Goal: Task Accomplishment & Management: Use online tool/utility

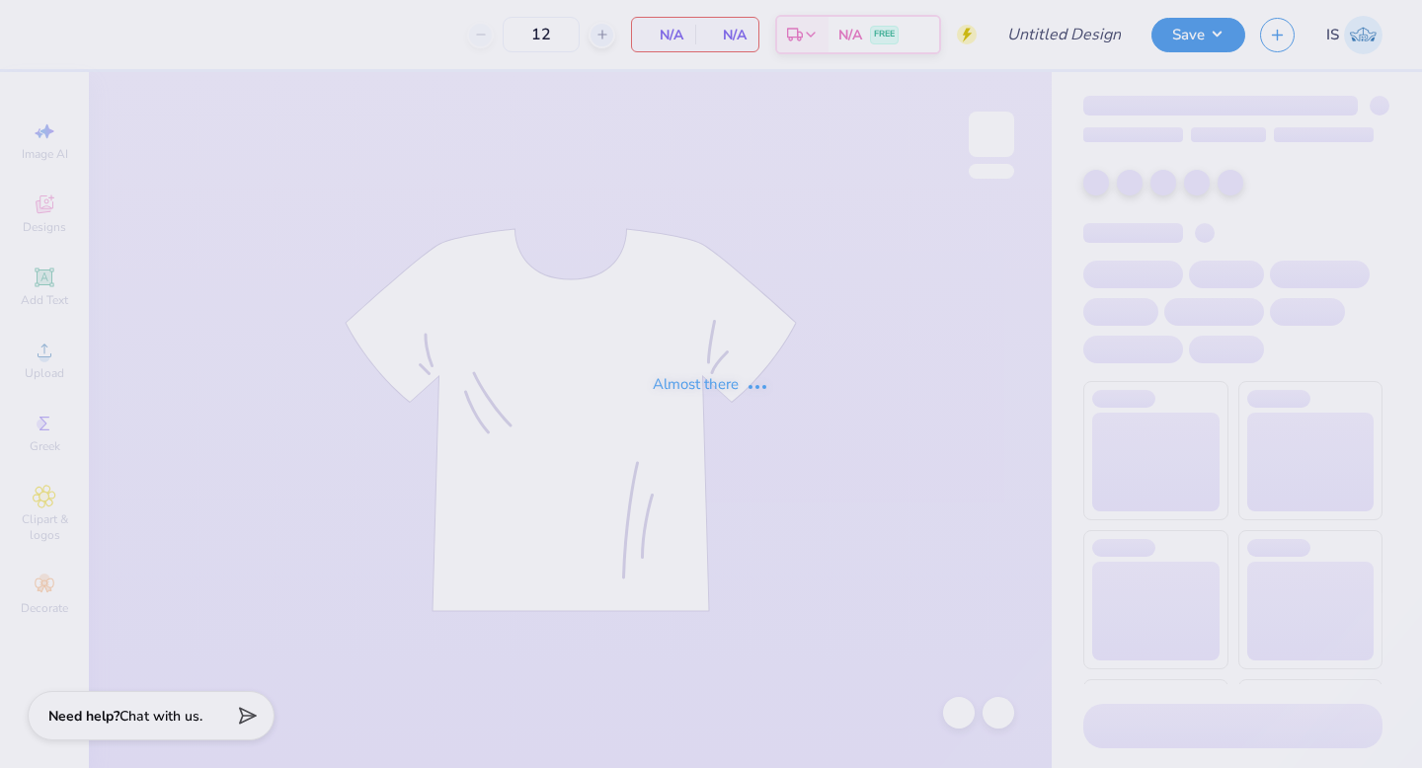
type input "Casino Night Fall 2025"
type input "100"
type input "Homecoming #1"
type input "100"
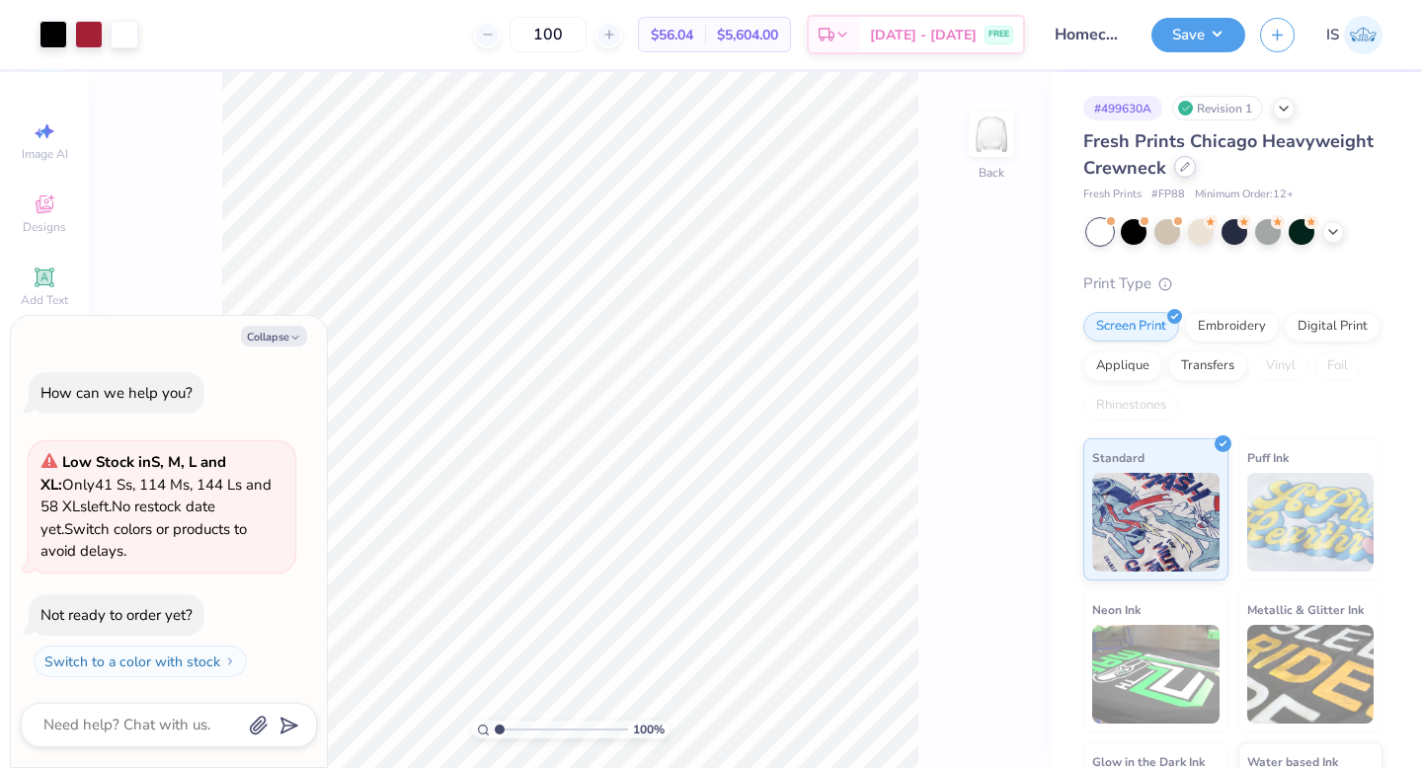
click at [1186, 174] on div at bounding box center [1185, 167] width 22 height 22
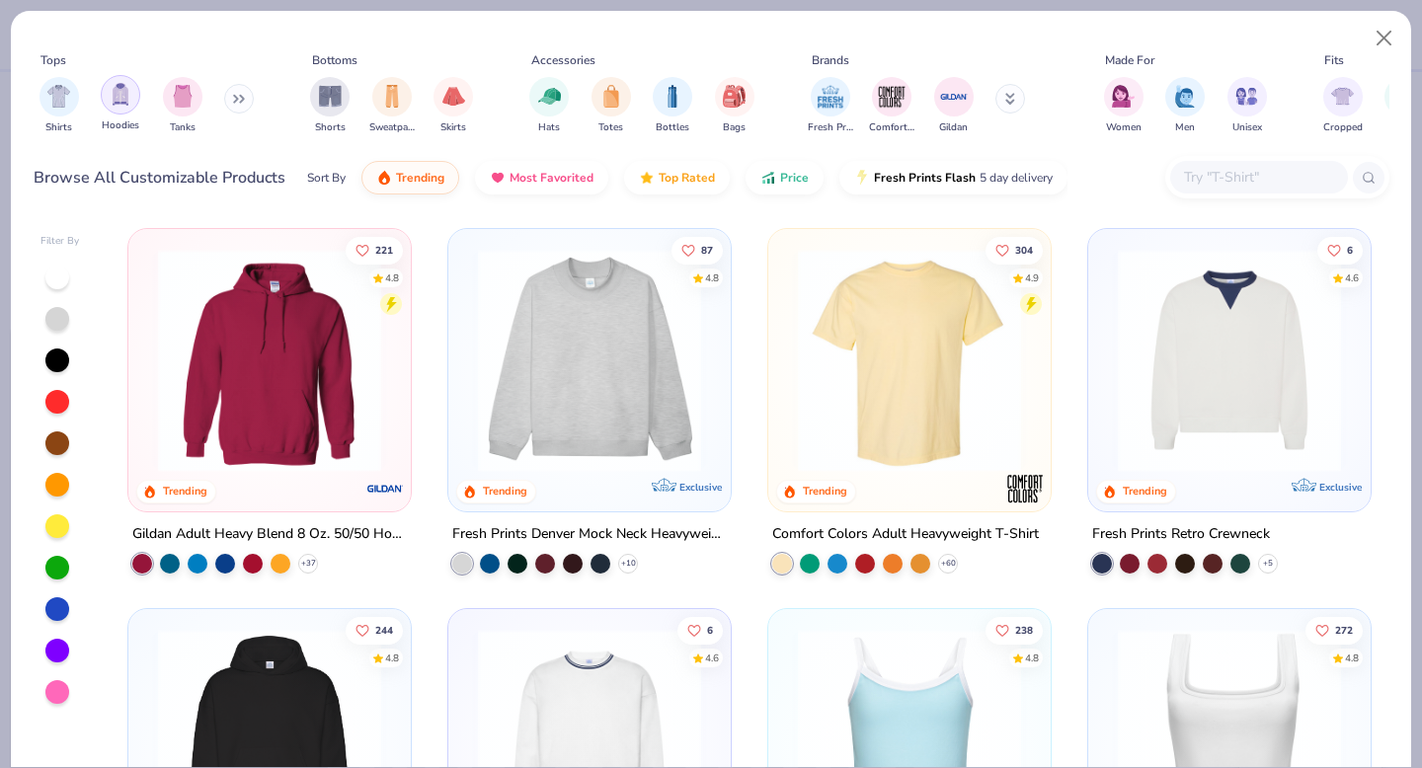
click at [126, 99] on img "filter for Hoodies" at bounding box center [121, 94] width 22 height 23
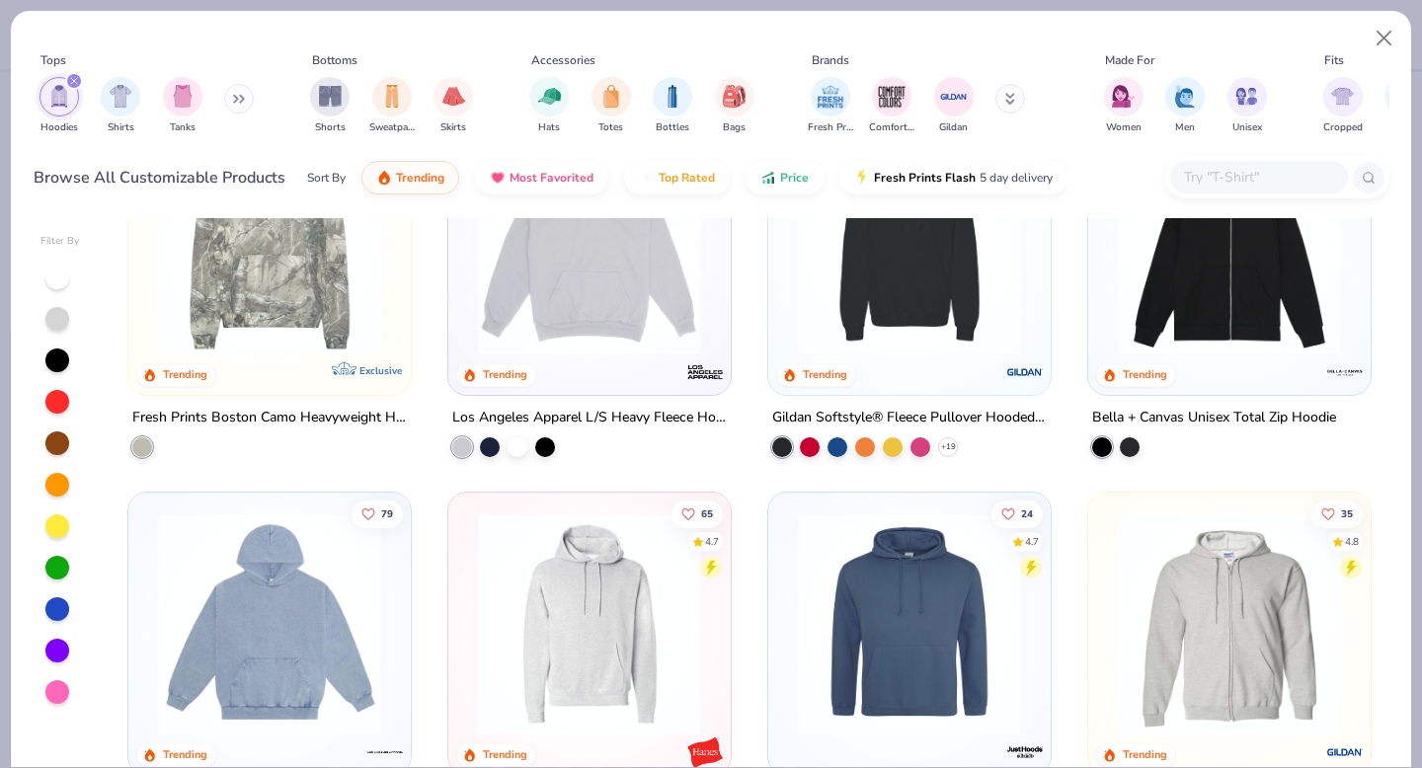
scroll to position [286, 0]
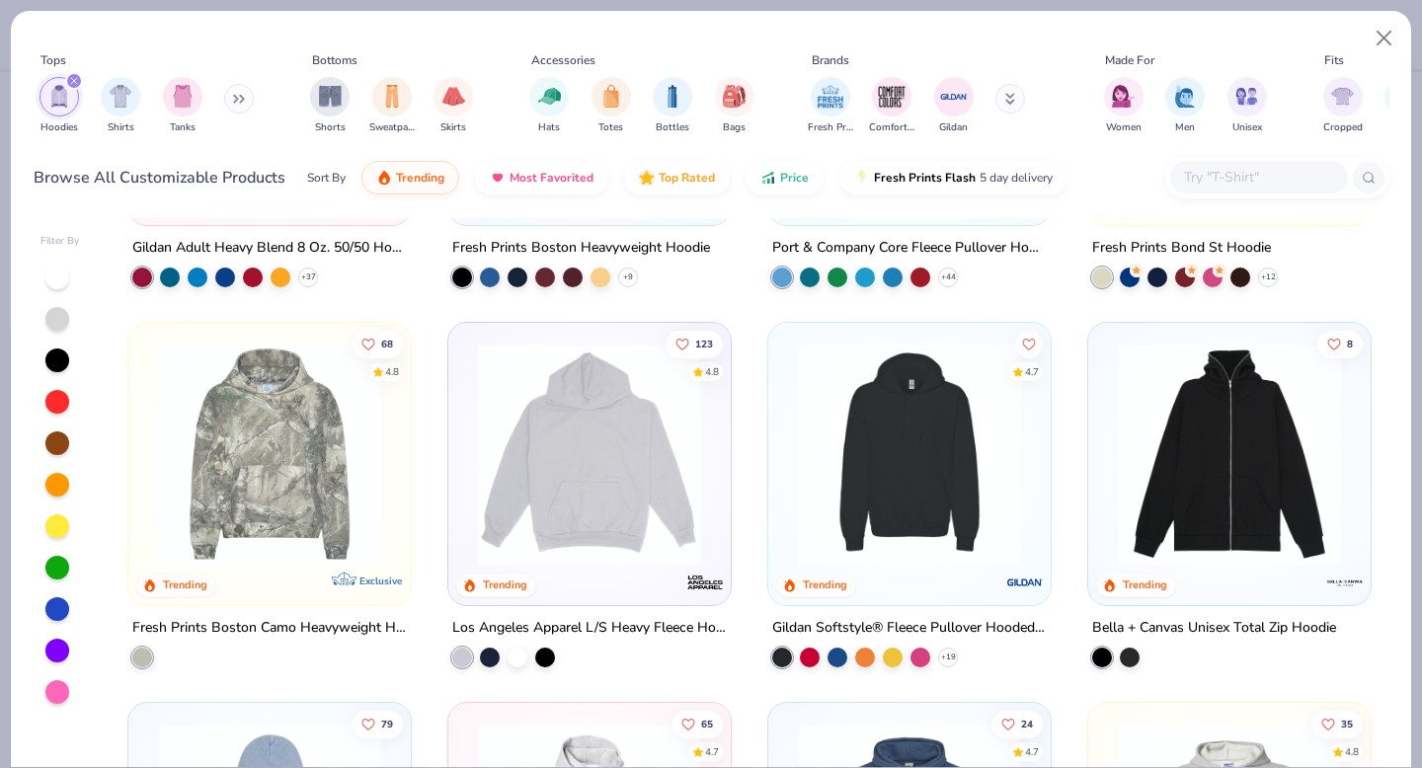
click at [240, 102] on icon at bounding box center [239, 99] width 12 height 10
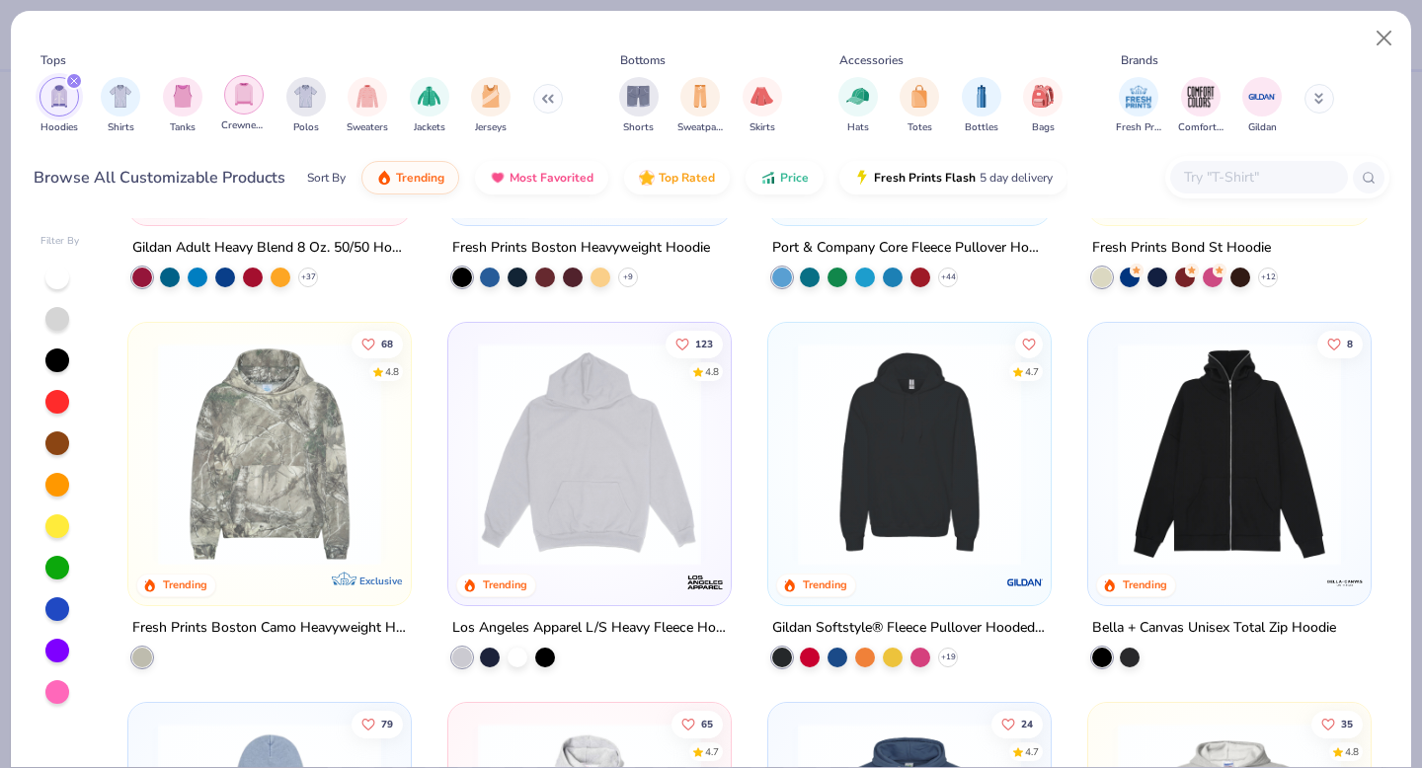
click at [248, 101] on img "filter for Crewnecks" at bounding box center [244, 94] width 22 height 23
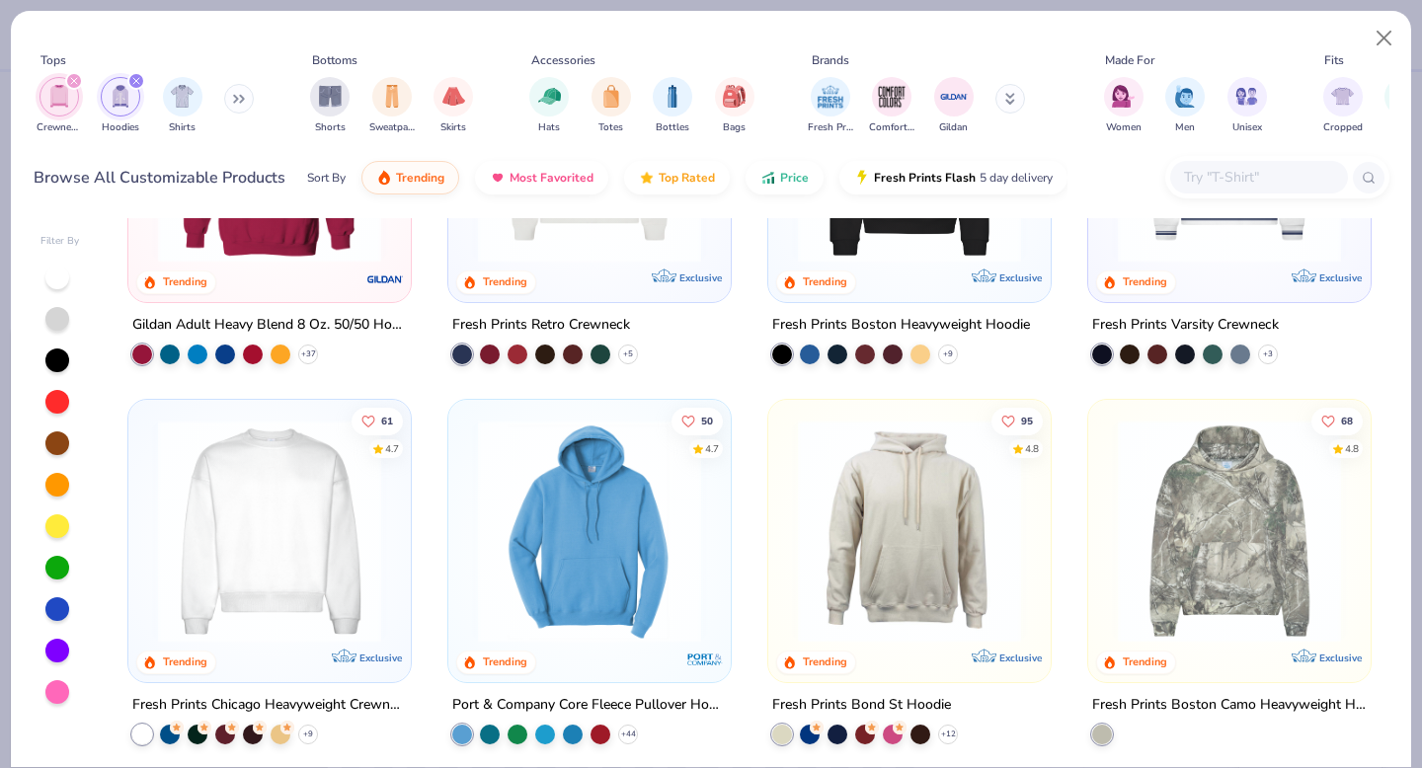
scroll to position [278, 0]
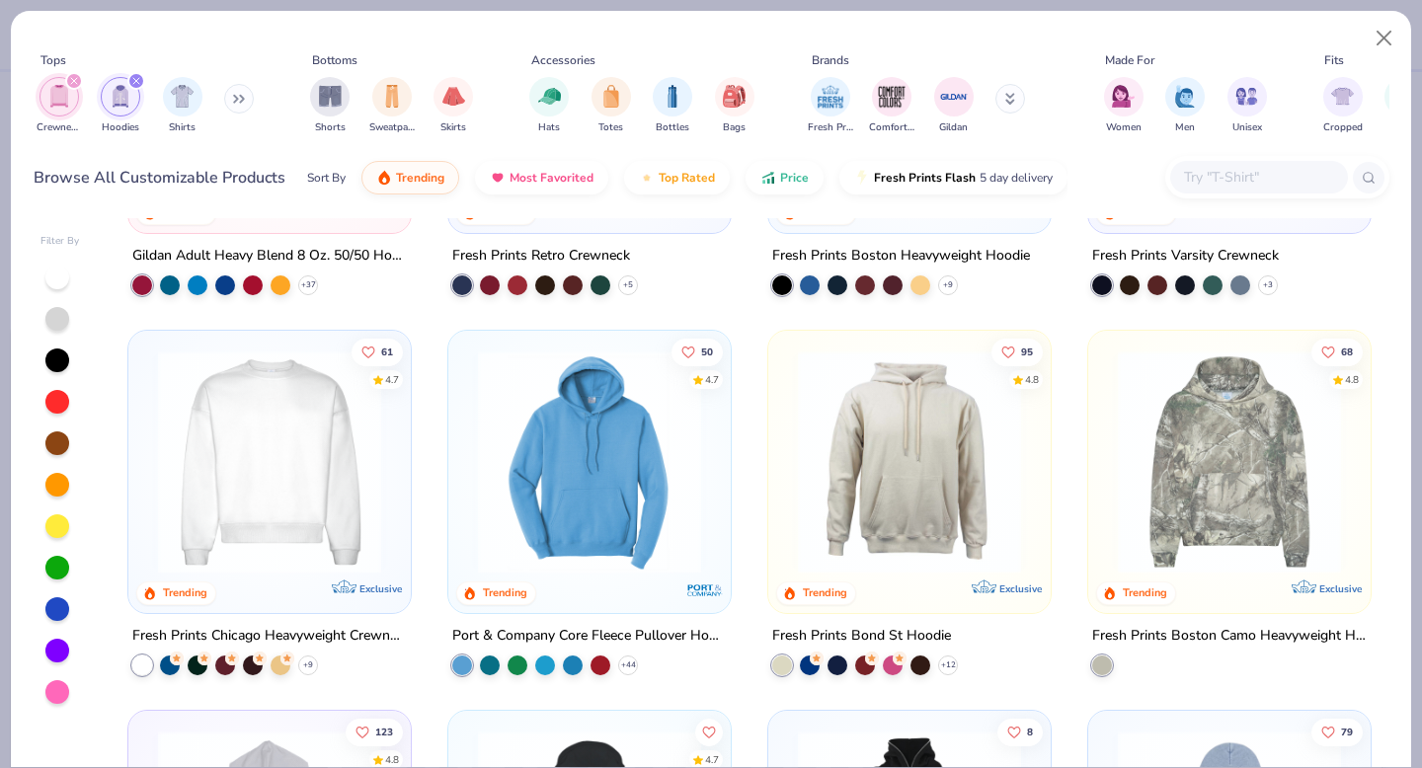
click at [294, 519] on img at bounding box center [269, 461] width 243 height 223
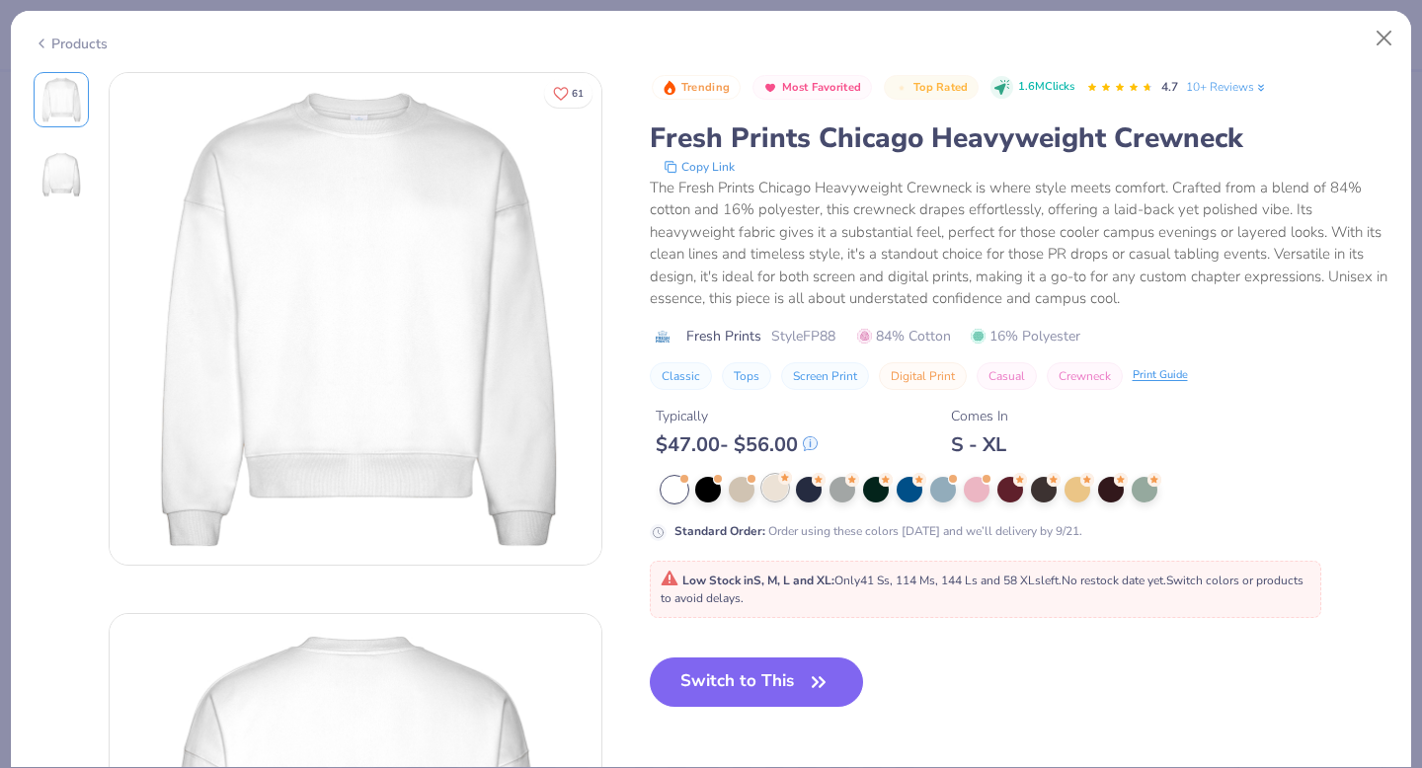
click at [768, 492] on div at bounding box center [775, 488] width 26 height 26
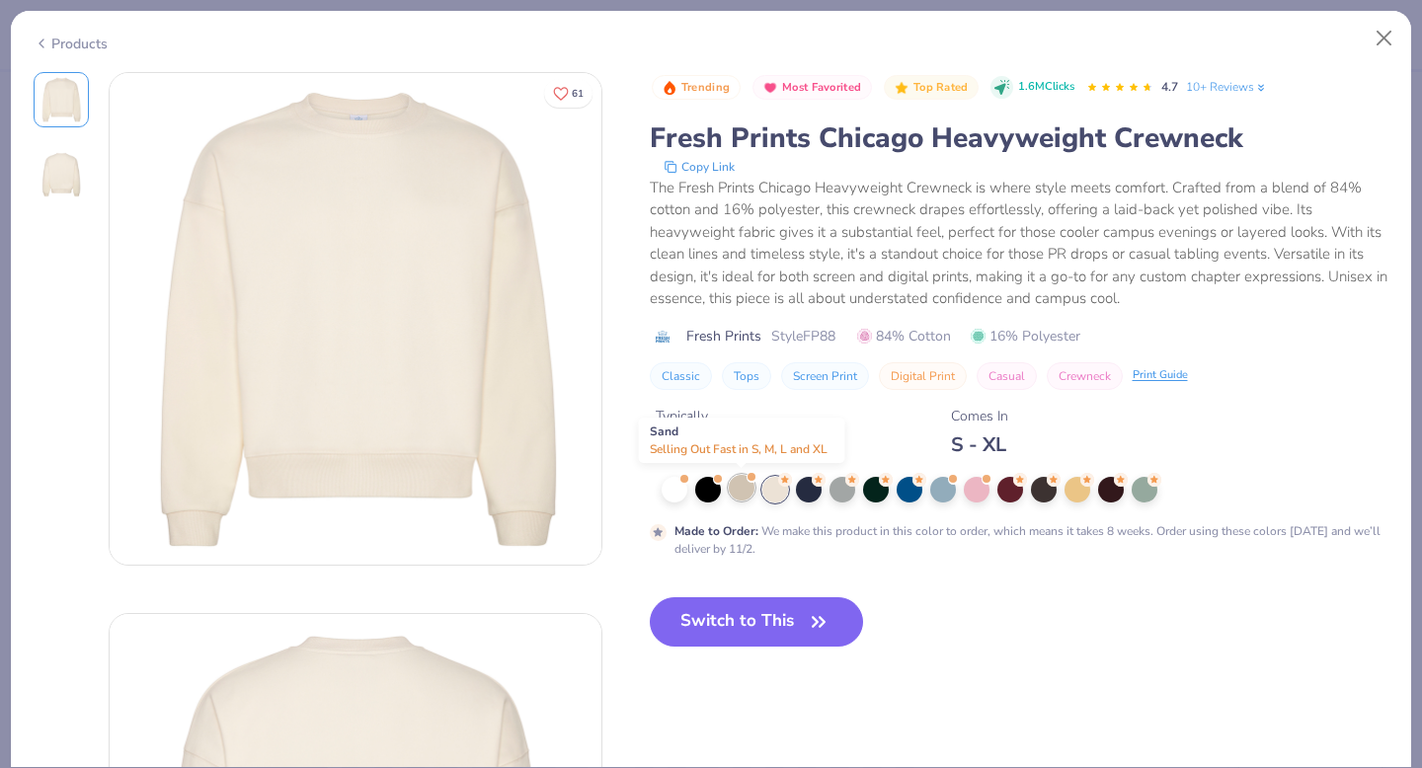
click at [748, 497] on div at bounding box center [742, 488] width 26 height 26
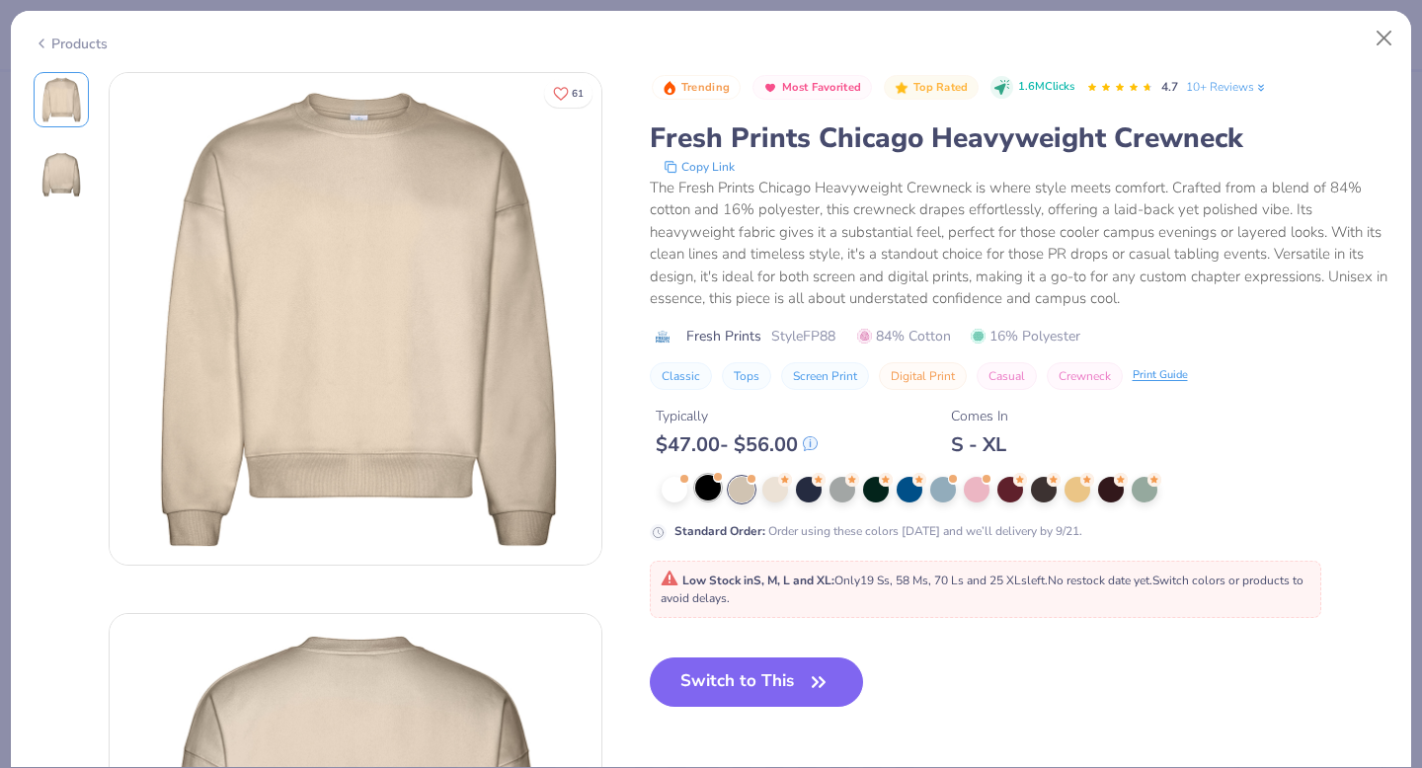
click at [713, 499] on div at bounding box center [708, 488] width 26 height 26
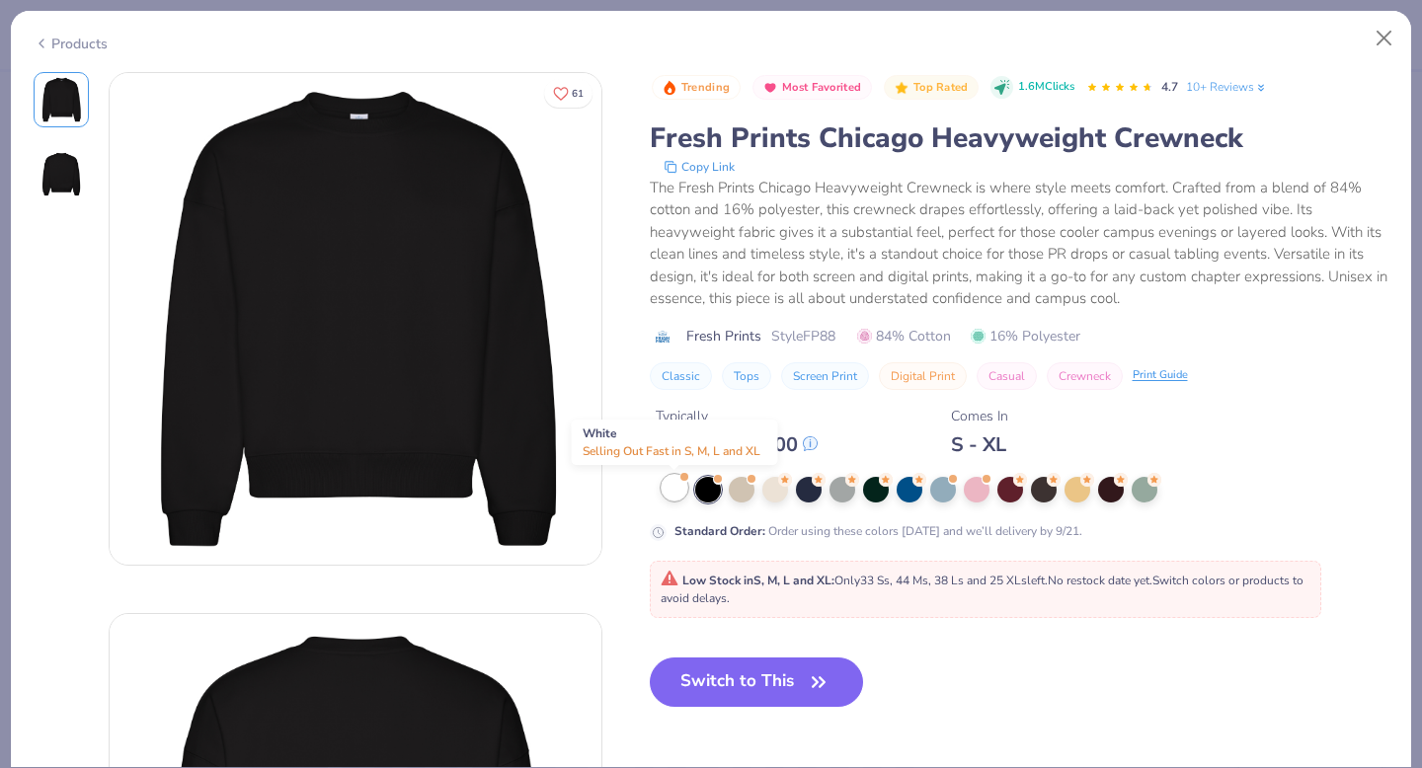
click at [676, 486] on div at bounding box center [674, 488] width 26 height 26
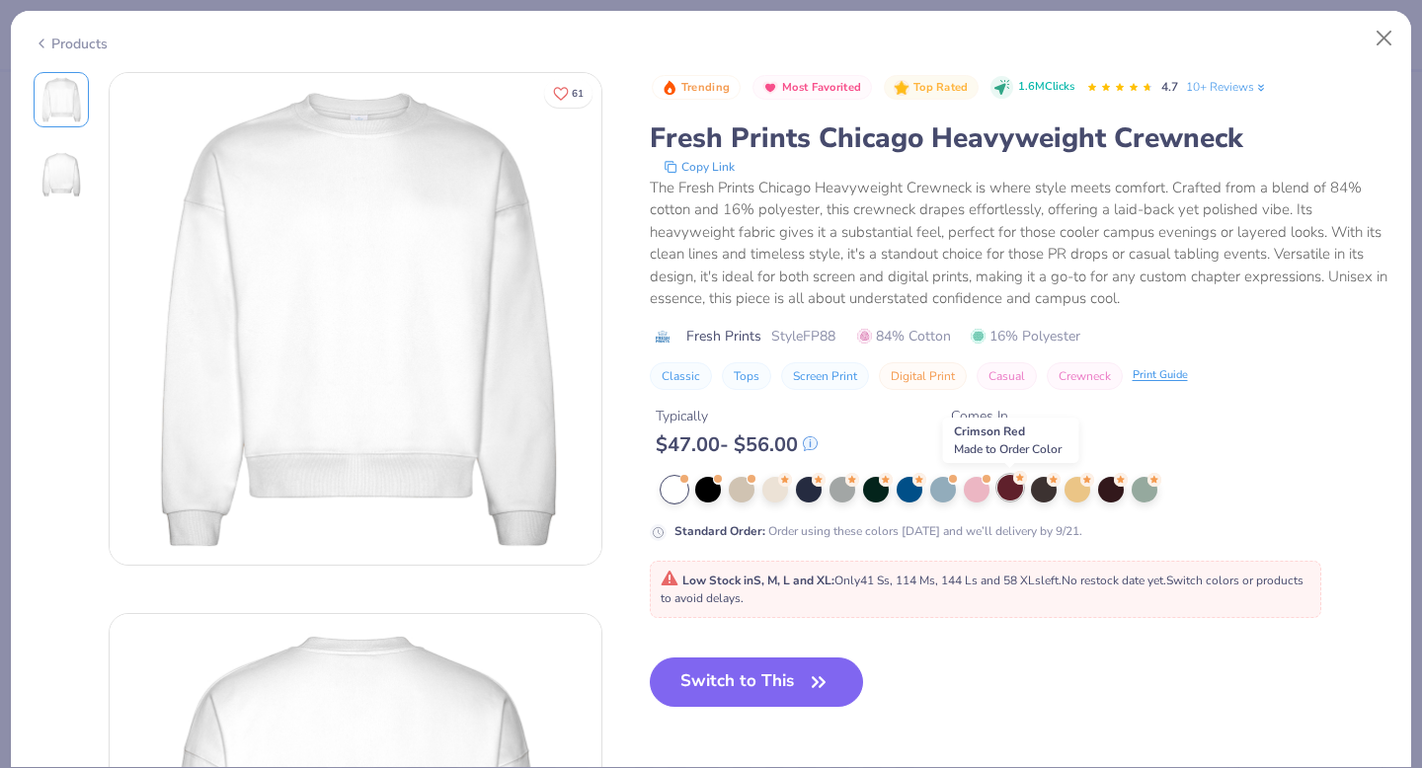
click at [1006, 492] on div at bounding box center [1010, 488] width 26 height 26
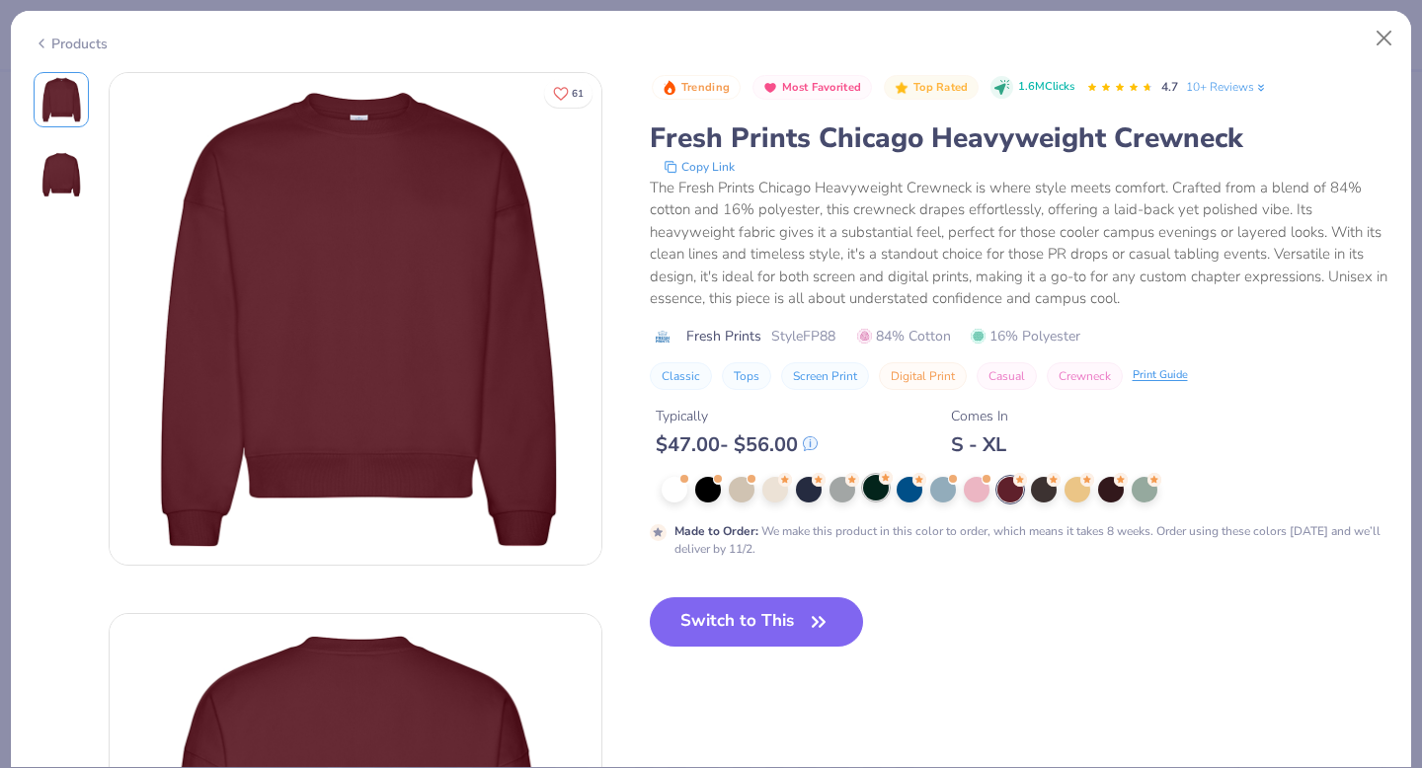
click at [884, 493] on div at bounding box center [876, 488] width 26 height 26
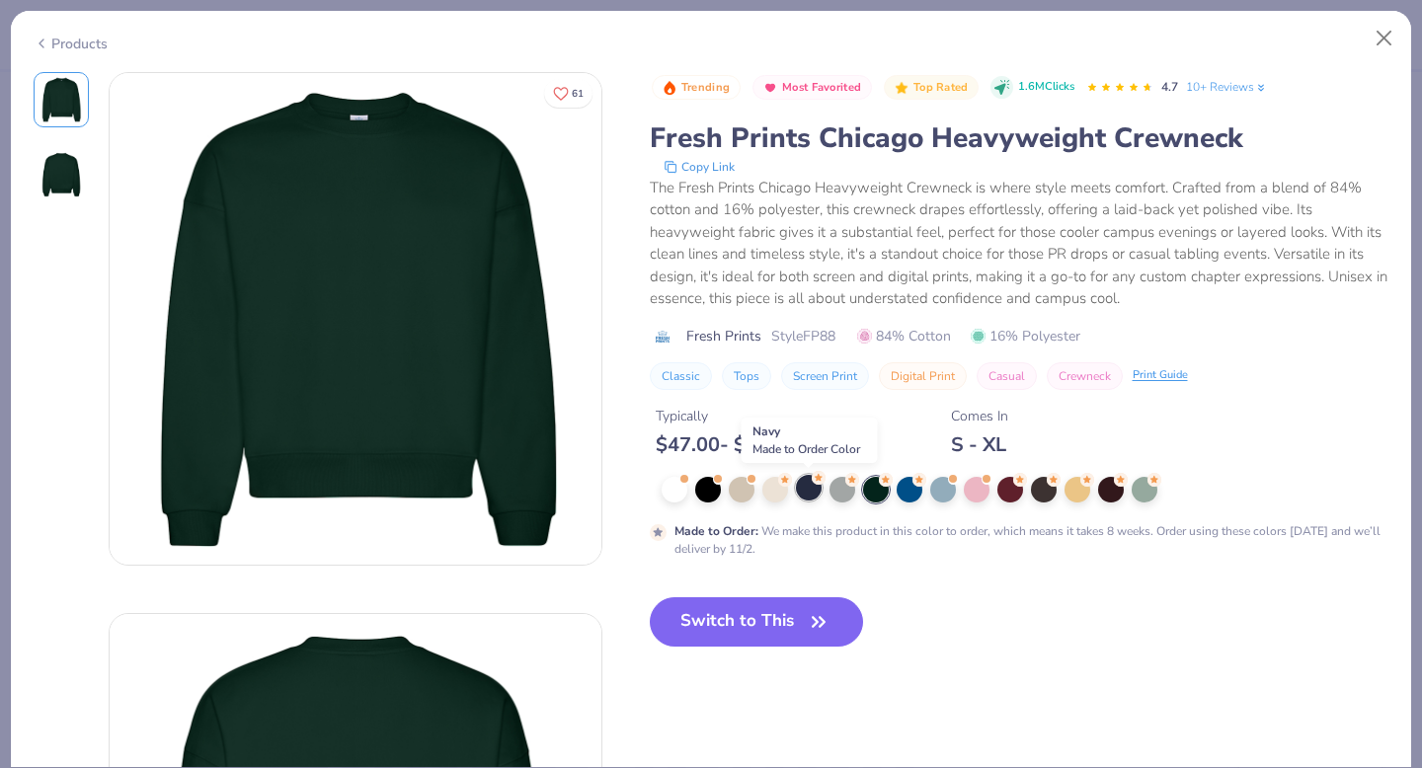
click at [816, 492] on div at bounding box center [809, 488] width 26 height 26
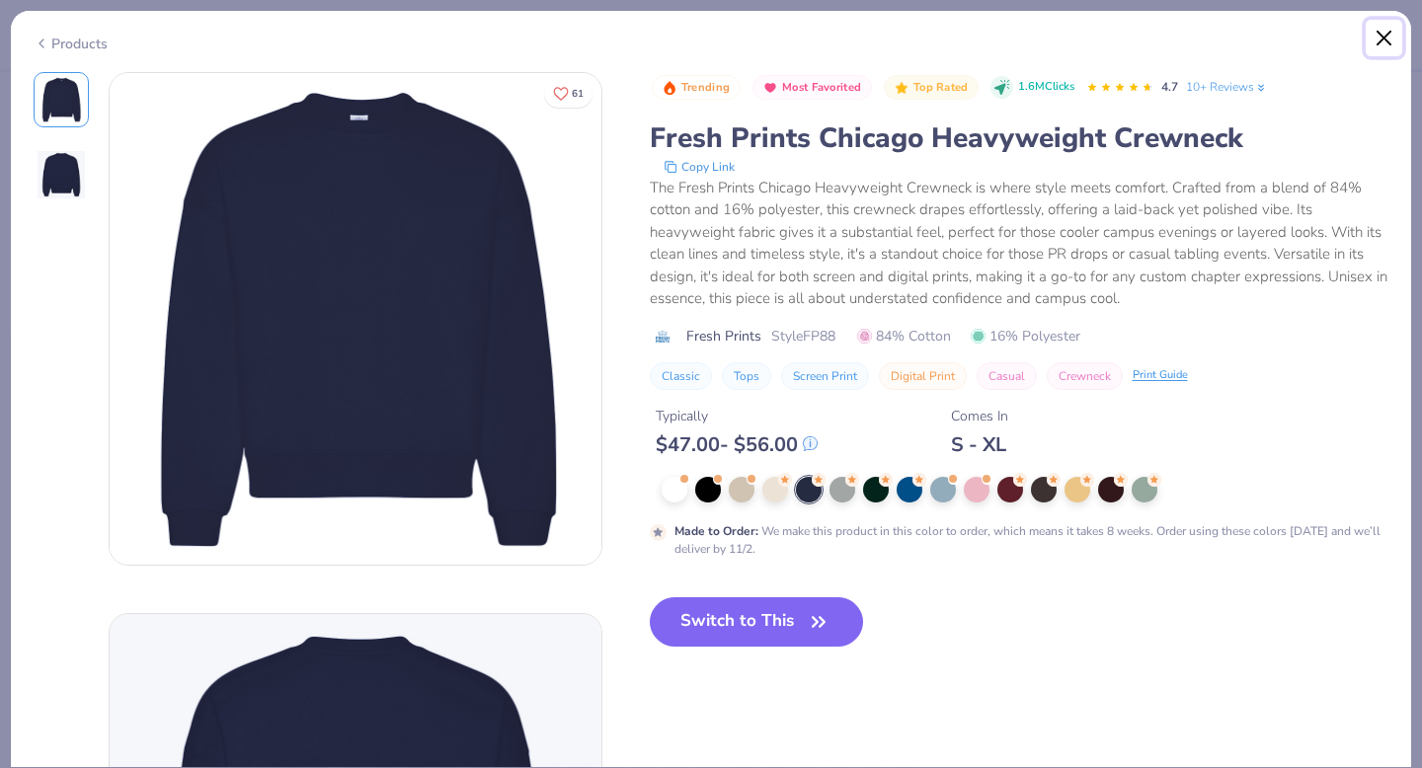
click at [1385, 33] on button "Close" at bounding box center [1384, 39] width 38 height 38
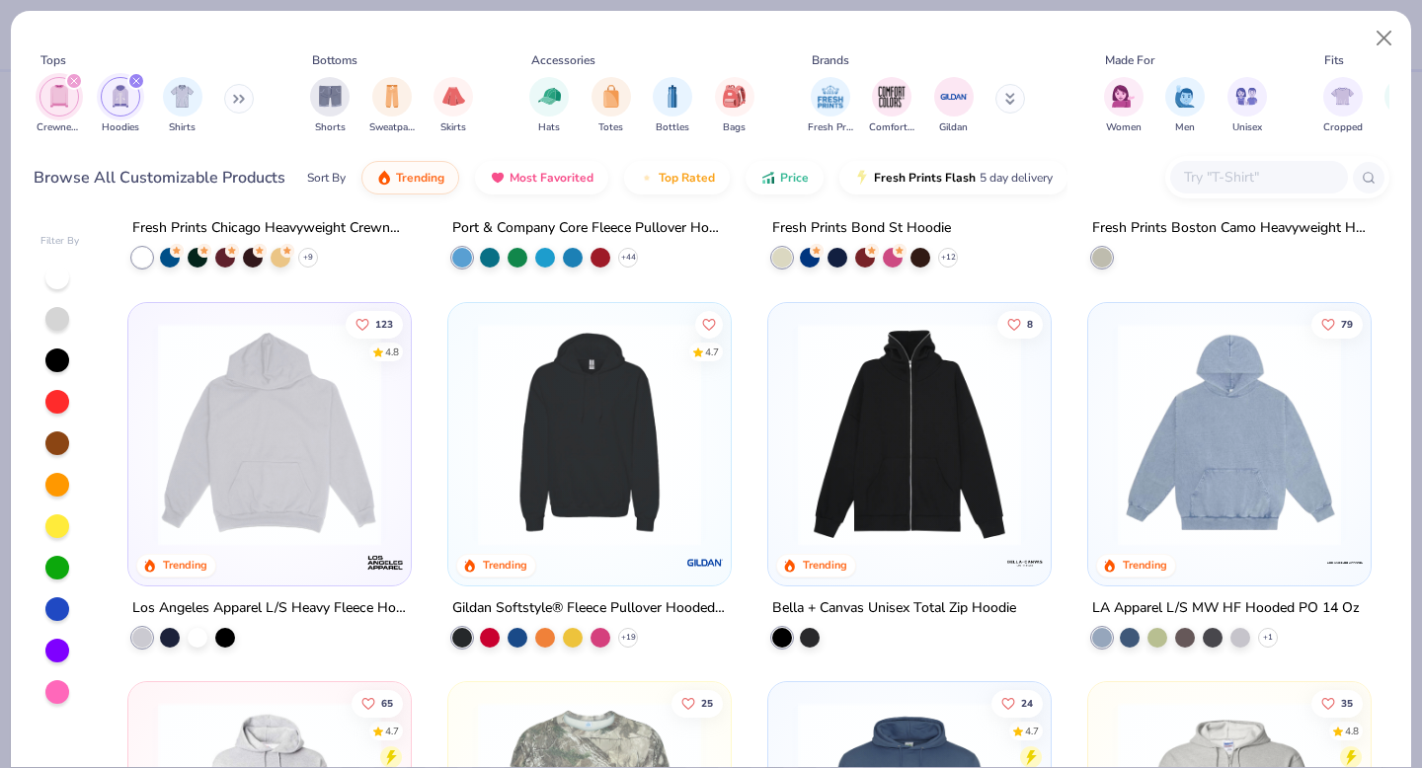
scroll to position [697, 0]
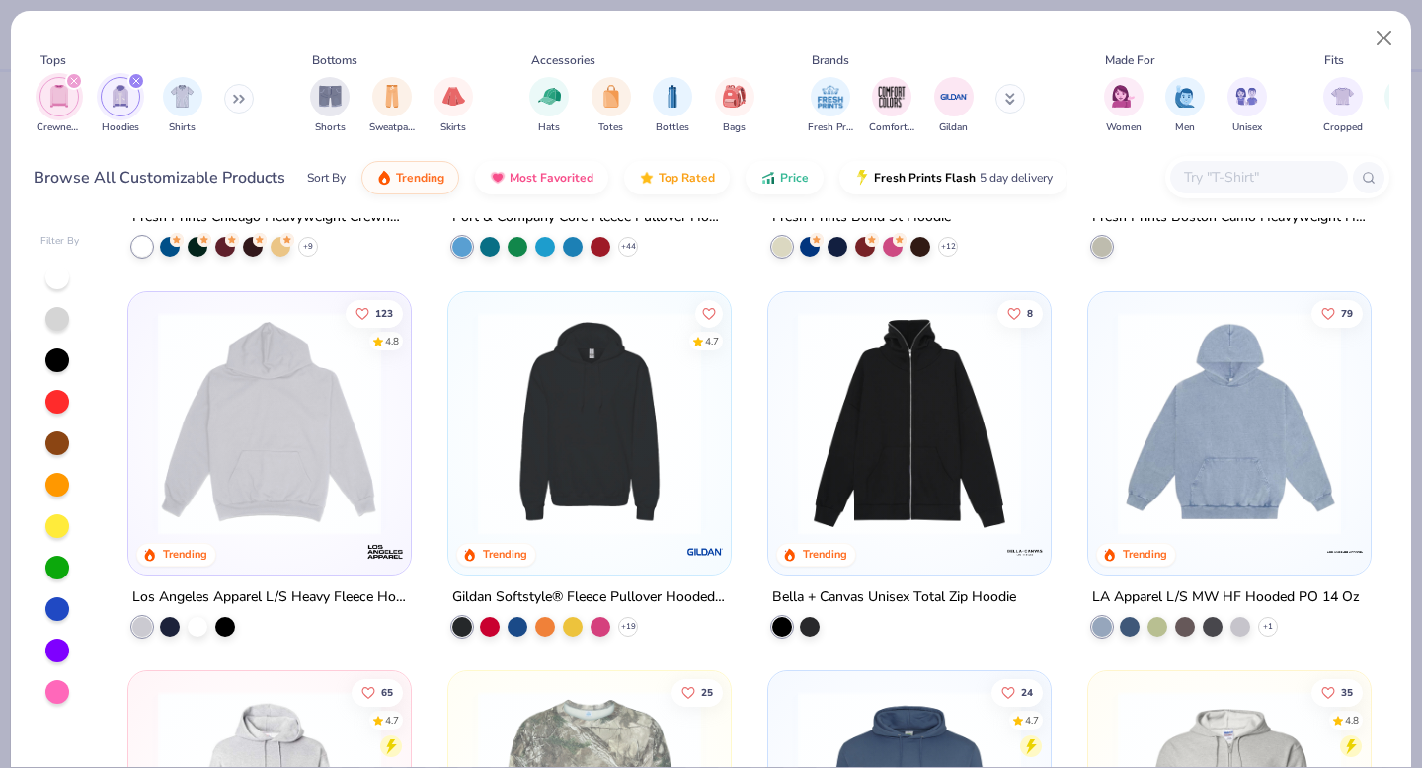
click at [51, 110] on div "filter for Crewnecks" at bounding box center [58, 96] width 39 height 39
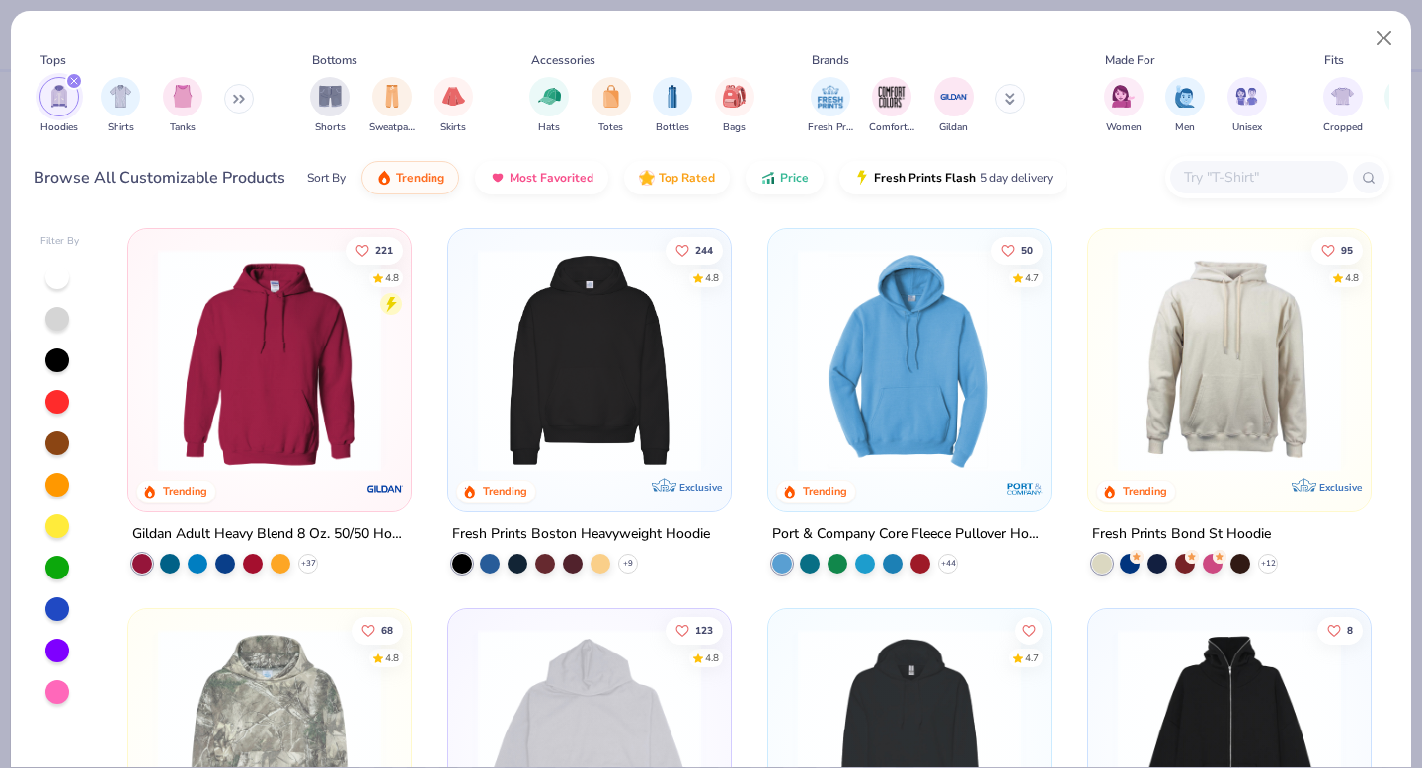
click at [58, 102] on img "filter for Hoodies" at bounding box center [59, 96] width 22 height 23
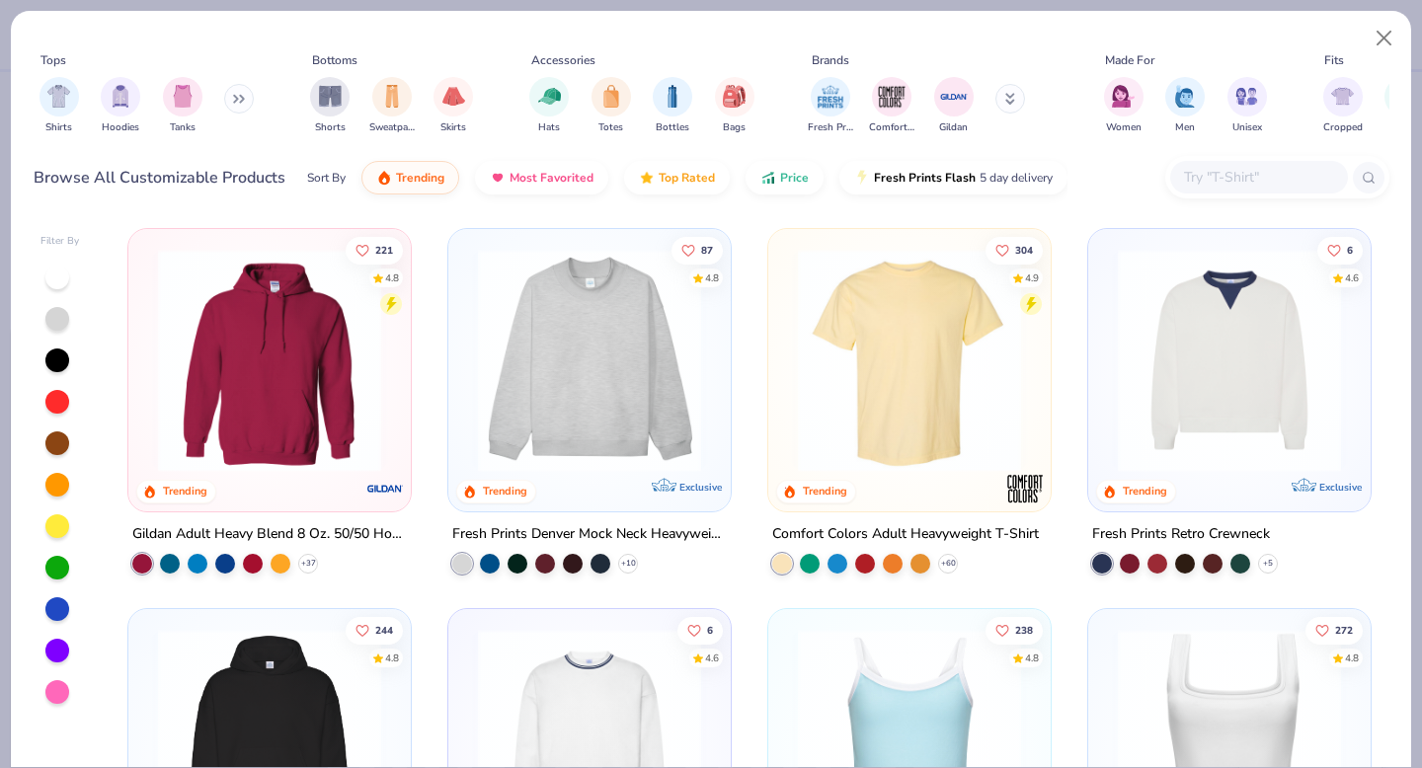
click at [225, 100] on div "Shirts Hoodies Tanks" at bounding box center [147, 105] width 227 height 73
click at [248, 105] on button at bounding box center [239, 99] width 30 height 30
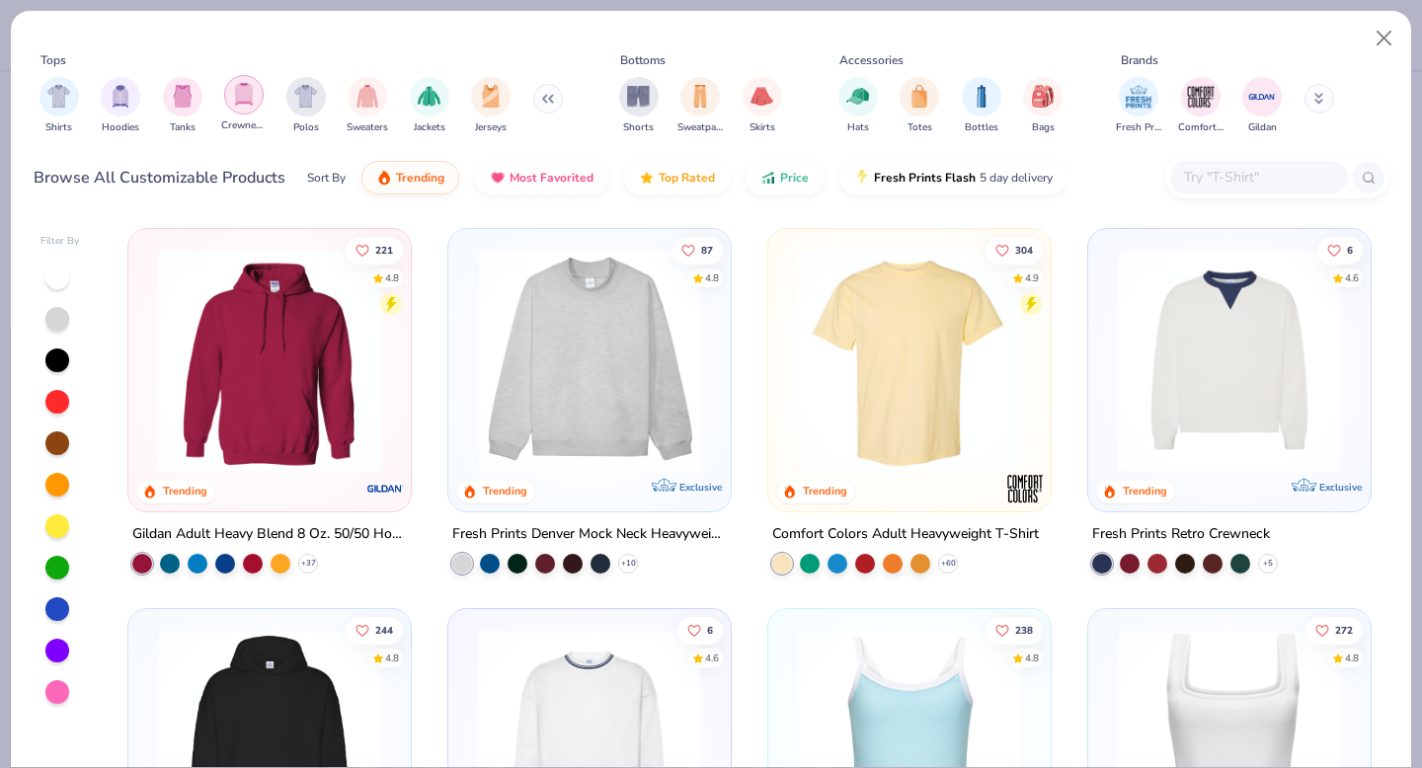
click at [246, 105] on img "filter for Crewnecks" at bounding box center [244, 94] width 22 height 23
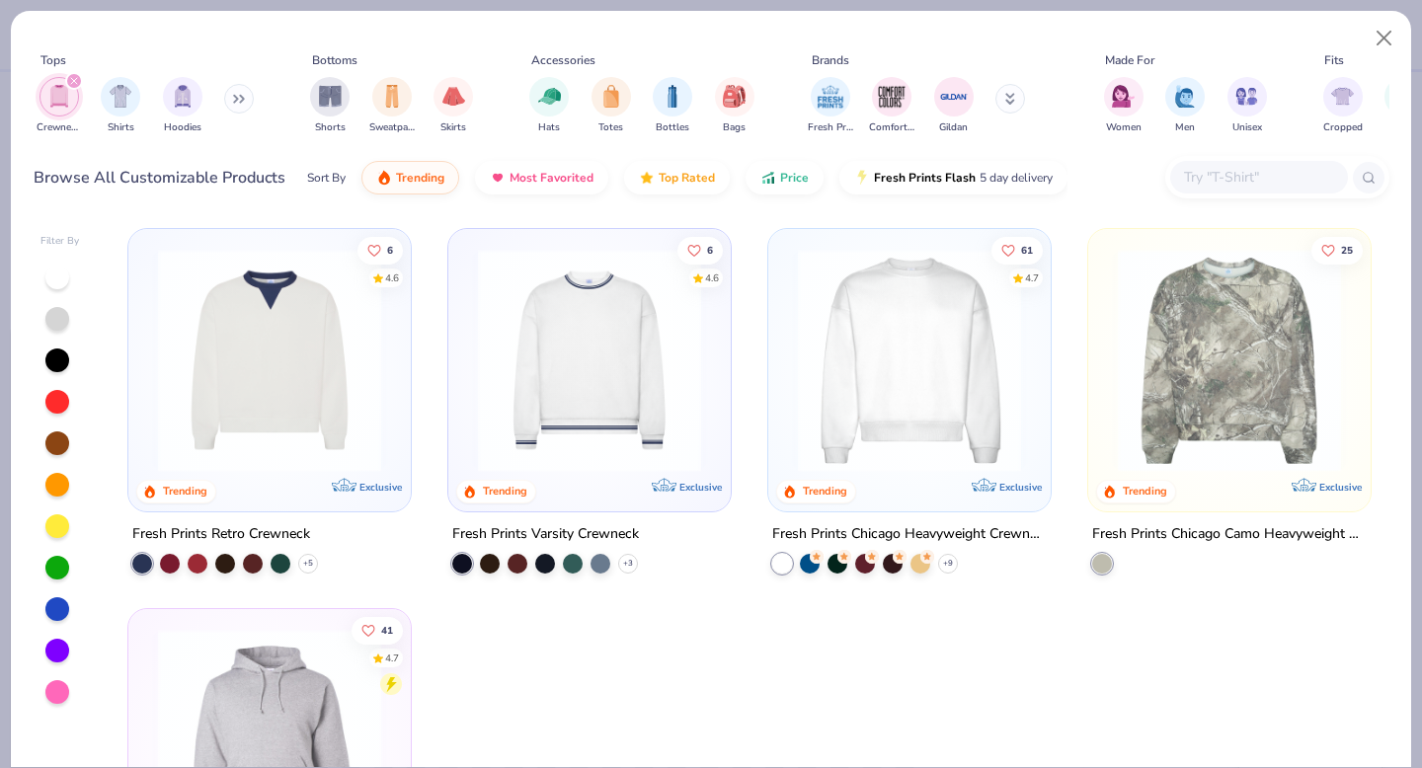
click at [78, 82] on div "filter for Crewnecks" at bounding box center [74, 81] width 18 height 18
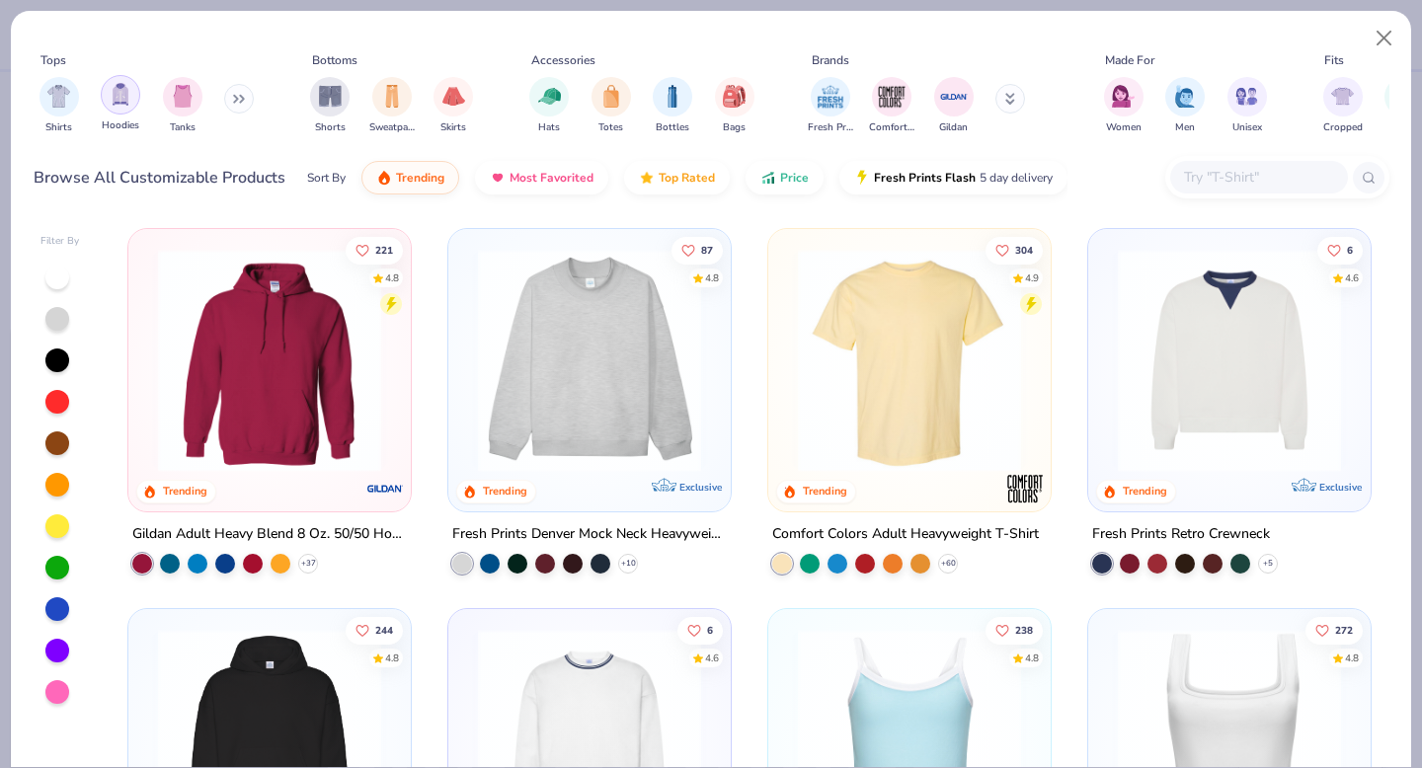
click at [128, 99] on img "filter for Hoodies" at bounding box center [121, 94] width 22 height 23
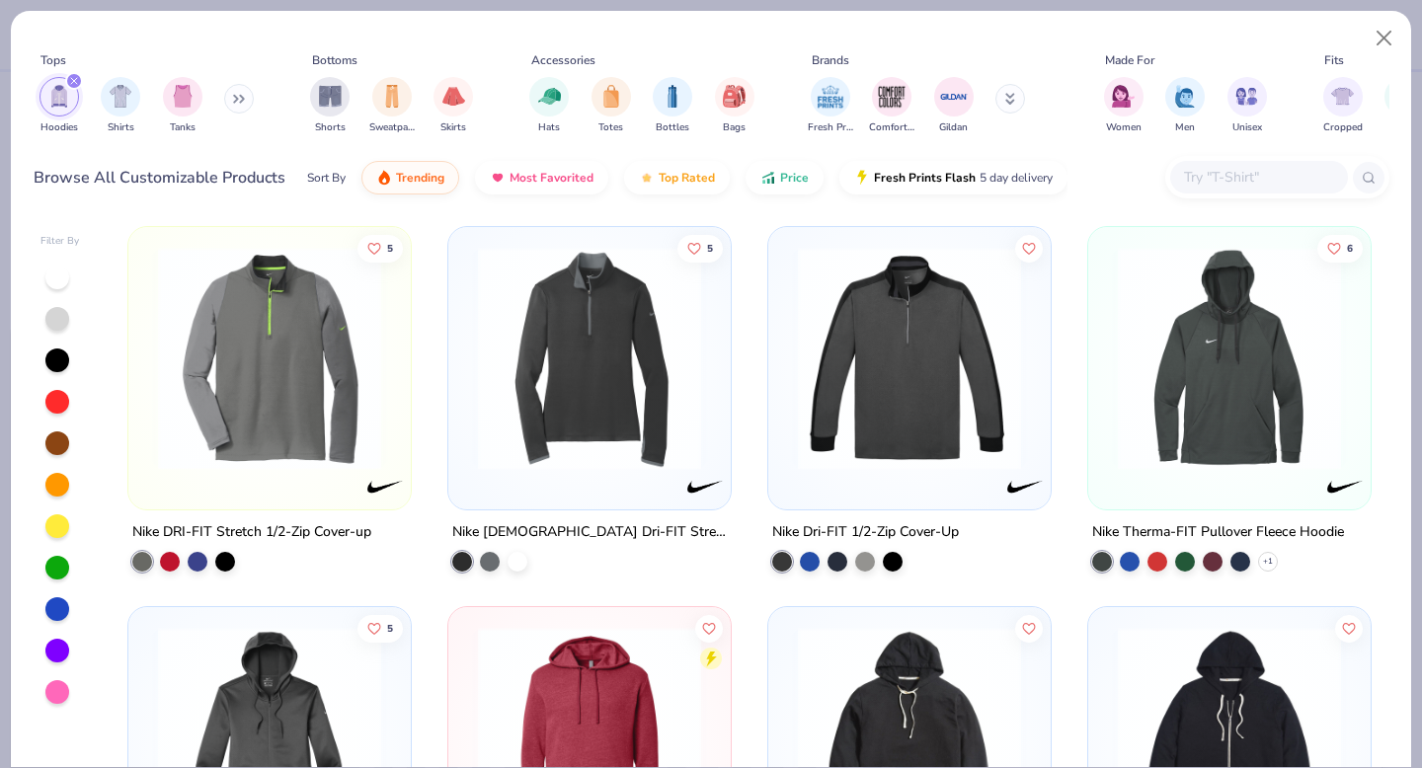
scroll to position [6641, 0]
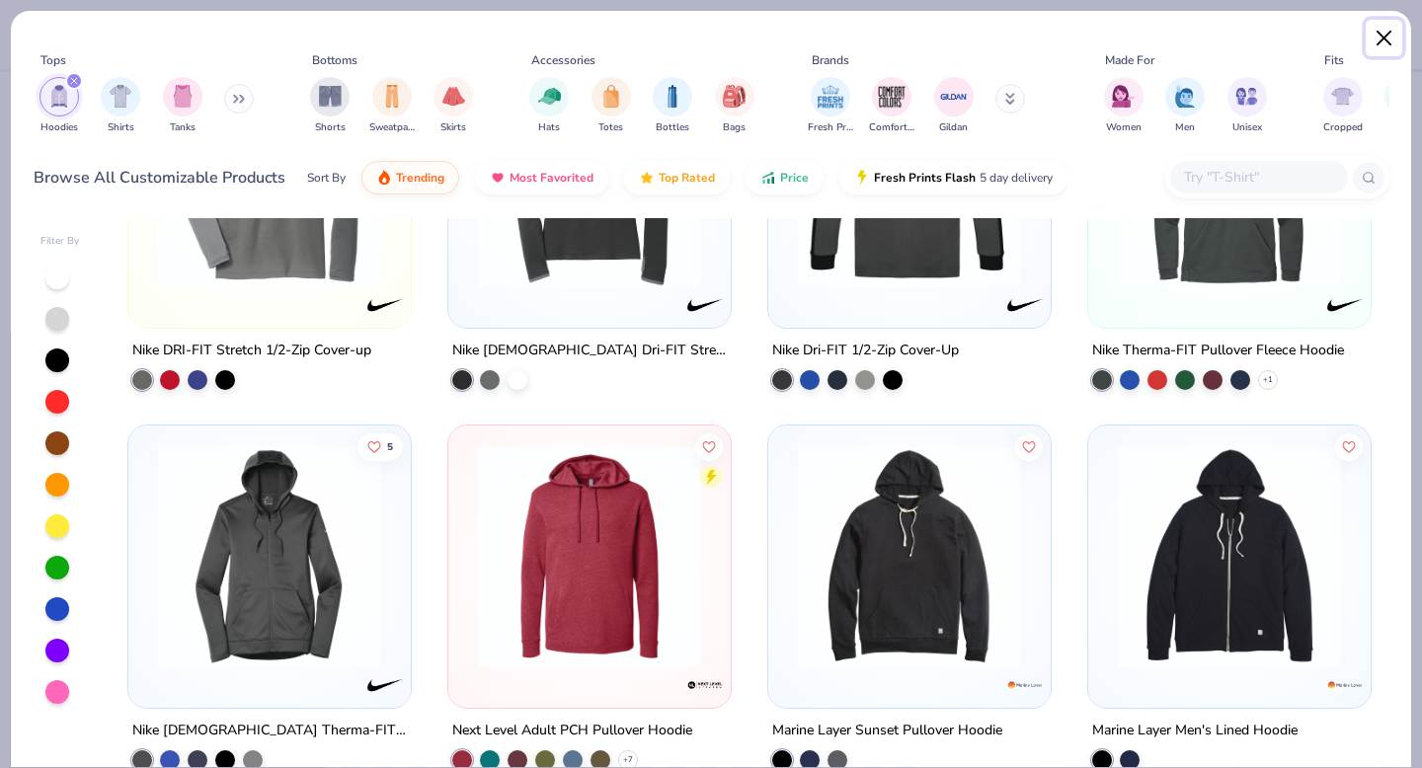
click at [1396, 35] on button "Close" at bounding box center [1384, 39] width 38 height 38
type textarea "x"
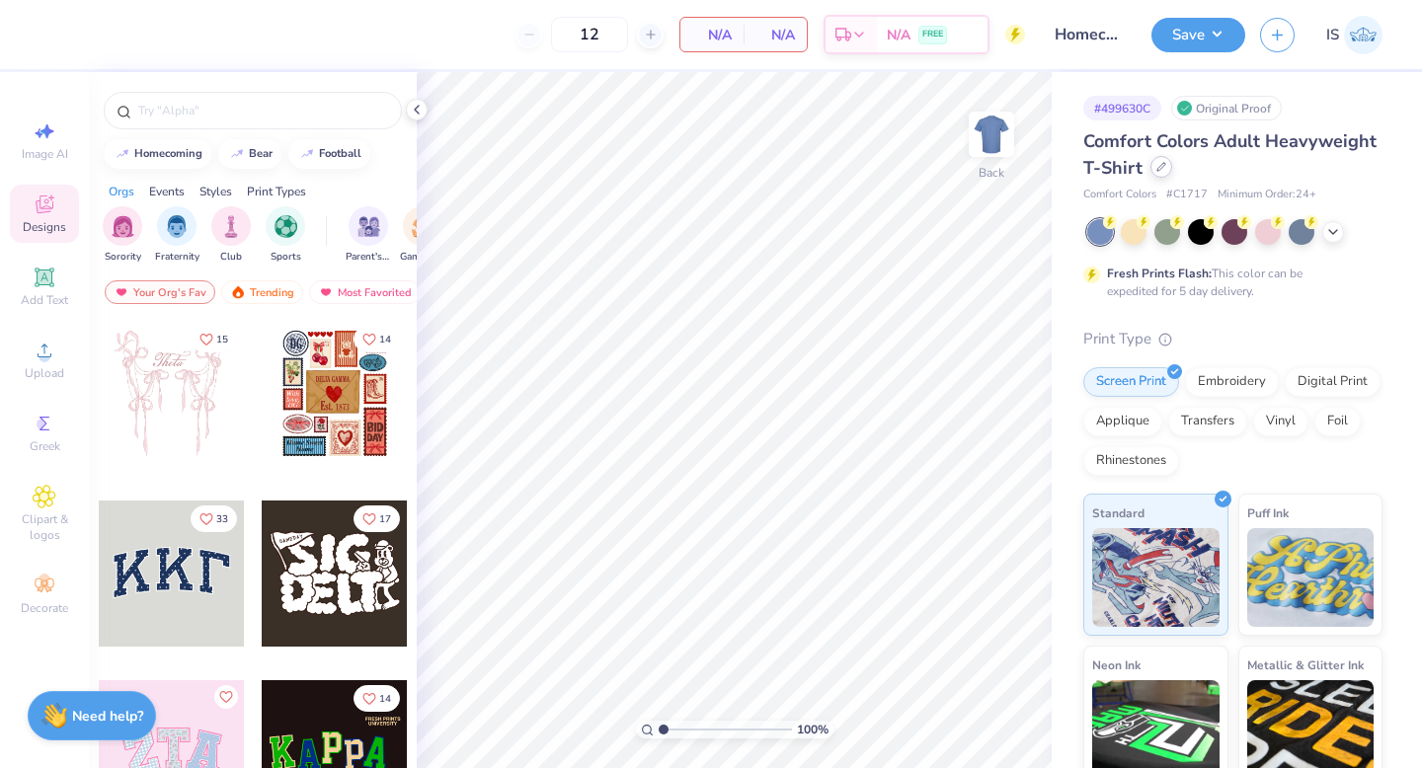
click at [1160, 170] on icon at bounding box center [1161, 167] width 10 height 10
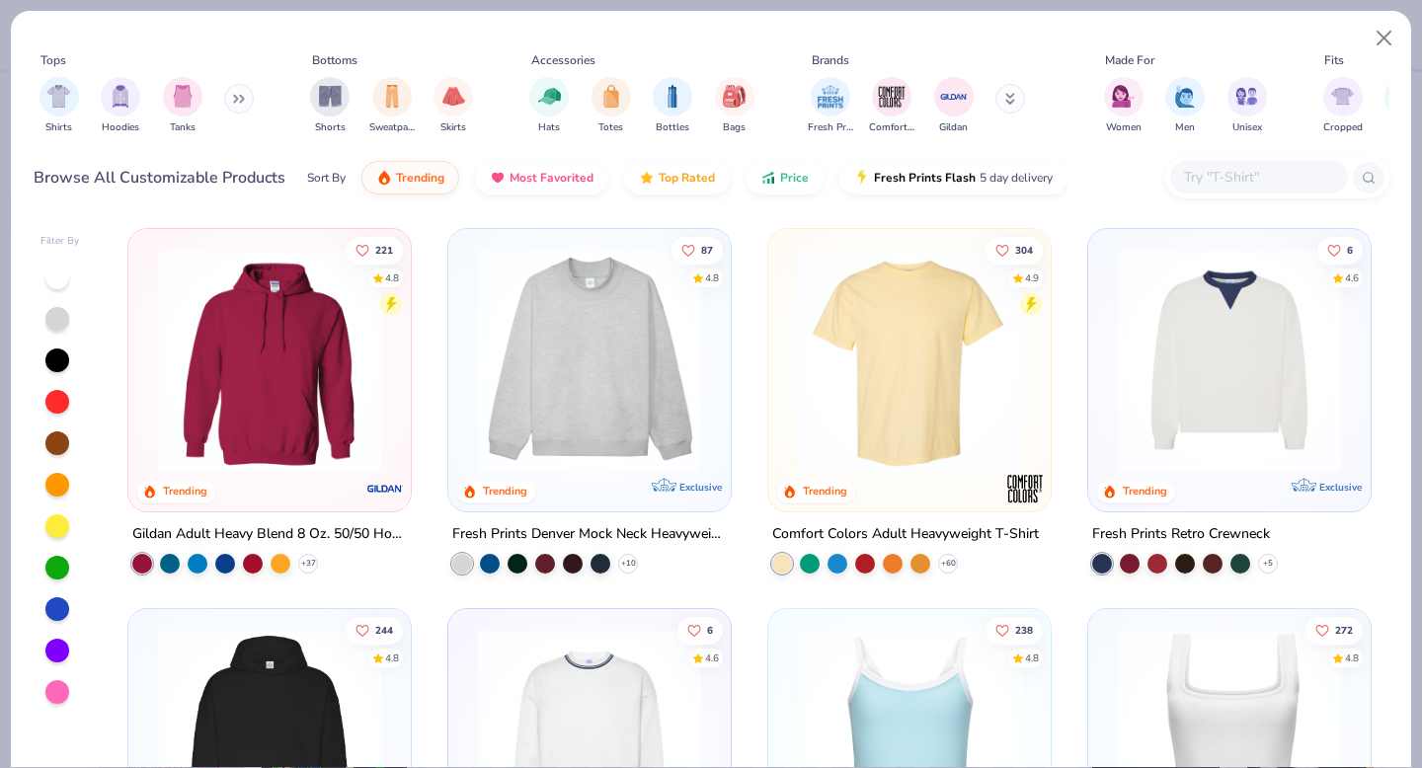
click at [1212, 179] on input "text" at bounding box center [1258, 177] width 152 height 23
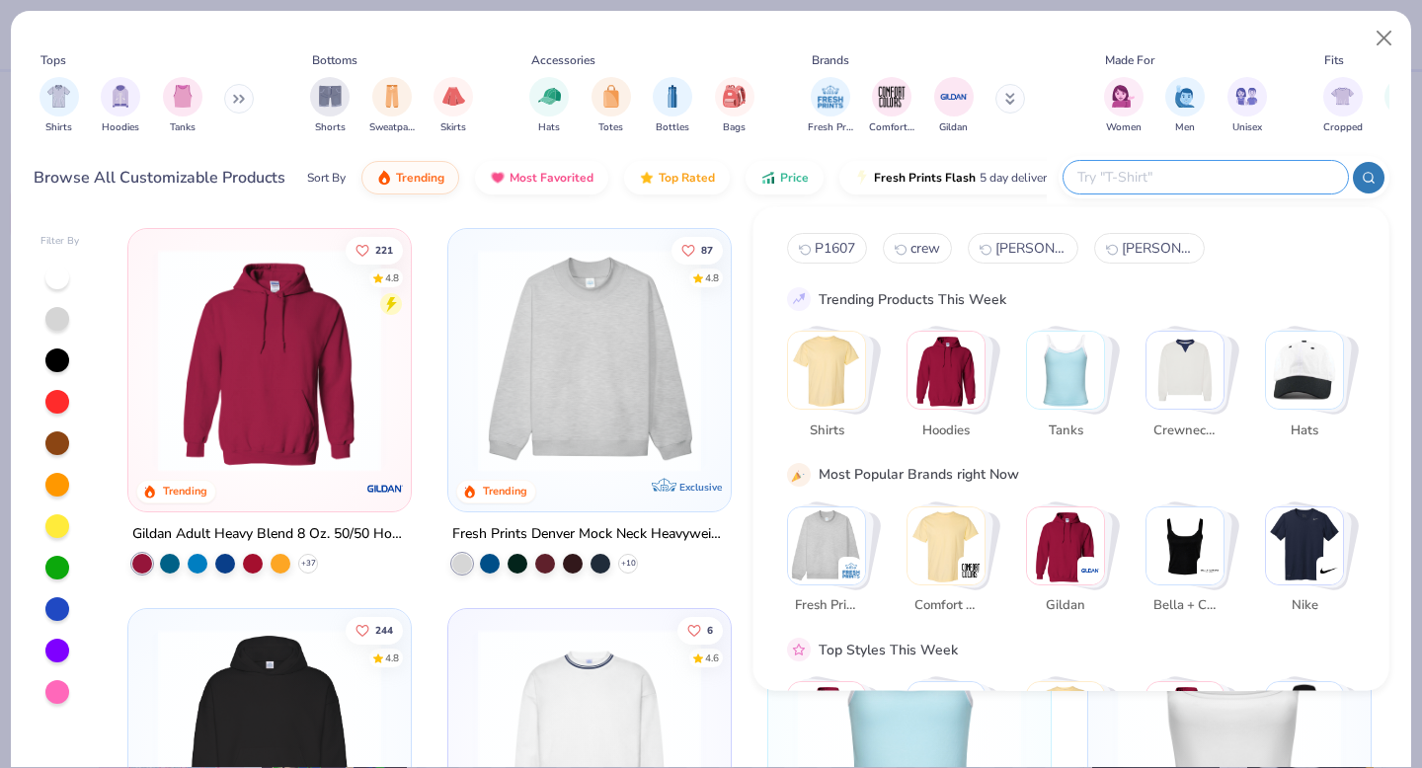
paste input "Fresh Prints FP88"
type input "Fresh Prints FP88"
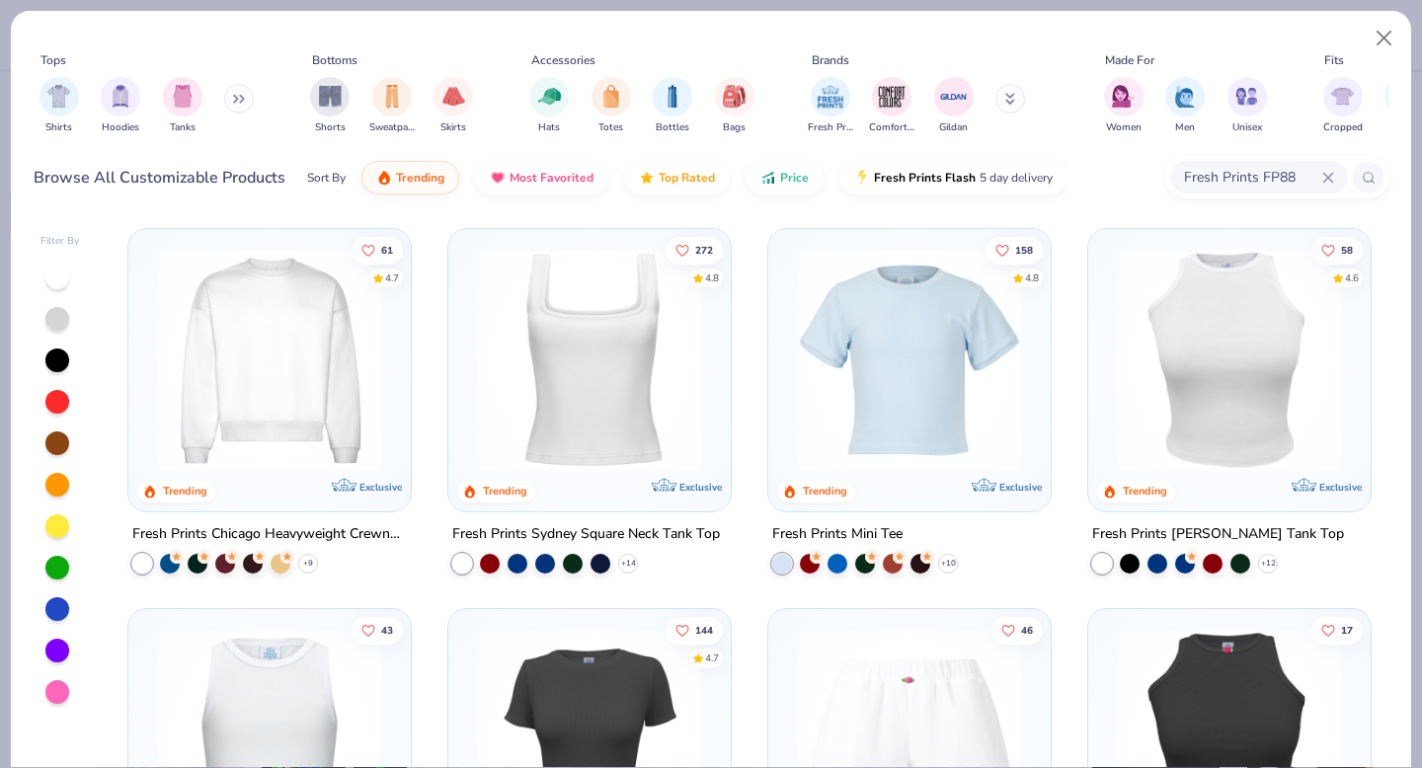
click at [350, 347] on img at bounding box center [269, 360] width 243 height 223
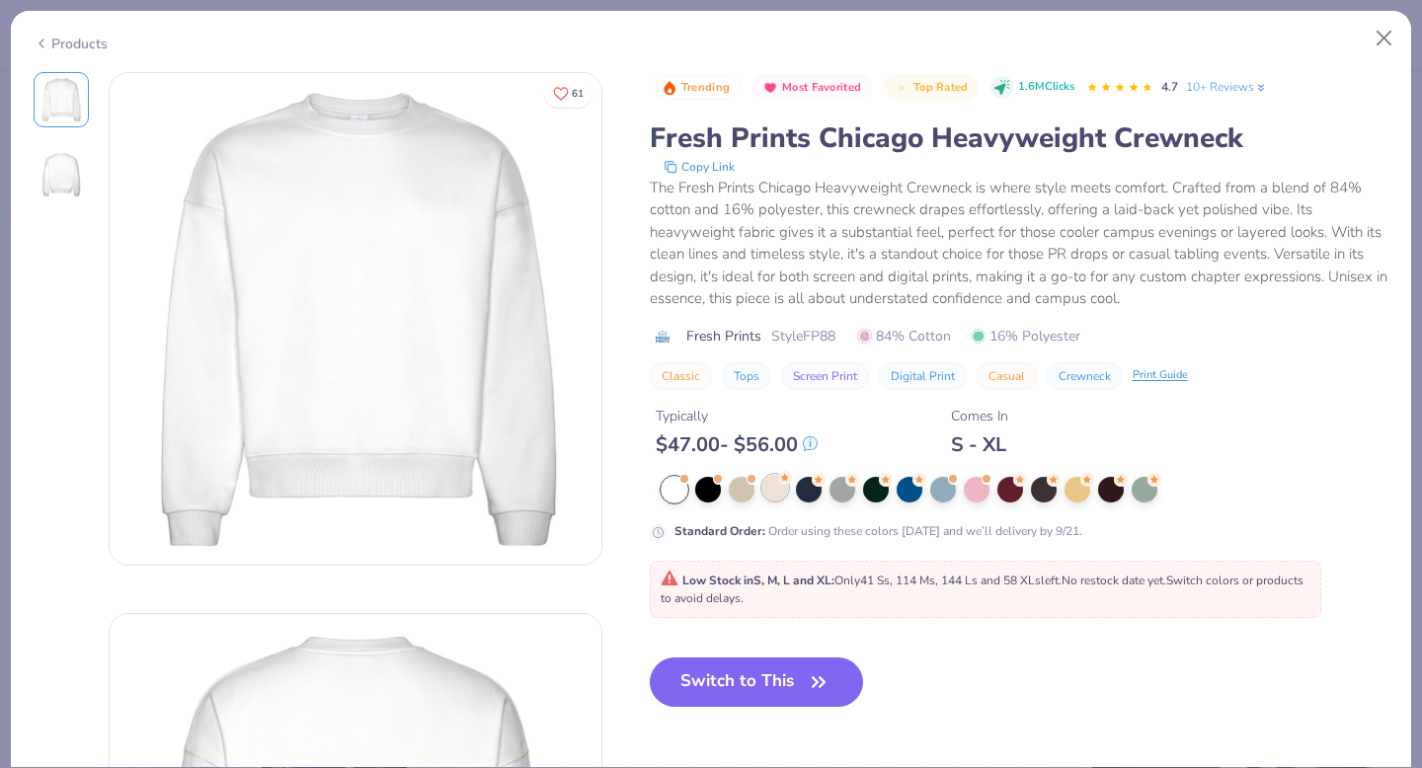
click at [769, 489] on div at bounding box center [775, 488] width 26 height 26
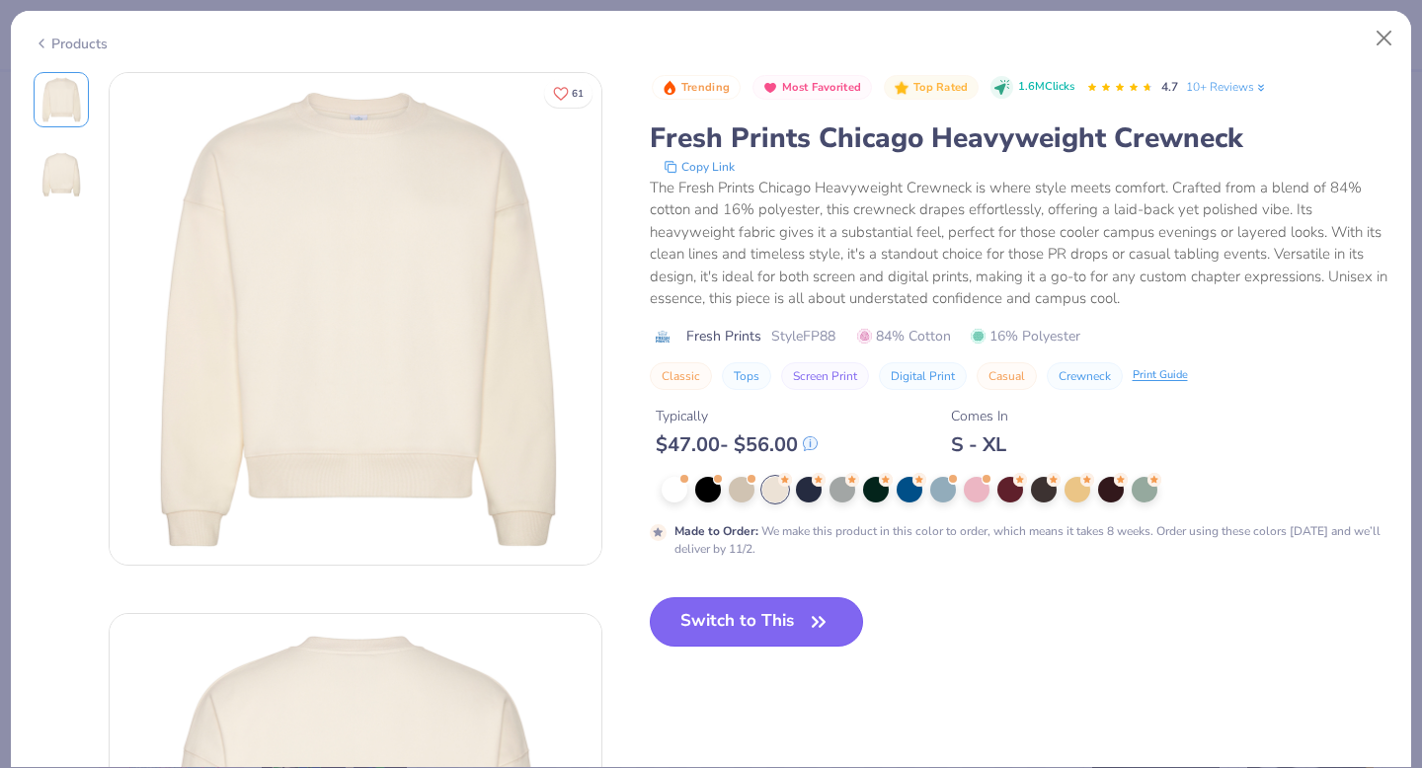
click at [765, 623] on button "Switch to This" at bounding box center [757, 621] width 214 height 49
type input "50"
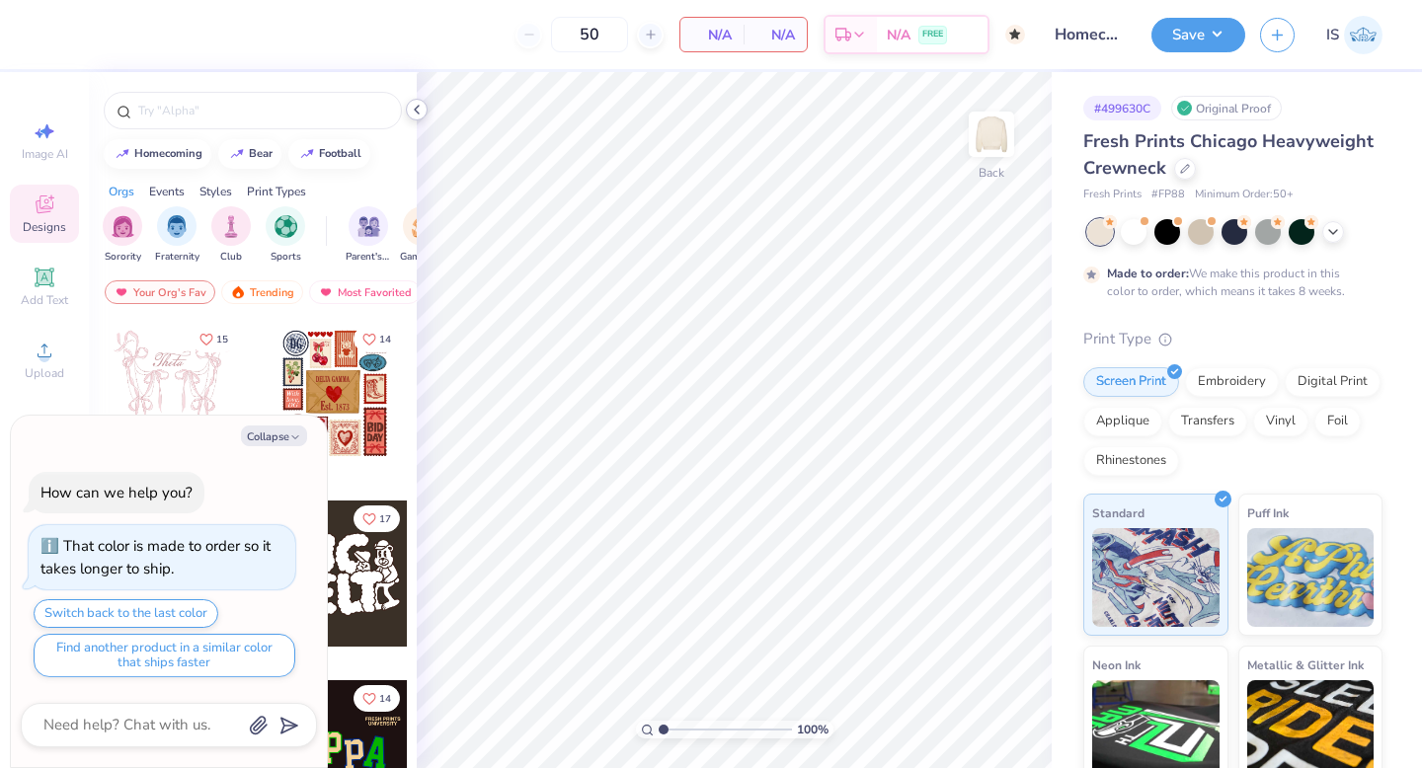
click at [421, 111] on icon at bounding box center [417, 110] width 16 height 16
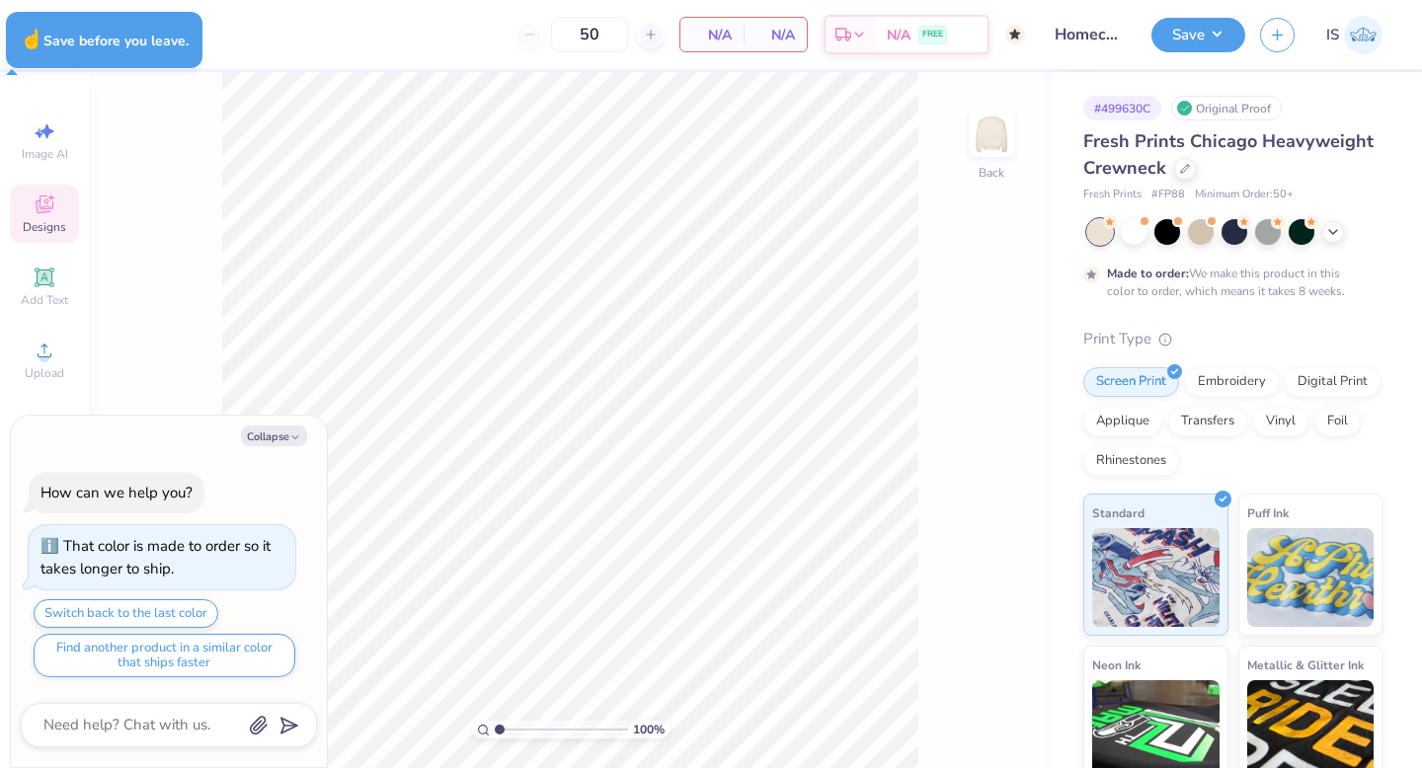
type textarea "x"
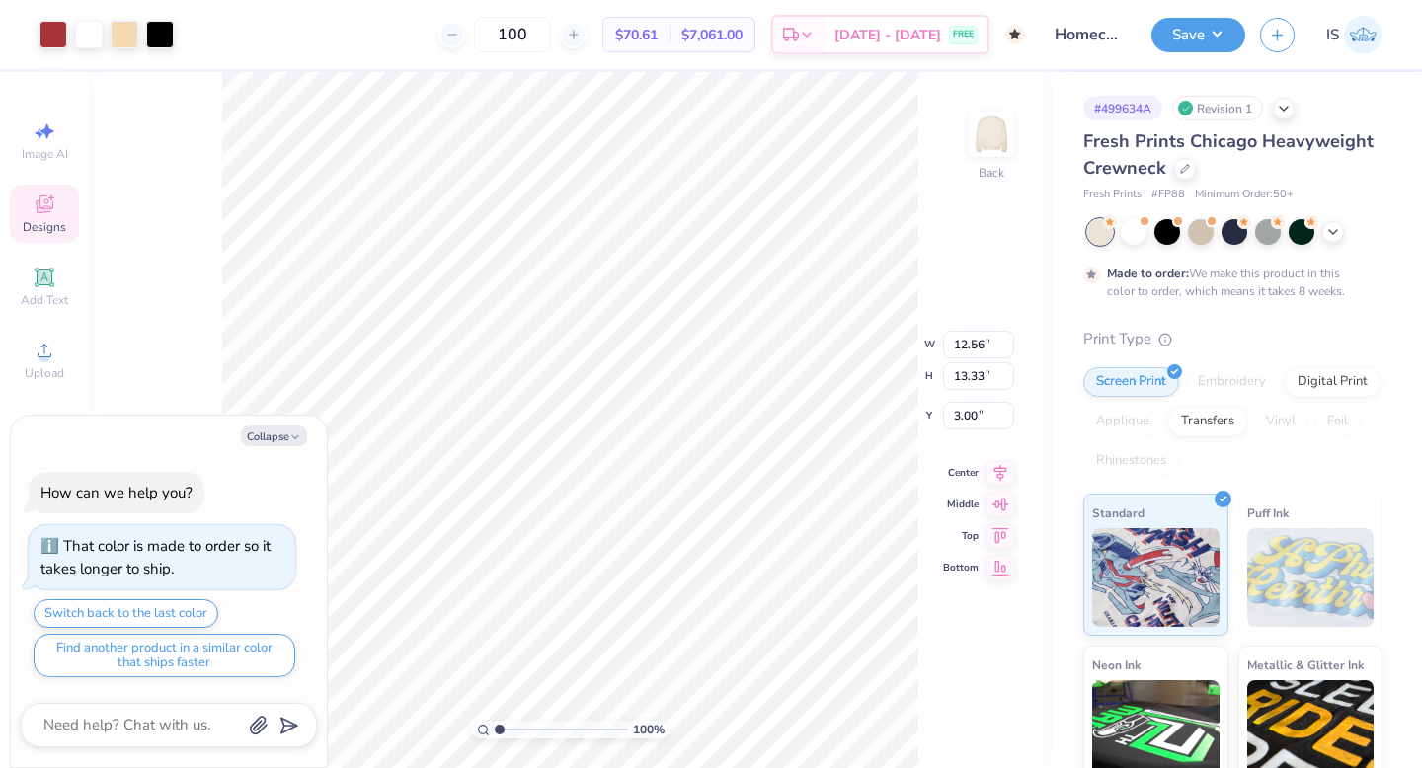
type textarea "x"
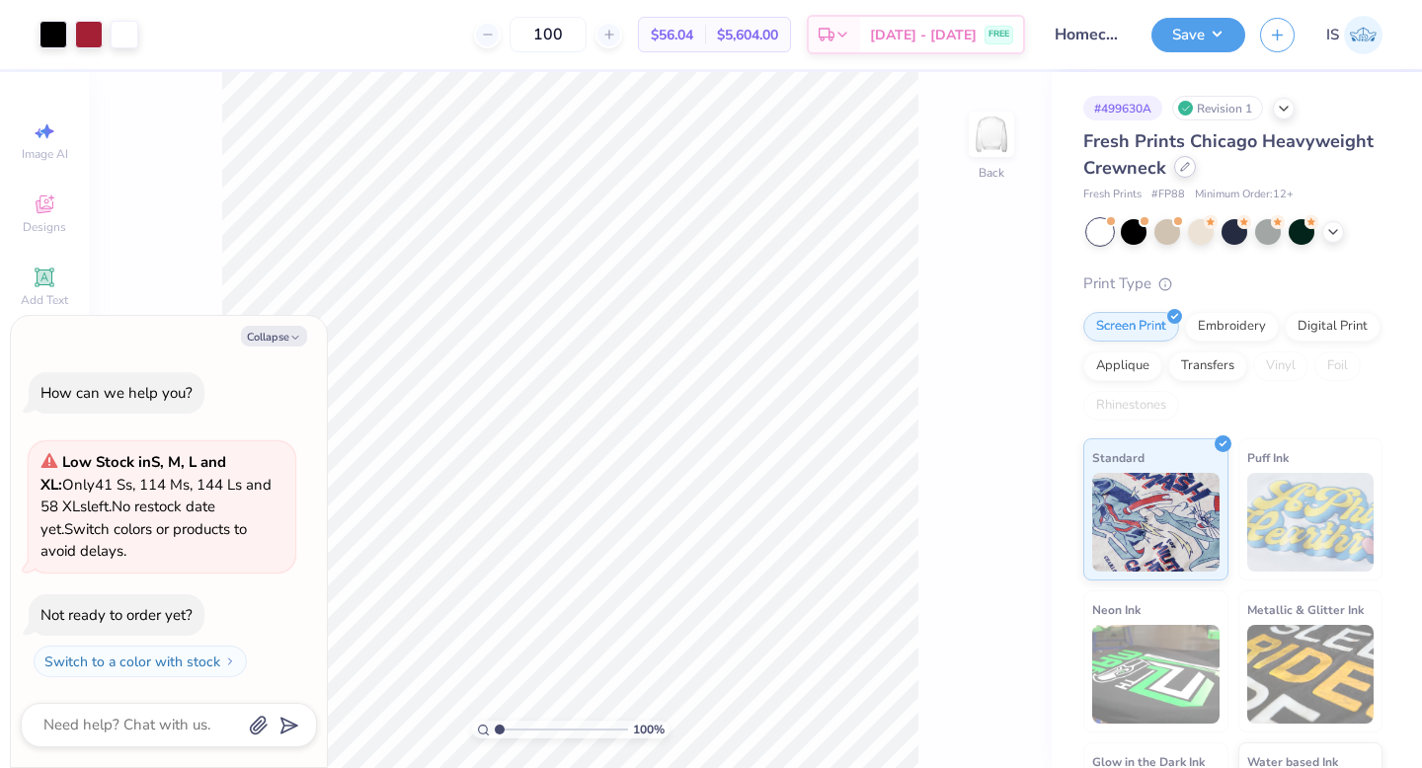
click at [1183, 174] on div at bounding box center [1185, 167] width 22 height 22
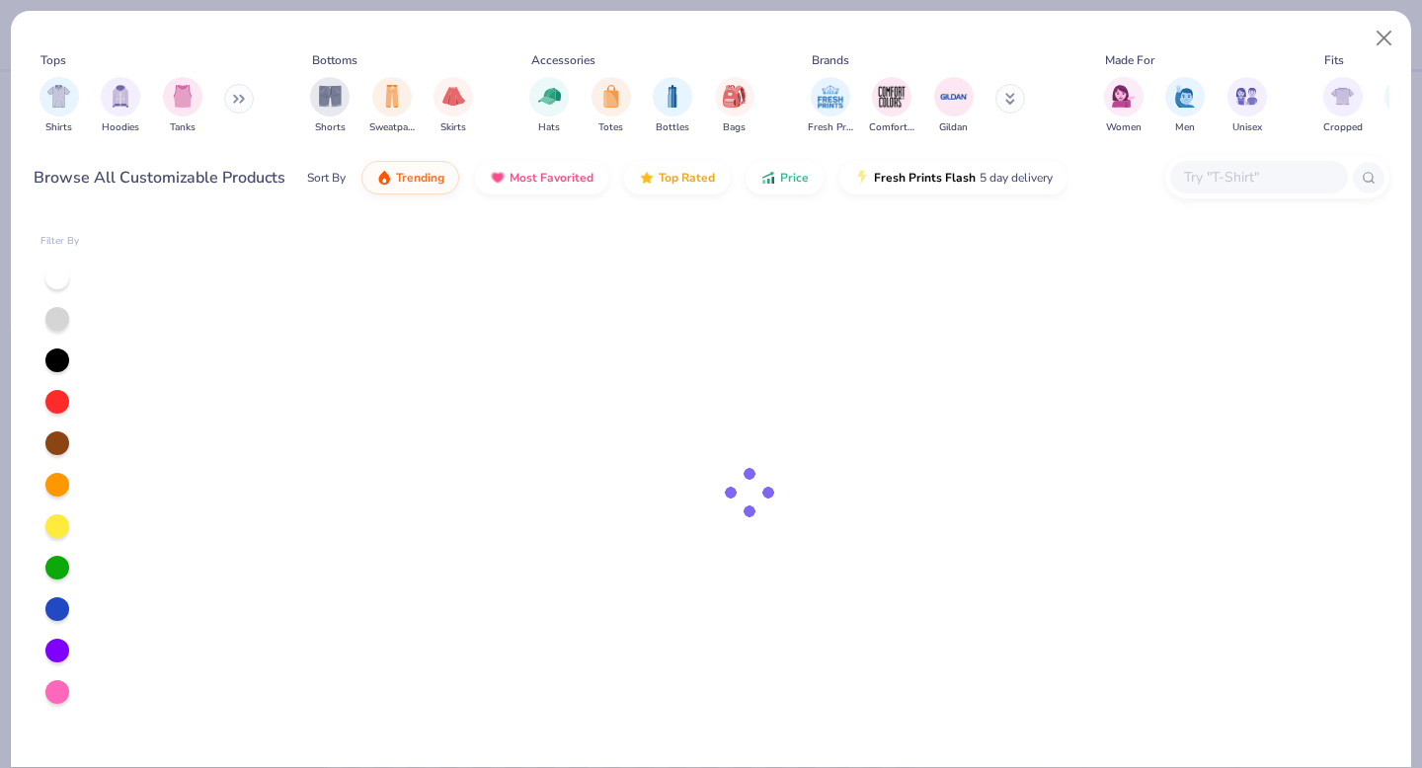
type textarea "x"
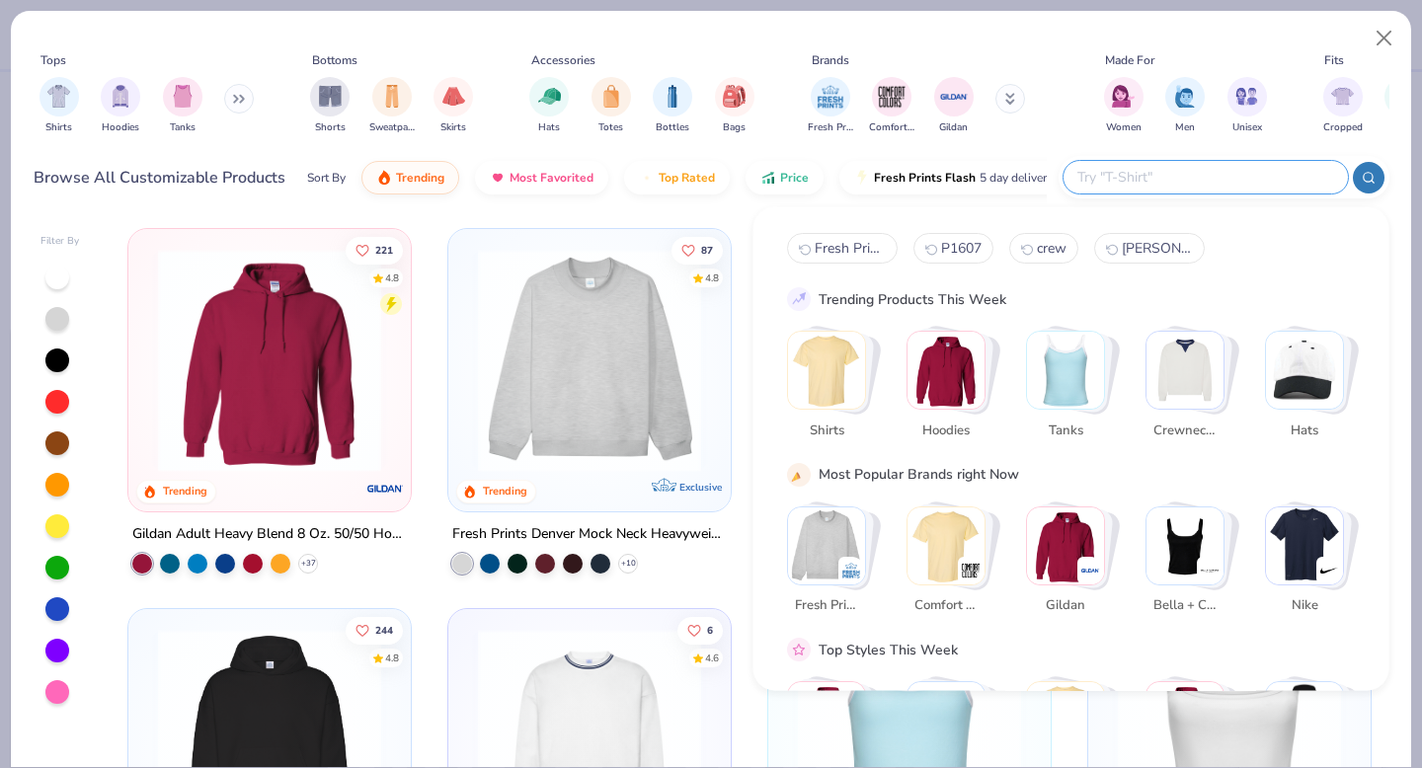
click at [1205, 179] on input "text" at bounding box center [1204, 177] width 259 height 23
type input "crew"
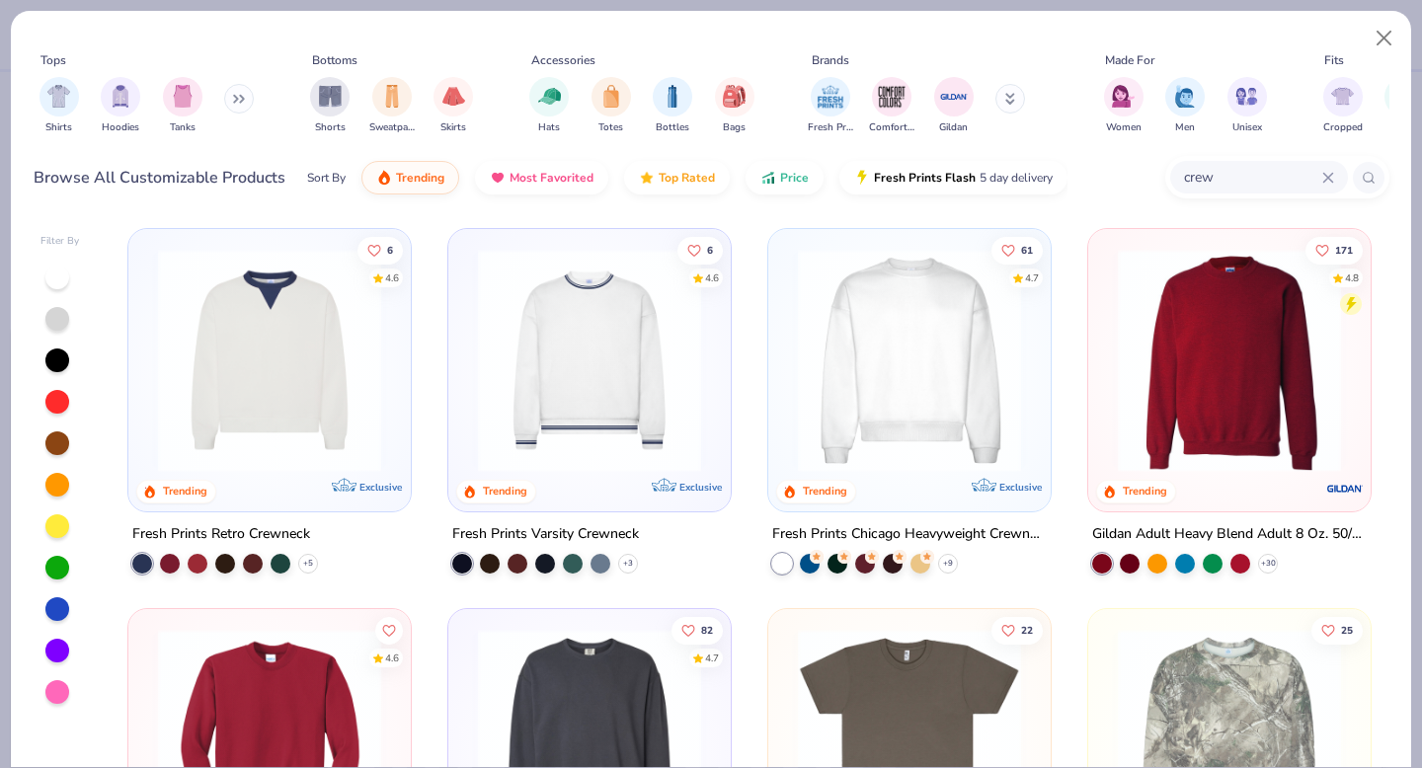
scroll to position [12, 0]
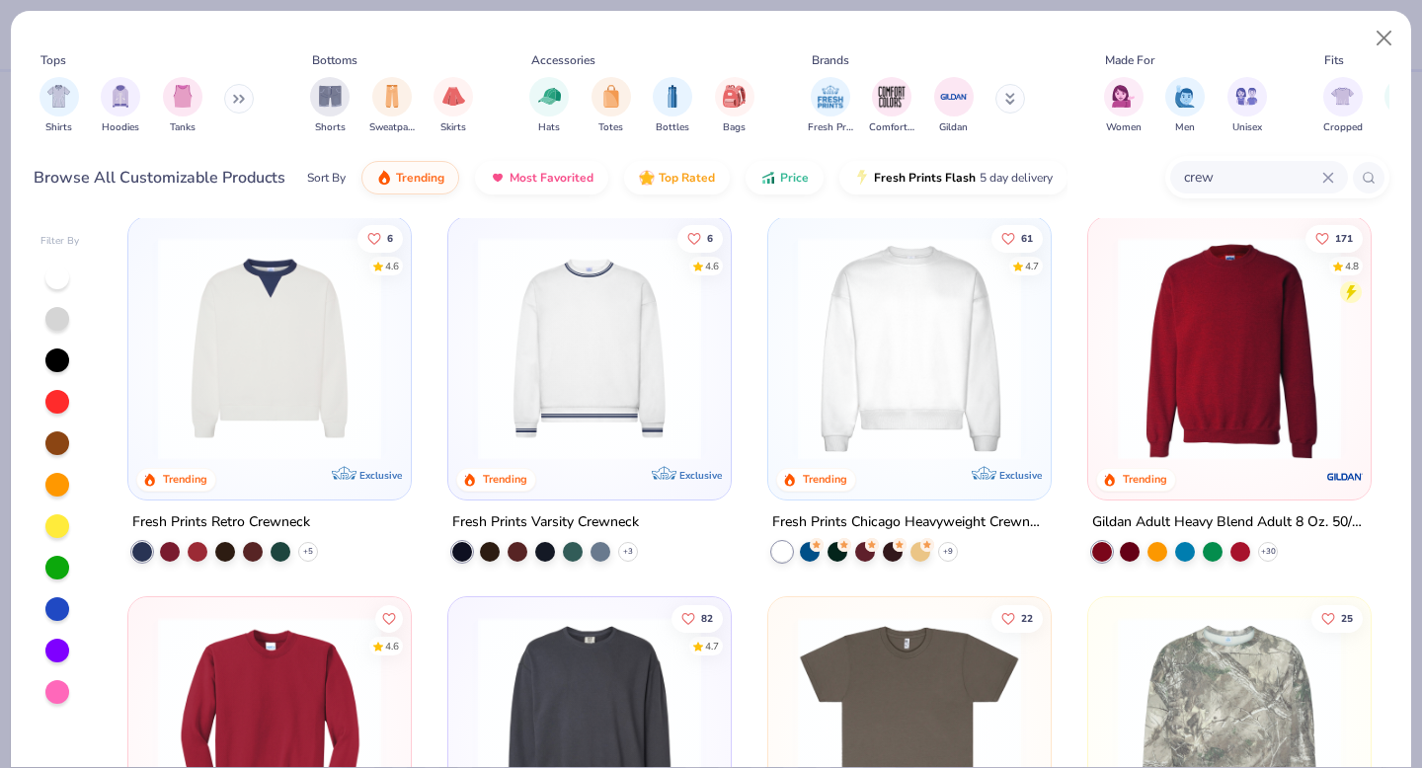
click at [1269, 370] on img at bounding box center [1229, 348] width 243 height 223
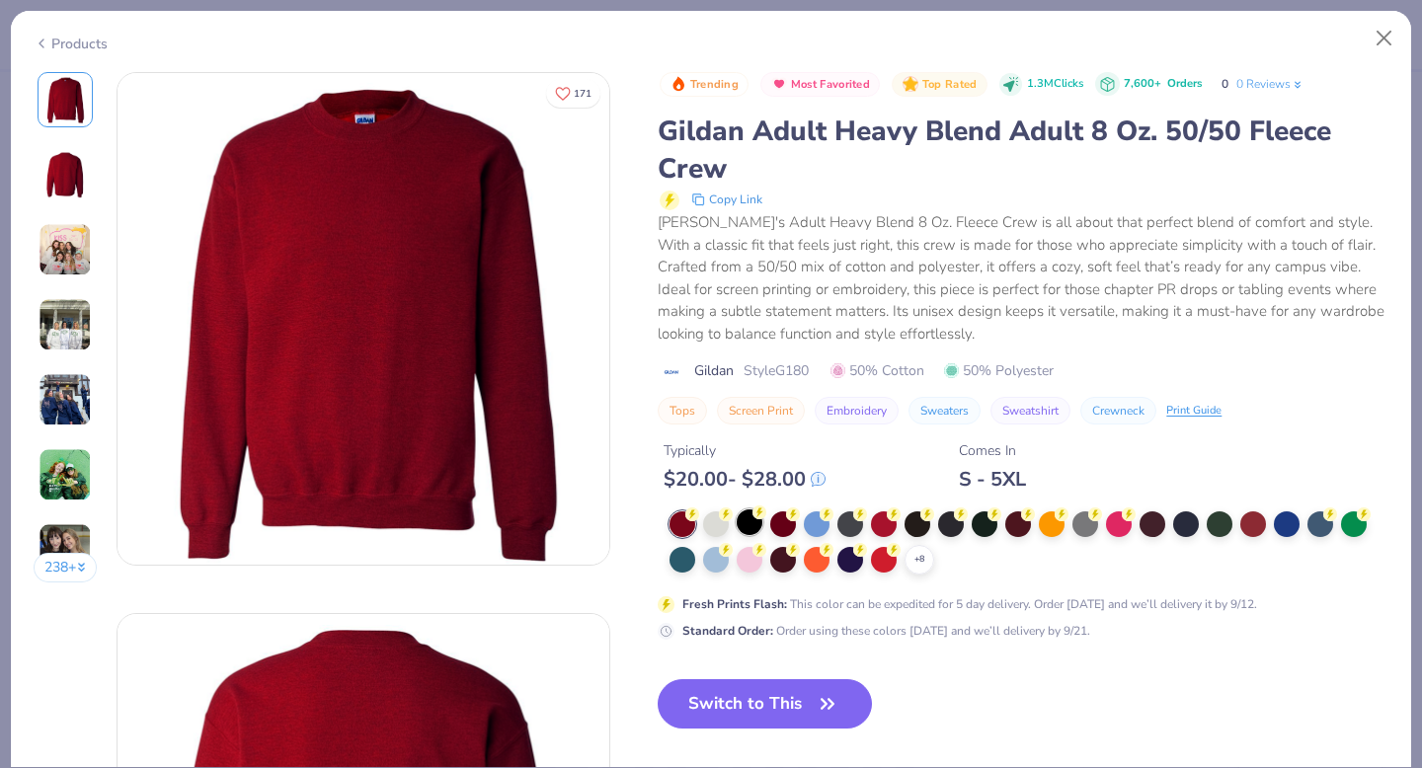
click at [748, 534] on div at bounding box center [749, 522] width 26 height 26
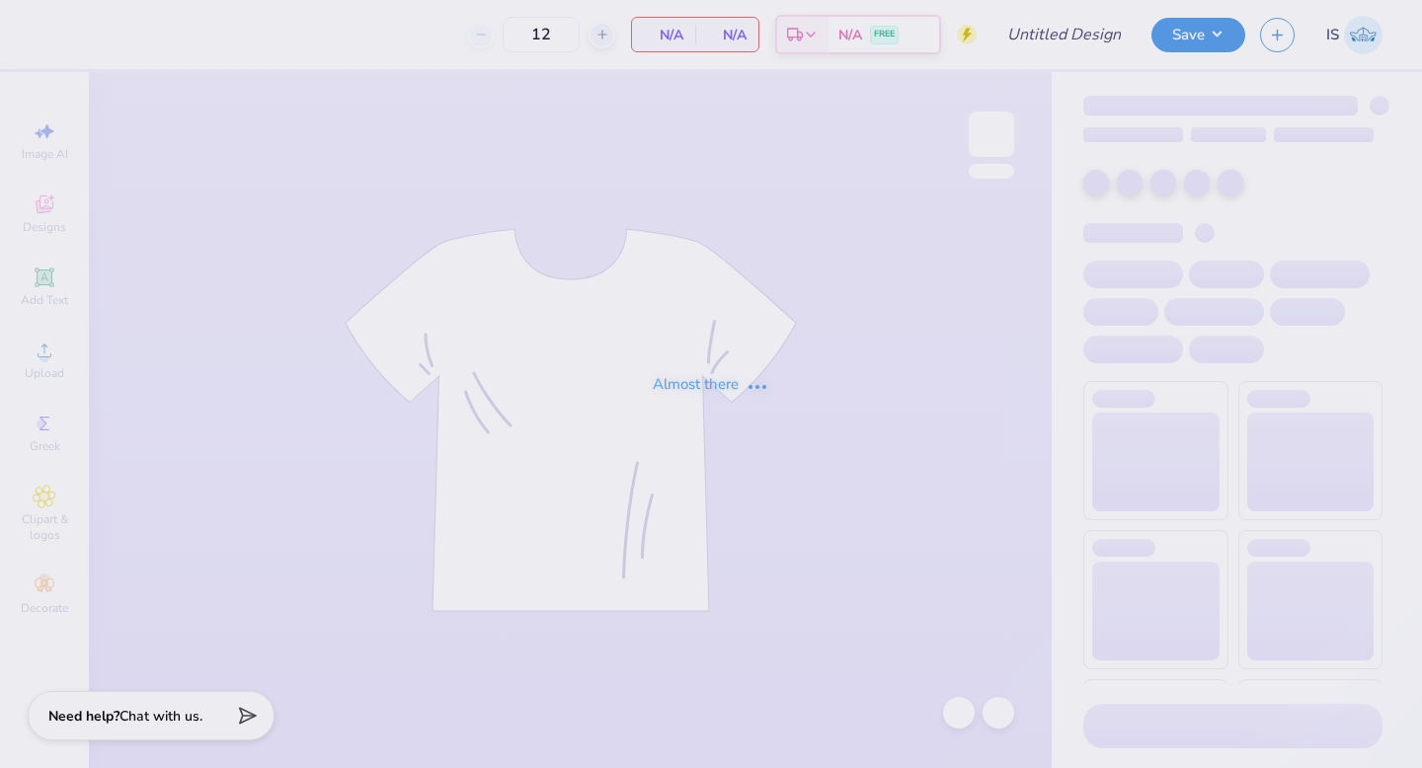
type input "Homecoming #1"
type input "100"
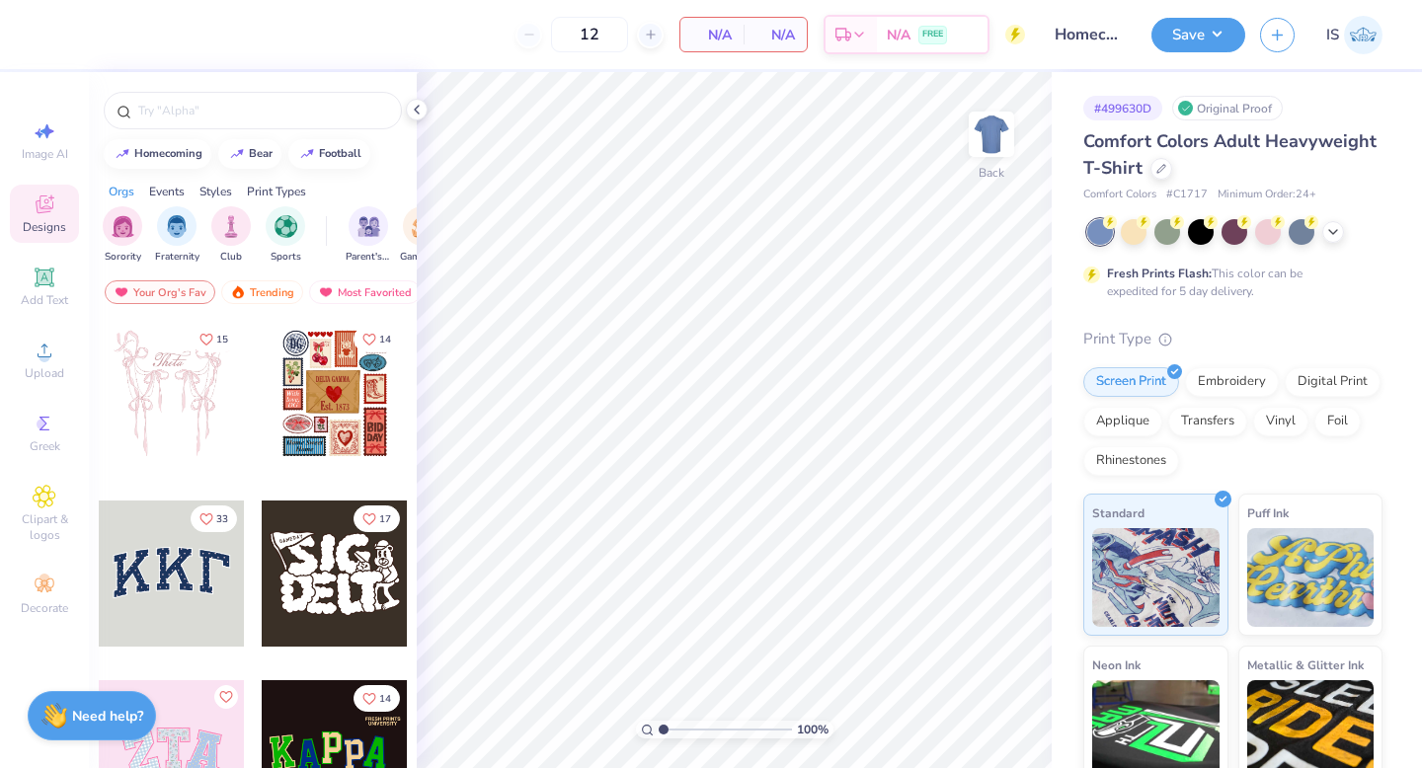
click at [411, 98] on div at bounding box center [253, 105] width 328 height 67
click at [416, 108] on polyline at bounding box center [417, 110] width 4 height 8
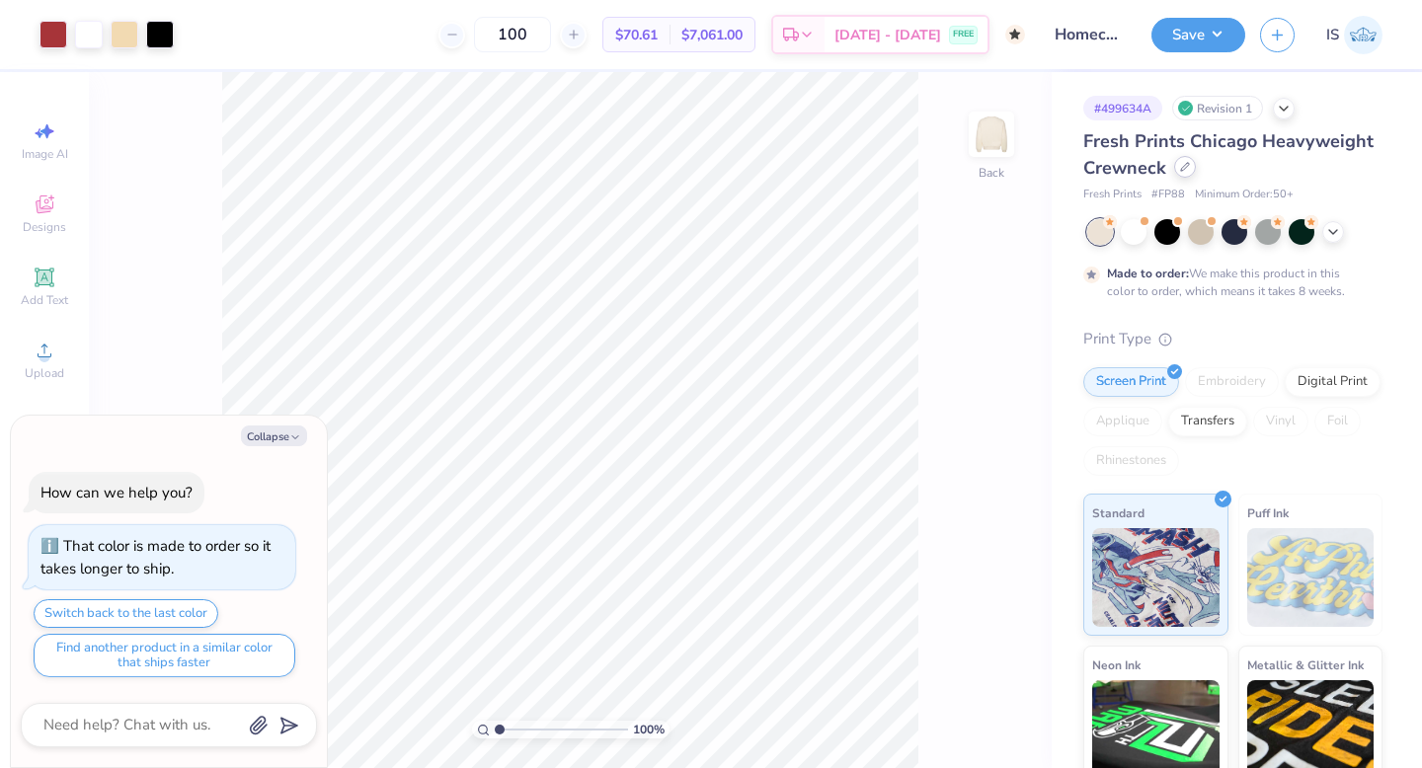
click at [1180, 164] on icon at bounding box center [1185, 167] width 10 height 10
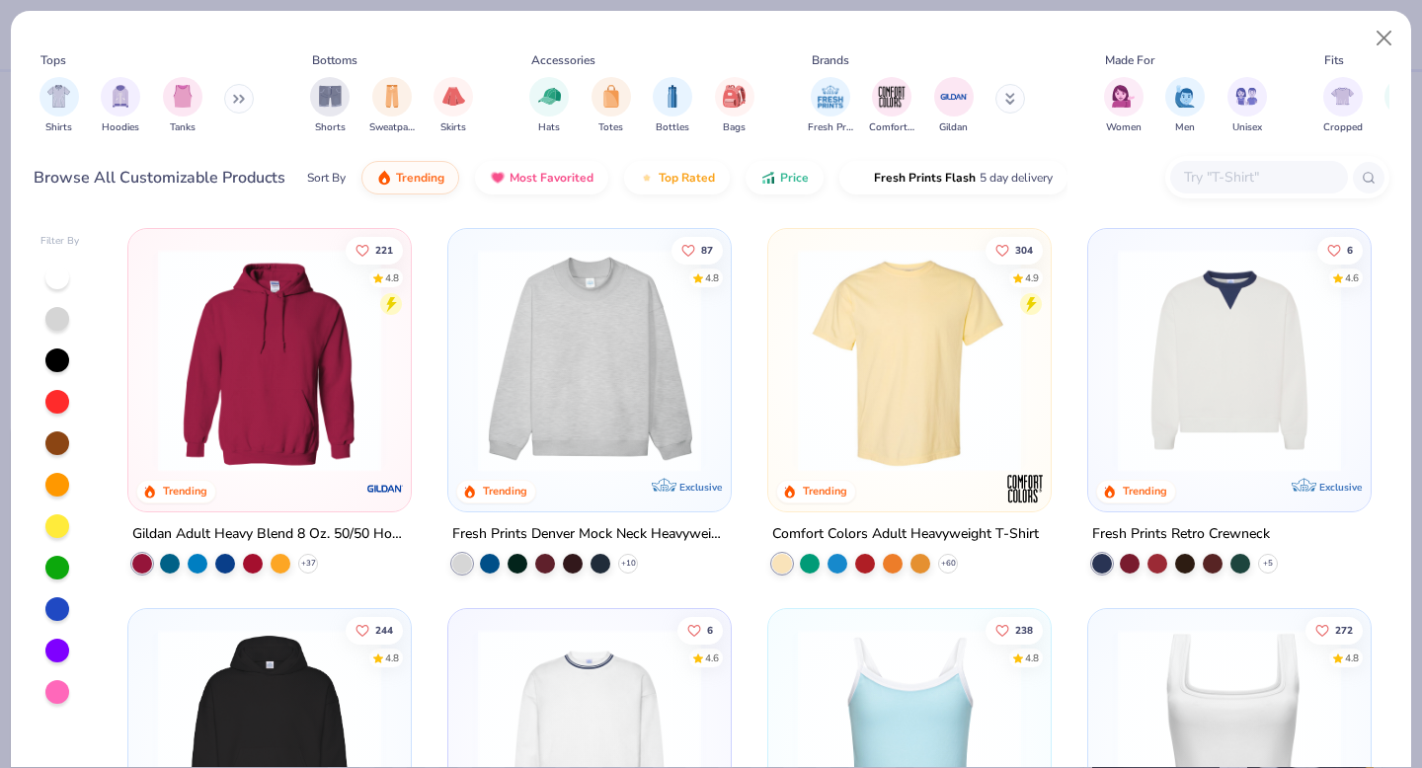
type textarea "x"
click at [1200, 179] on input "text" at bounding box center [1258, 177] width 152 height 23
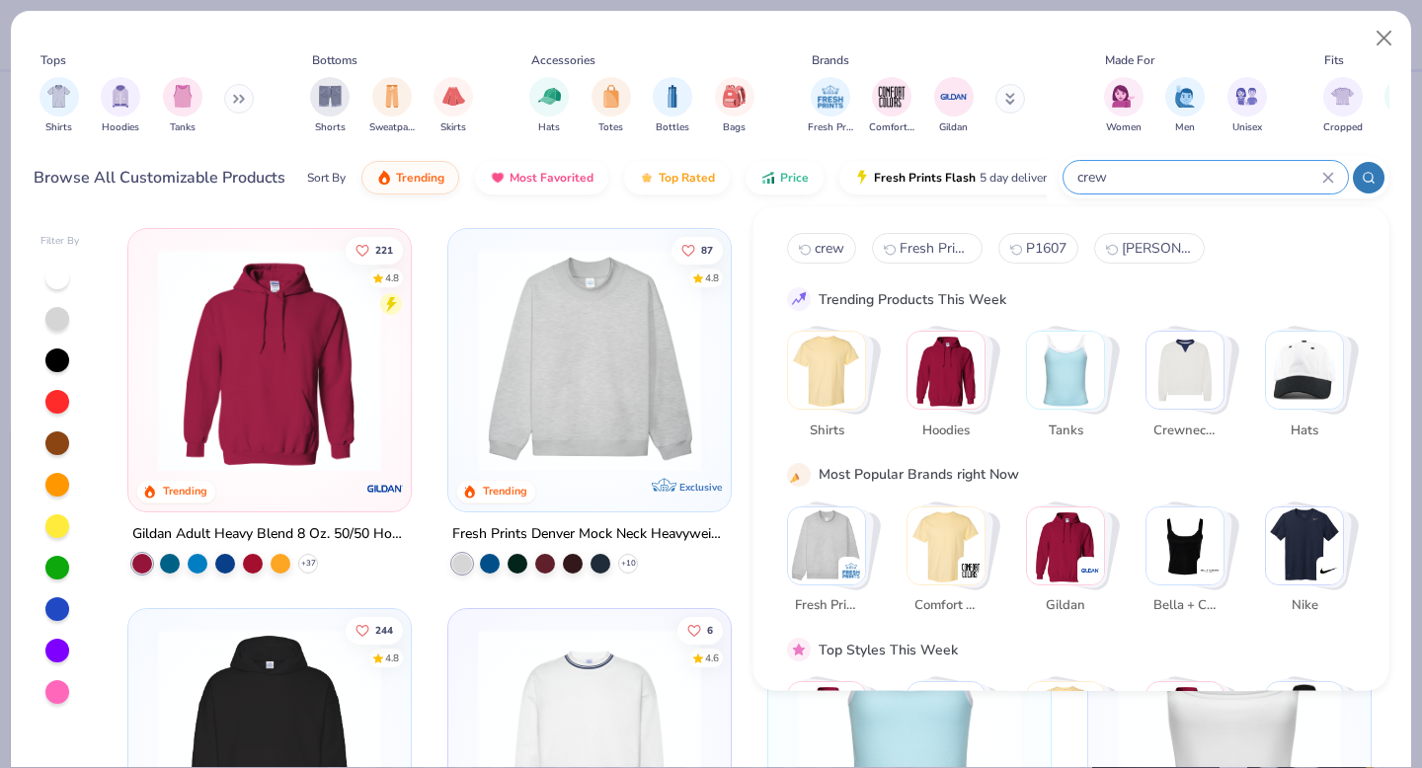
type input "crew"
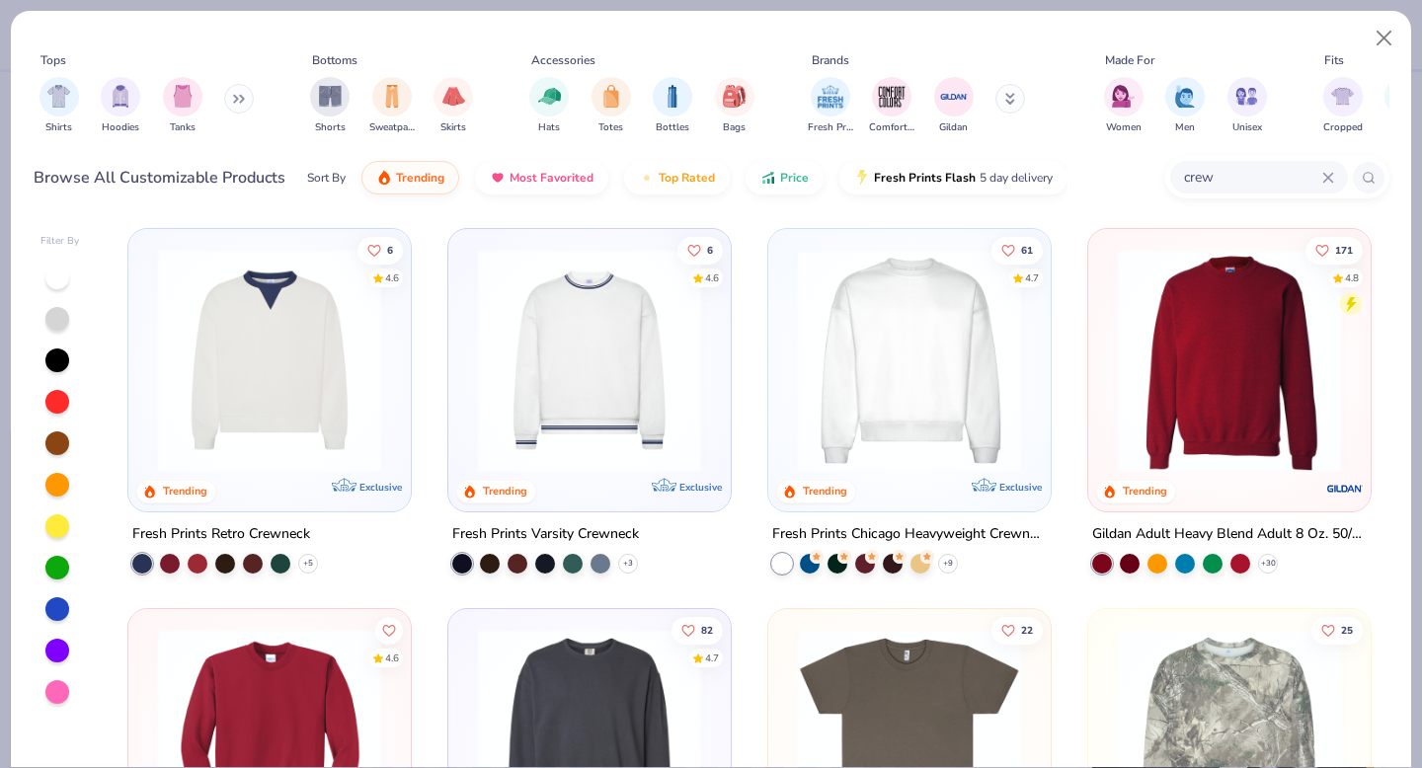
click at [587, 357] on img at bounding box center [589, 360] width 243 height 223
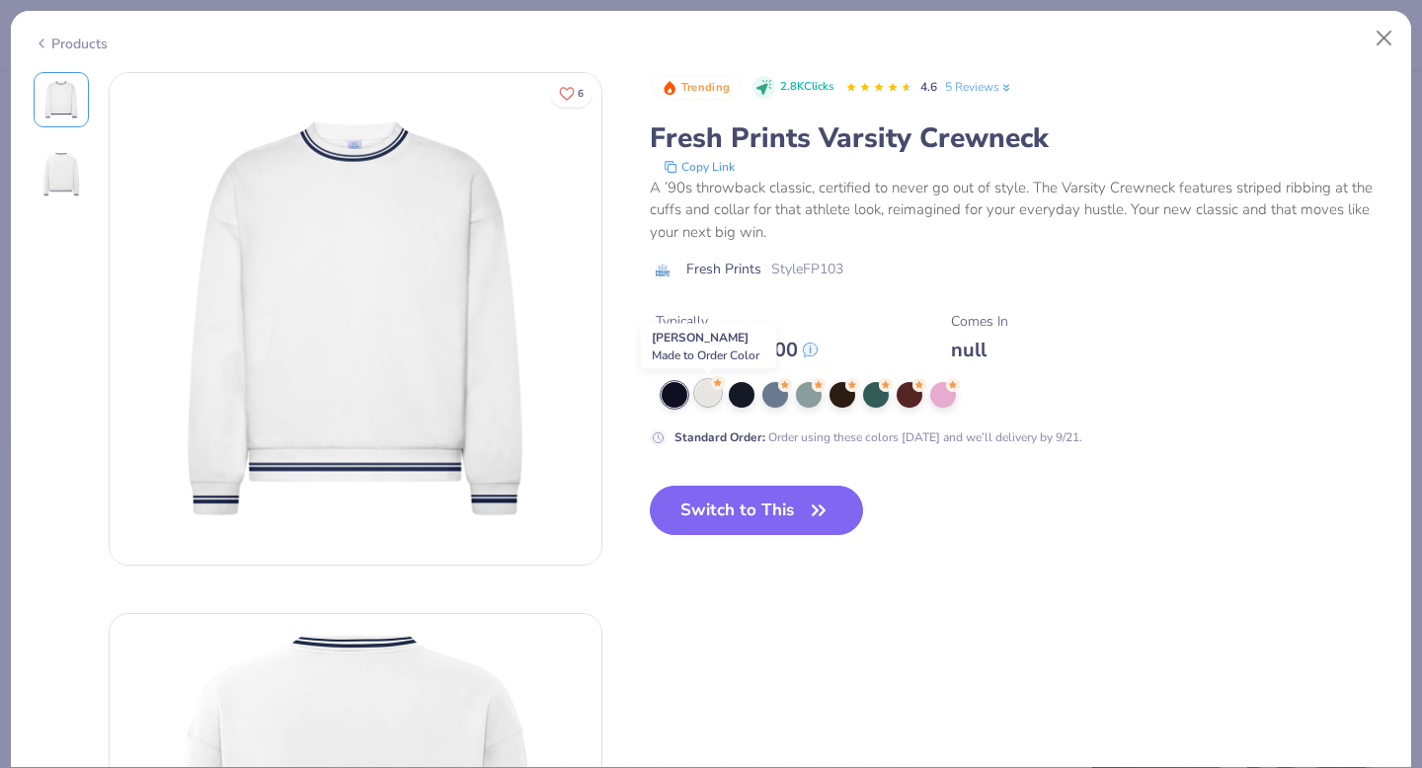
click at [704, 398] on div at bounding box center [708, 393] width 26 height 26
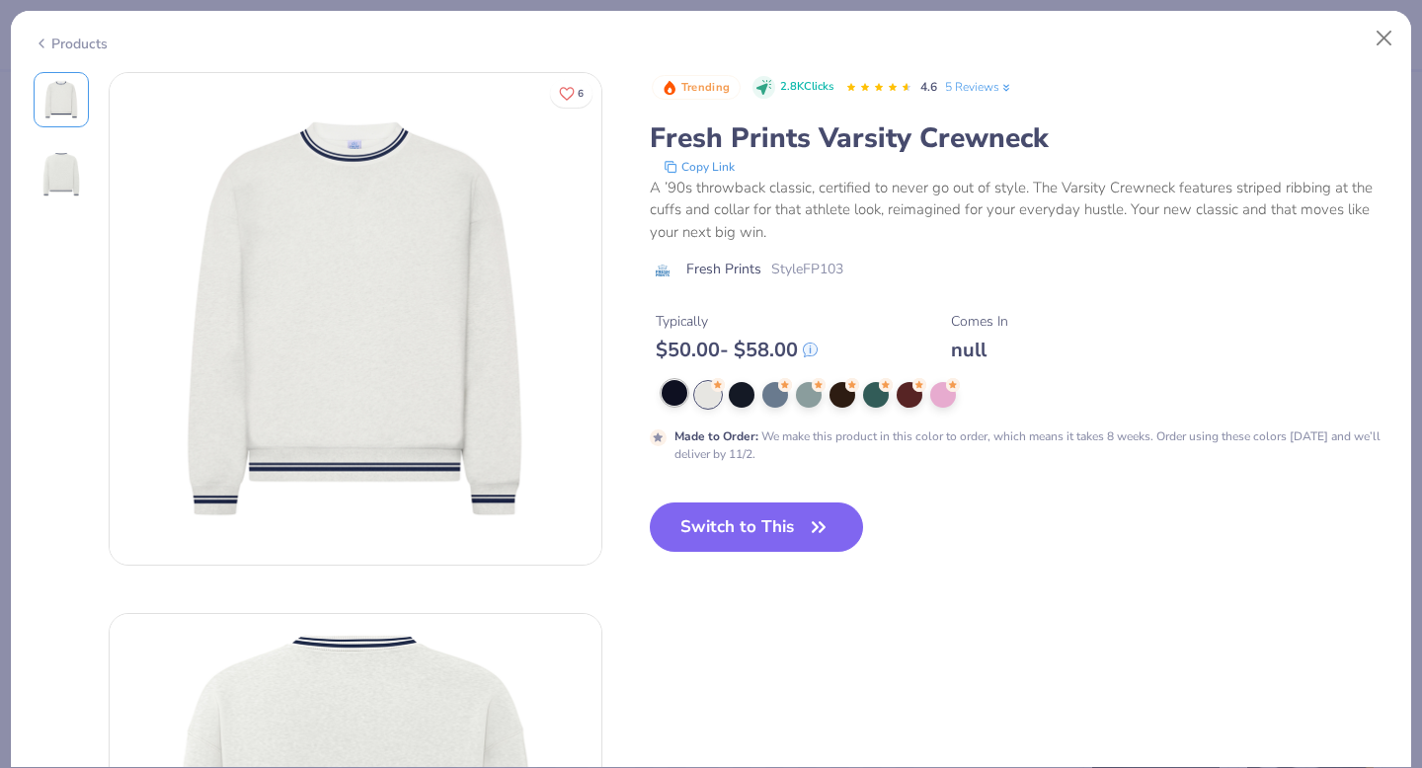
click at [668, 385] on div at bounding box center [674, 393] width 26 height 26
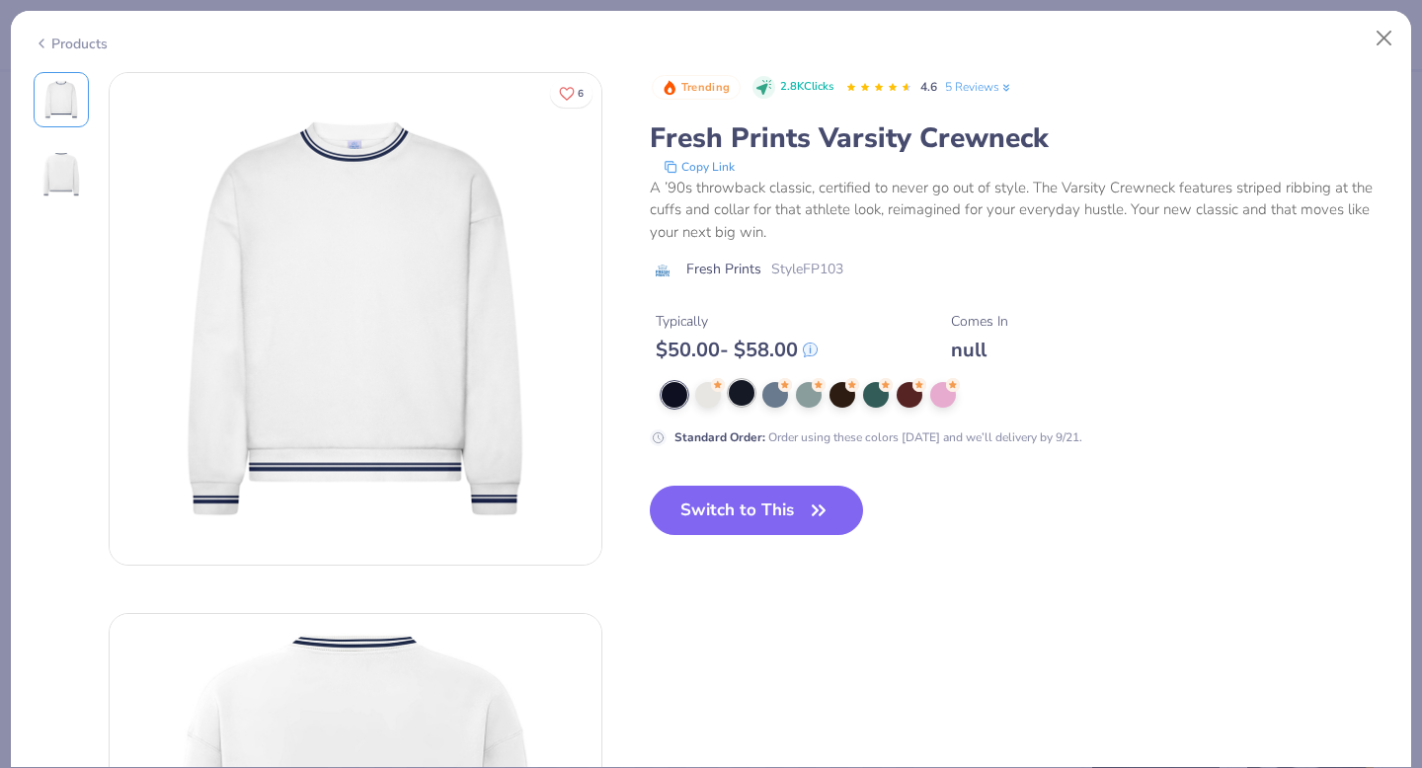
click at [731, 389] on div at bounding box center [742, 393] width 26 height 26
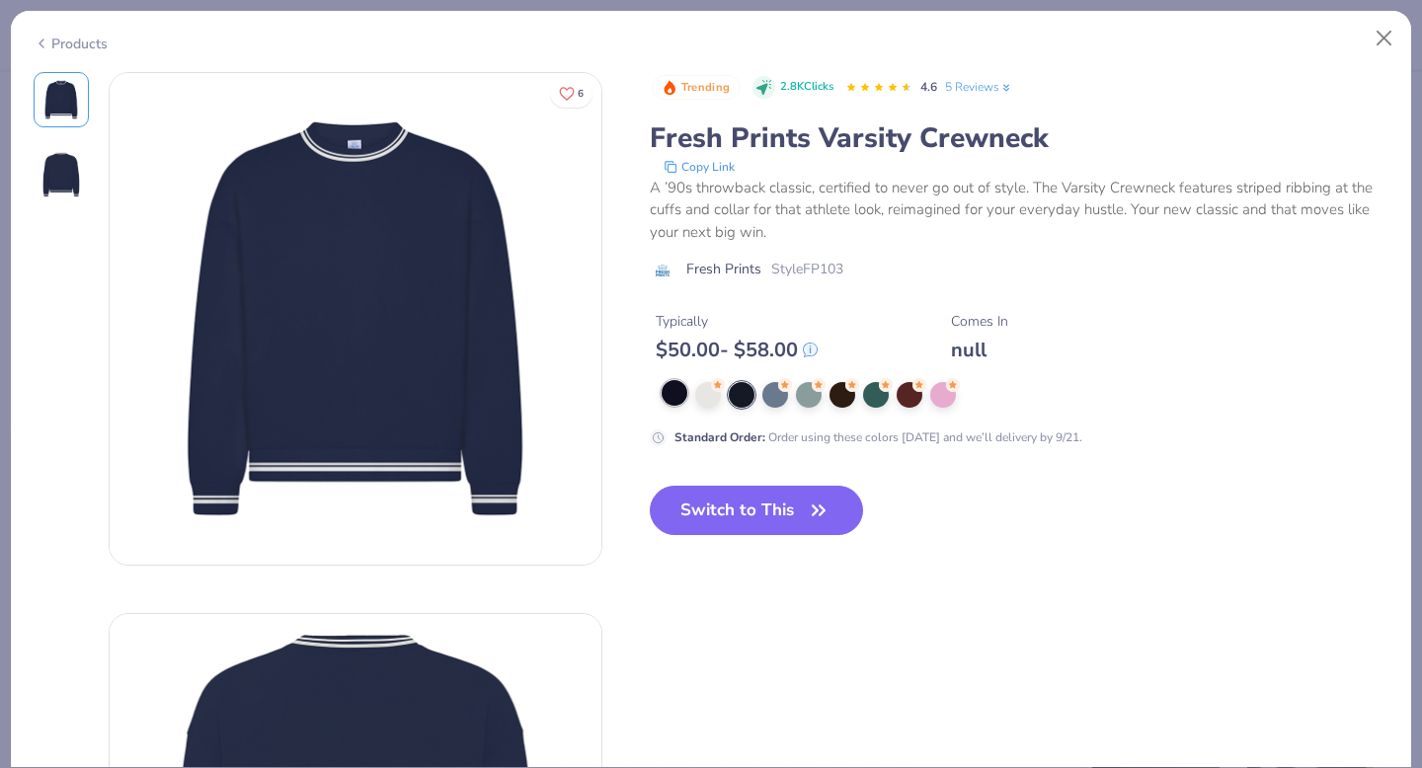
click at [674, 390] on div at bounding box center [674, 393] width 26 height 26
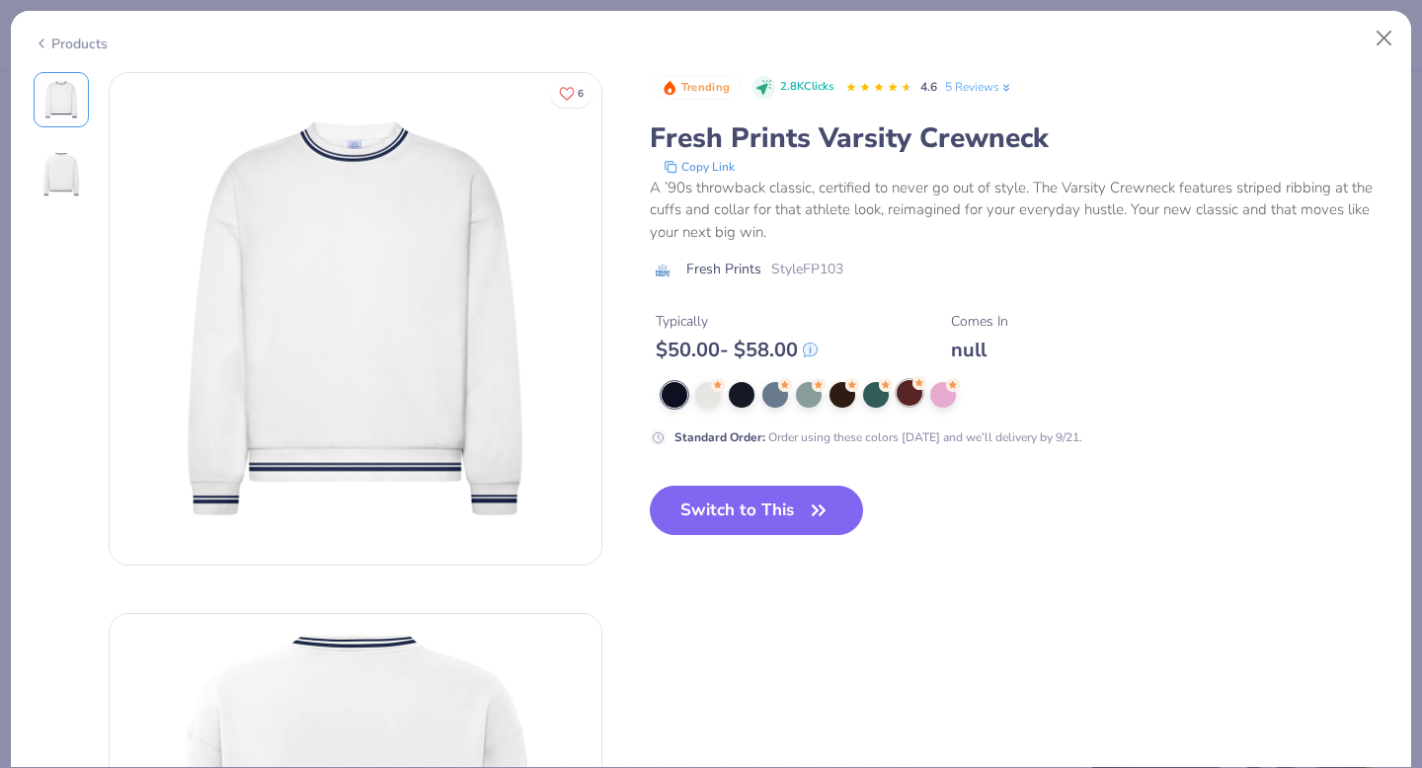
click at [912, 390] on div at bounding box center [909, 393] width 26 height 26
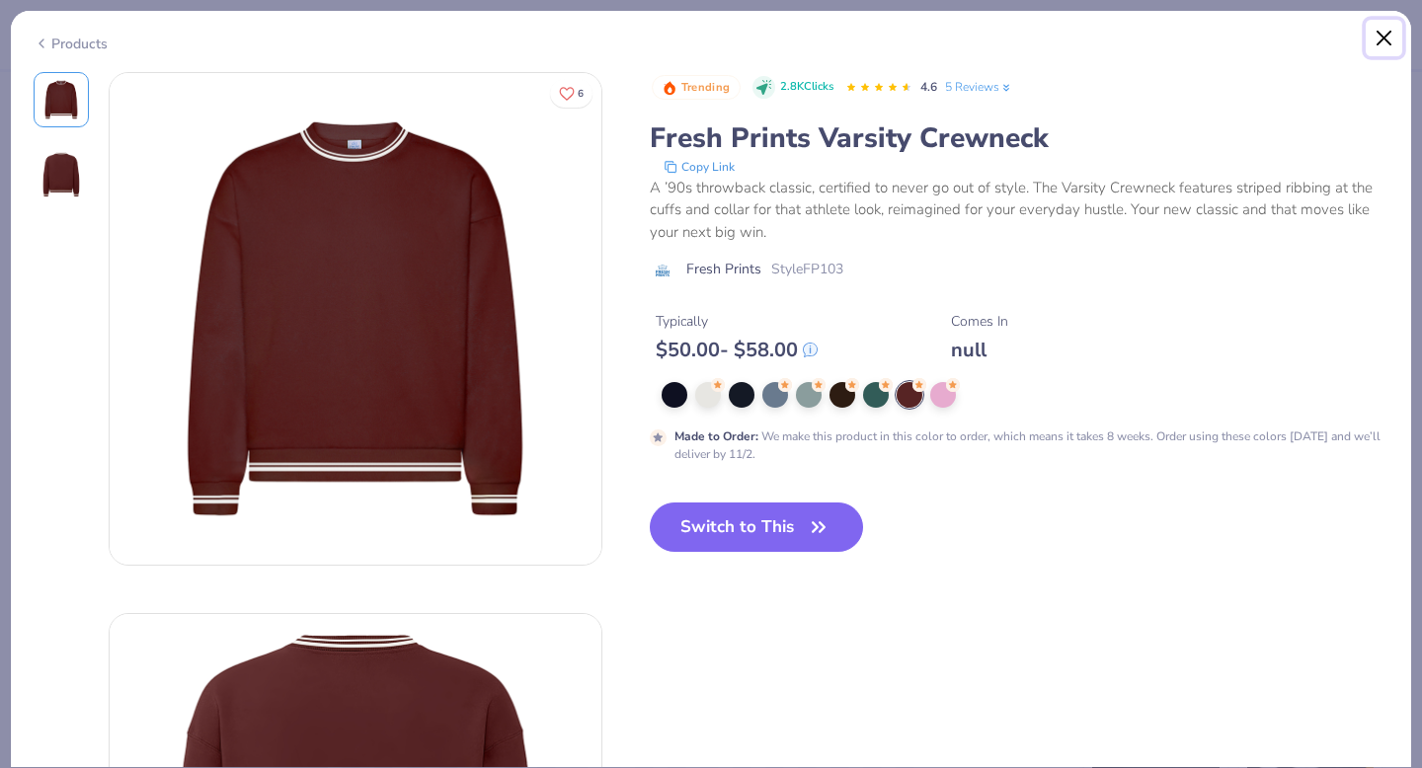
click at [1372, 35] on button "Close" at bounding box center [1384, 39] width 38 height 38
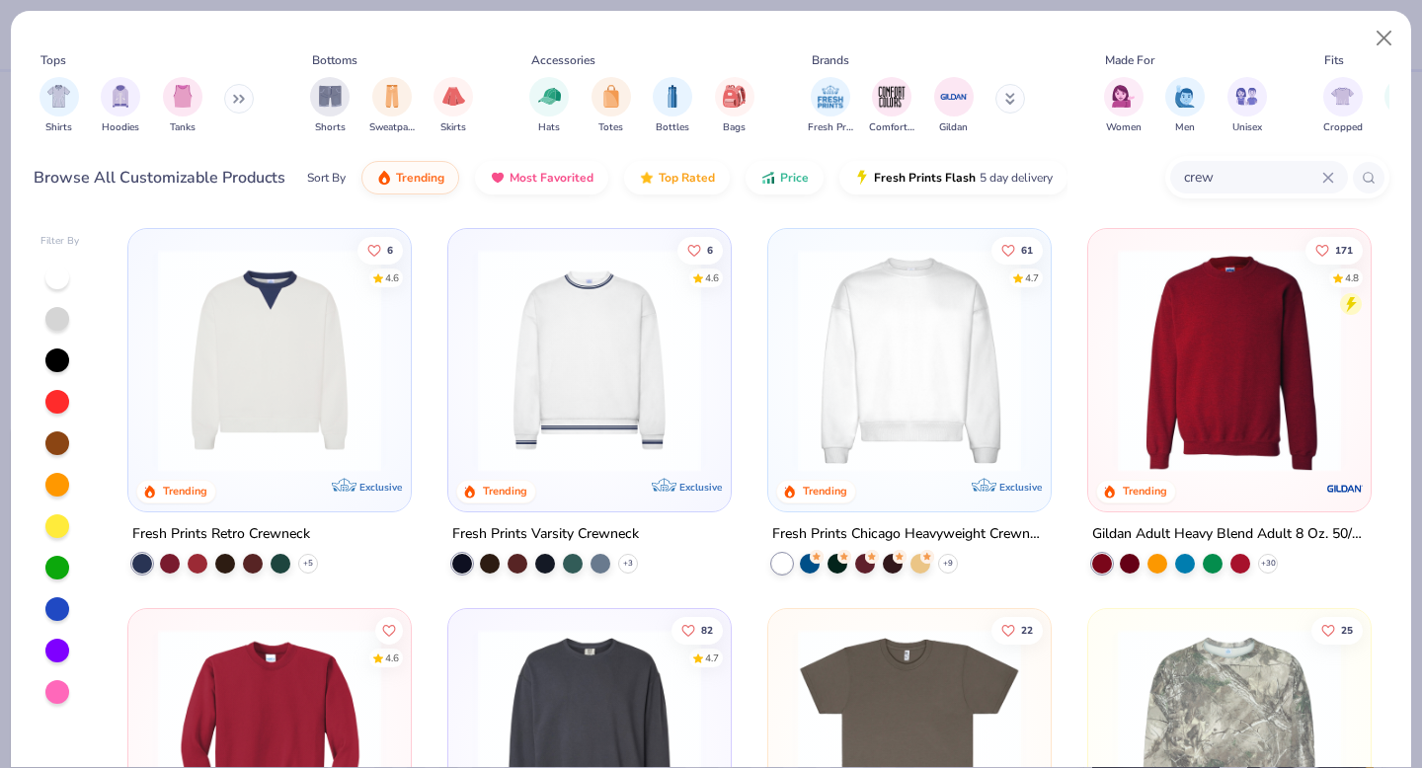
click at [1223, 398] on img at bounding box center [1229, 360] width 243 height 223
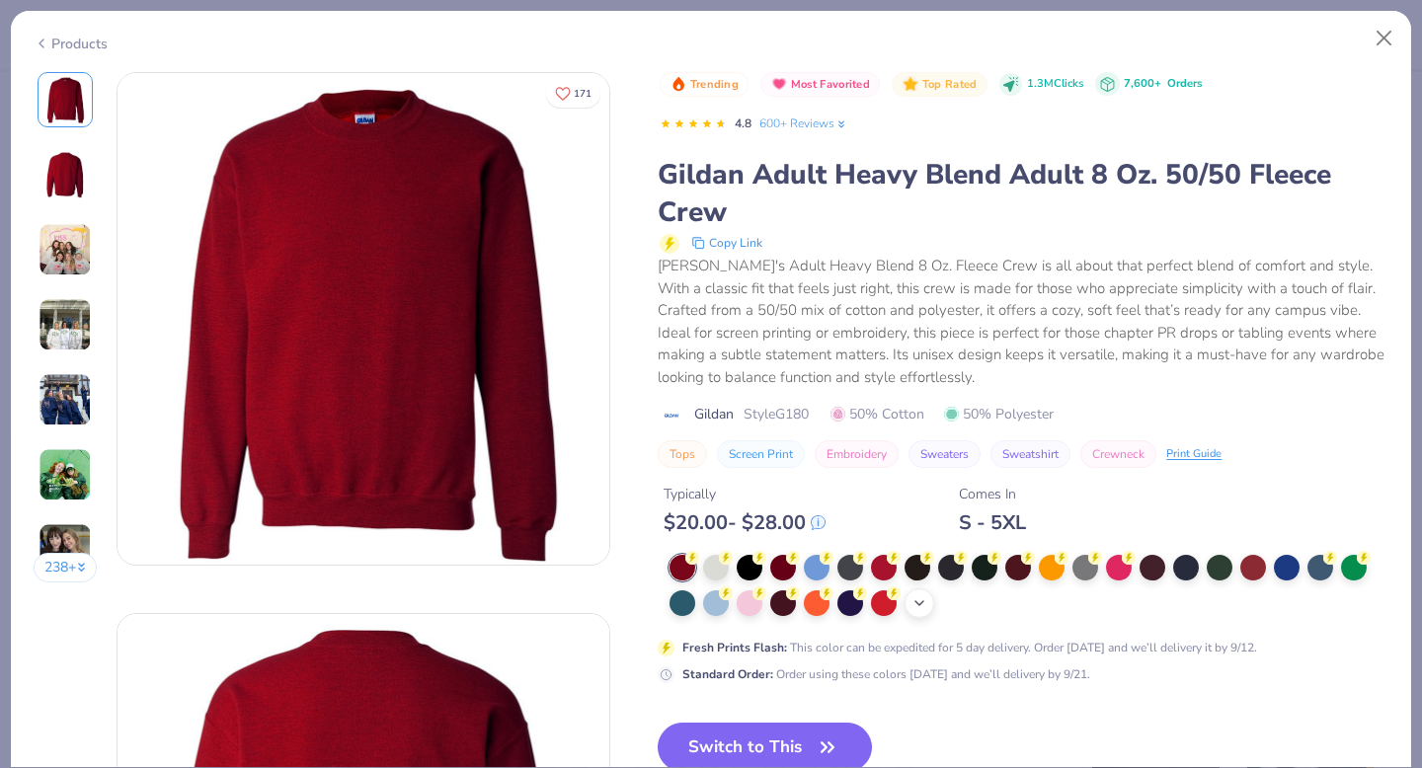
click at [928, 602] on div "+ 8" at bounding box center [919, 603] width 30 height 30
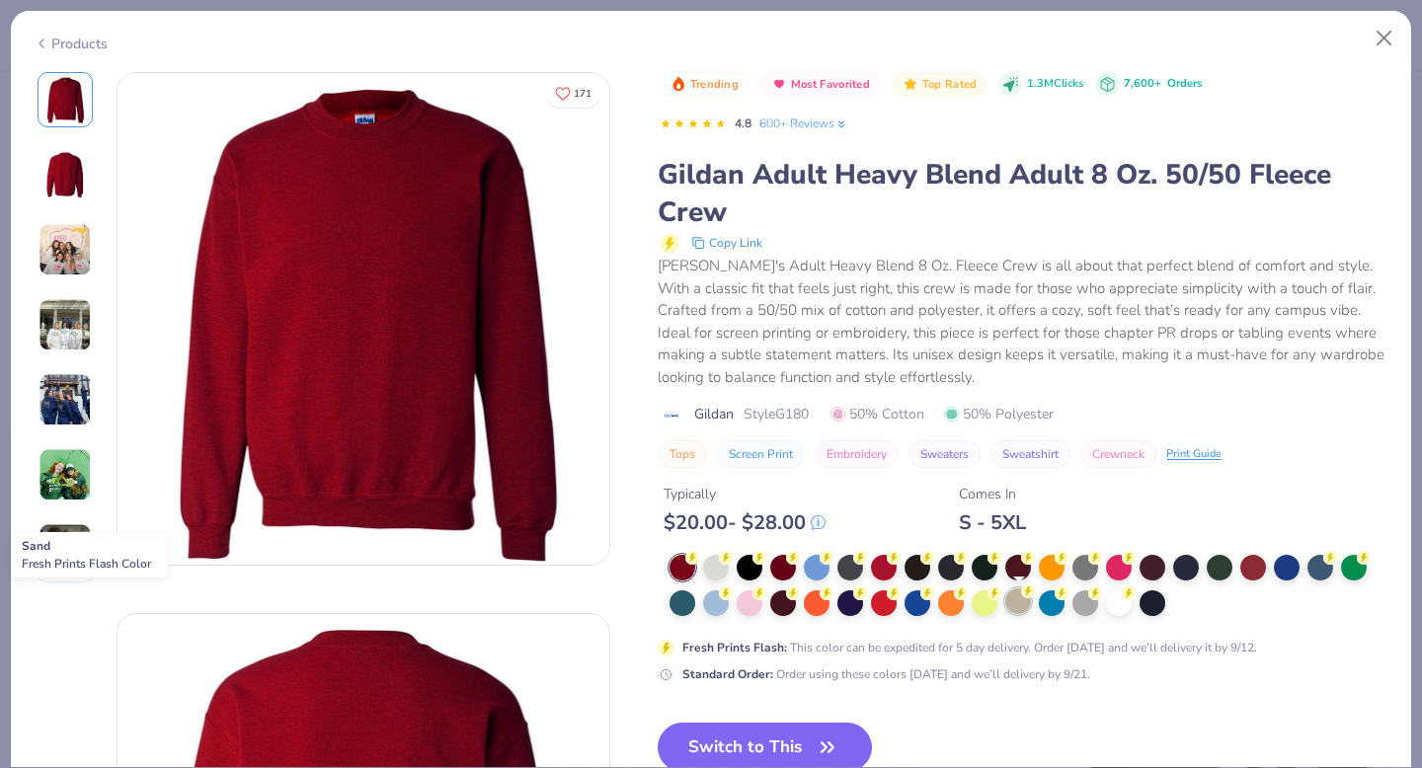
click at [1012, 600] on div at bounding box center [1018, 601] width 26 height 26
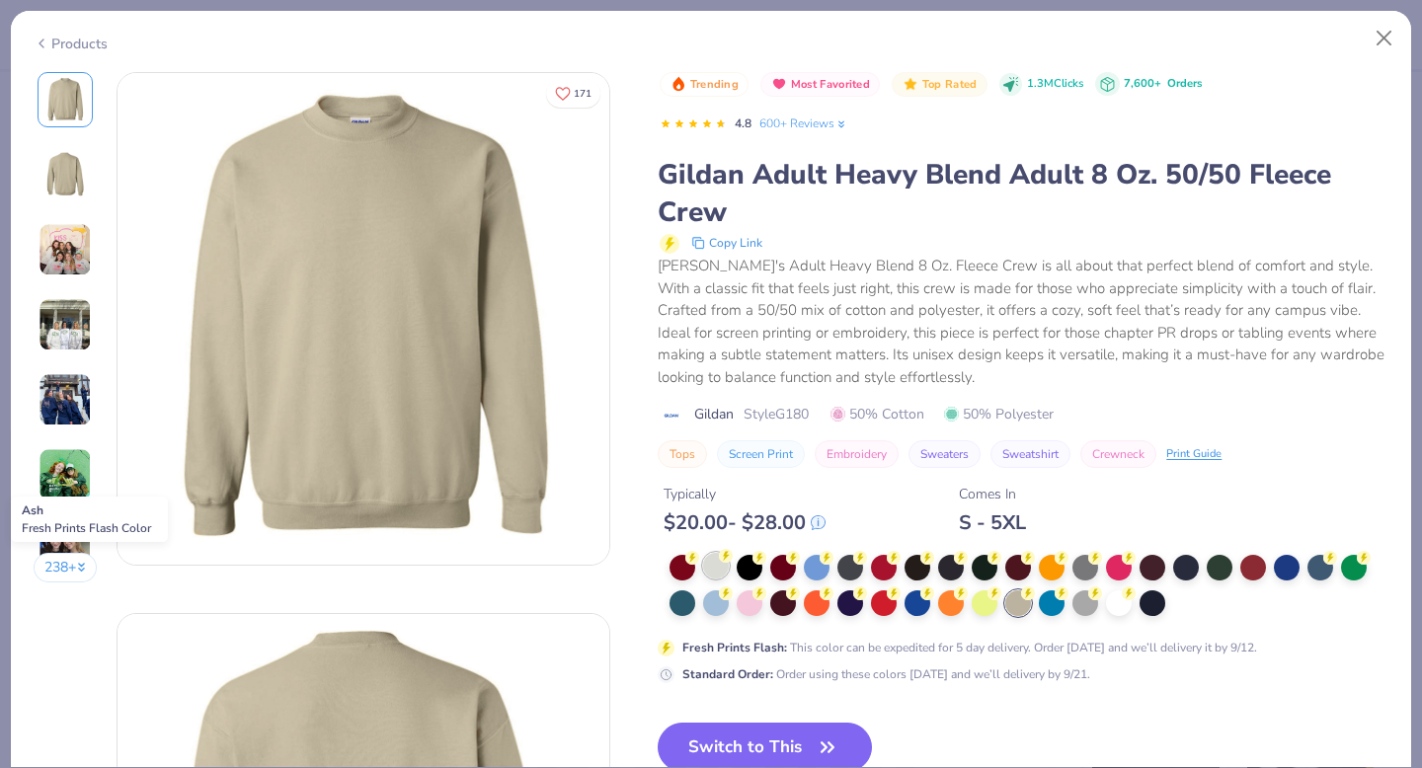
click at [718, 570] on div at bounding box center [716, 566] width 26 height 26
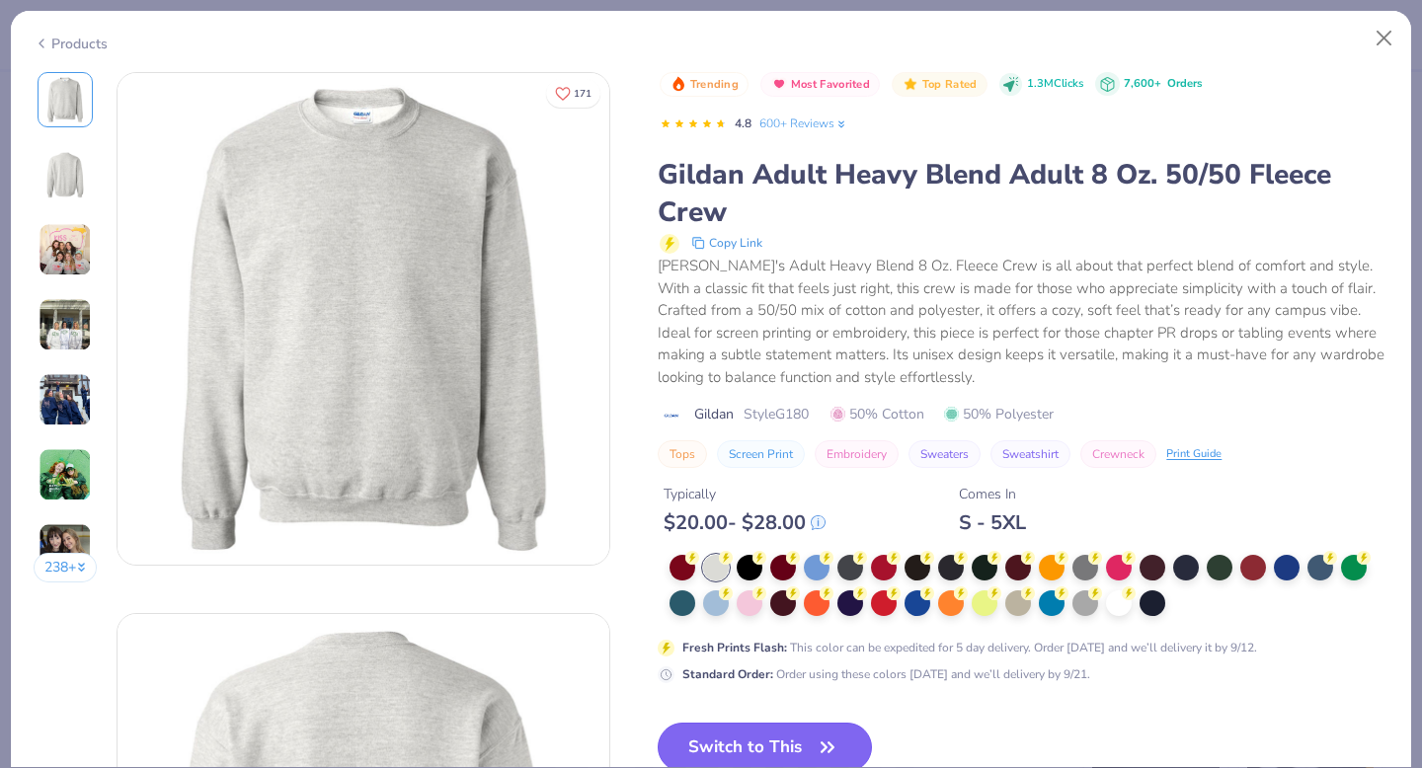
click at [761, 754] on button "Switch to This" at bounding box center [765, 747] width 214 height 49
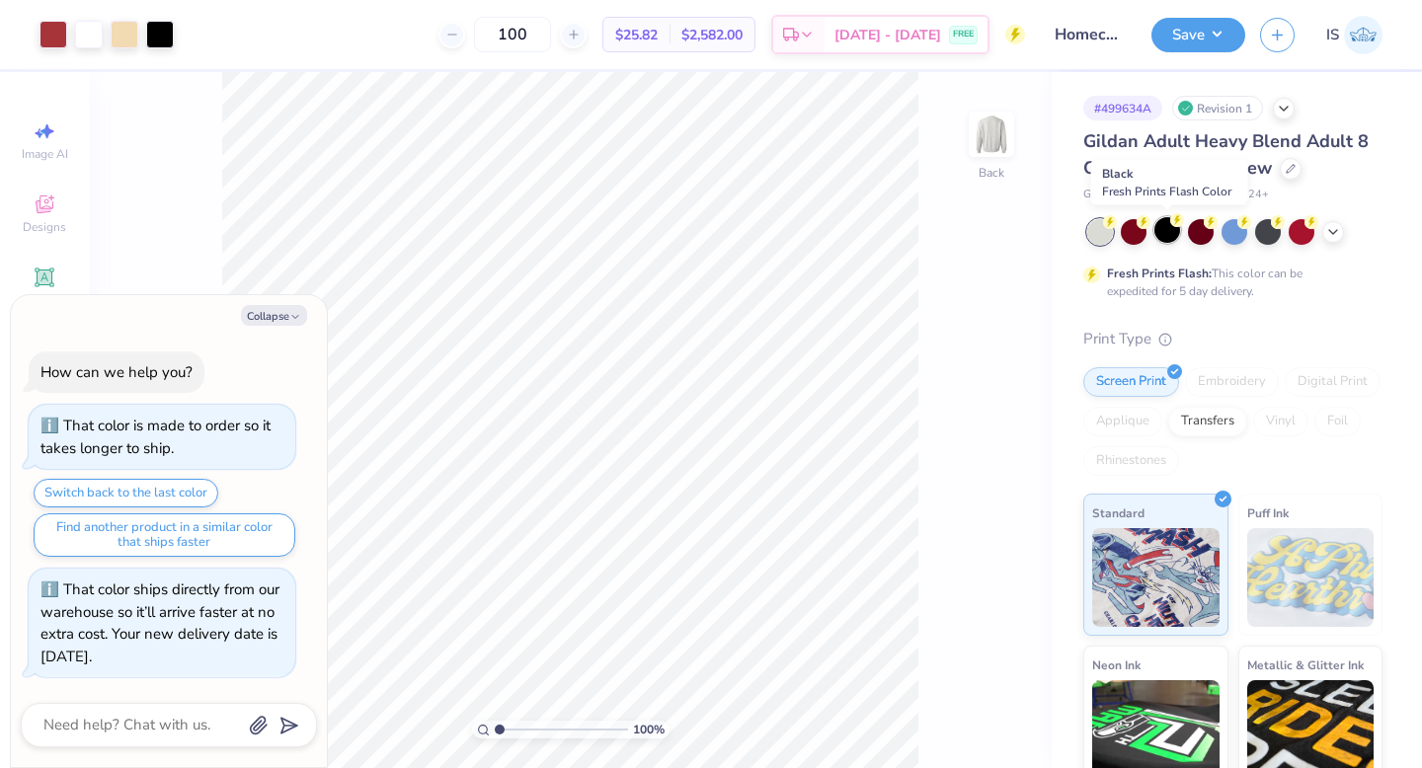
click at [1159, 235] on div at bounding box center [1167, 230] width 26 height 26
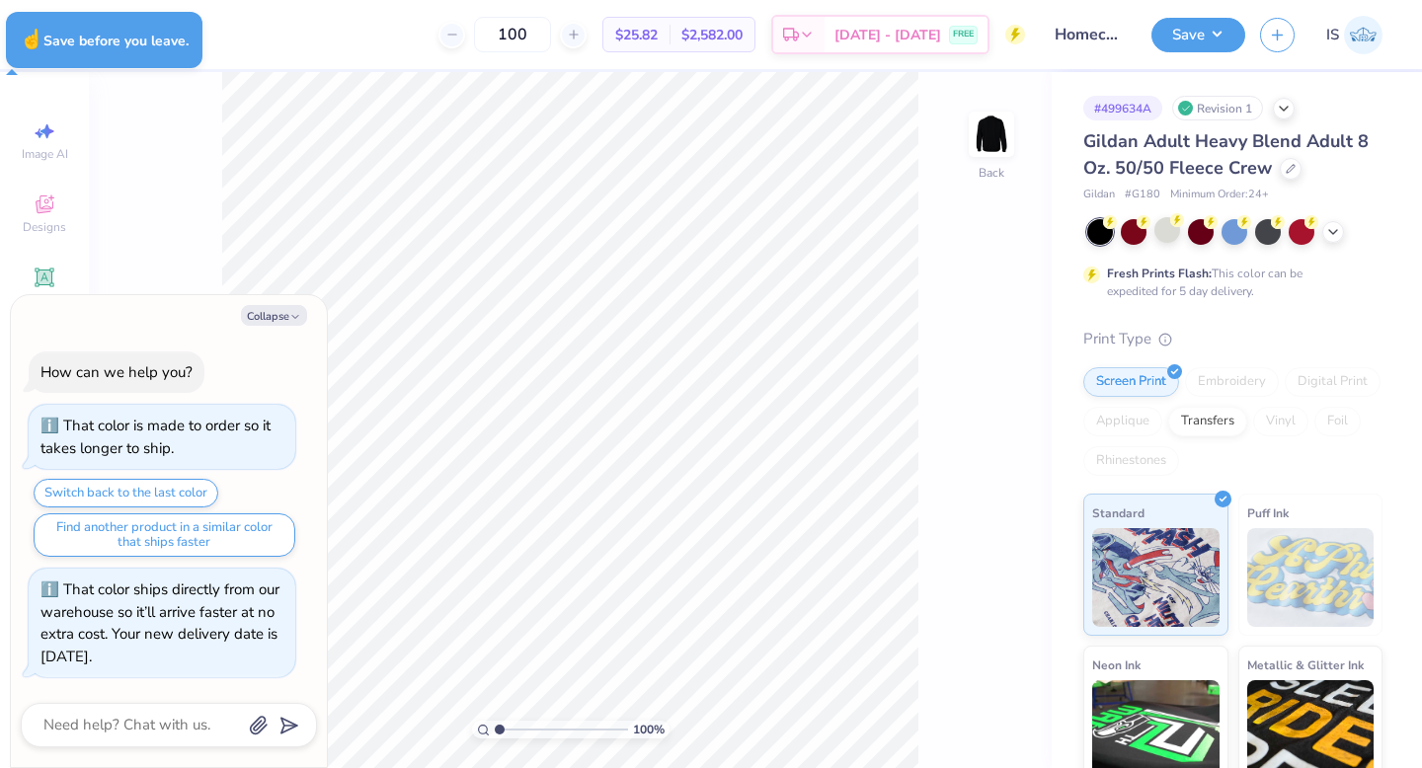
type textarea "x"
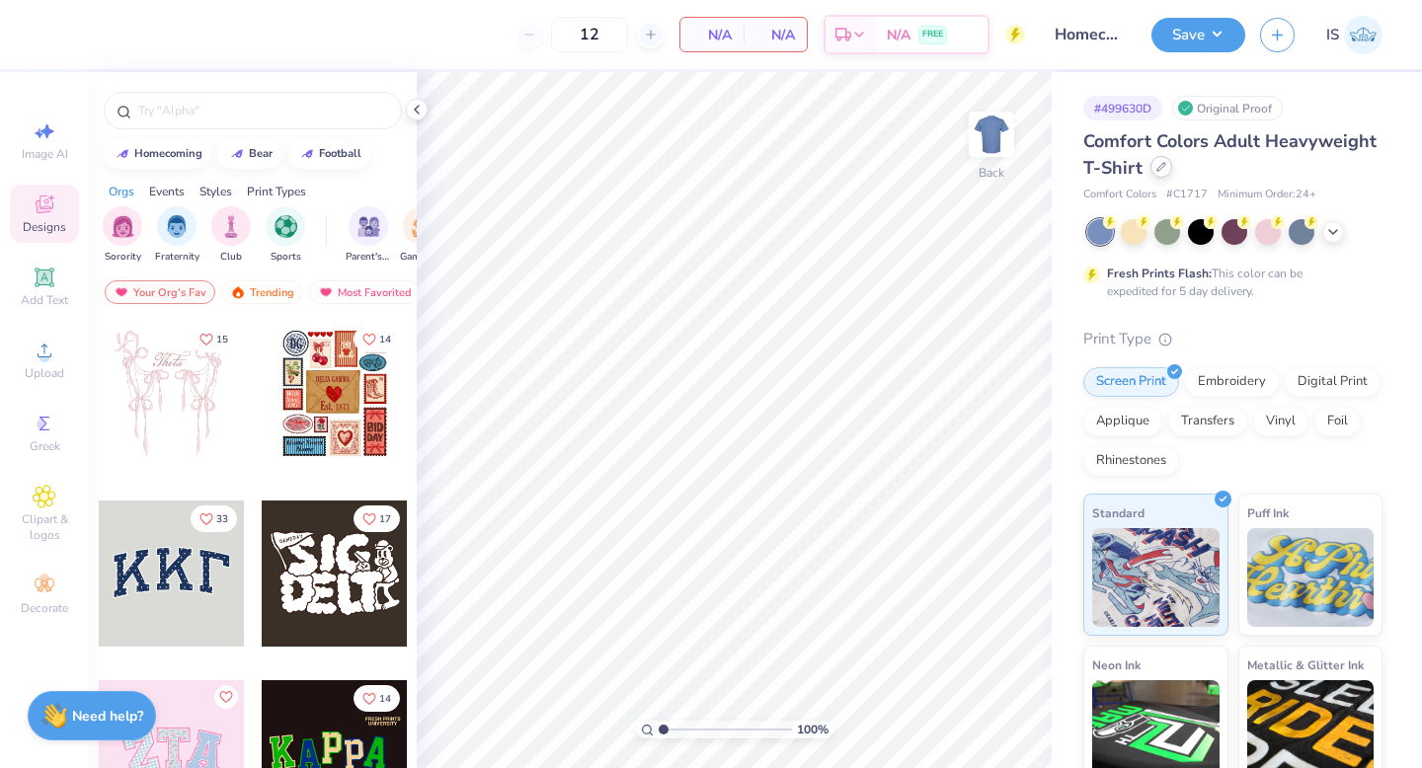
click at [1157, 174] on div at bounding box center [1161, 167] width 22 height 22
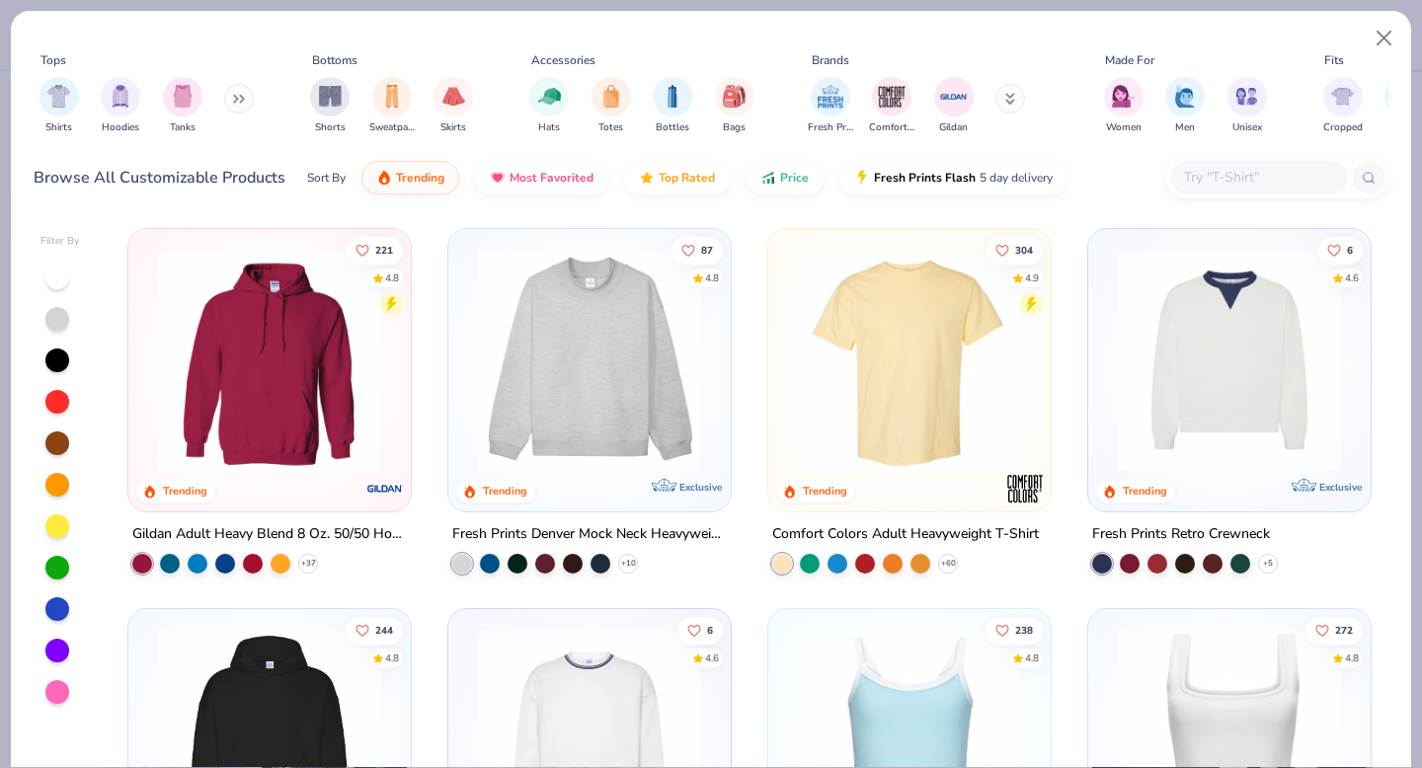
click at [238, 104] on button at bounding box center [239, 99] width 30 height 30
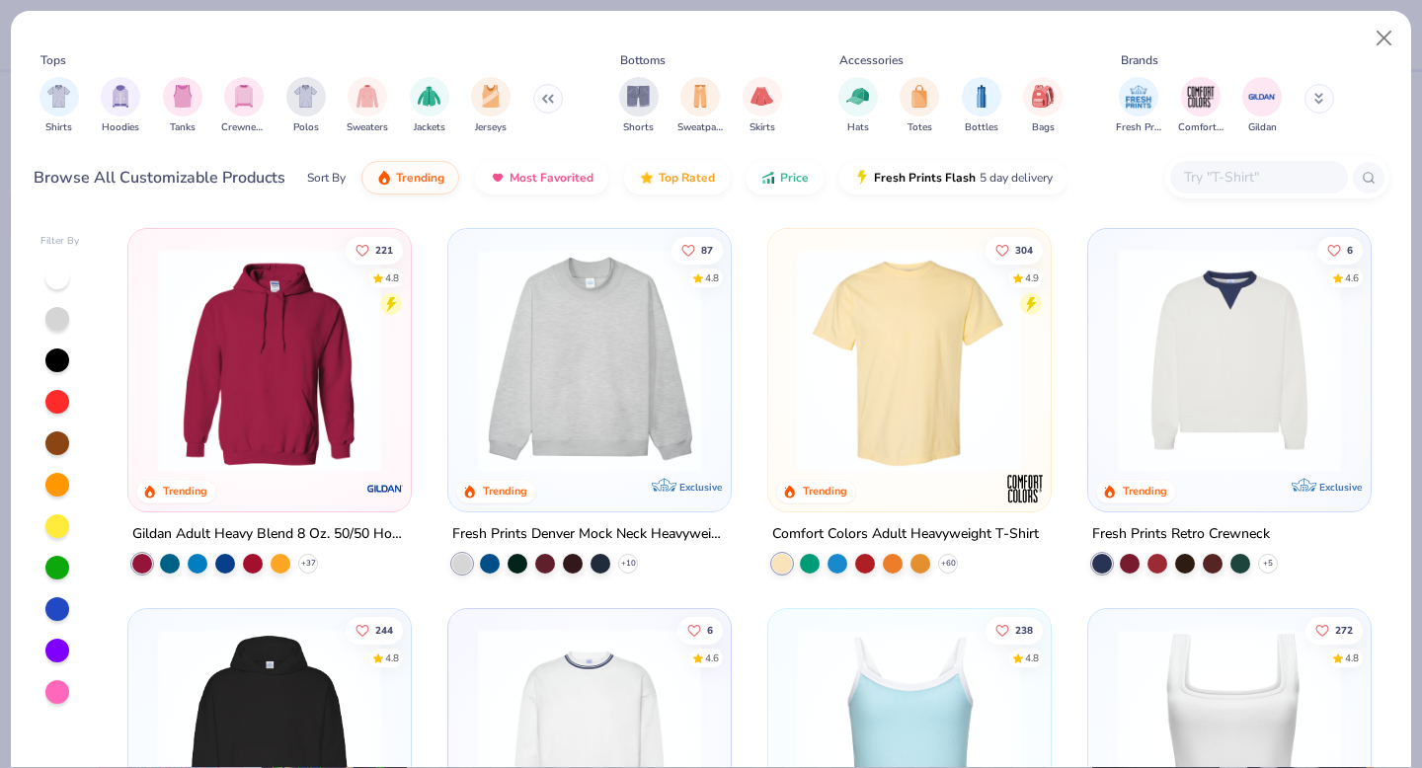
click at [1198, 180] on input "text" at bounding box center [1258, 177] width 152 height 23
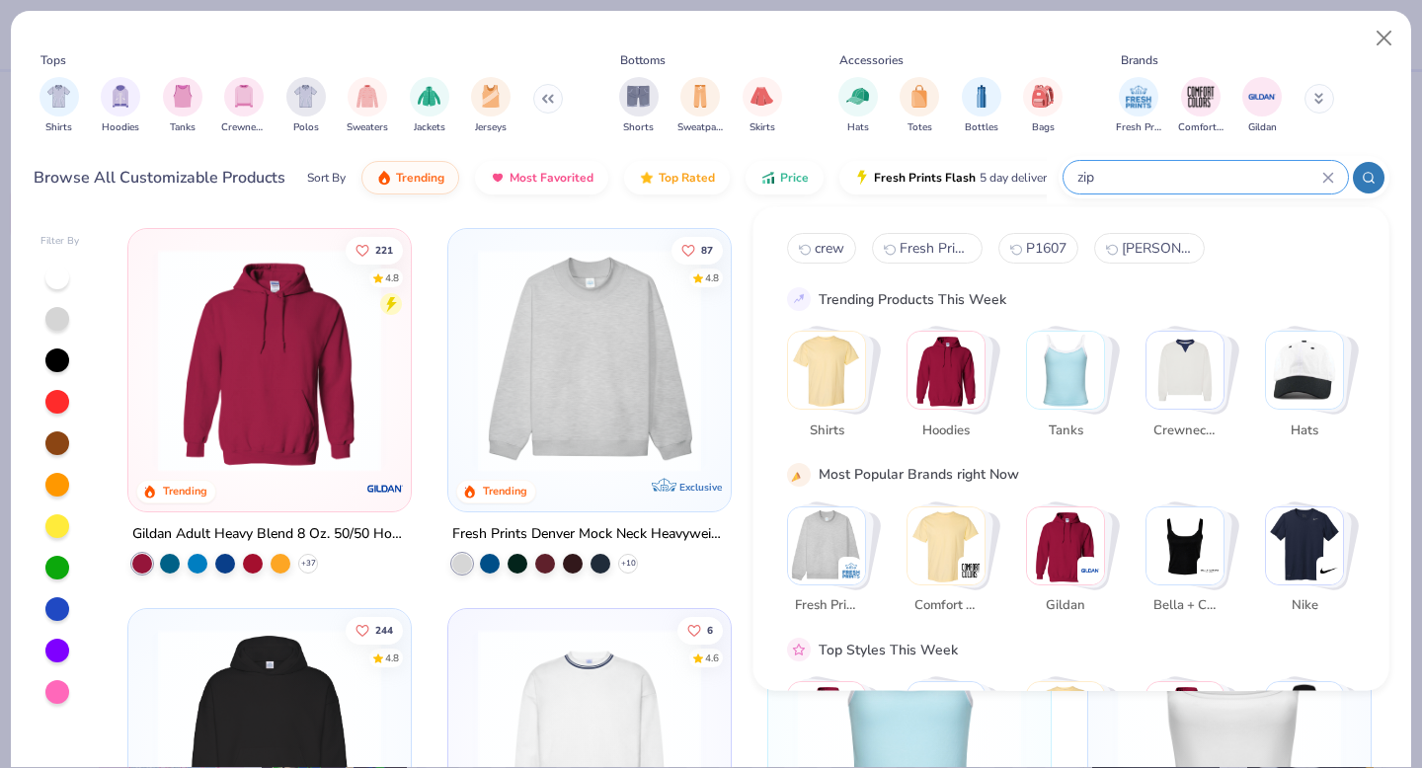
type input "zip"
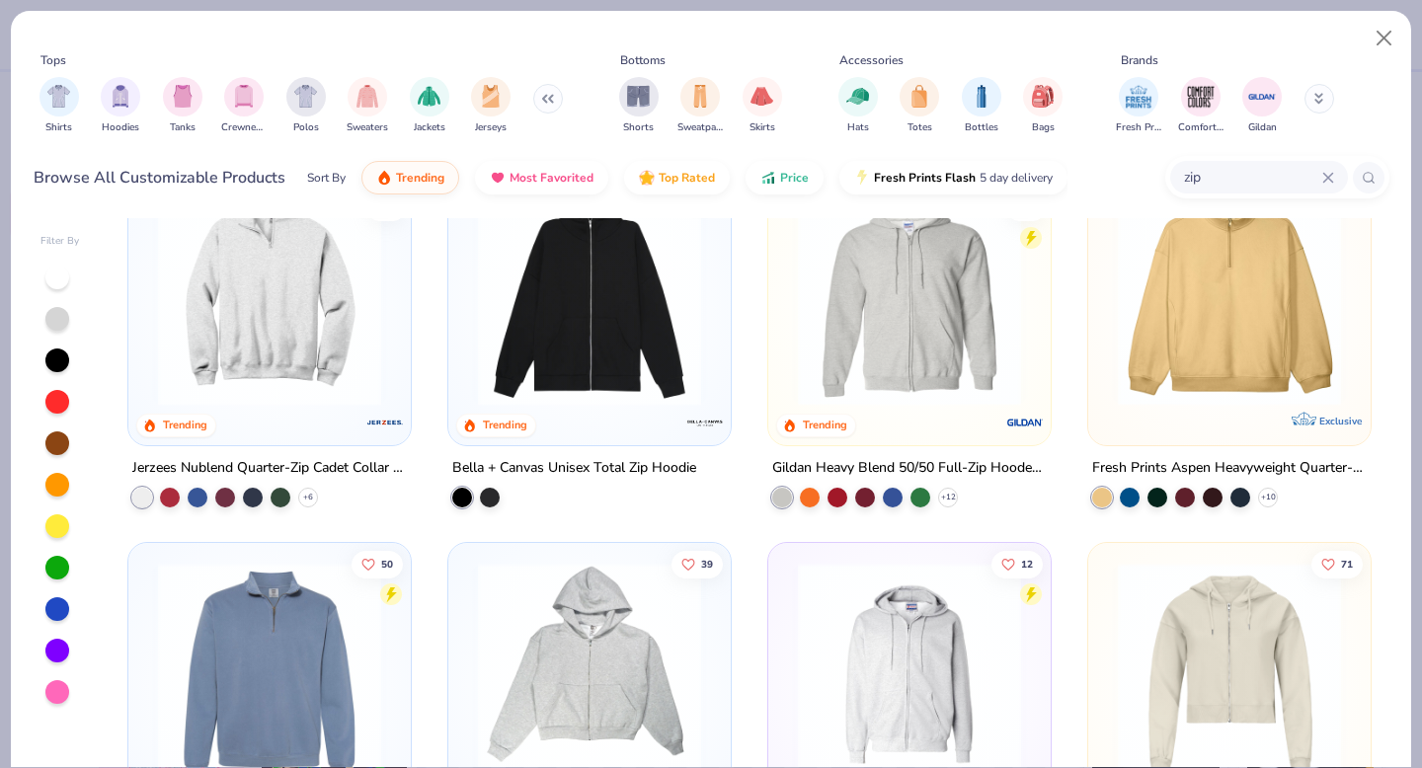
scroll to position [78, 0]
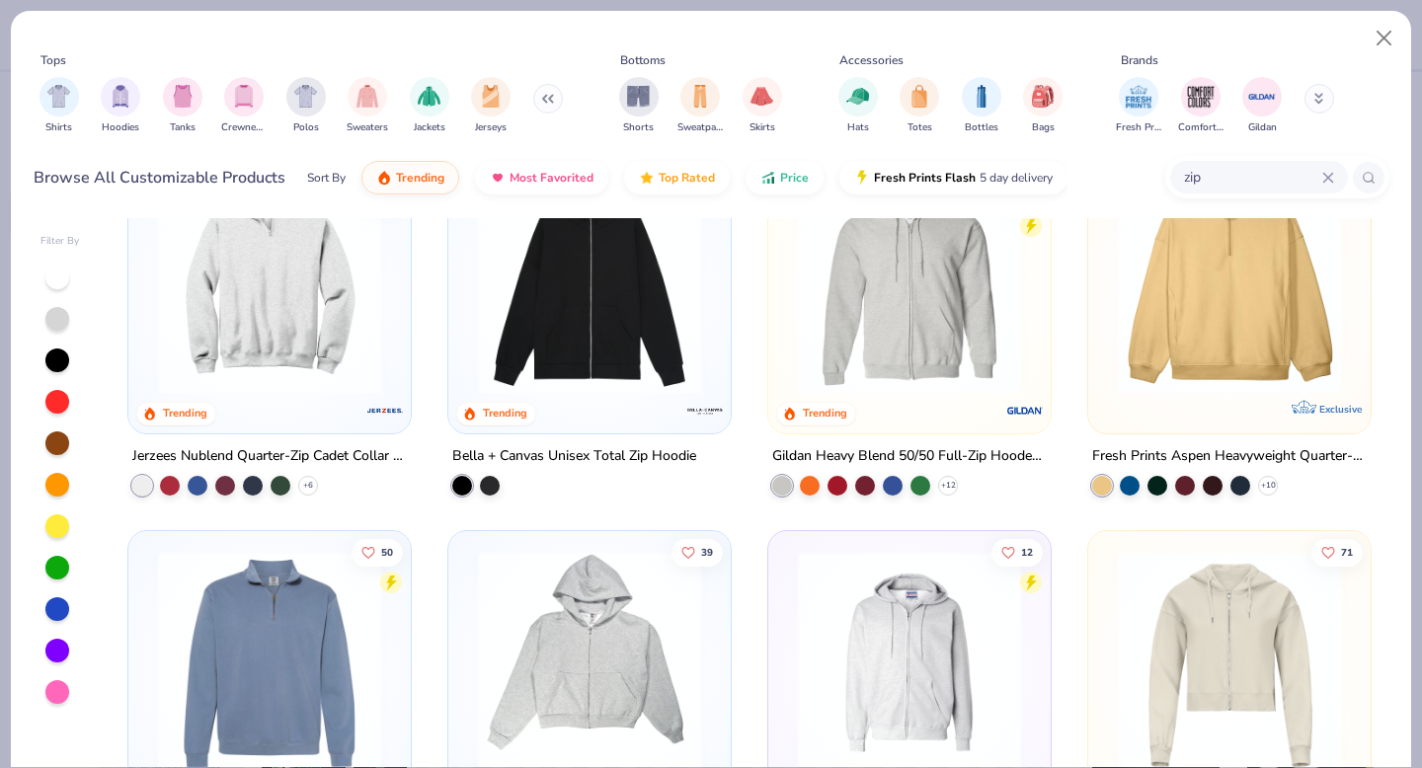
click at [931, 250] on img at bounding box center [909, 282] width 243 height 223
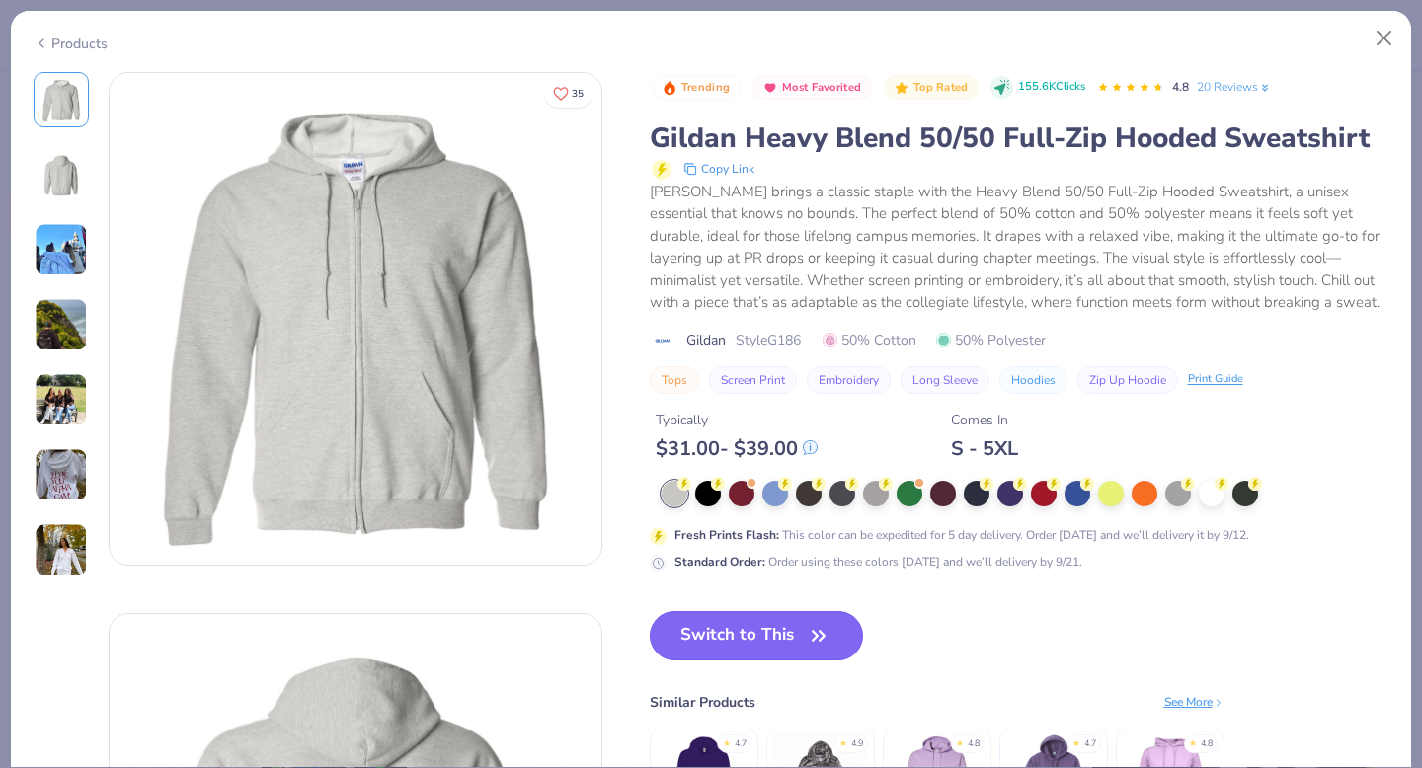
click at [731, 641] on button "Switch to This" at bounding box center [757, 635] width 214 height 49
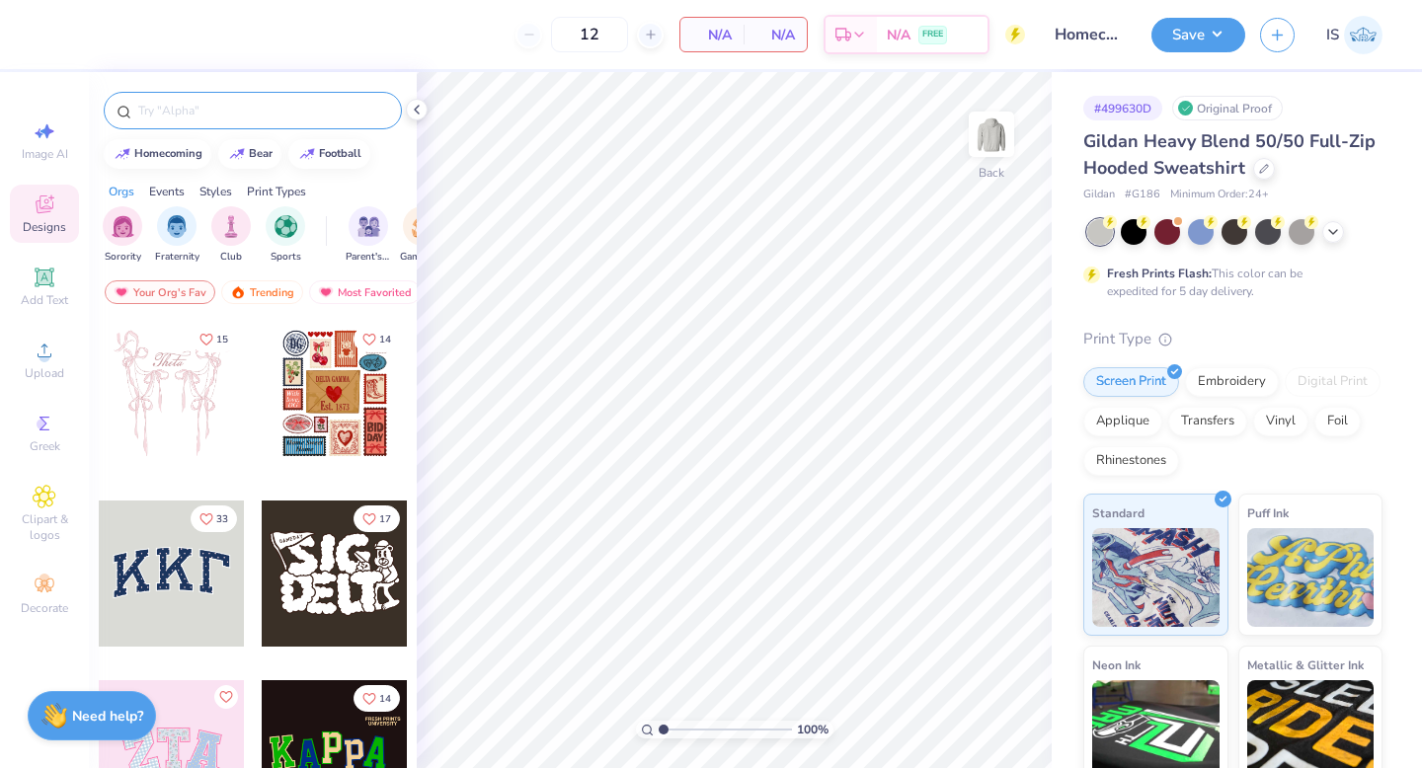
click at [206, 108] on input "text" at bounding box center [262, 111] width 253 height 20
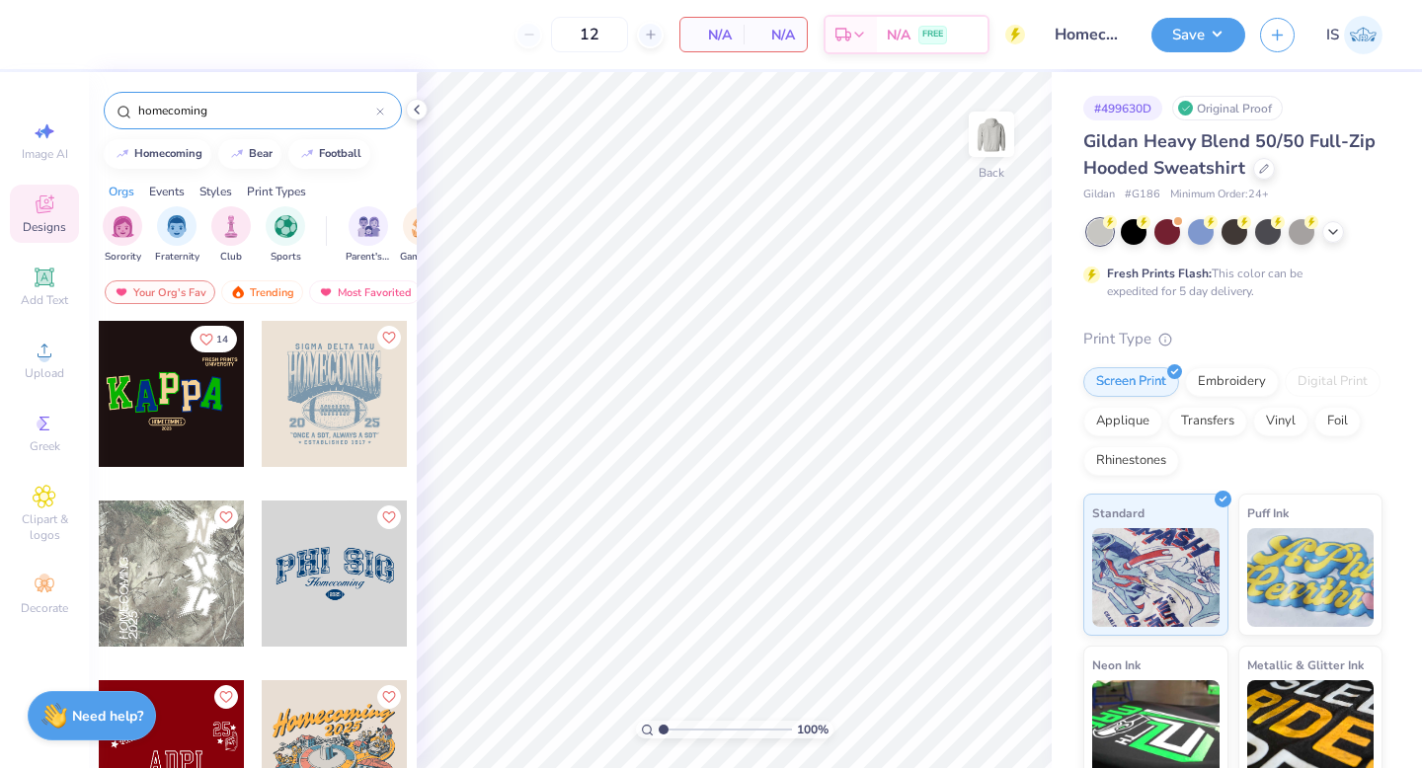
type input "homecoming"
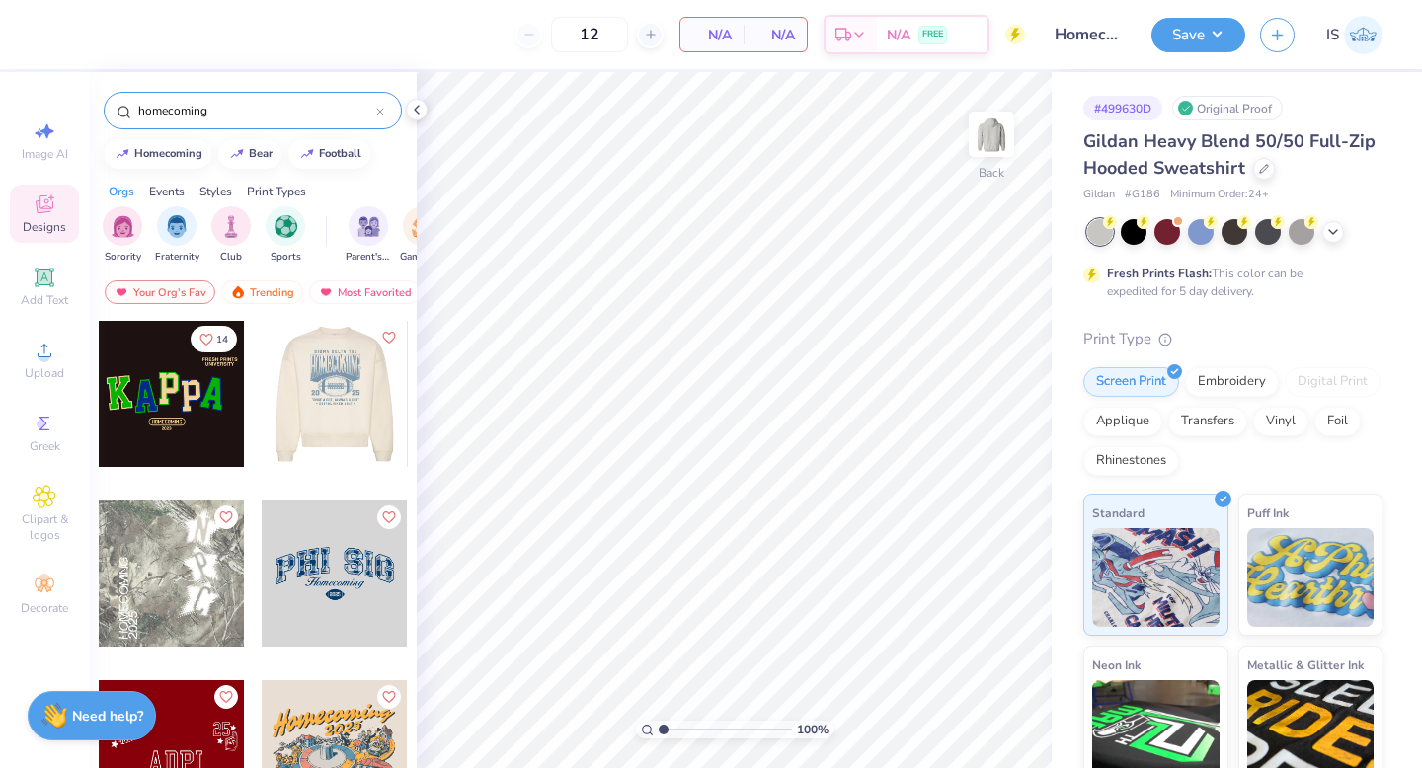
click at [262, 390] on div at bounding box center [189, 394] width 146 height 146
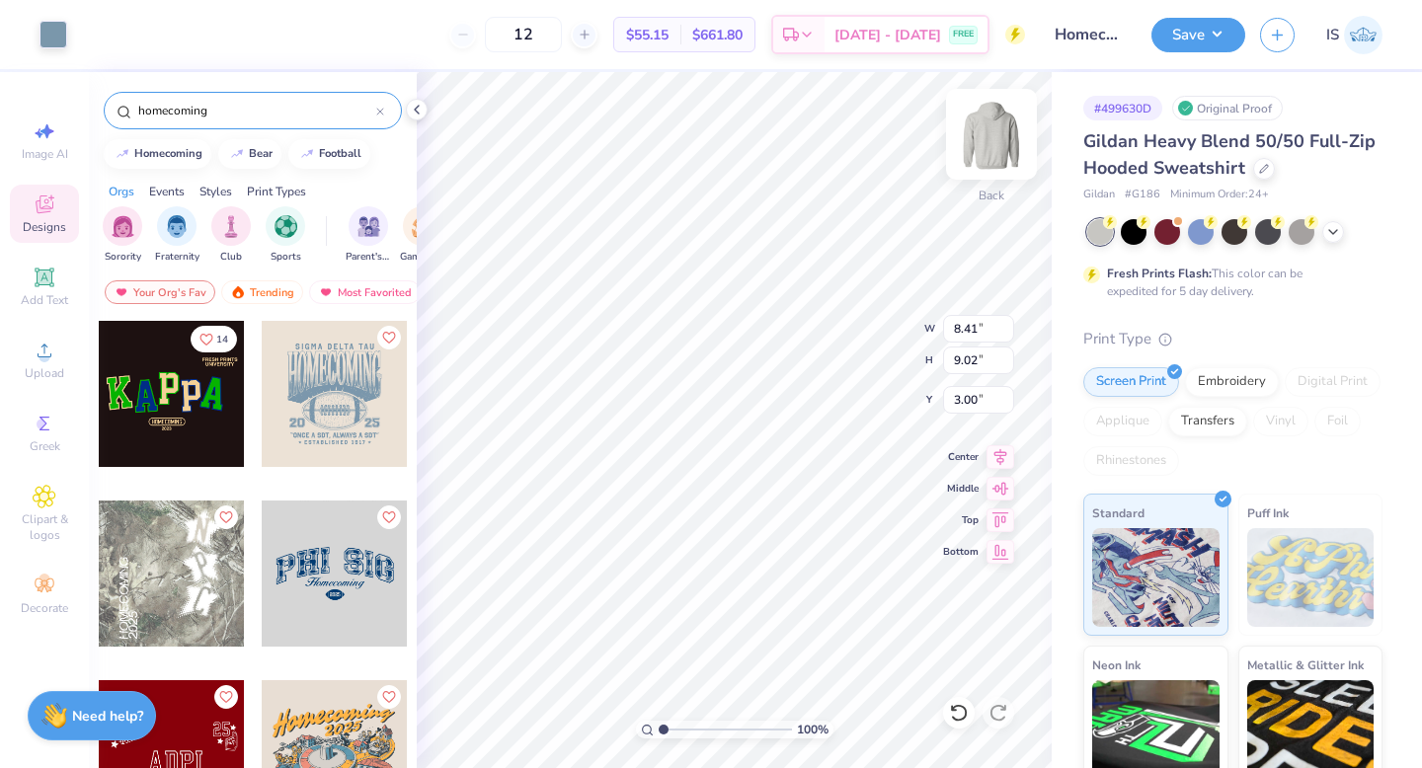
click at [968, 138] on img at bounding box center [991, 134] width 79 height 79
type input "6.00"
type input "11.70"
type input "12.55"
click at [1005, 451] on icon at bounding box center [1000, 454] width 13 height 17
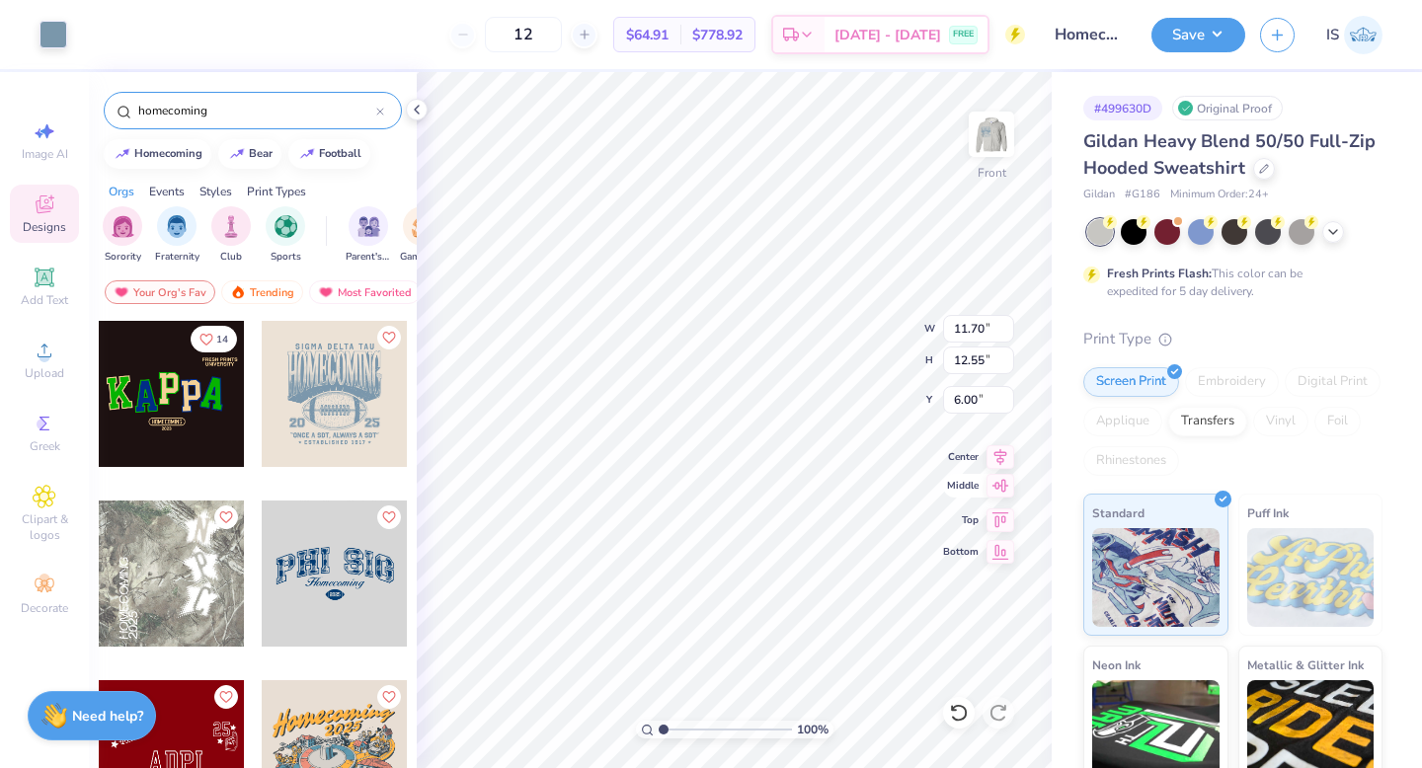
click at [1011, 488] on icon at bounding box center [1000, 486] width 28 height 24
type input "6.00"
click at [57, 34] on div at bounding box center [53, 33] width 28 height 28
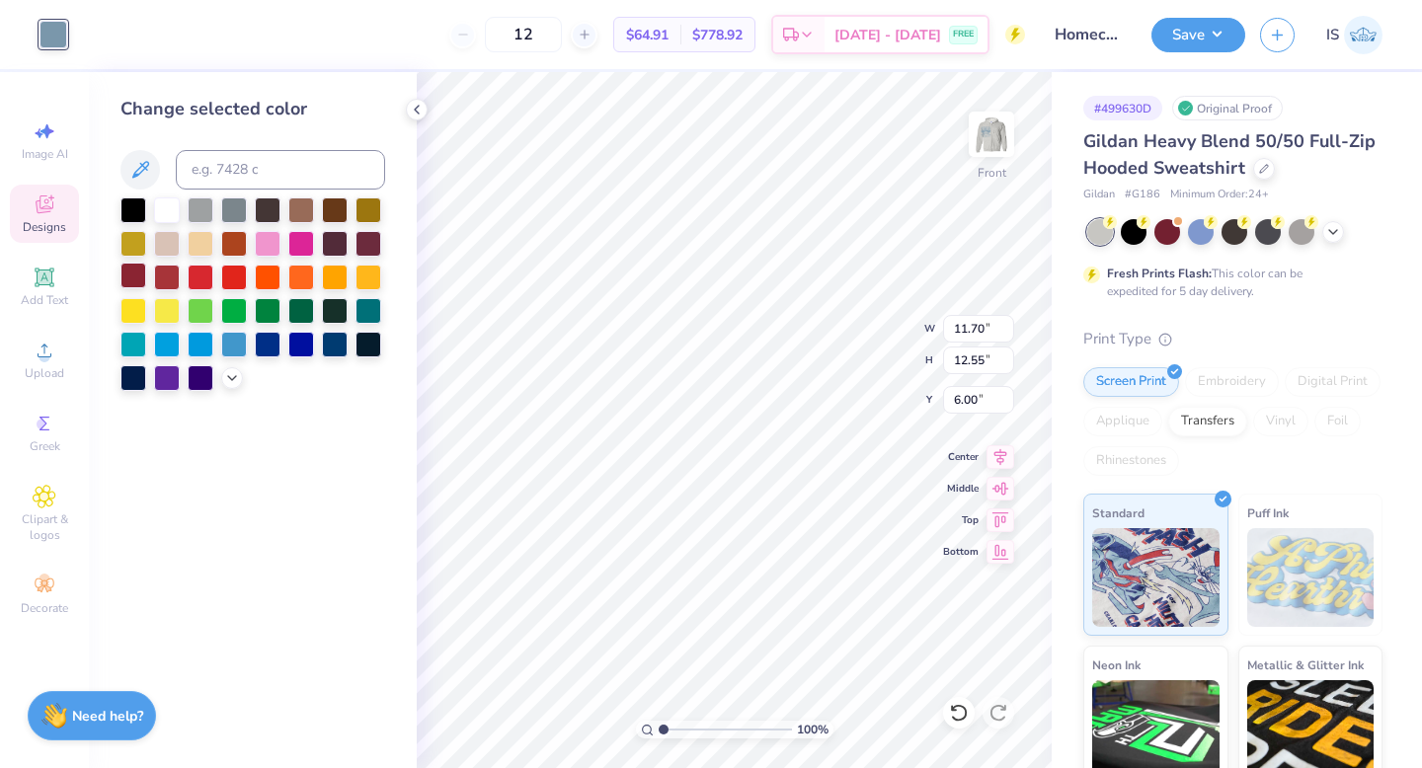
click at [136, 276] on div at bounding box center [133, 276] width 26 height 26
click at [1133, 232] on div at bounding box center [1134, 230] width 26 height 26
click at [1327, 232] on icon at bounding box center [1333, 230] width 16 height 16
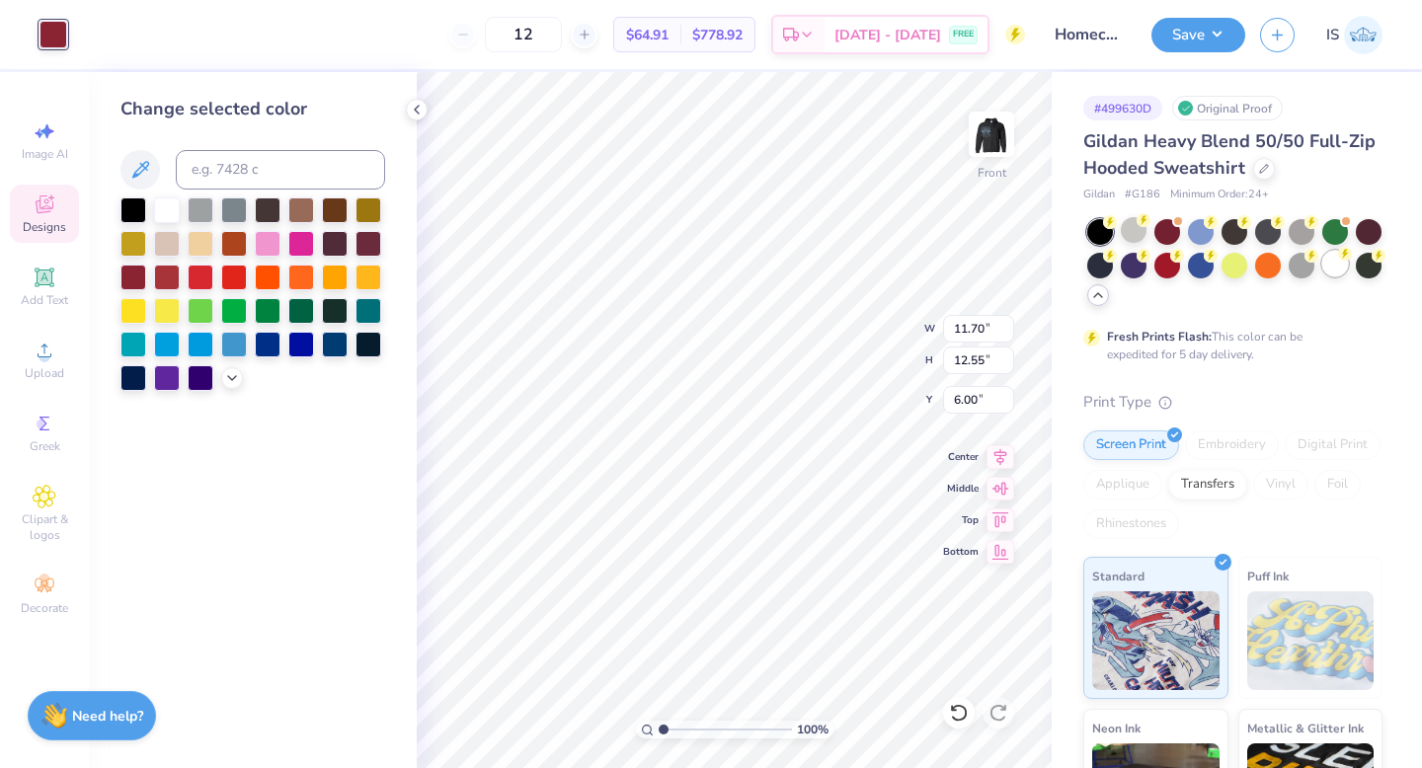
click at [1332, 267] on div at bounding box center [1335, 264] width 26 height 26
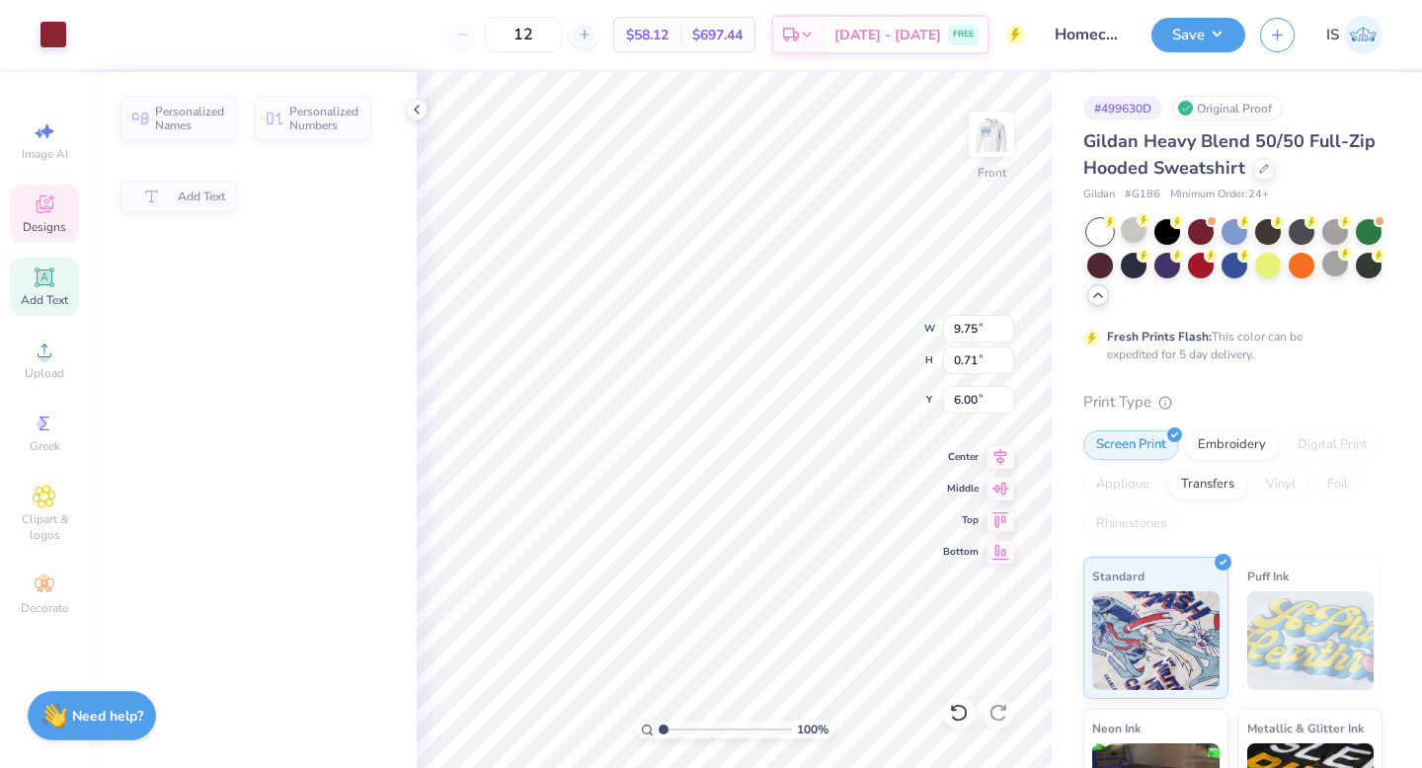
type input "9.75"
type input "0.71"
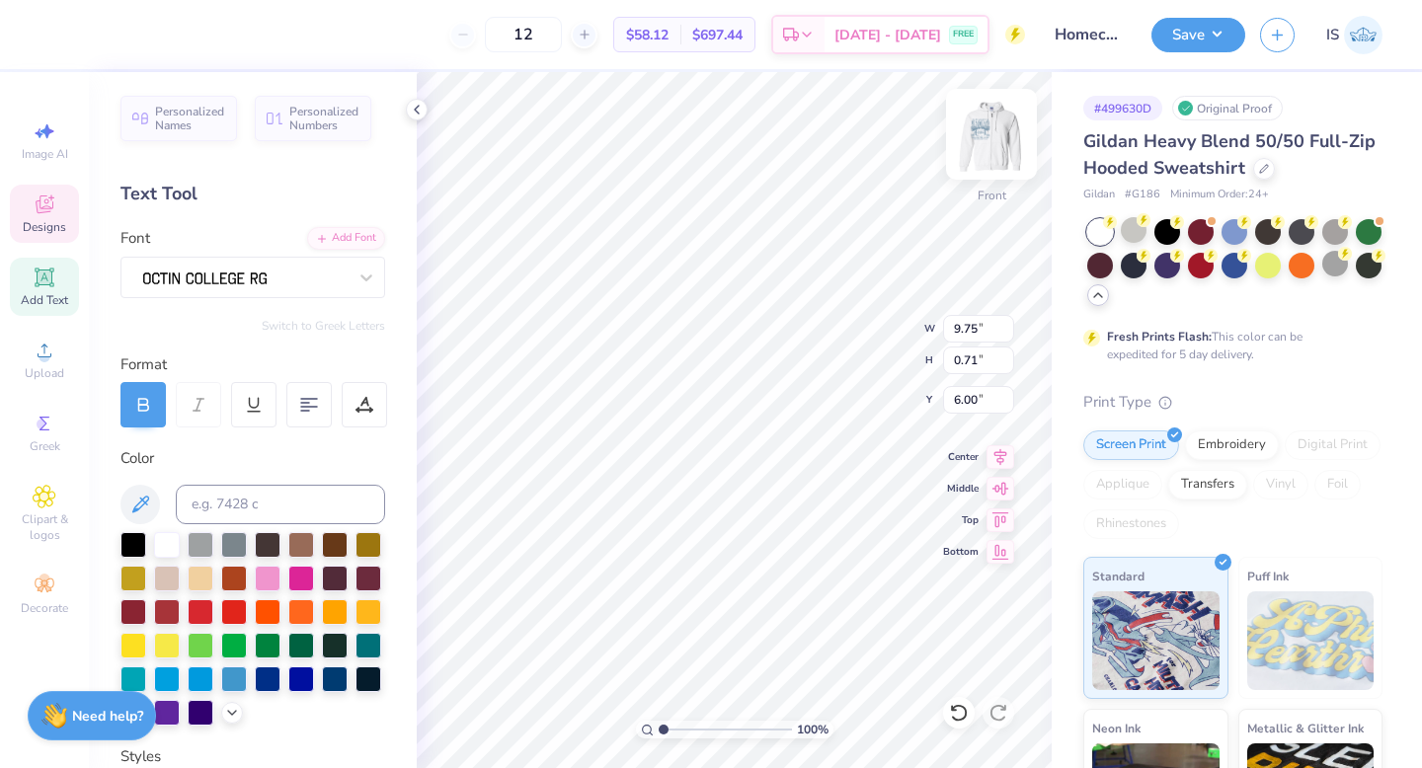
click at [994, 143] on img at bounding box center [991, 134] width 79 height 79
click at [980, 136] on img at bounding box center [991, 134] width 79 height 79
type input "5.13"
drag, startPoint x: 663, startPoint y: 729, endPoint x: 713, endPoint y: 721, distance: 50.0
click at [716, 722] on input "range" at bounding box center [724, 730] width 133 height 18
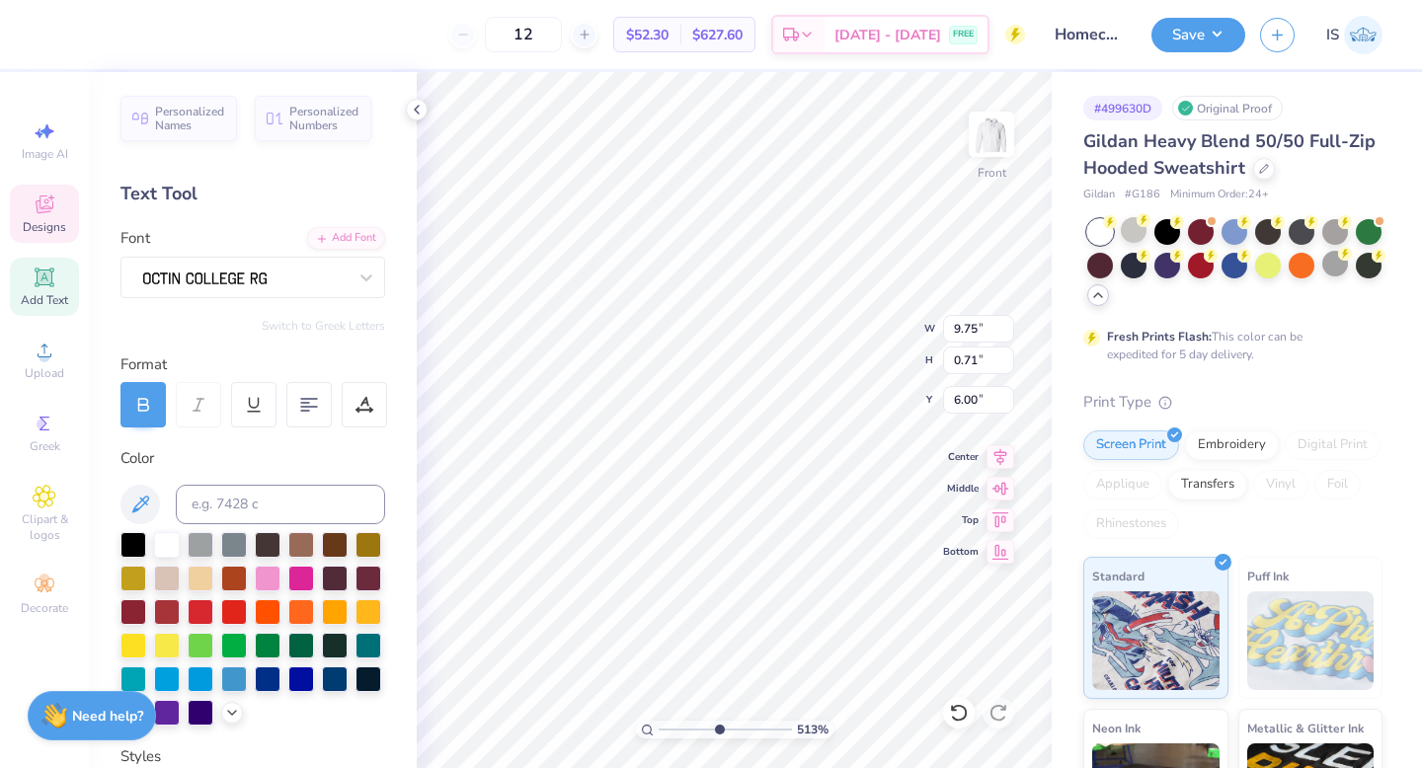
type textarea "SIGMA DELTA TA"
type textarea "X"
type textarea "ZTA X ZETA PSI"
type input "1"
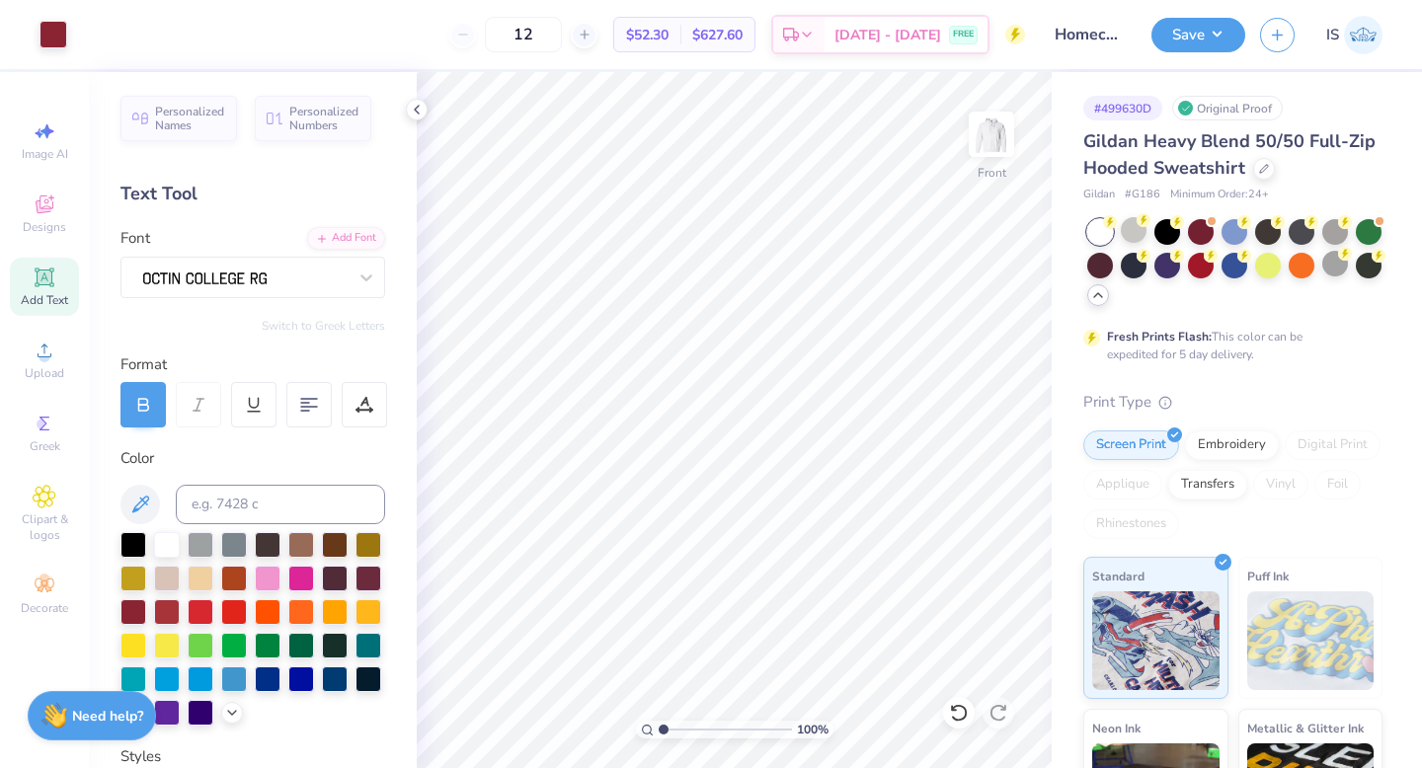
drag, startPoint x: 718, startPoint y: 731, endPoint x: 647, endPoint y: 729, distance: 71.1
click at [647, 730] on div "100 %" at bounding box center [734, 730] width 197 height 18
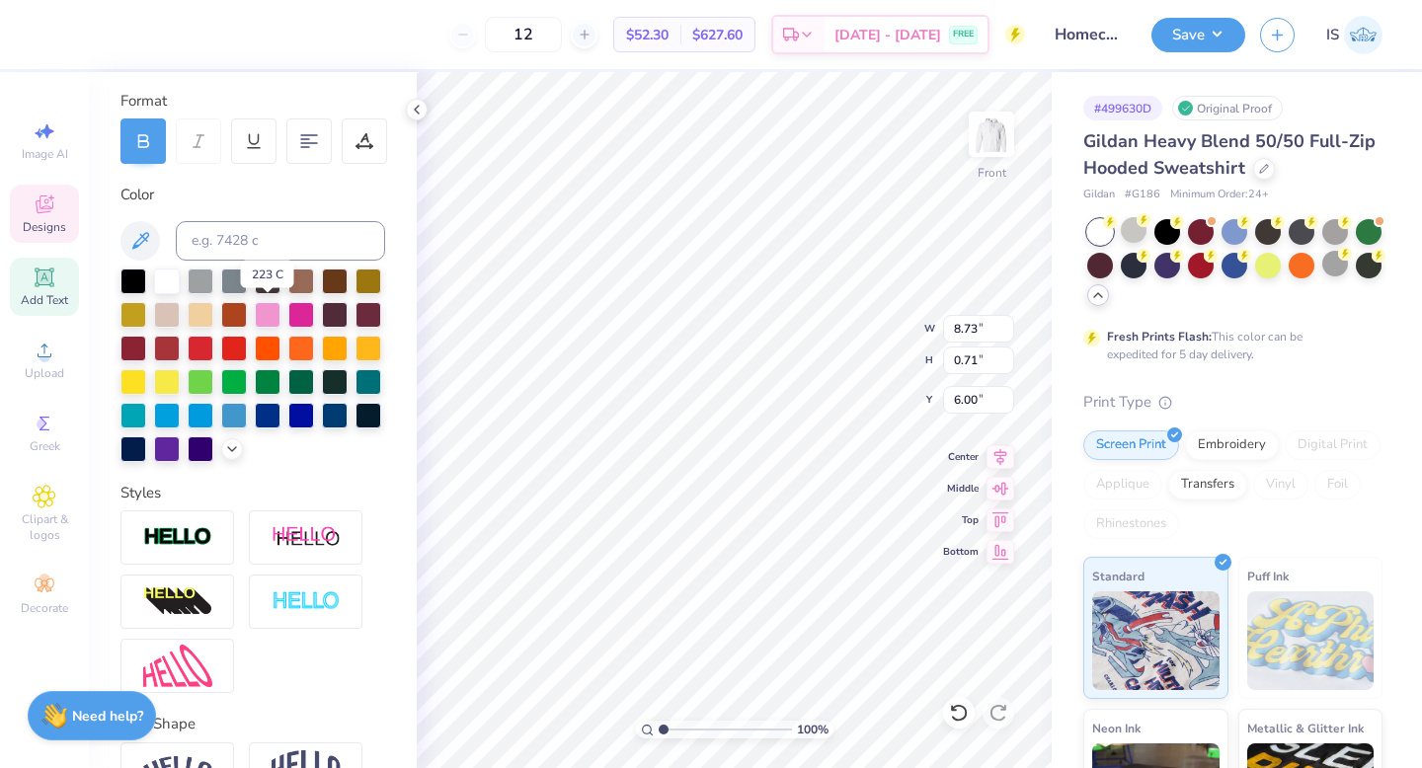
scroll to position [248, 0]
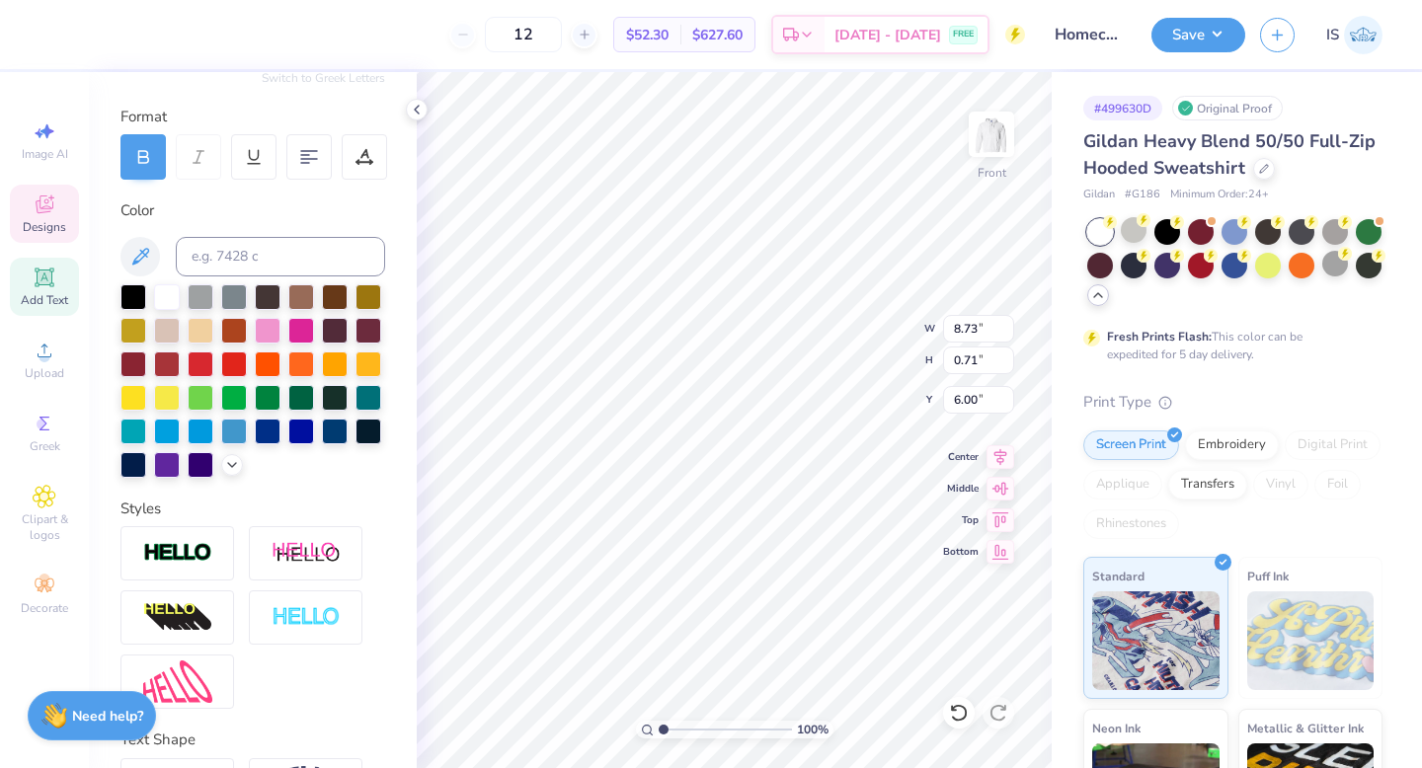
click at [387, 164] on div "Personalized Names Personalized Numbers Text Tool Add Font Font Switch to Greek…" at bounding box center [253, 420] width 328 height 696
click at [365, 161] on icon at bounding box center [364, 157] width 18 height 18
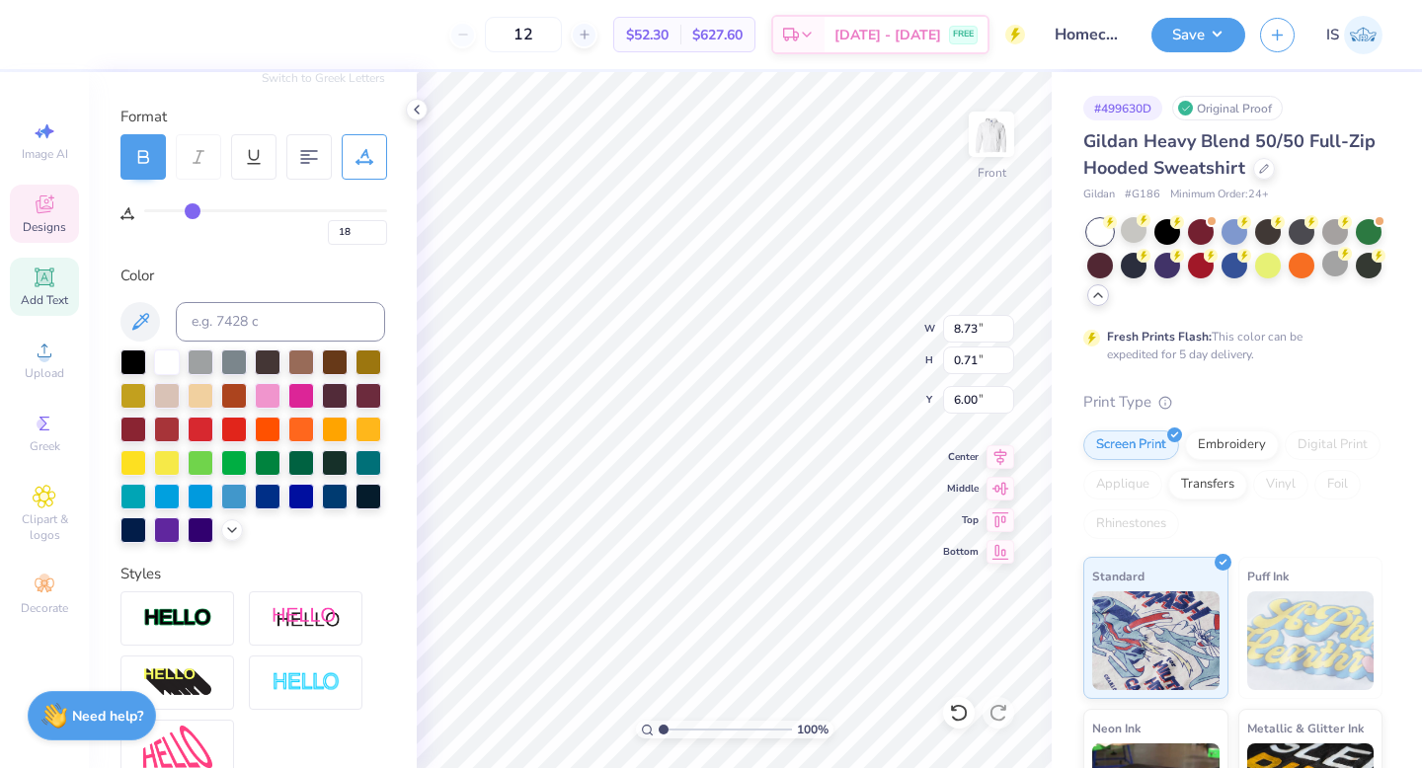
drag, startPoint x: 201, startPoint y: 213, endPoint x: 227, endPoint y: 206, distance: 26.6
click at [227, 206] on div "18" at bounding box center [265, 221] width 243 height 45
type input "19"
type input "20"
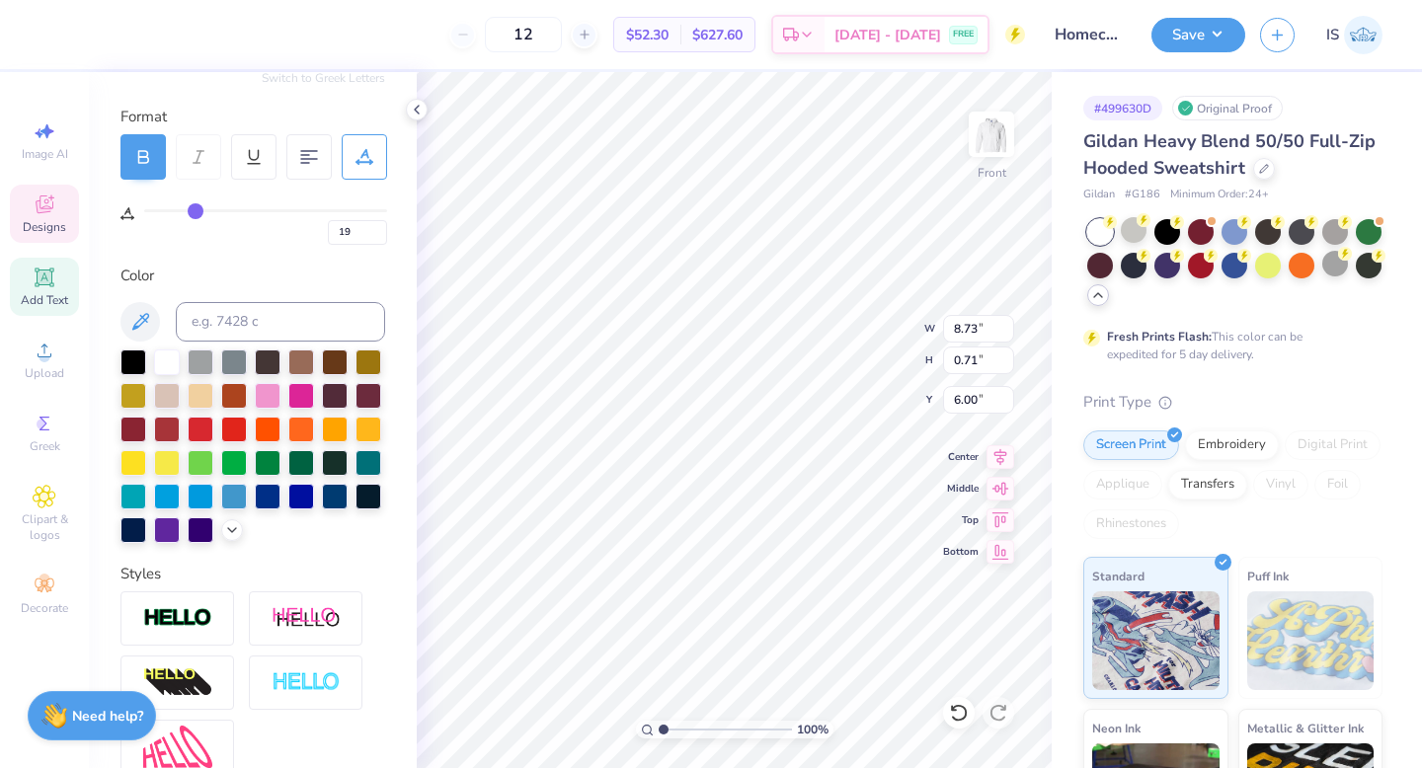
type input "20"
type input "21"
type input "22"
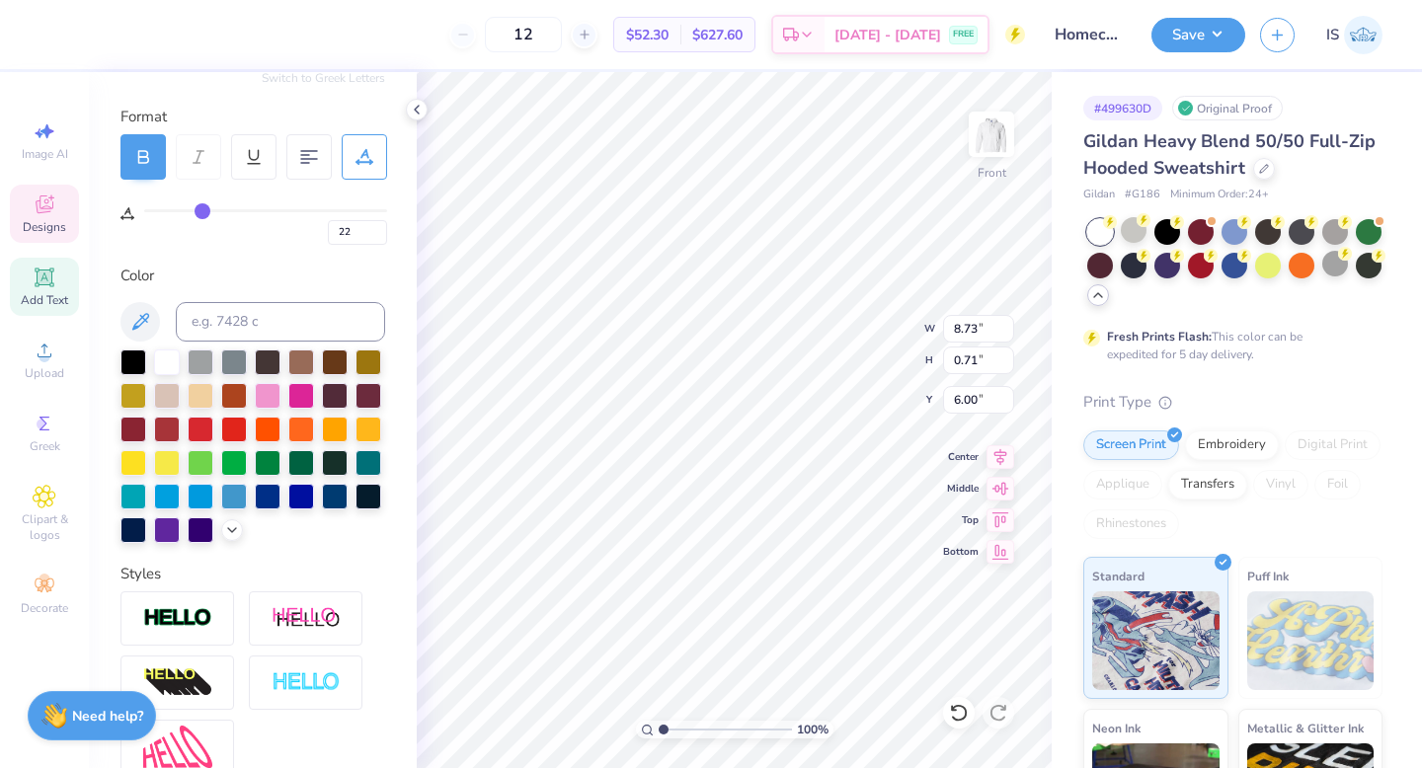
type input "23"
type input "24"
type input "25"
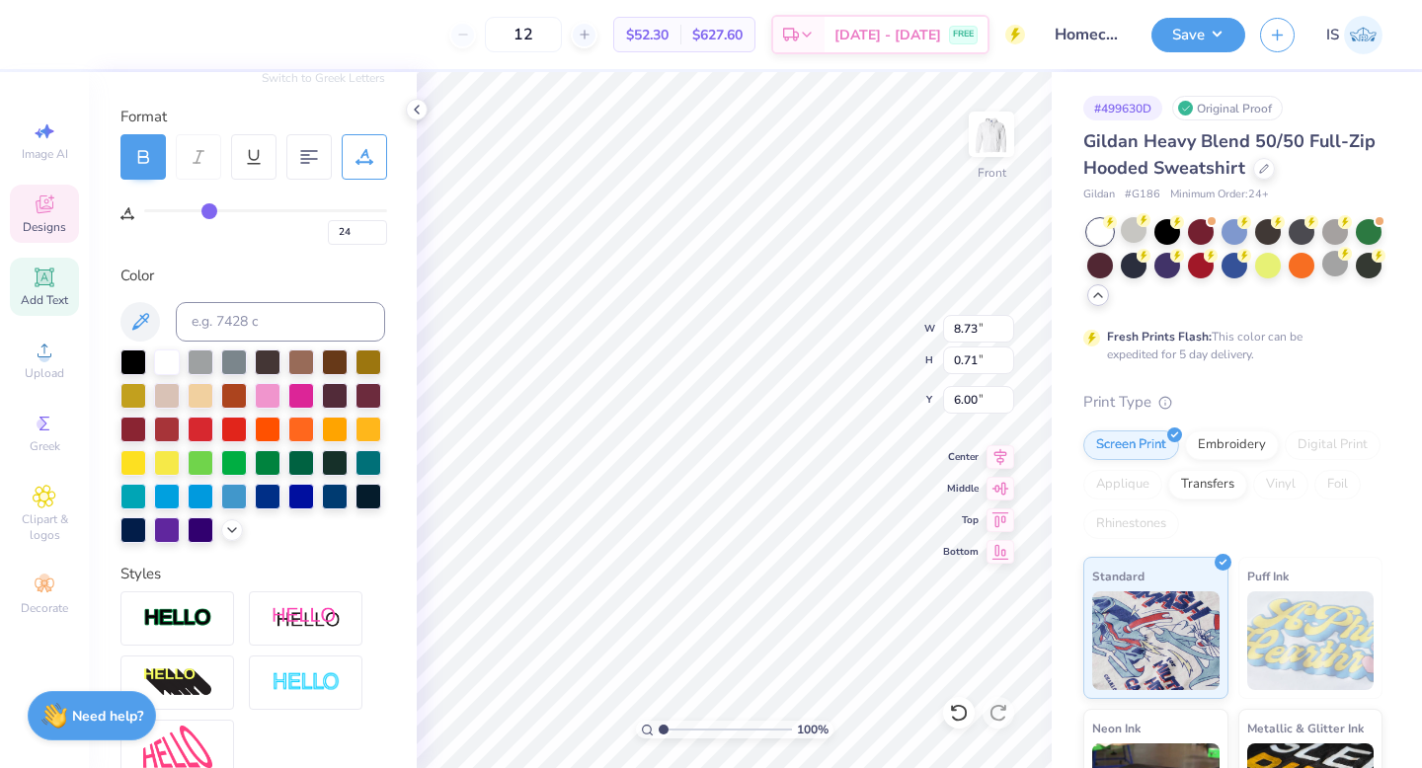
type input "25"
type input "26"
type input "27"
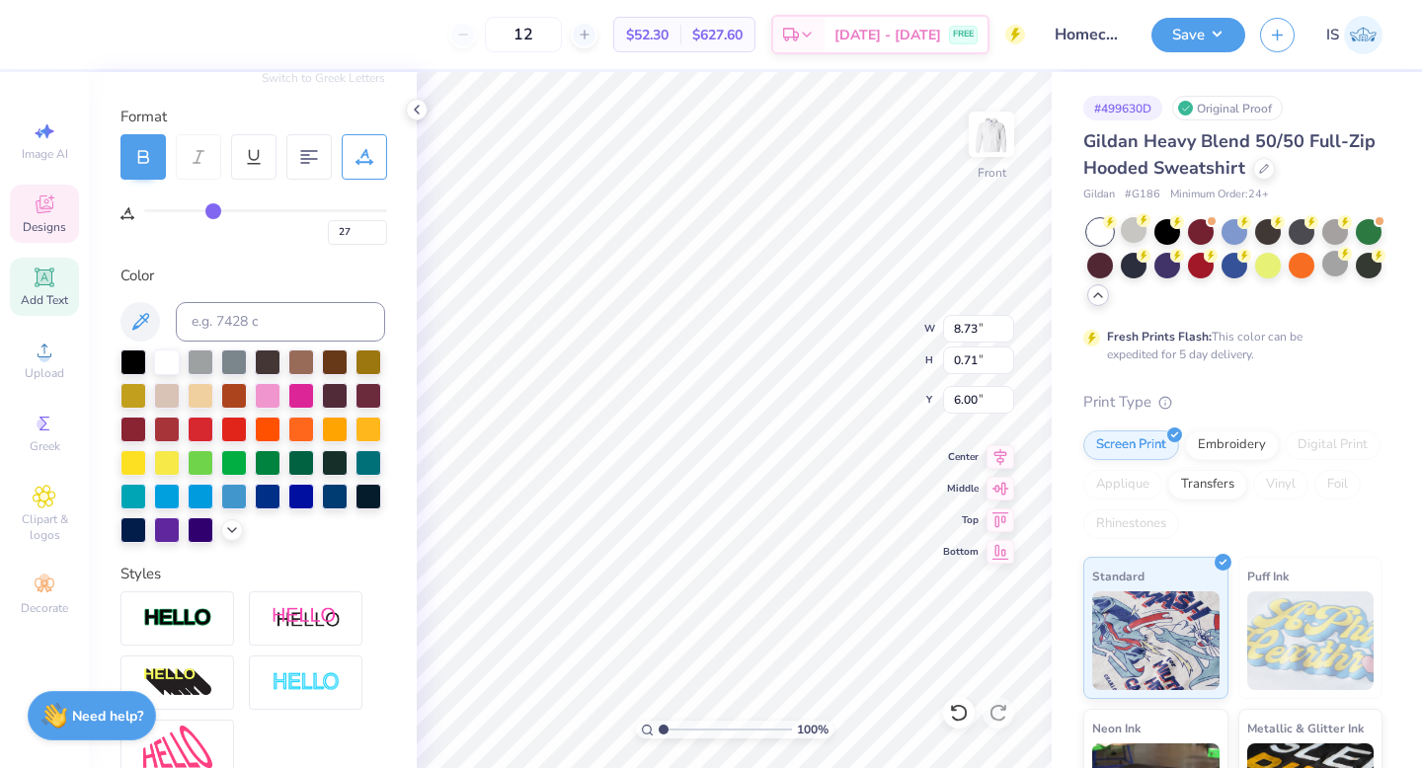
type input "28"
drag, startPoint x: 194, startPoint y: 209, endPoint x: 213, endPoint y: 209, distance: 18.8
type input "28"
click at [214, 209] on input "range" at bounding box center [265, 210] width 243 height 3
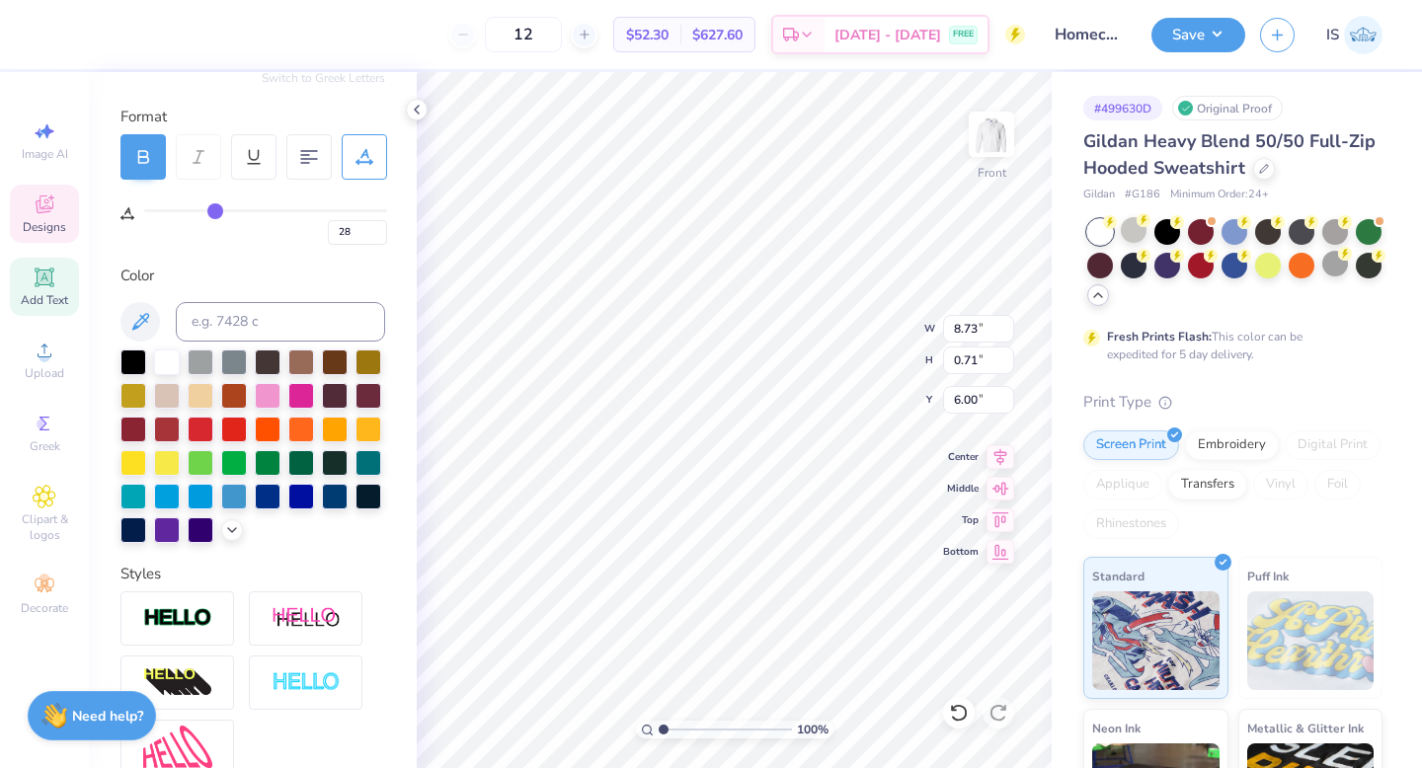
type input "10.04"
type input "0"
type input "2.08"
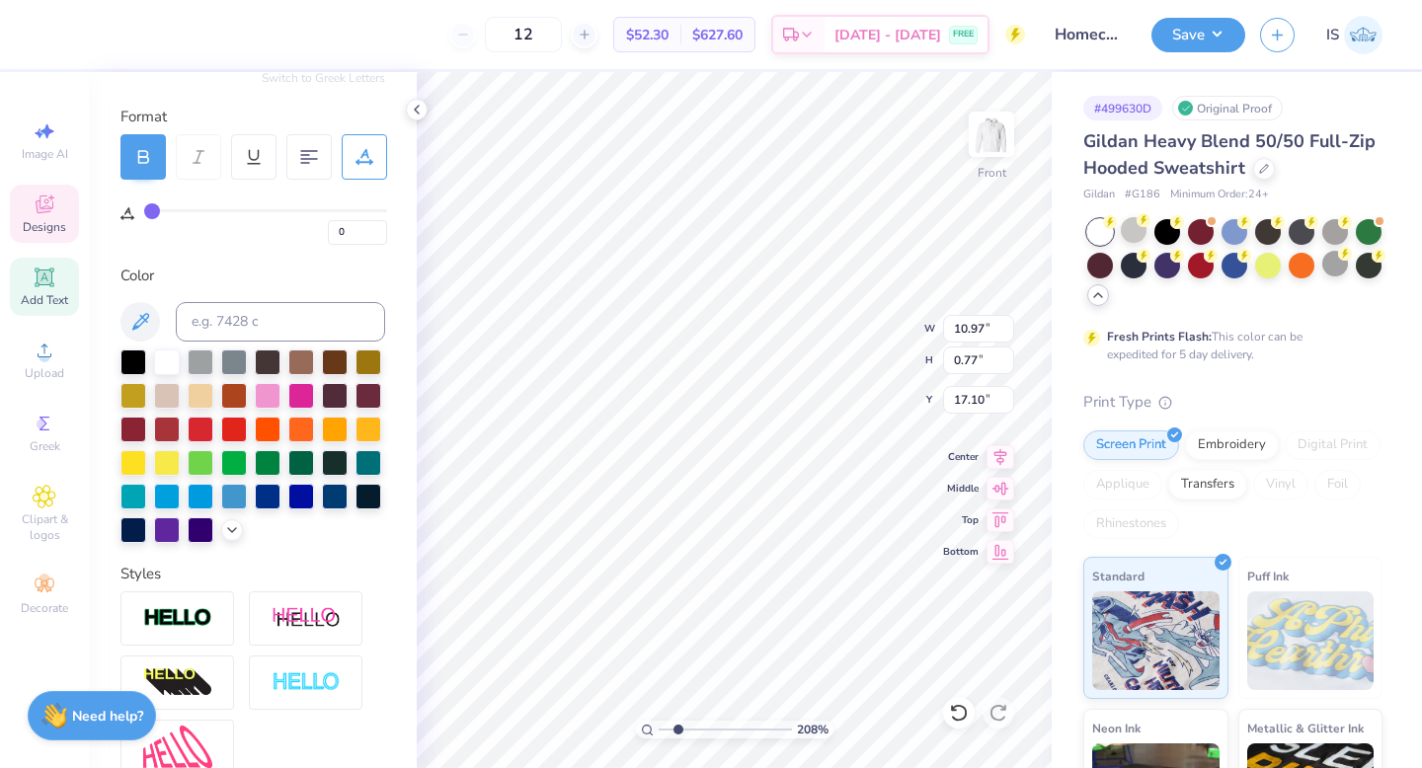
drag, startPoint x: 660, startPoint y: 728, endPoint x: 676, endPoint y: 729, distance: 15.8
click at [677, 729] on input "range" at bounding box center [724, 730] width 133 height 18
type textarea "[GEOGRAPHIC_DATA]"
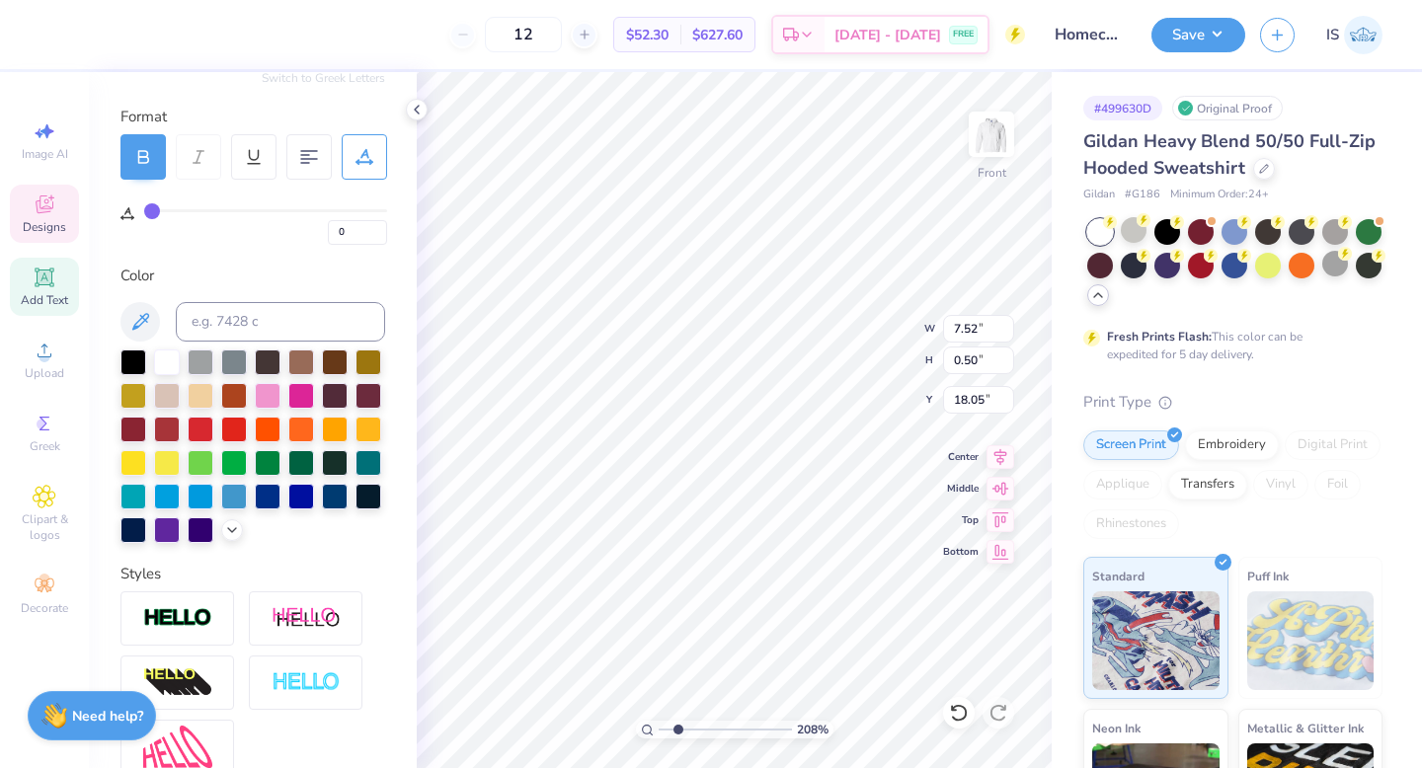
type input "7.52"
type input "0.50"
type input "18.05"
type input "20"
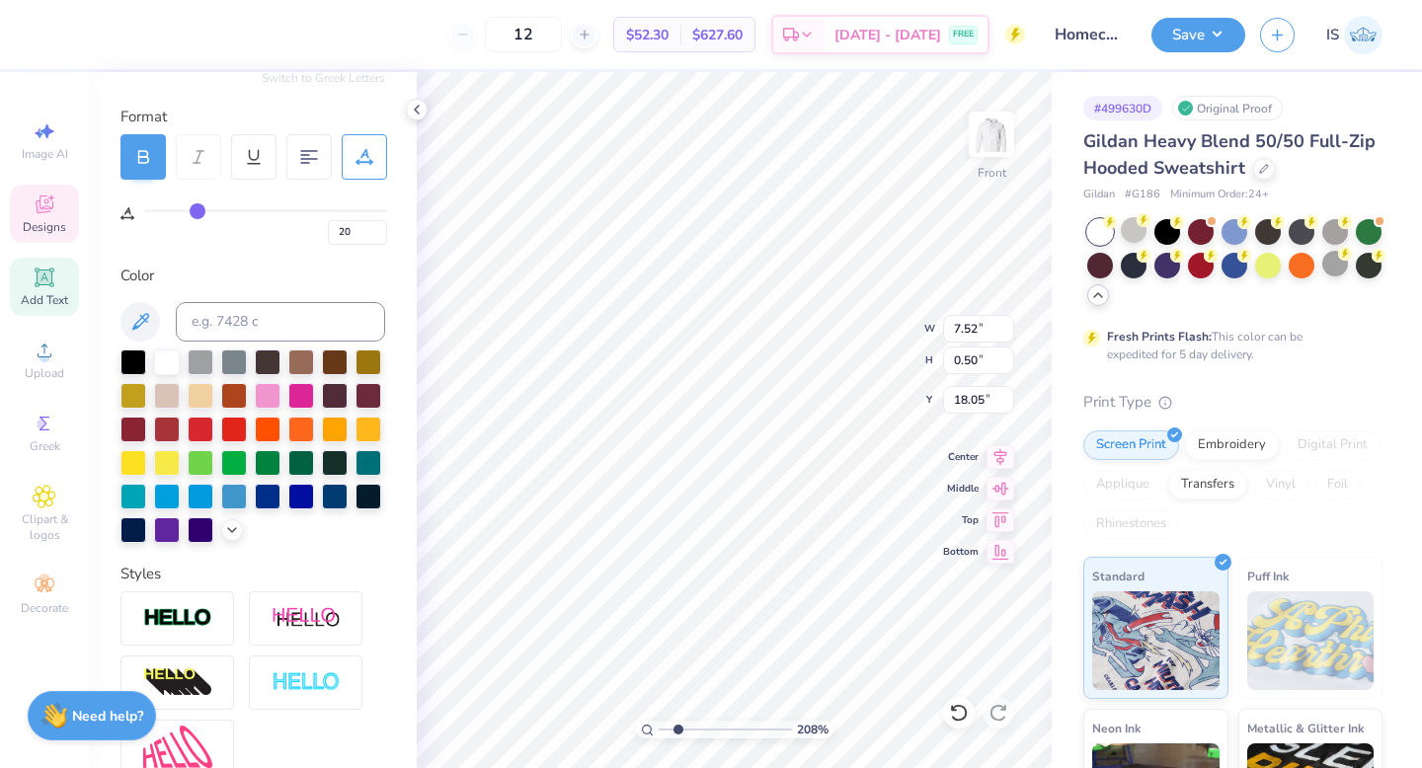
scroll to position [0, 1]
type textarea "1917"
type textarea "[GEOGRAPHIC_DATA], [GEOGRAPHIC_DATA]"
type input "21"
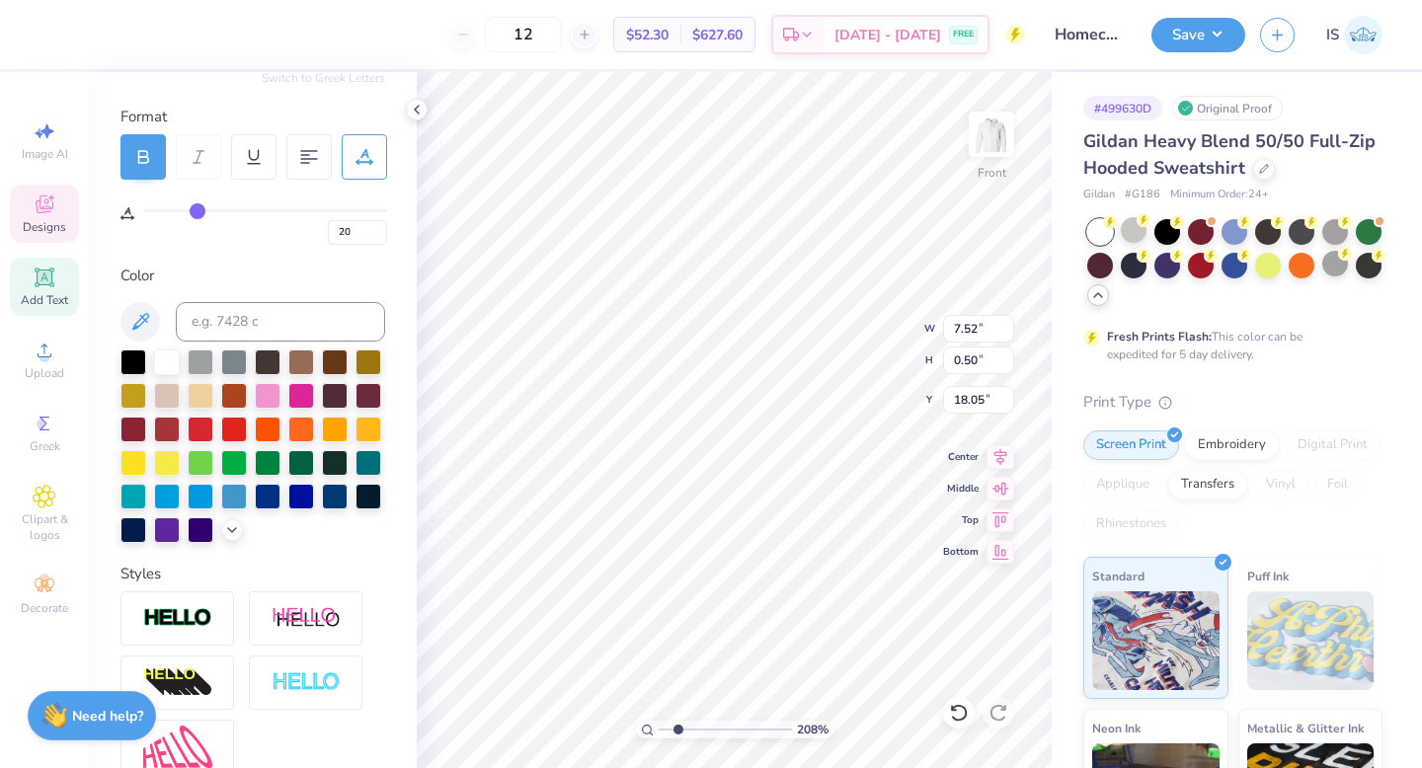
type input "21"
type input "20"
type input "19"
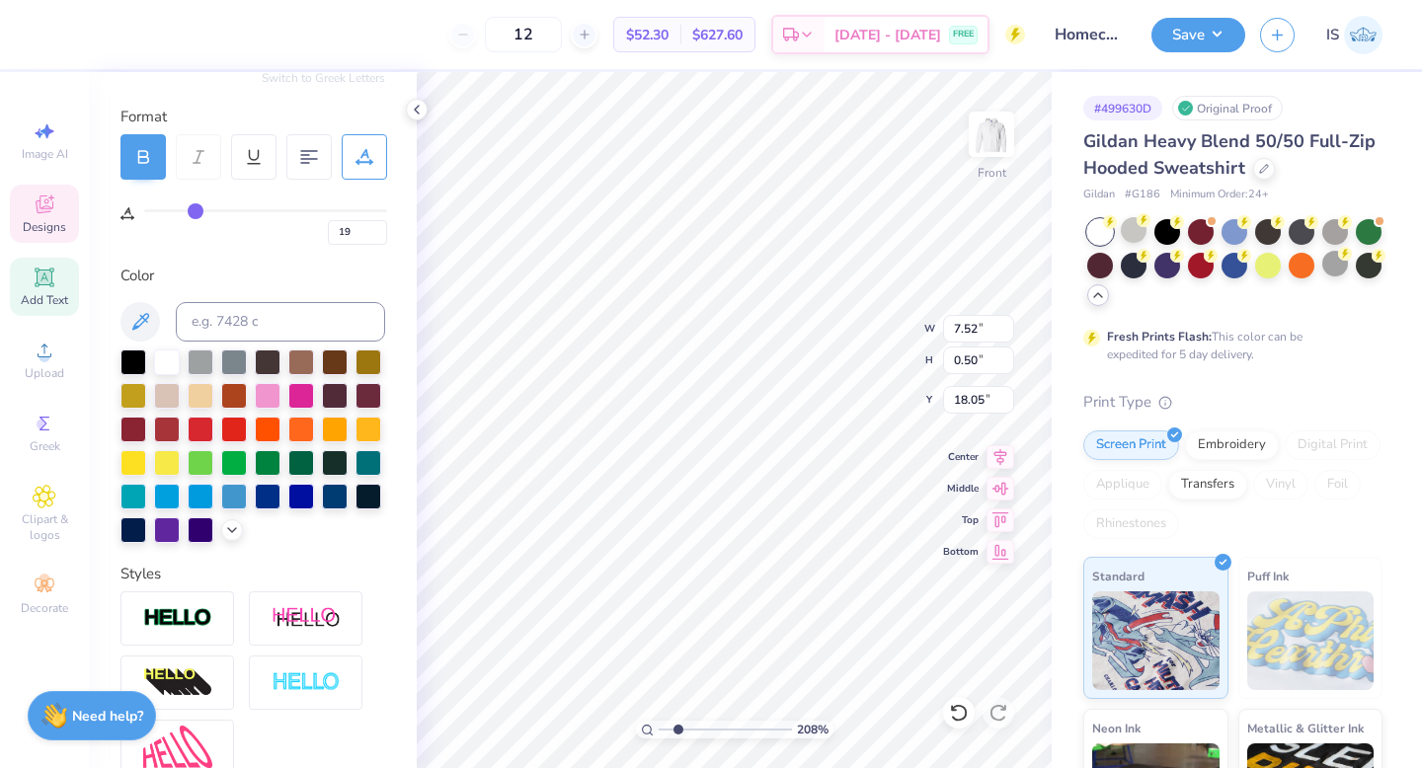
type input "18"
type input "17"
type input "16"
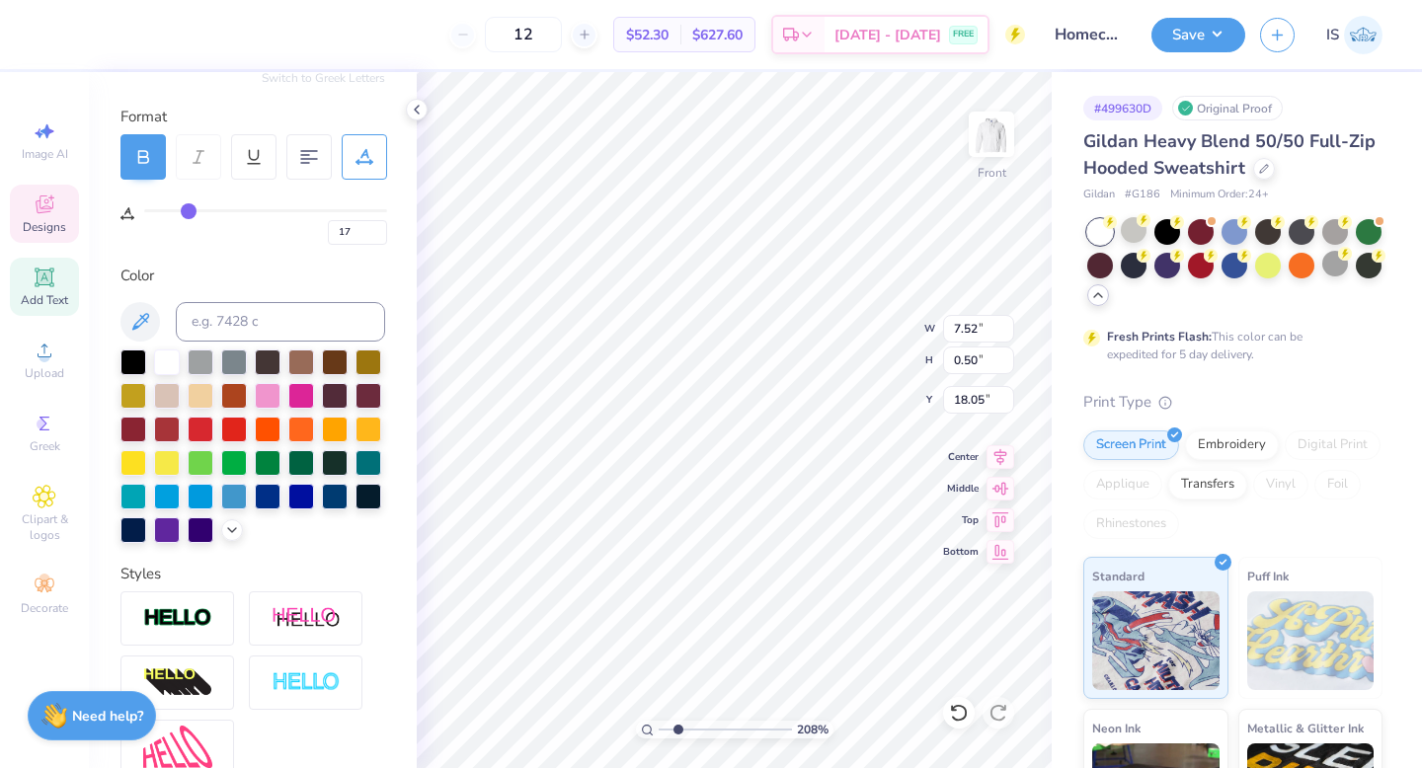
type input "16"
drag, startPoint x: 199, startPoint y: 213, endPoint x: 187, endPoint y: 213, distance: 12.8
click at [187, 212] on input "range" at bounding box center [265, 210] width 243 height 3
type input "15"
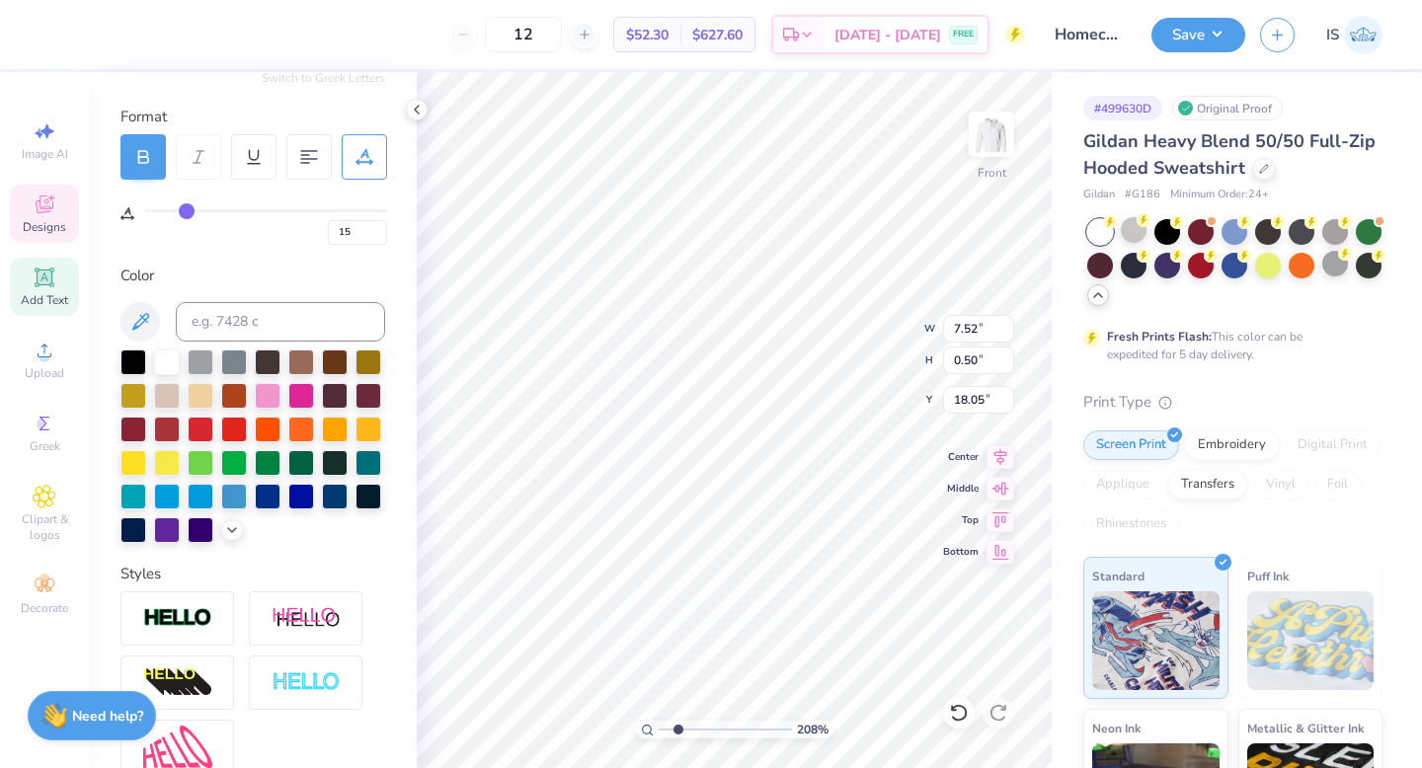
type input "14"
type input "12"
type input "11"
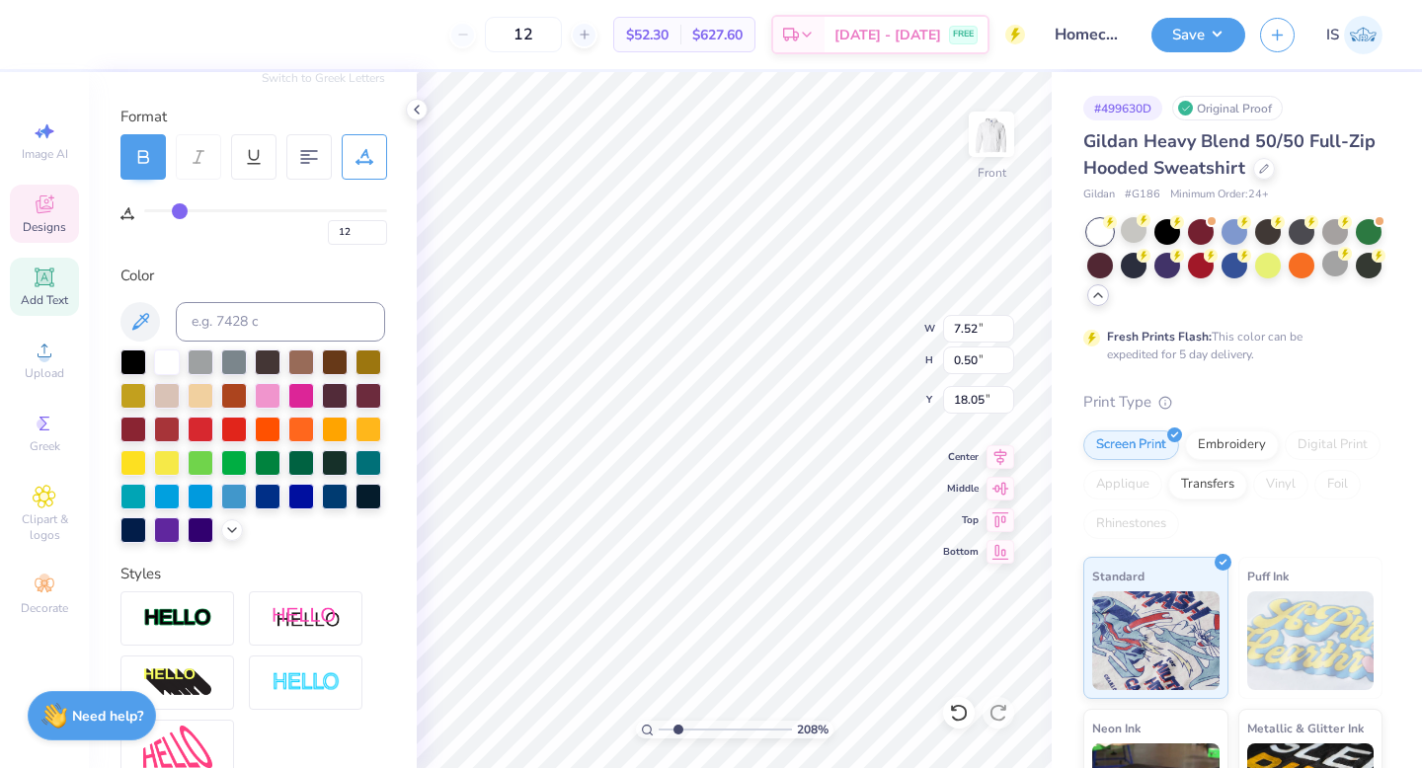
type input "11"
type input "10"
type input "8"
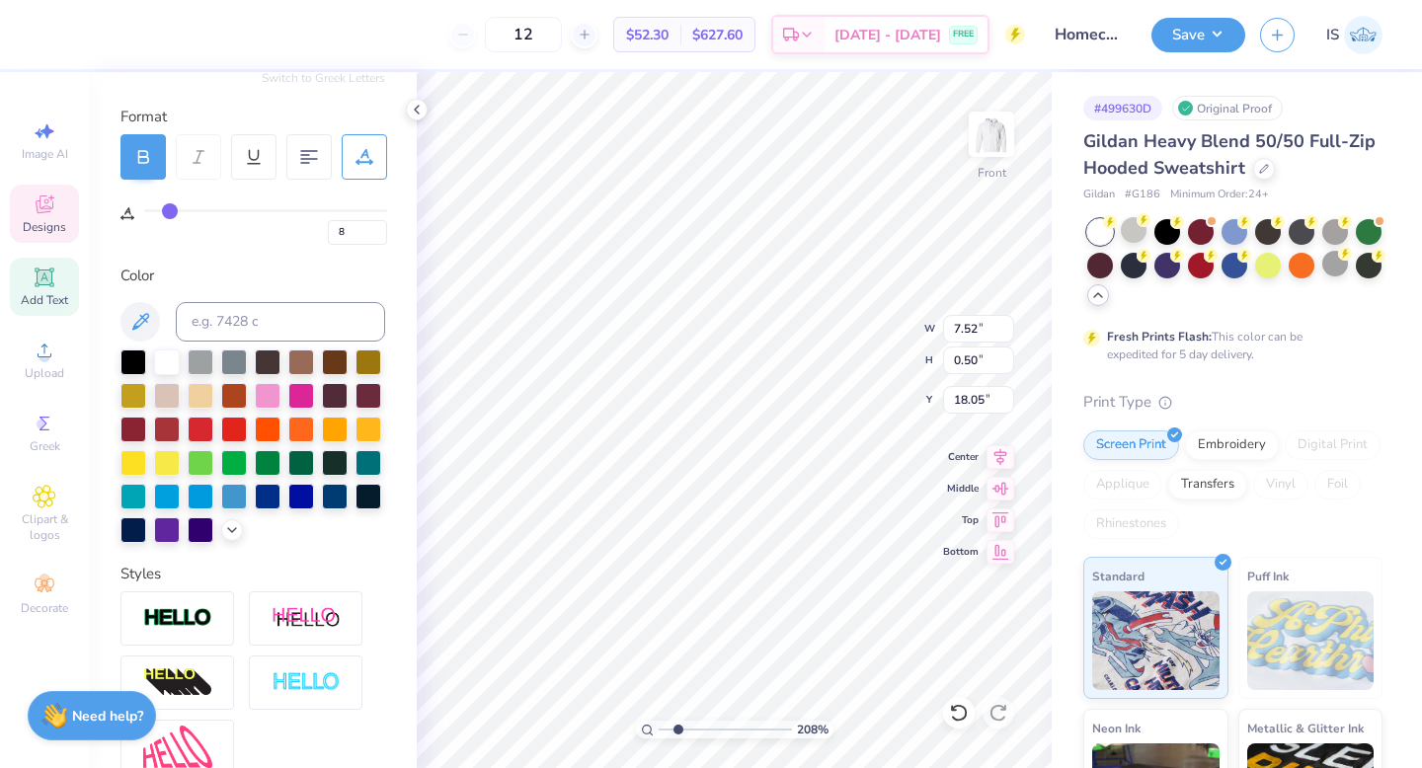
type input "7"
type input "6"
type input "5"
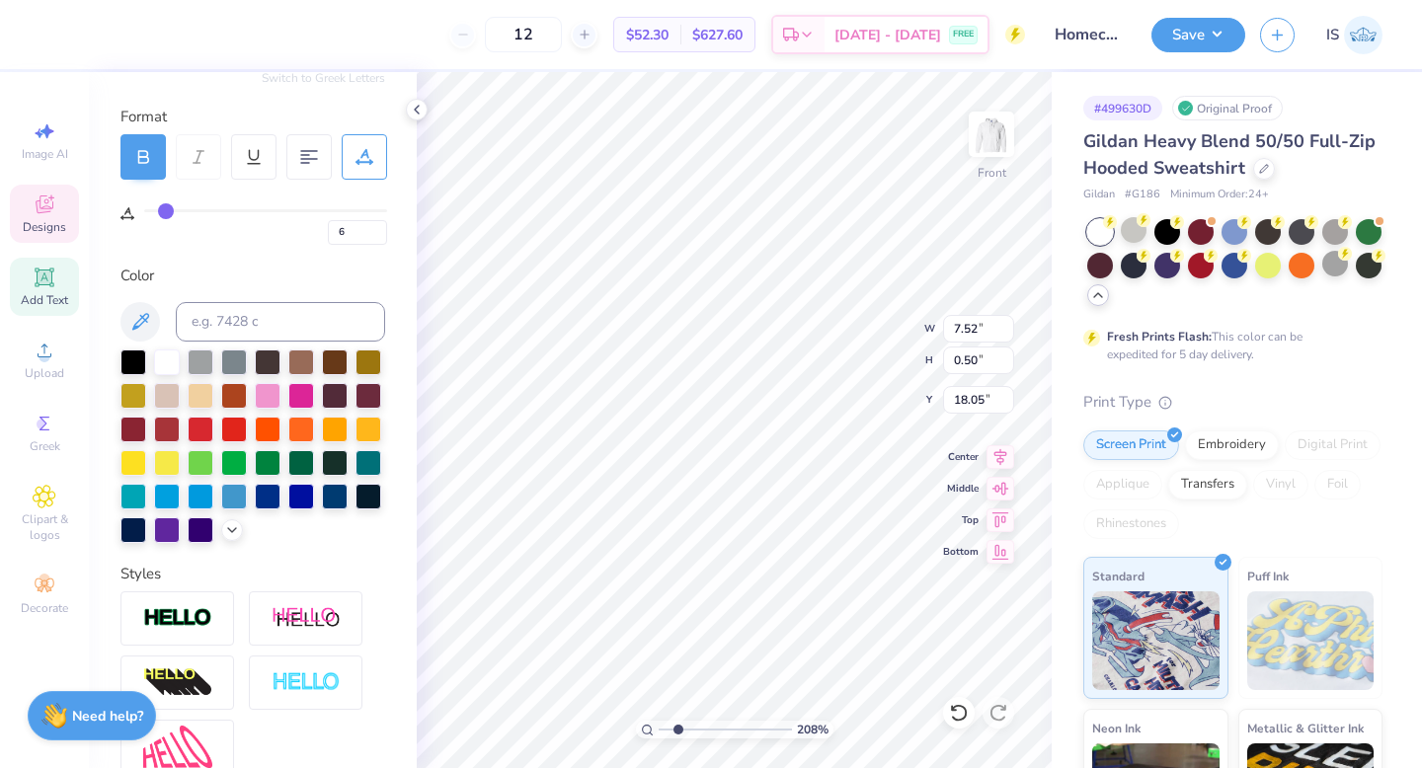
type input "5"
drag, startPoint x: 187, startPoint y: 212, endPoint x: 163, endPoint y: 209, distance: 23.9
click at [164, 211] on input "range" at bounding box center [265, 210] width 243 height 3
type input "4"
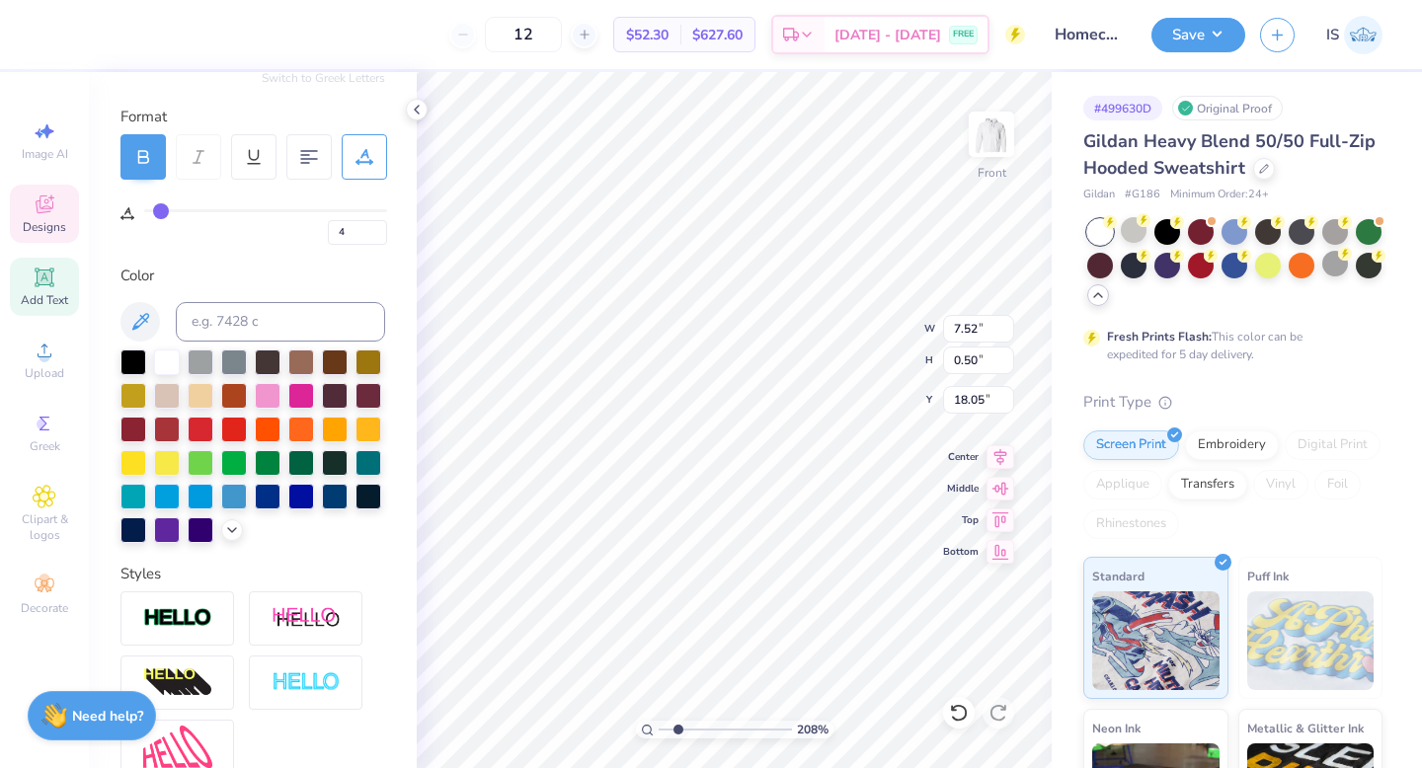
type input "3"
type input "1"
type input "0"
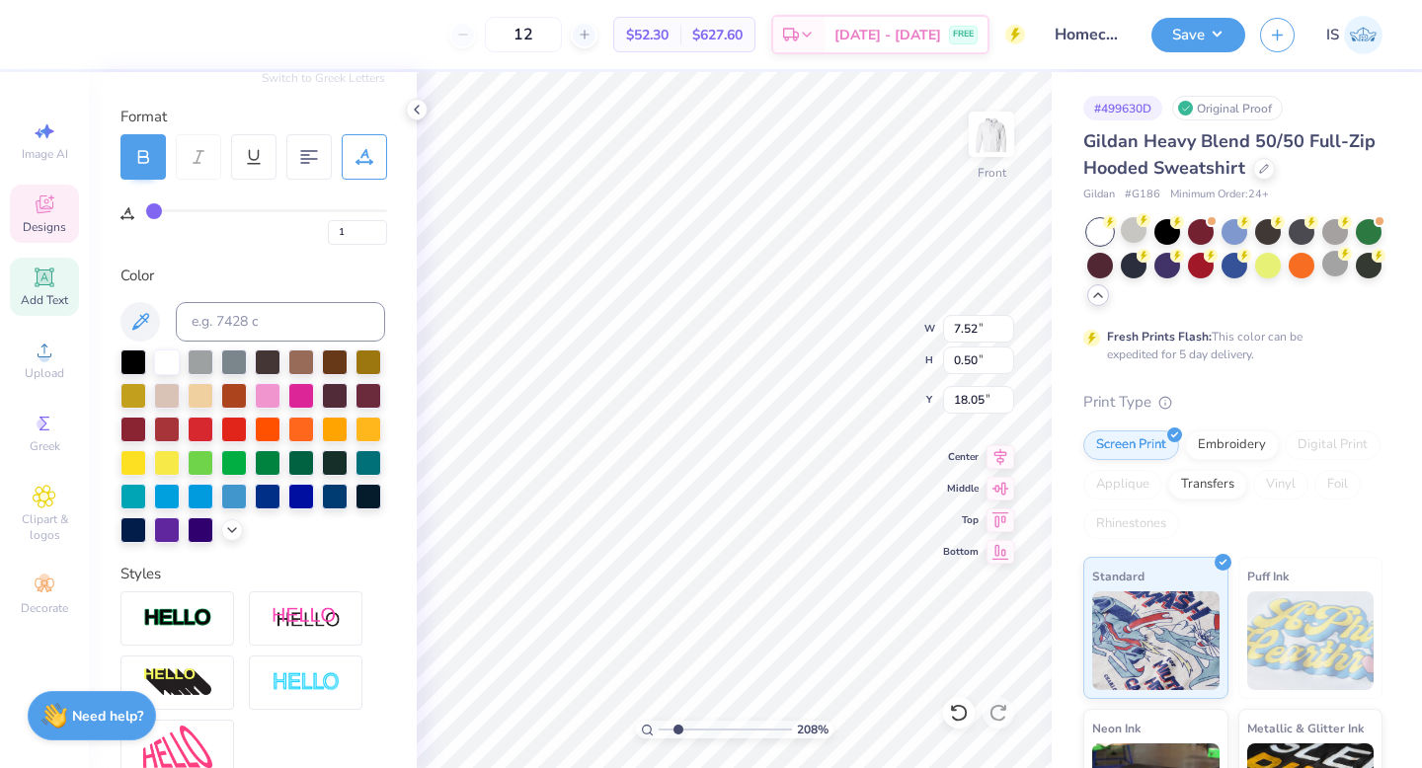
type input "0"
drag, startPoint x: 163, startPoint y: 209, endPoint x: 126, endPoint y: 206, distance: 36.6
click at [126, 206] on div "0" at bounding box center [253, 212] width 267 height 65
click at [418, 109] on icon at bounding box center [417, 110] width 16 height 16
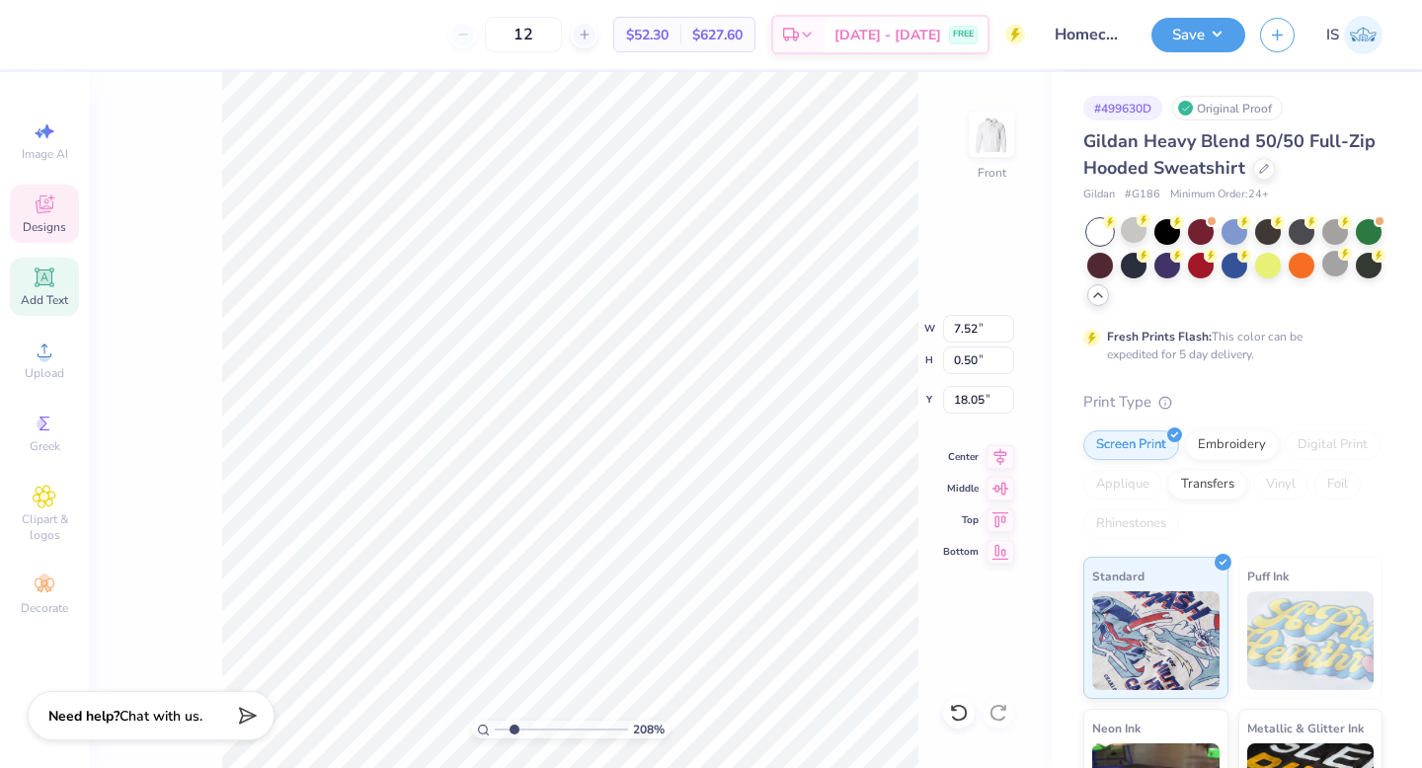
type input "6.32"
type input "0.59"
type input "18.00"
type input "10.04"
type input "0.71"
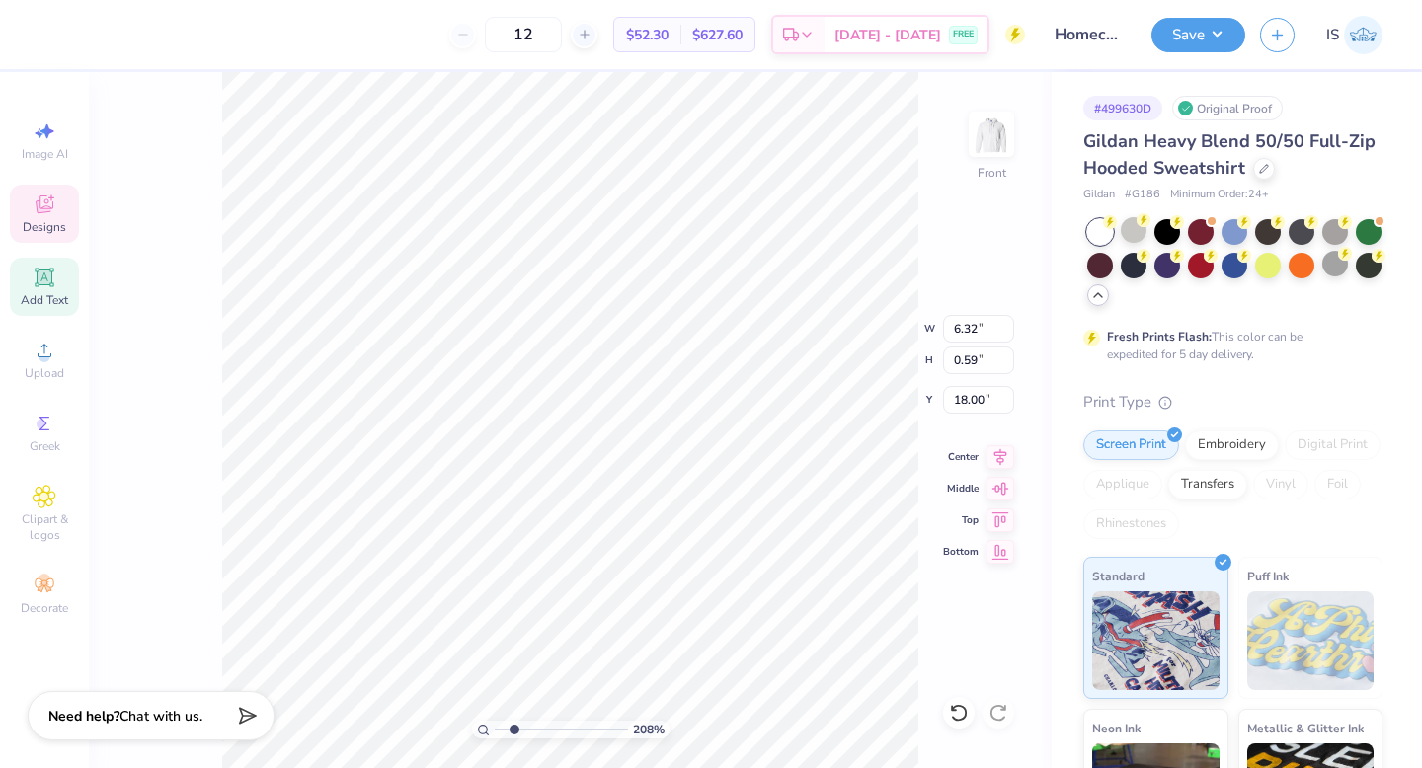
type input "6.00"
type input "28"
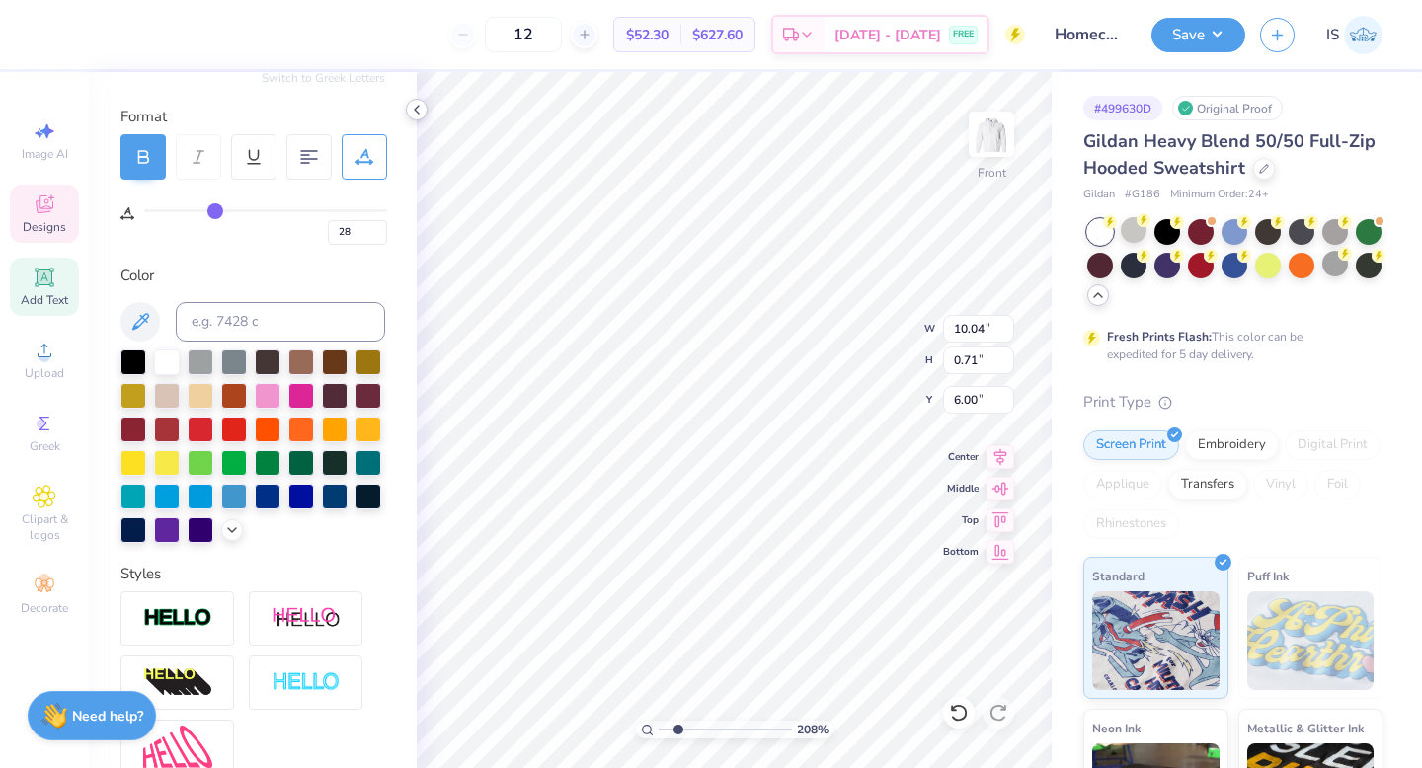
click at [419, 109] on icon at bounding box center [417, 110] width 16 height 16
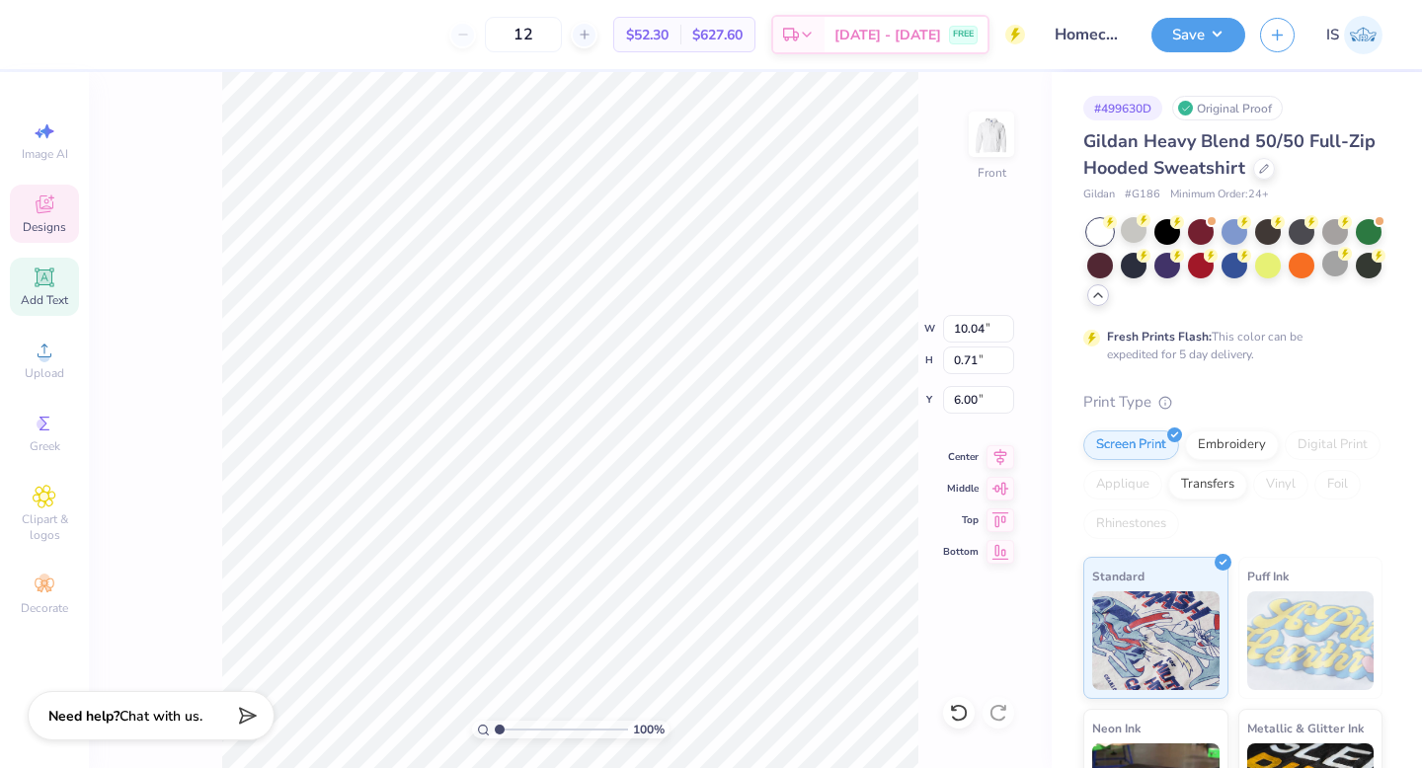
drag, startPoint x: 512, startPoint y: 733, endPoint x: 478, endPoint y: 731, distance: 34.6
type input "1"
click at [495, 731] on input "range" at bounding box center [561, 730] width 133 height 18
type input "8.46"
type input "10.04"
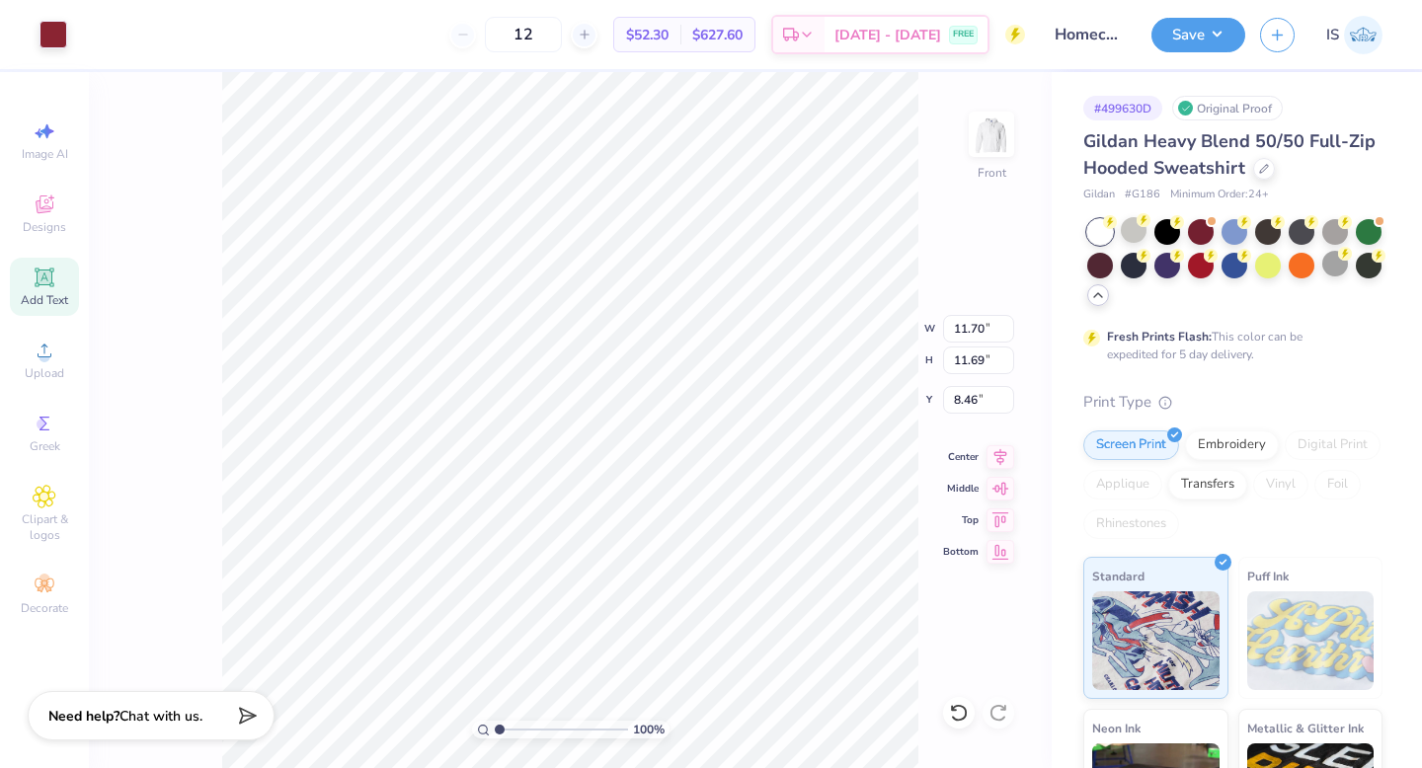
type input "0.71"
type input "6.00"
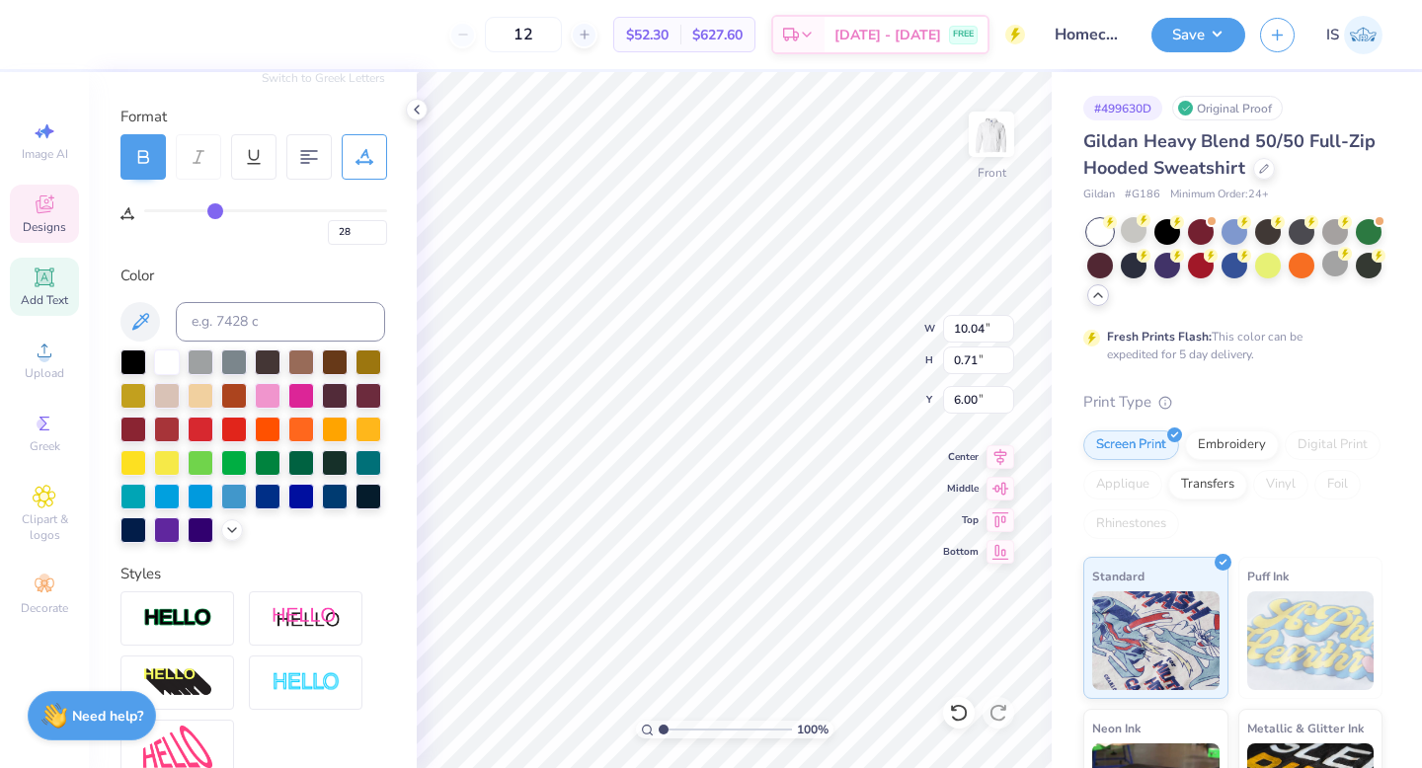
type input "29"
type input "28"
type input "27"
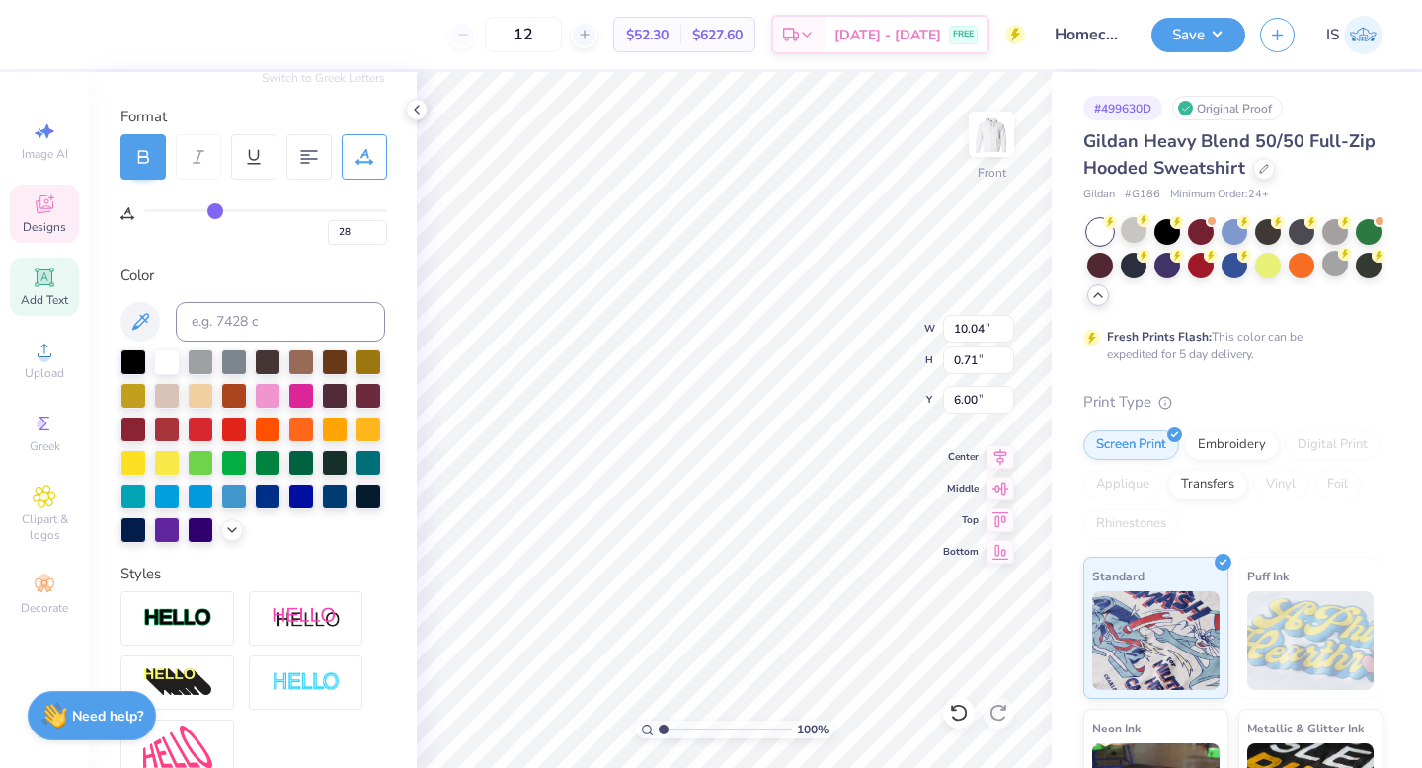
type input "27"
type input "26"
type input "25"
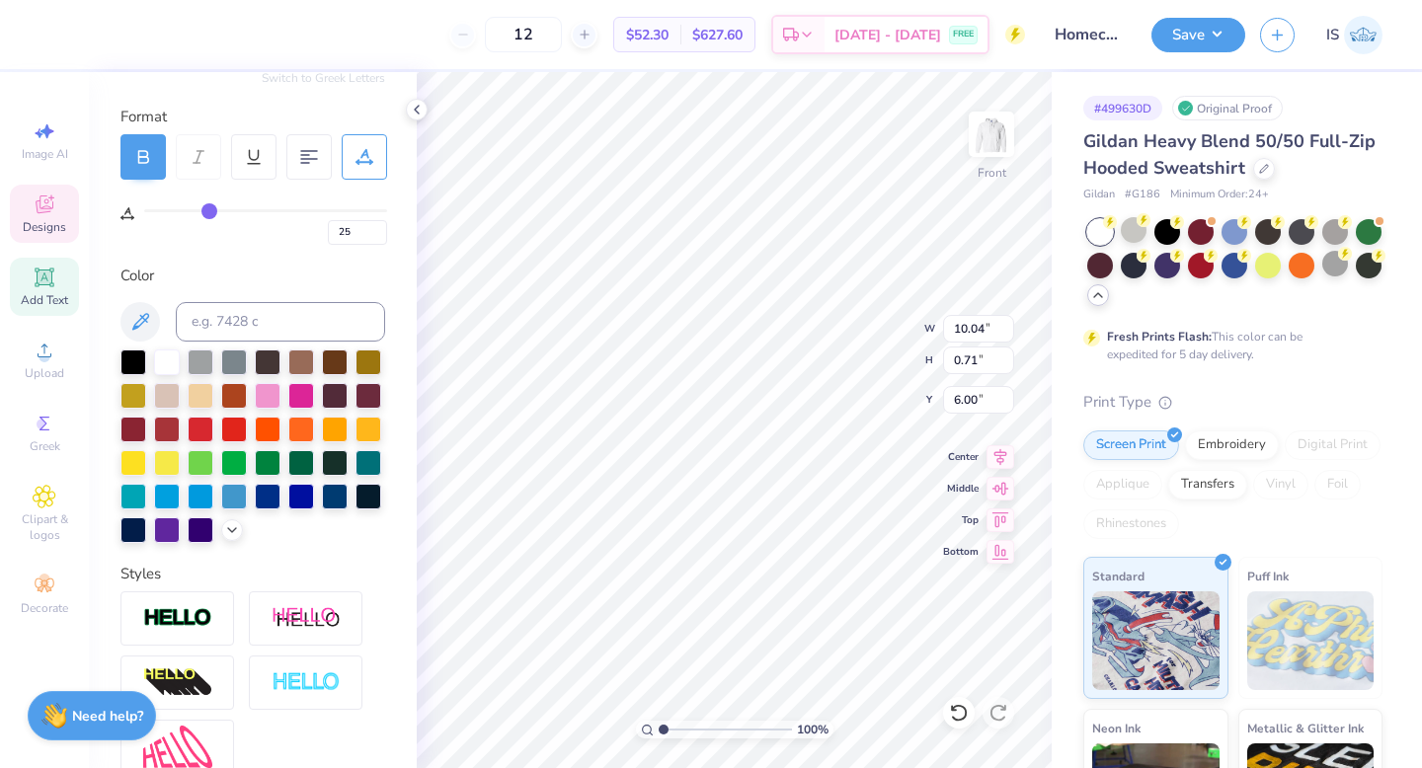
type input "23"
type input "22"
type input "21"
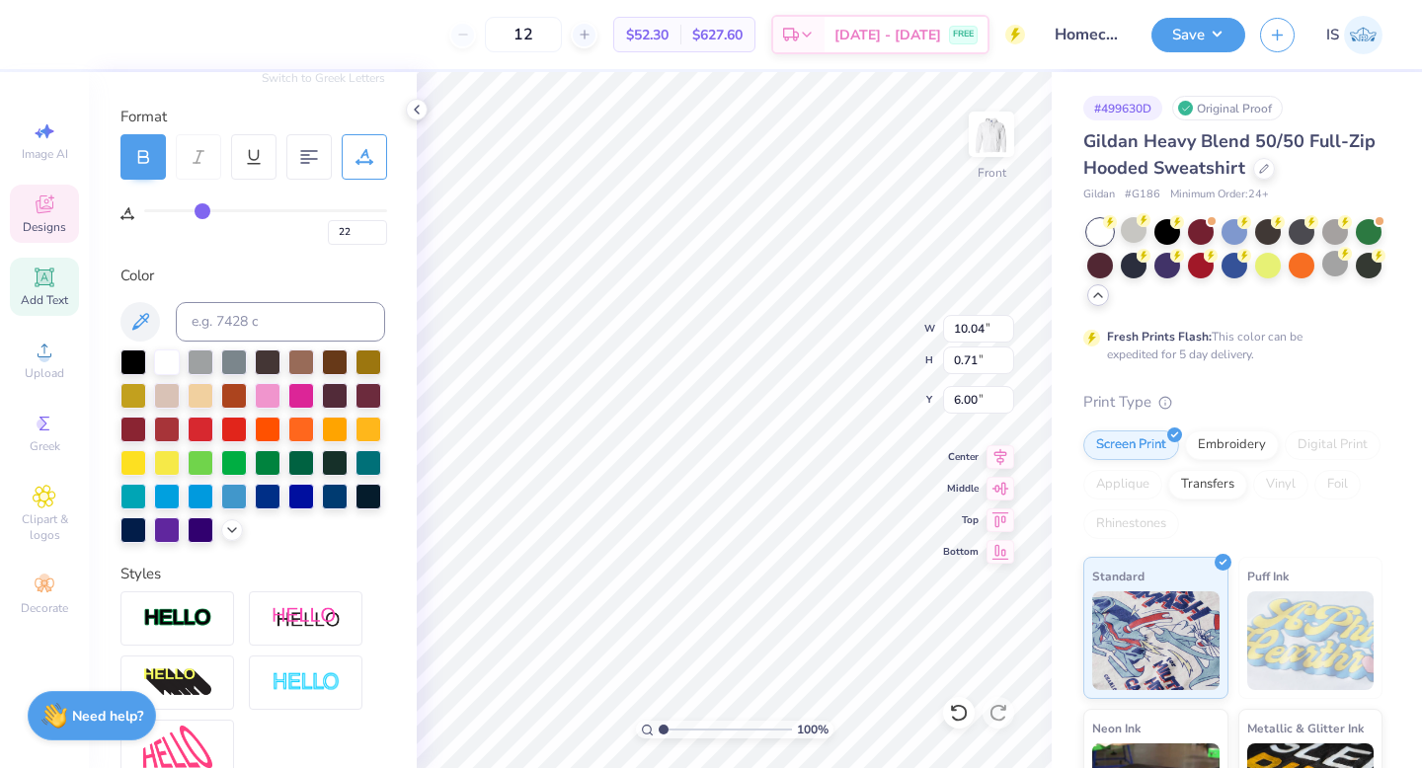
type input "21"
type input "20"
type input "19"
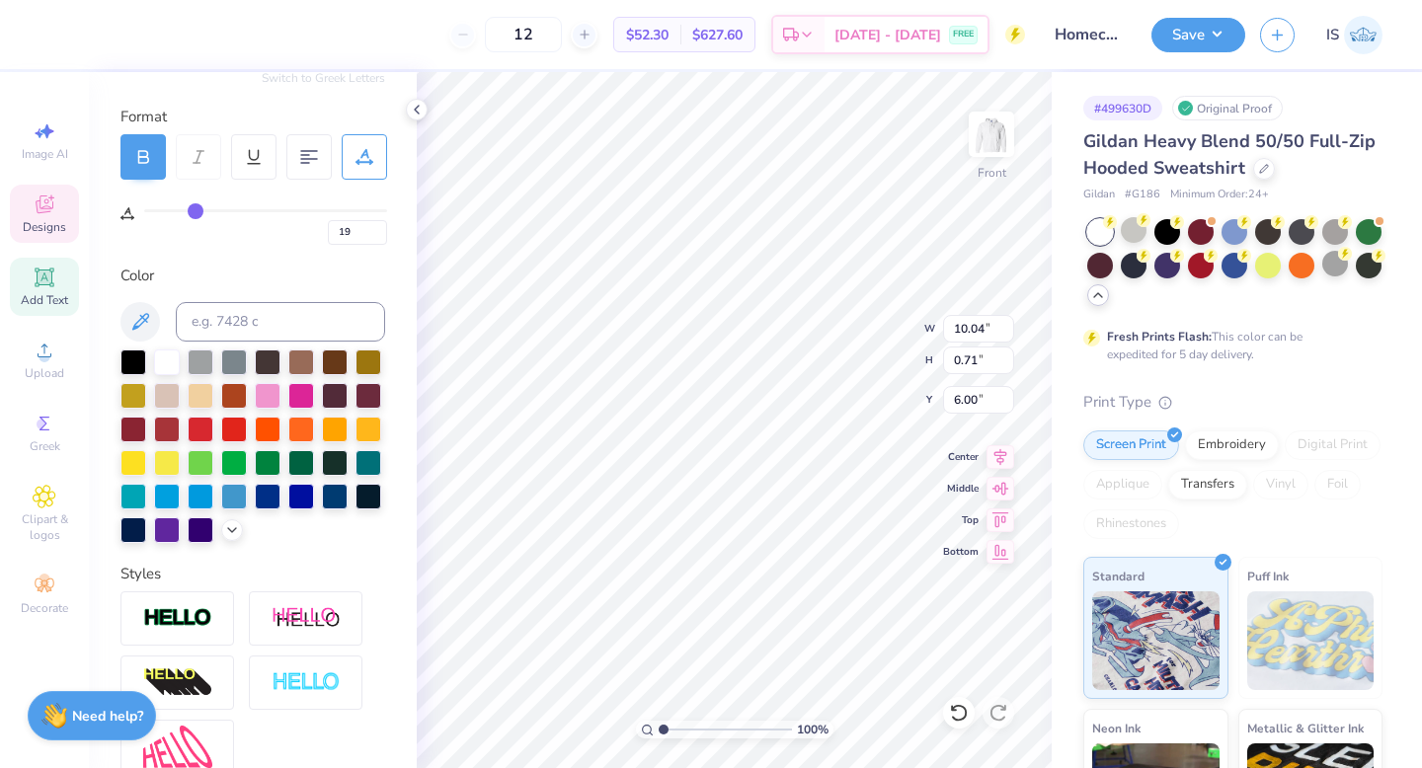
type input "18"
type input "17"
type input "16"
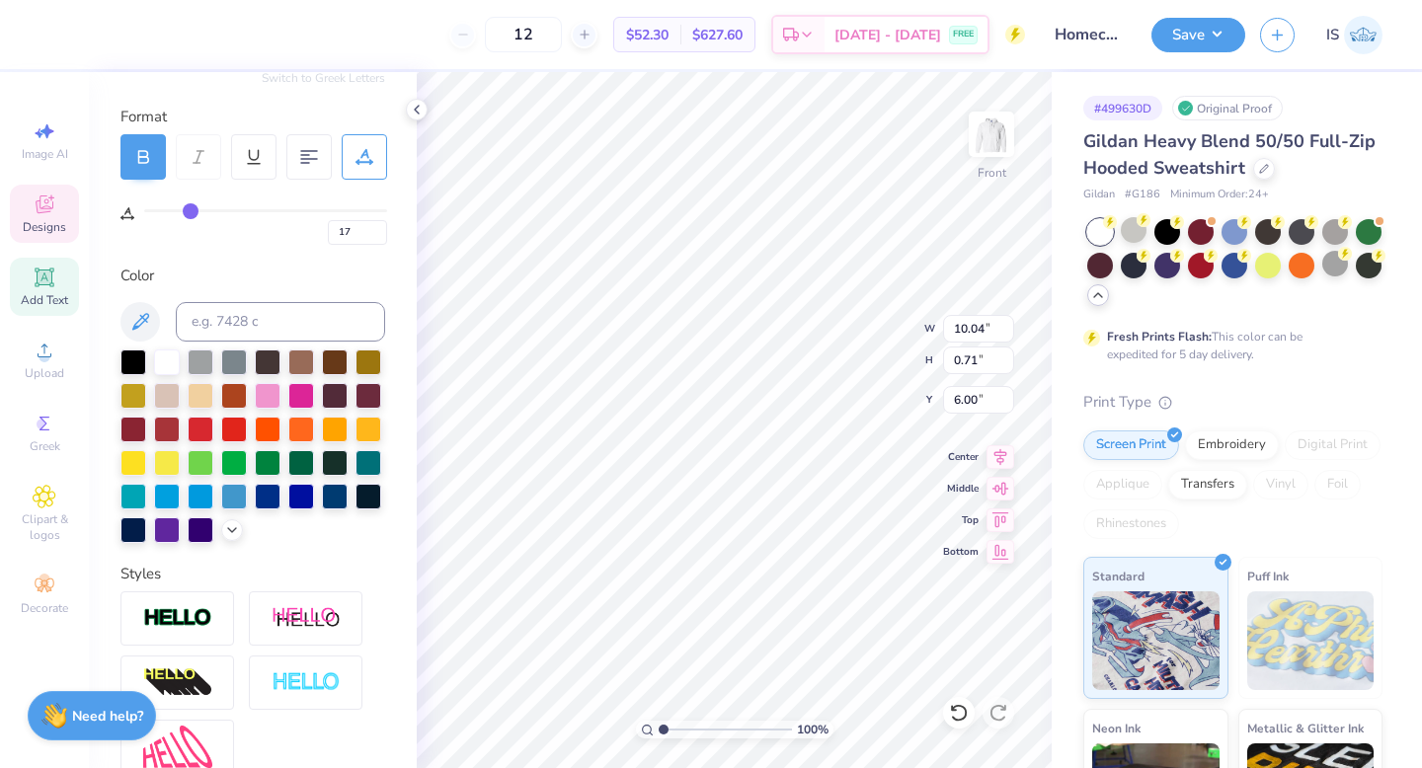
type input "16"
type input "15"
type input "14"
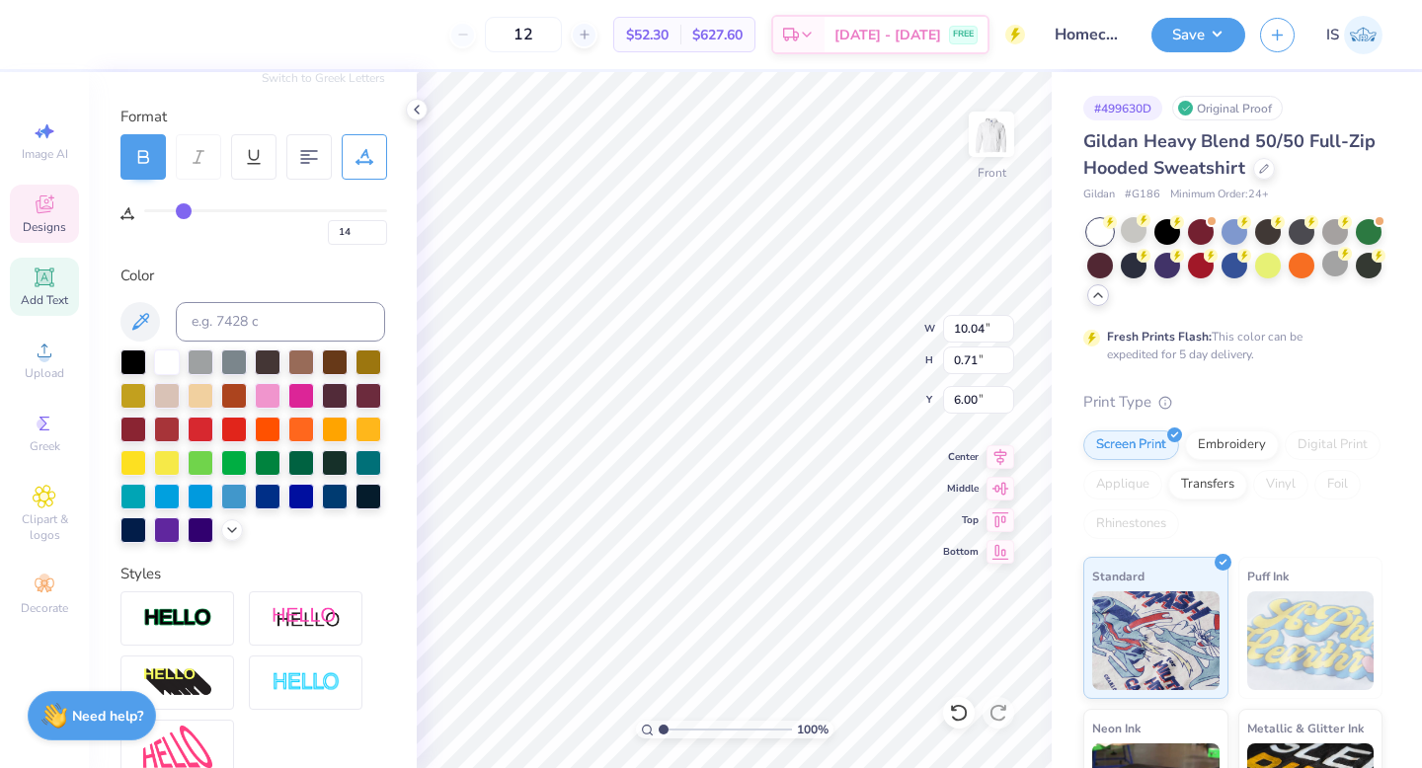
type input "13"
drag, startPoint x: 216, startPoint y: 210, endPoint x: 181, endPoint y: 206, distance: 35.8
click at [182, 209] on input "range" at bounding box center [265, 210] width 243 height 3
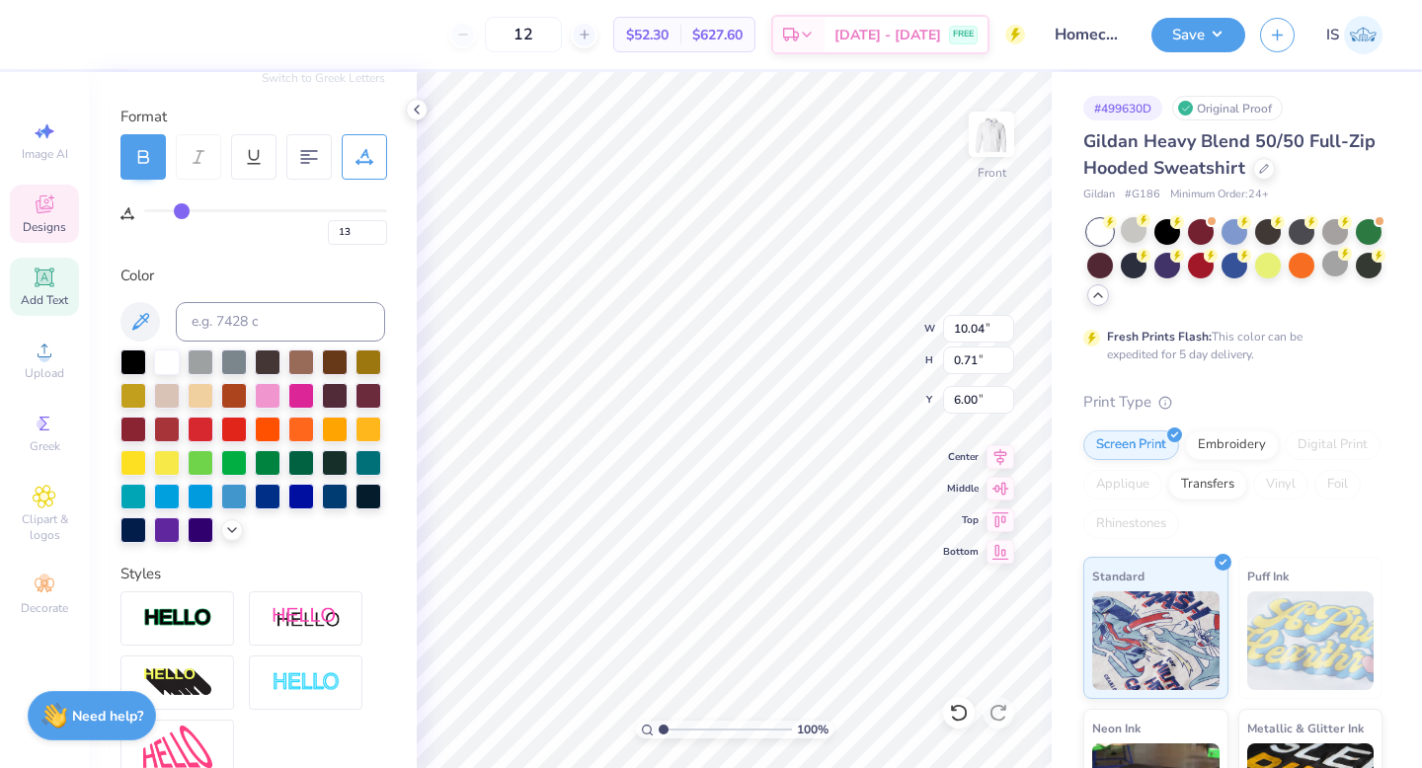
type input "8.07"
type input "11"
type input "10"
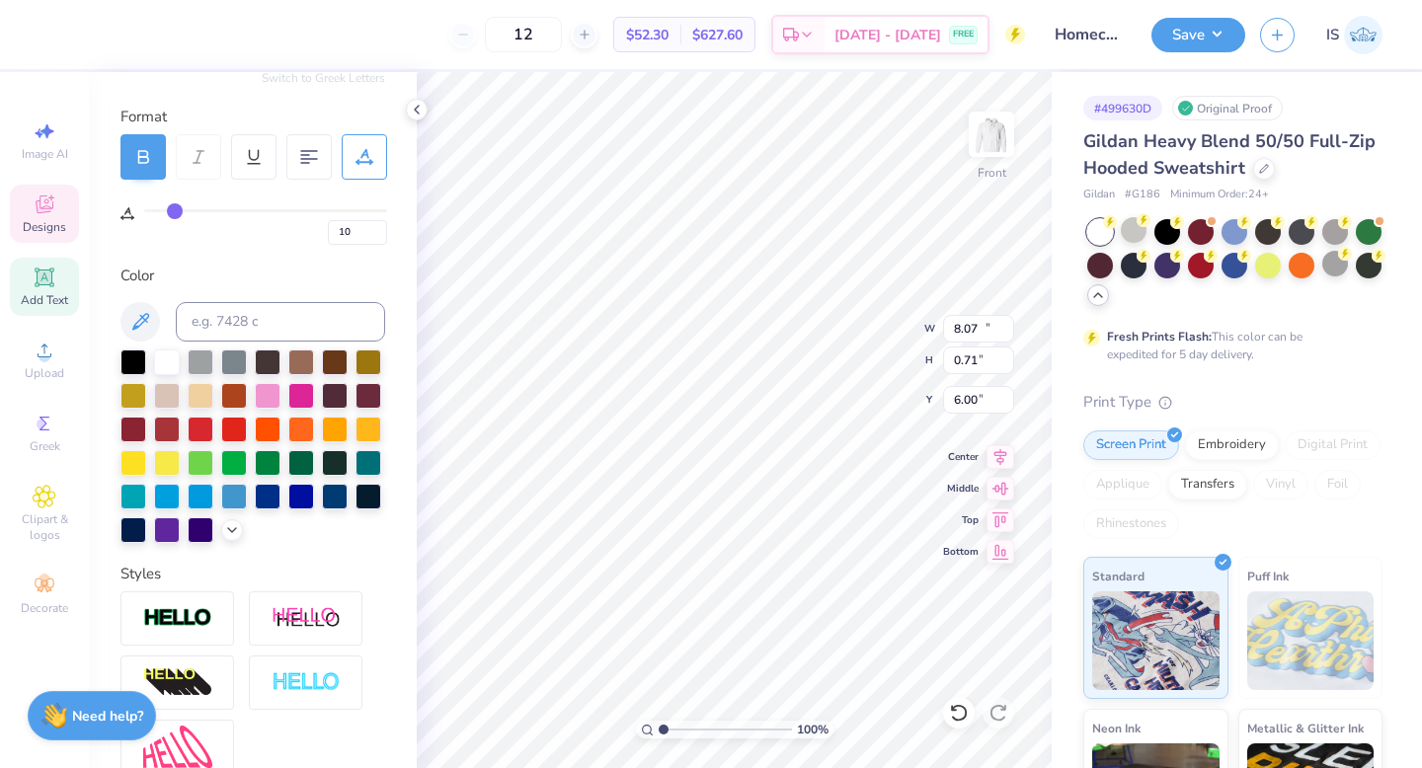
type input "7"
type input "5"
type input "2"
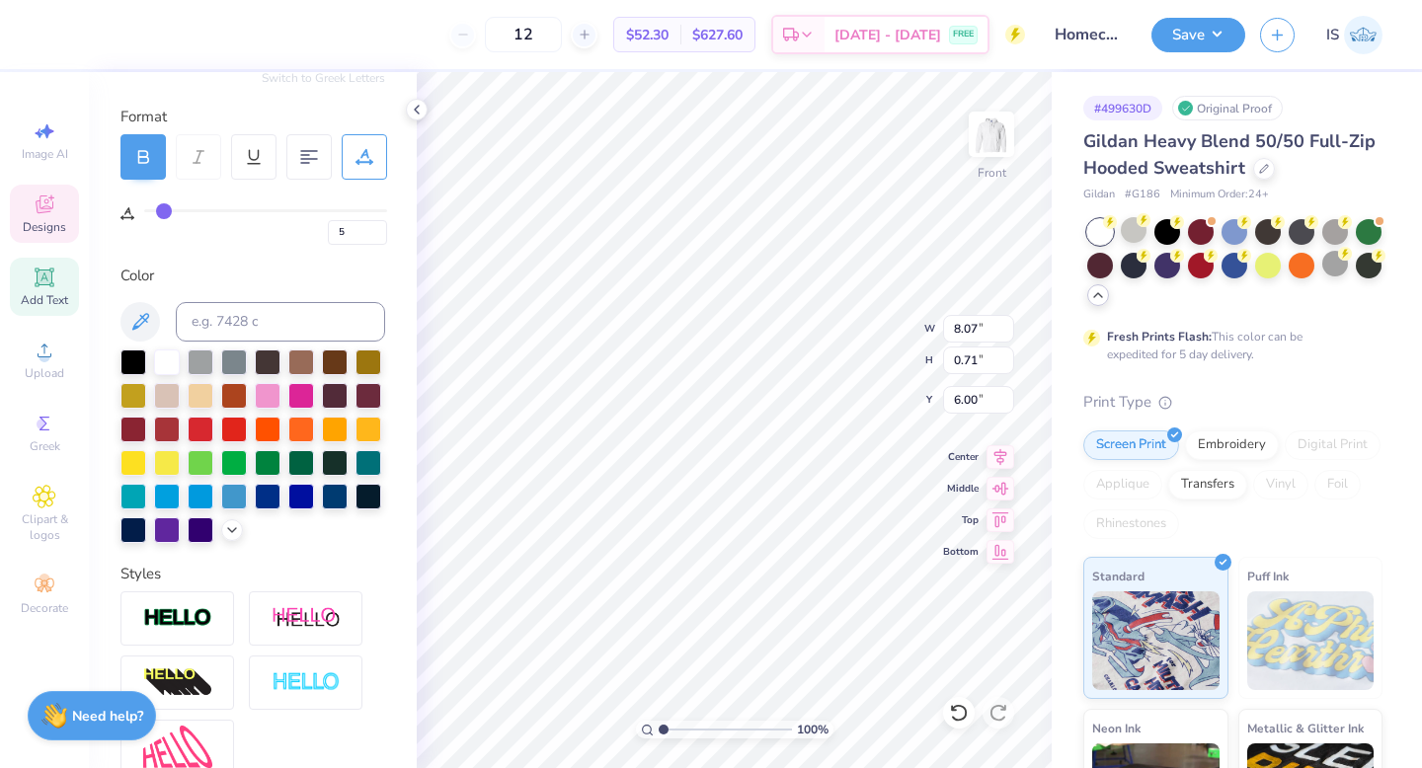
type input "2"
type input "0"
drag, startPoint x: 181, startPoint y: 206, endPoint x: 147, endPoint y: 208, distance: 33.6
type input "0"
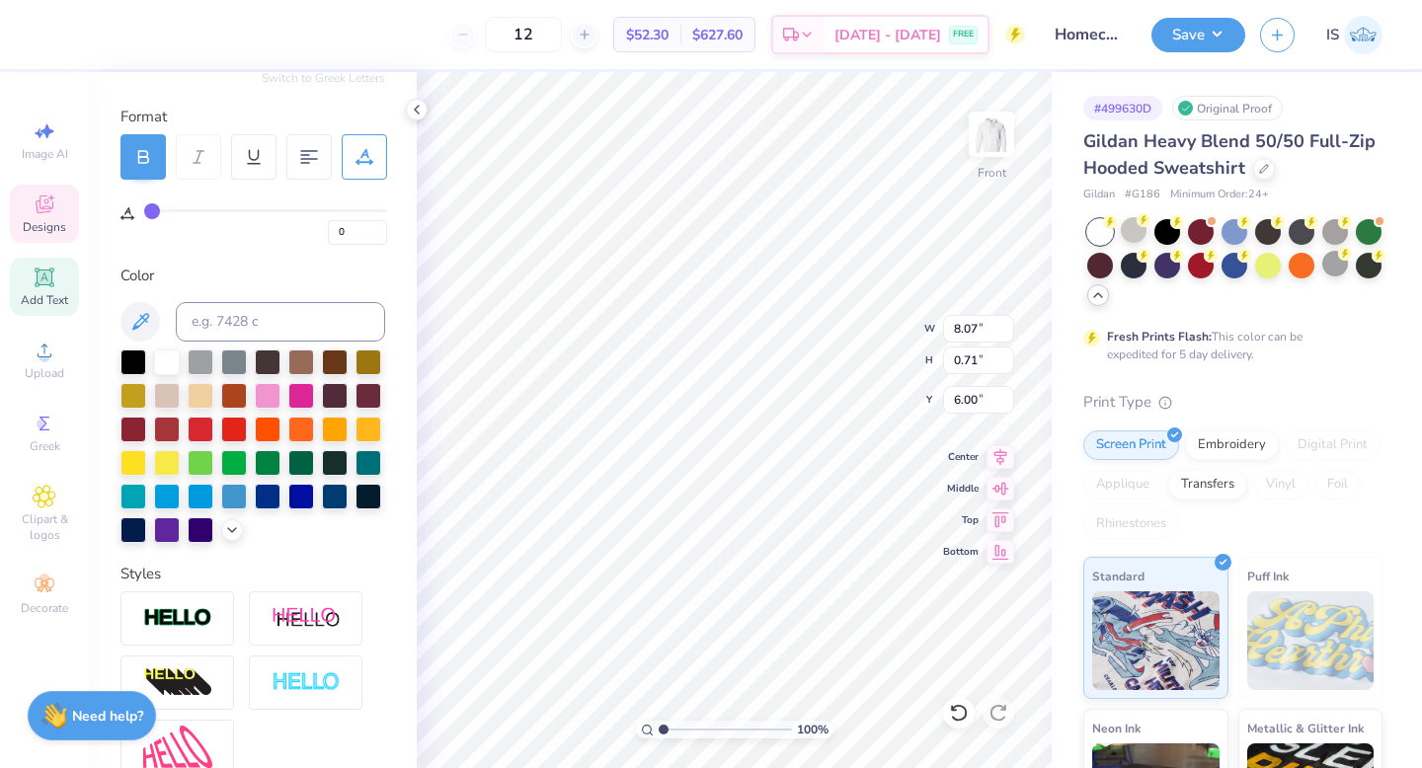
click at [147, 209] on input "range" at bounding box center [265, 210] width 243 height 3
type input "9.23"
type input "1.02"
type input "11.10"
type input "1.23"
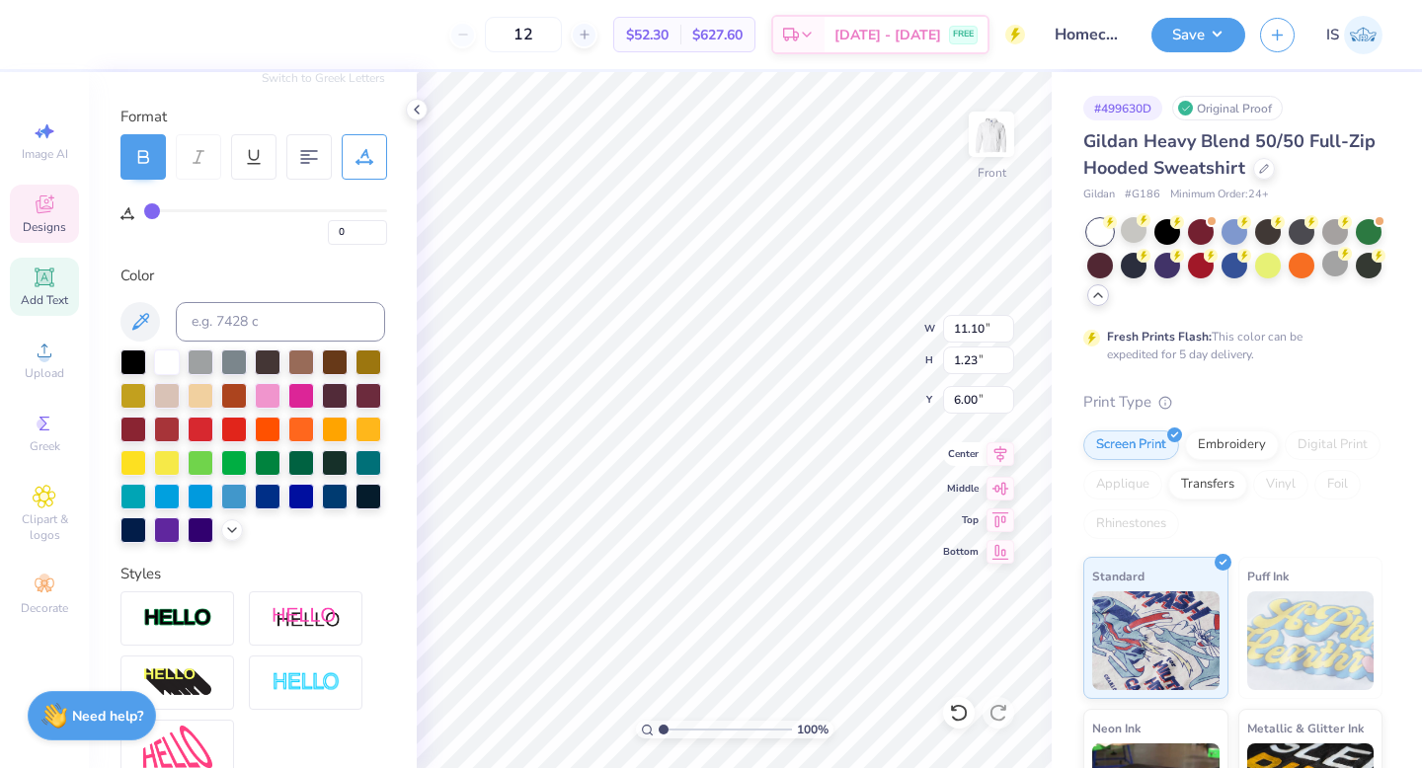
click at [1000, 454] on icon at bounding box center [1000, 454] width 13 height 17
type input "7.23"
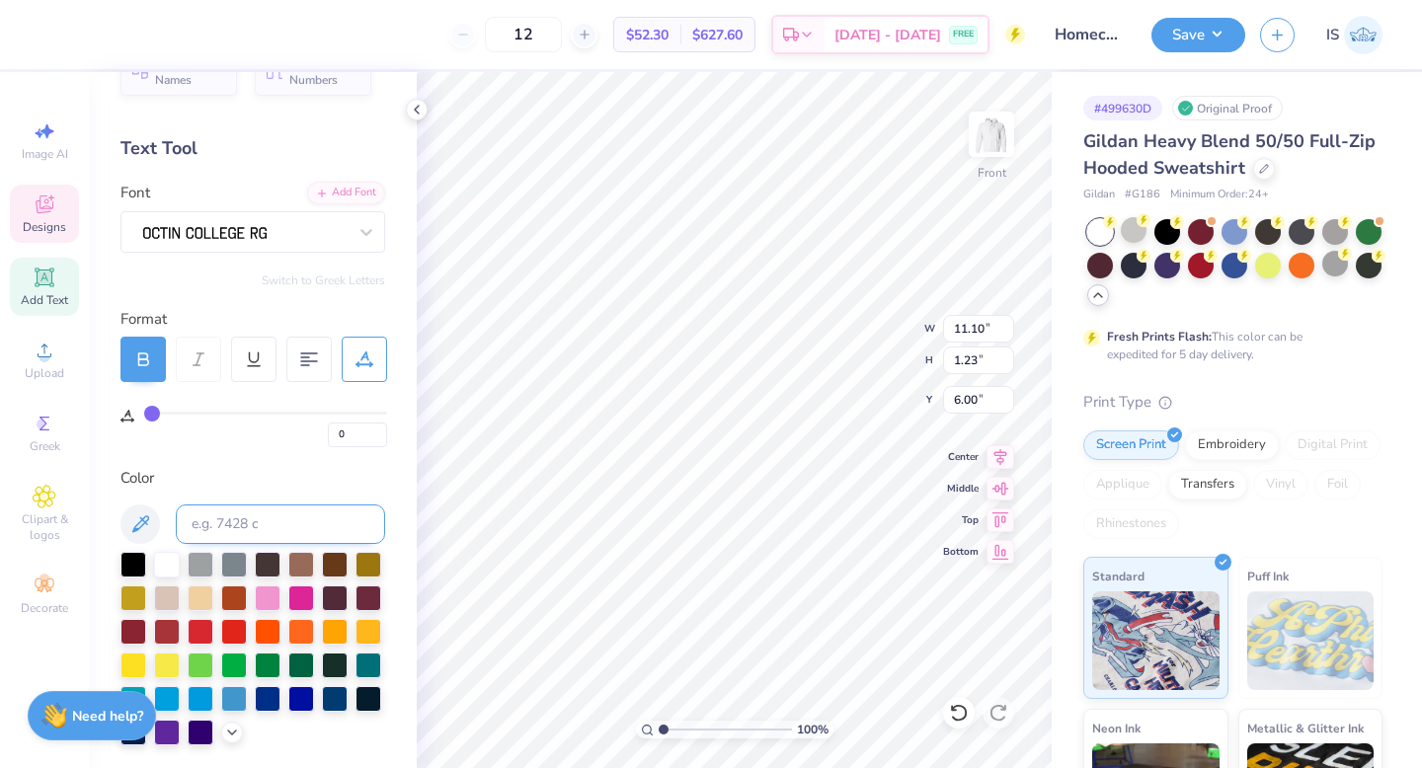
scroll to position [0, 0]
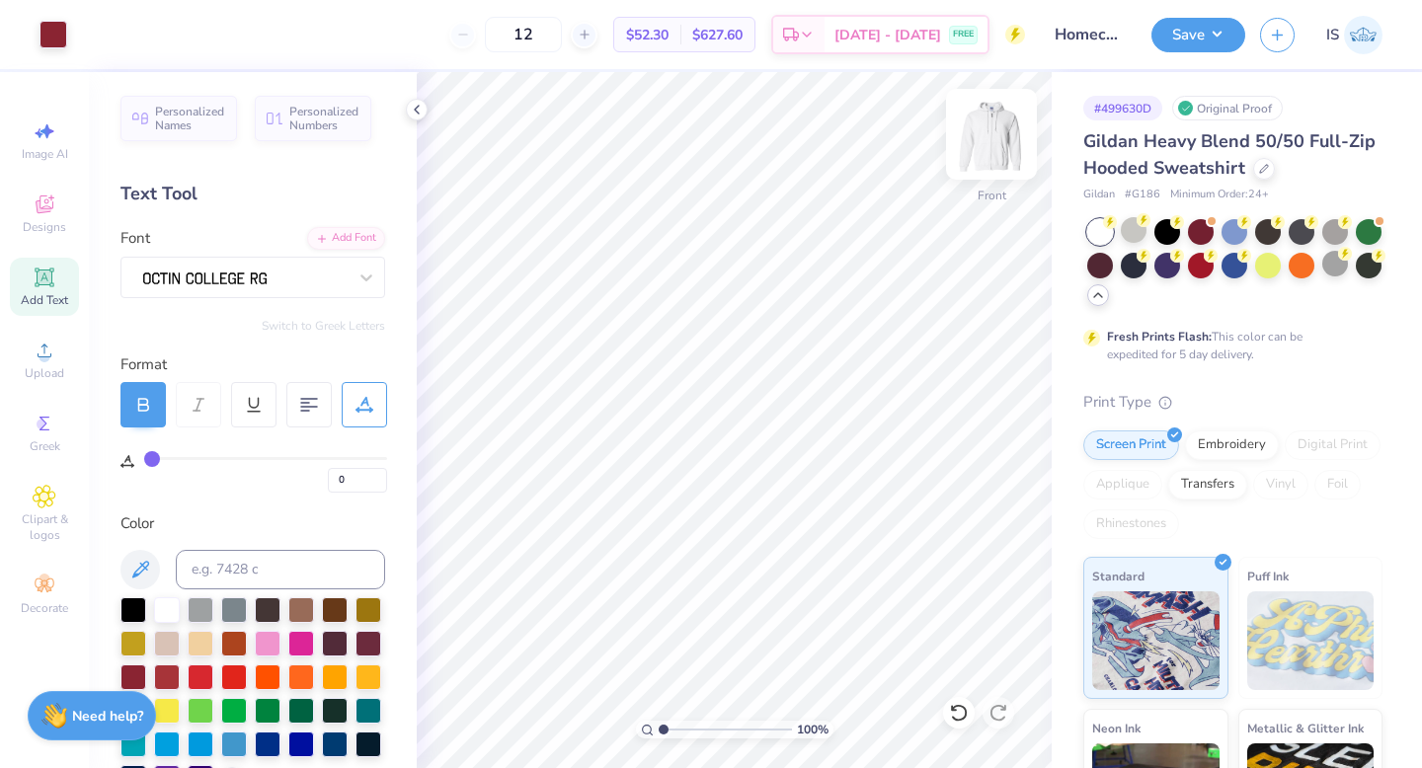
click at [991, 137] on img at bounding box center [991, 134] width 79 height 79
click at [251, 273] on div at bounding box center [244, 277] width 207 height 31
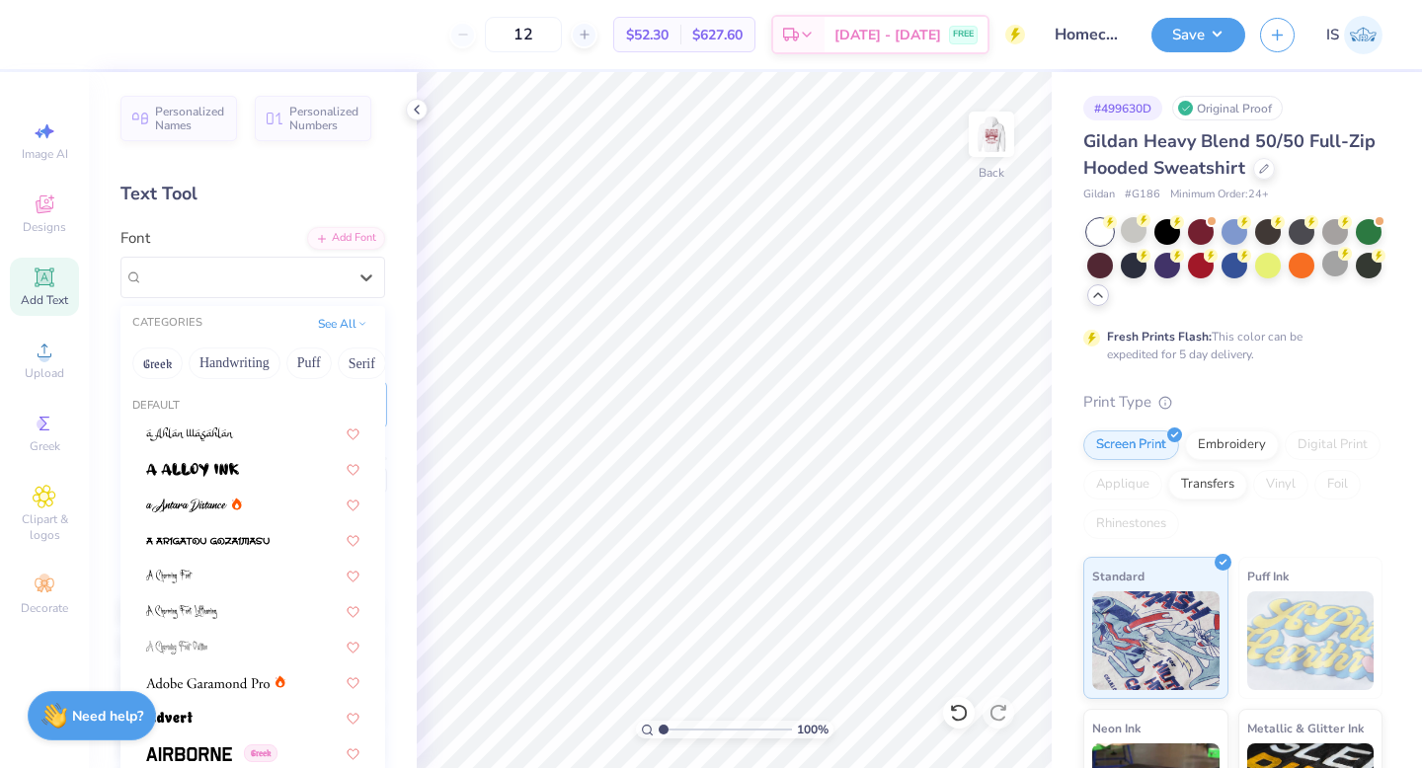
click at [242, 199] on div "Text Tool" at bounding box center [252, 194] width 265 height 27
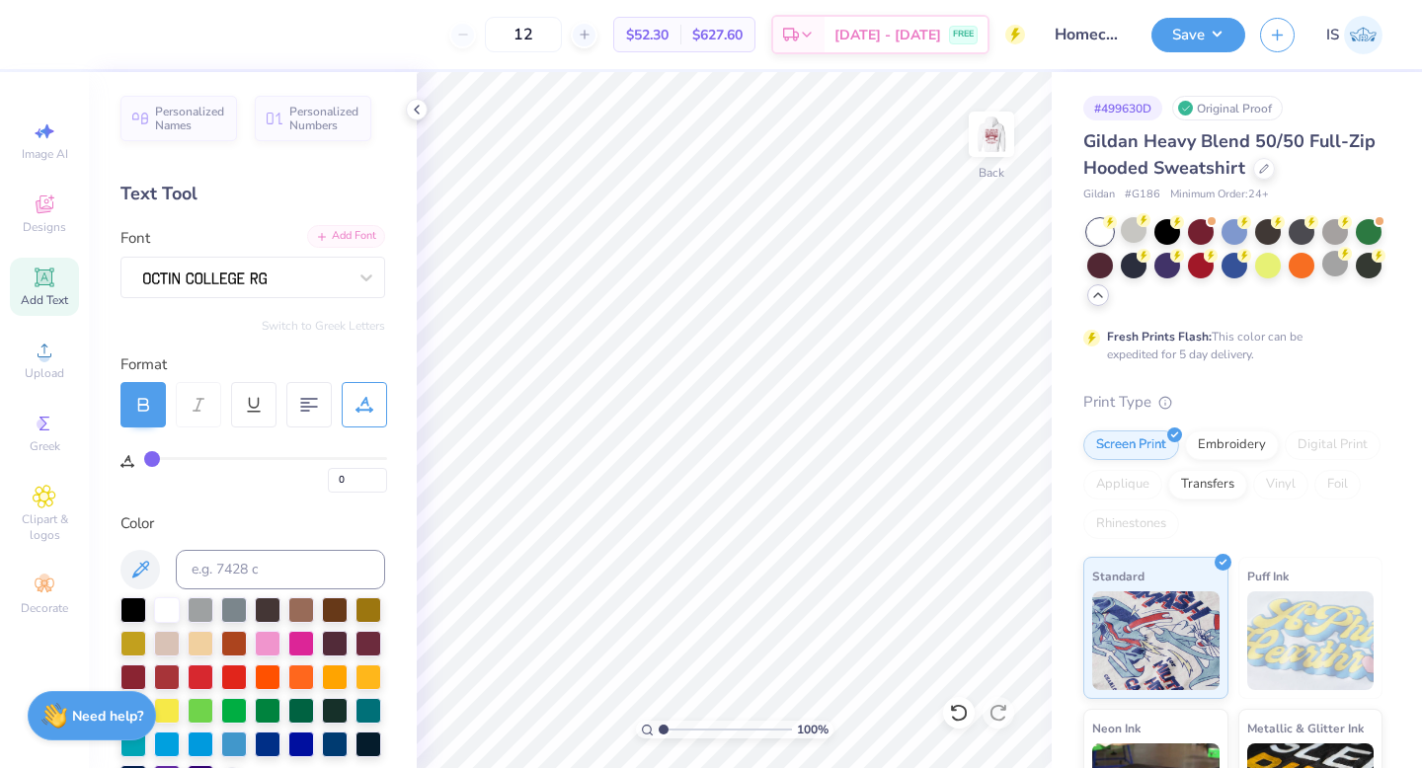
click at [341, 237] on div "Add Font" at bounding box center [346, 236] width 78 height 23
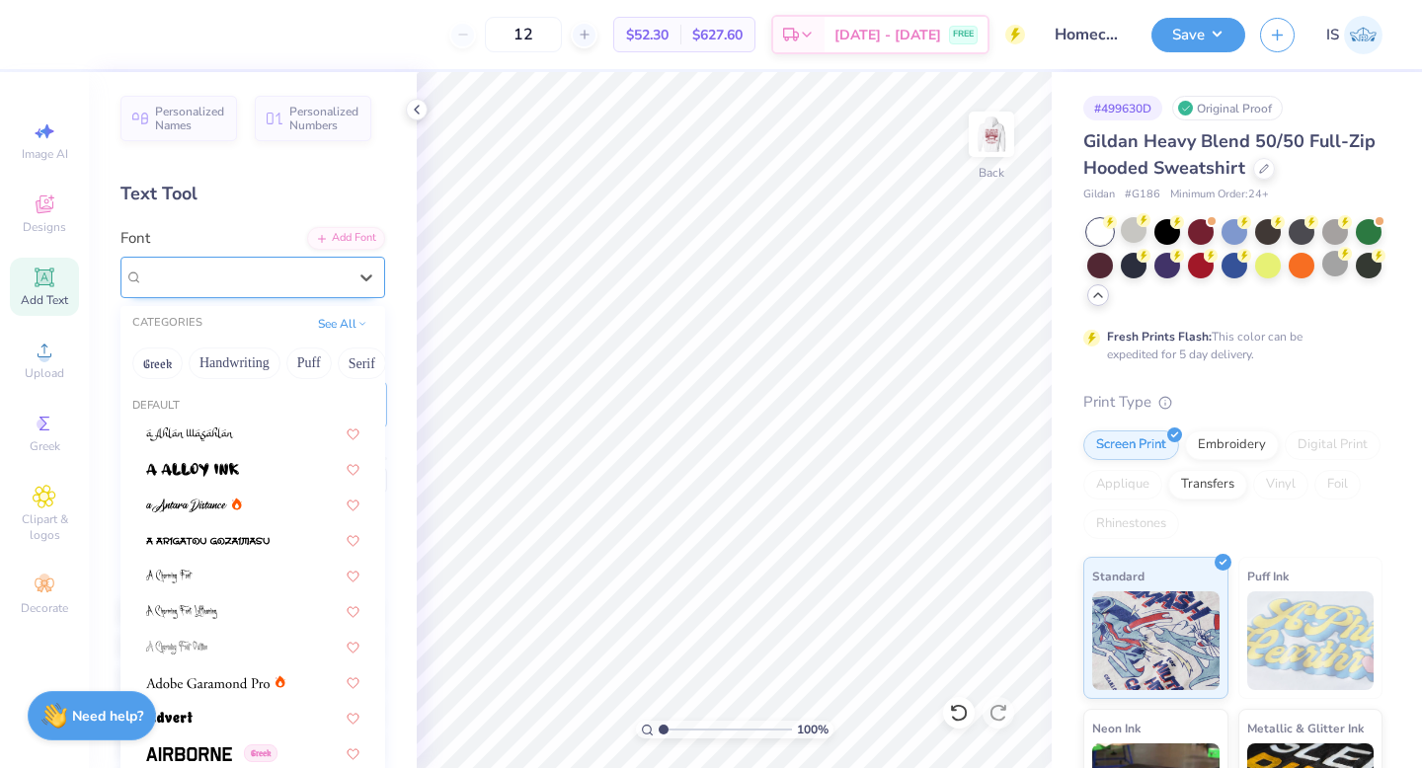
click at [178, 264] on div at bounding box center [244, 277] width 207 height 31
click at [271, 164] on div "Personalized Names Personalized Numbers Text Tool Add Font Font option Octin Co…" at bounding box center [253, 420] width 328 height 696
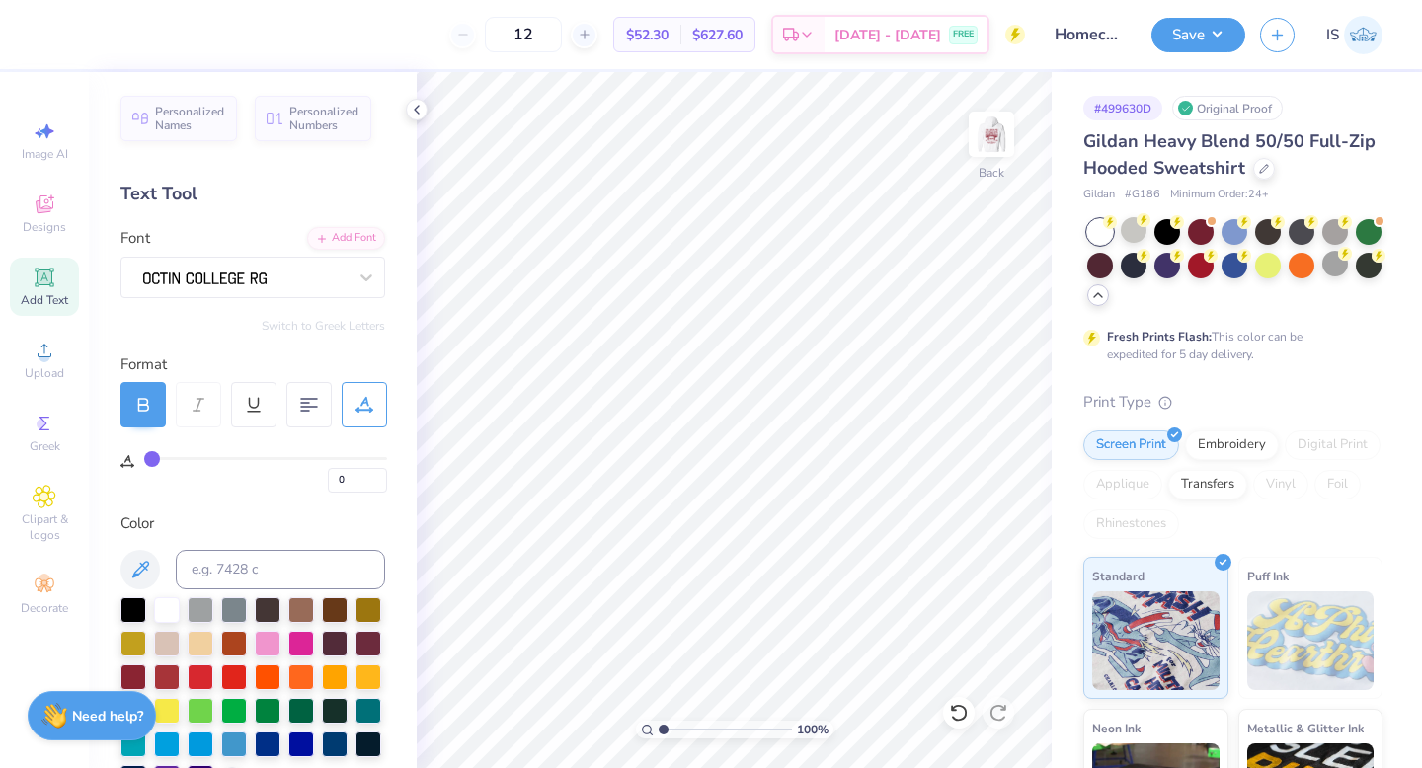
click at [271, 164] on div "Personalized Names Personalized Numbers Text Tool Add Font Font Switch to Greek…" at bounding box center [253, 420] width 328 height 696
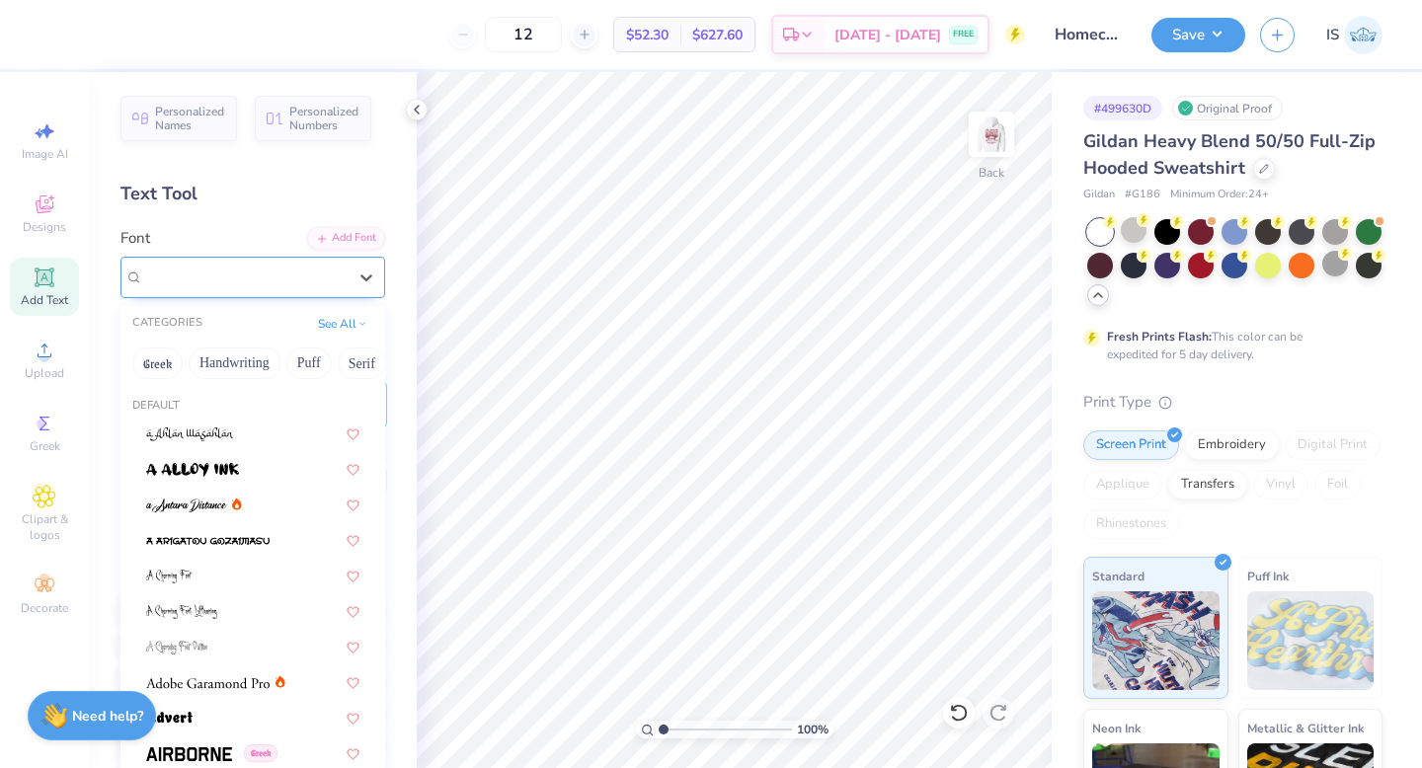
drag, startPoint x: 120, startPoint y: 268, endPoint x: 228, endPoint y: 279, distance: 108.3
click at [230, 280] on div at bounding box center [252, 277] width 265 height 41
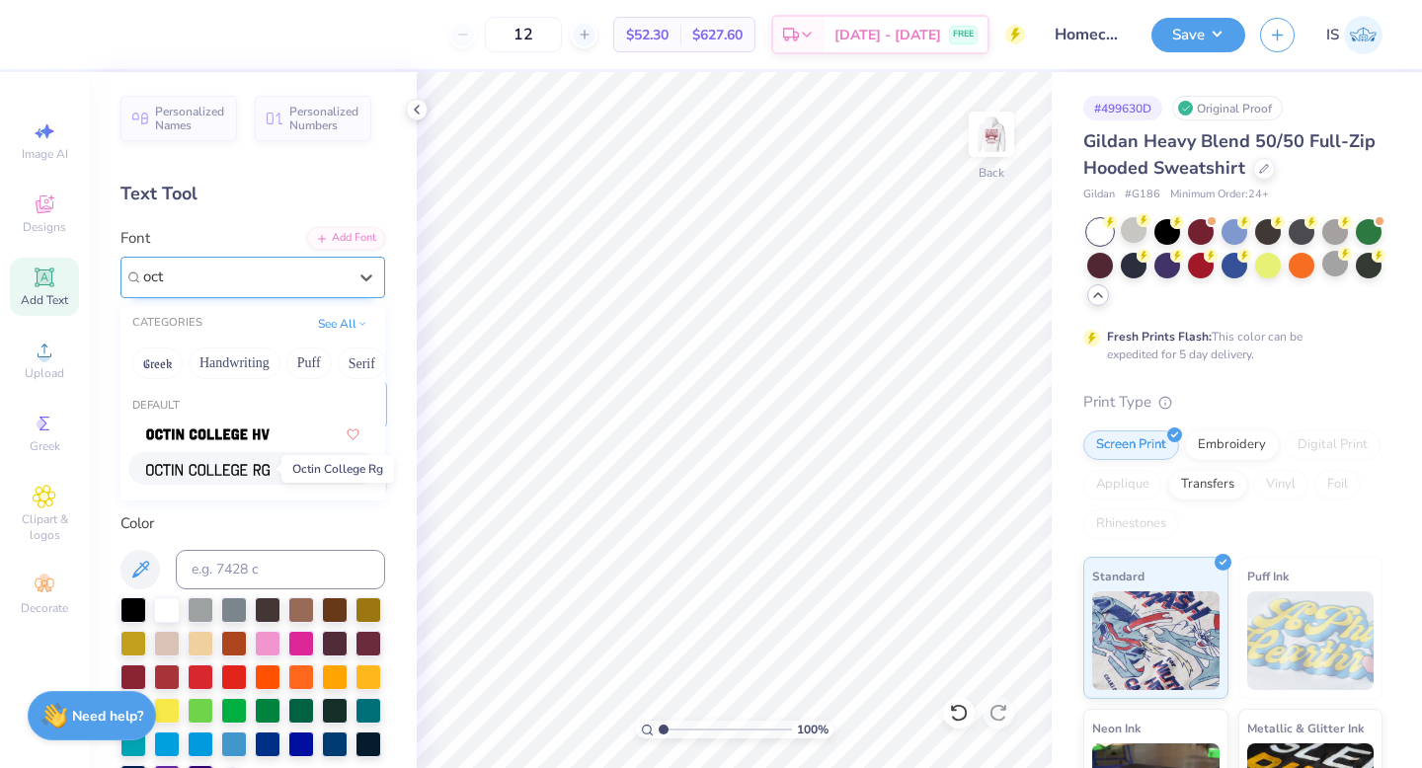
click at [218, 478] on span at bounding box center [207, 468] width 123 height 21
type input "oct"
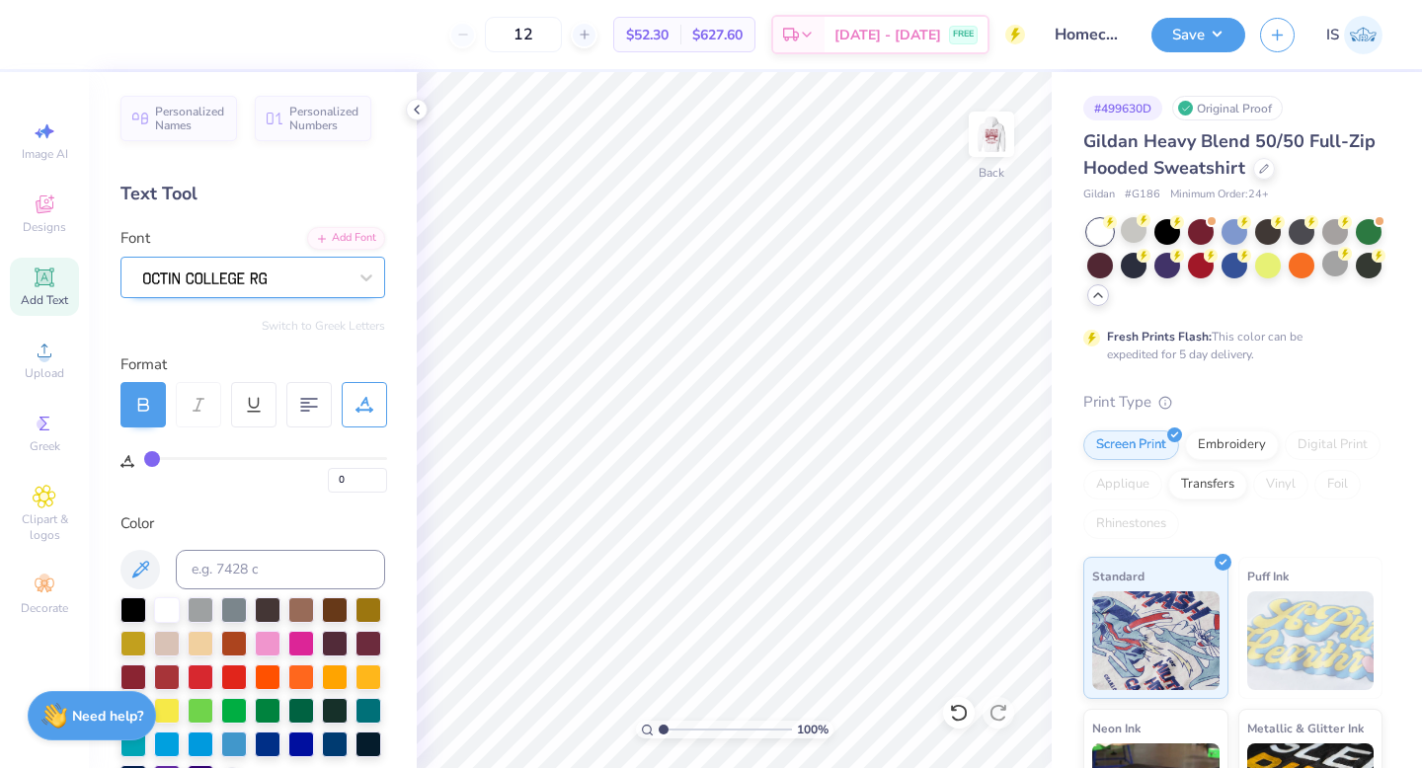
click at [30, 282] on div "Add Text" at bounding box center [44, 287] width 69 height 58
click at [189, 281] on div "Super Dream" at bounding box center [244, 277] width 207 height 31
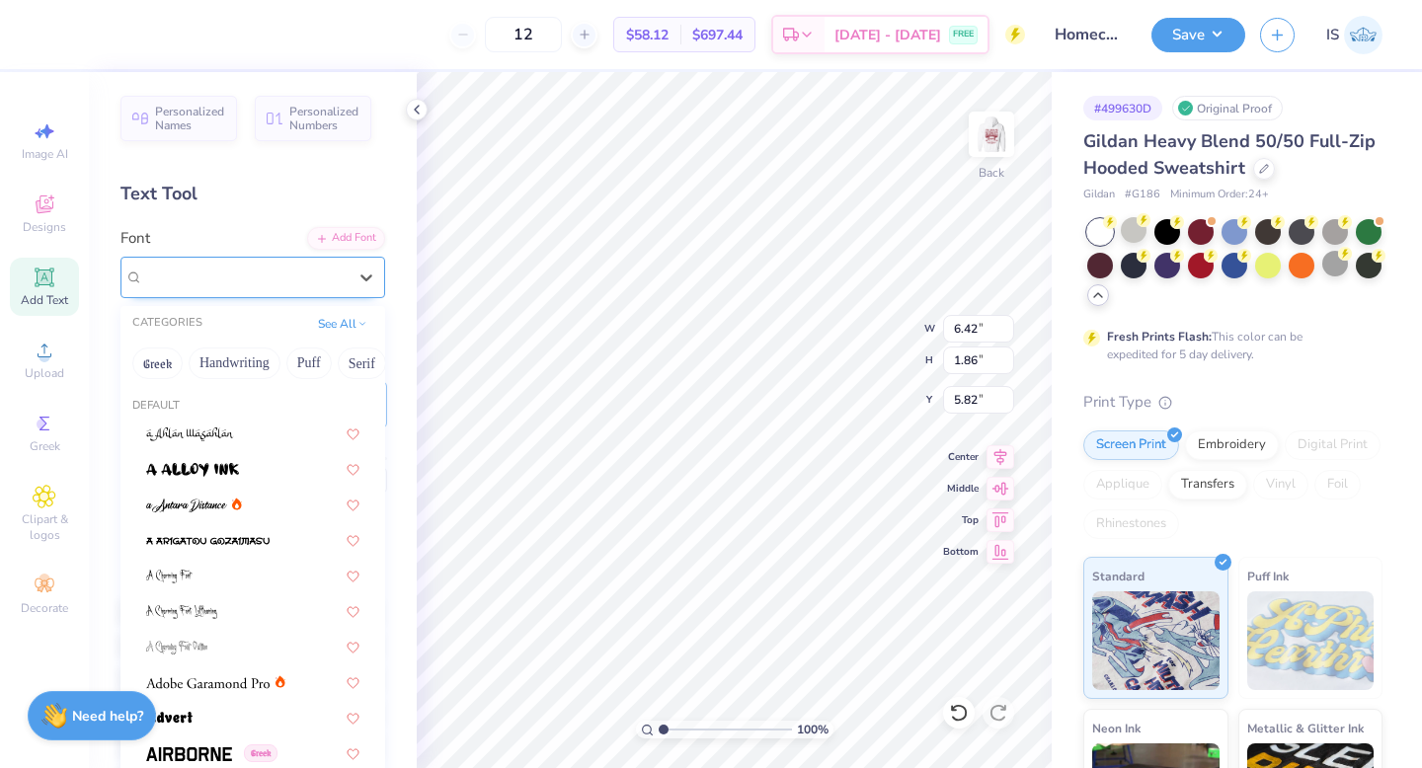
click at [189, 281] on span "Super Dream" at bounding box center [182, 277] width 79 height 23
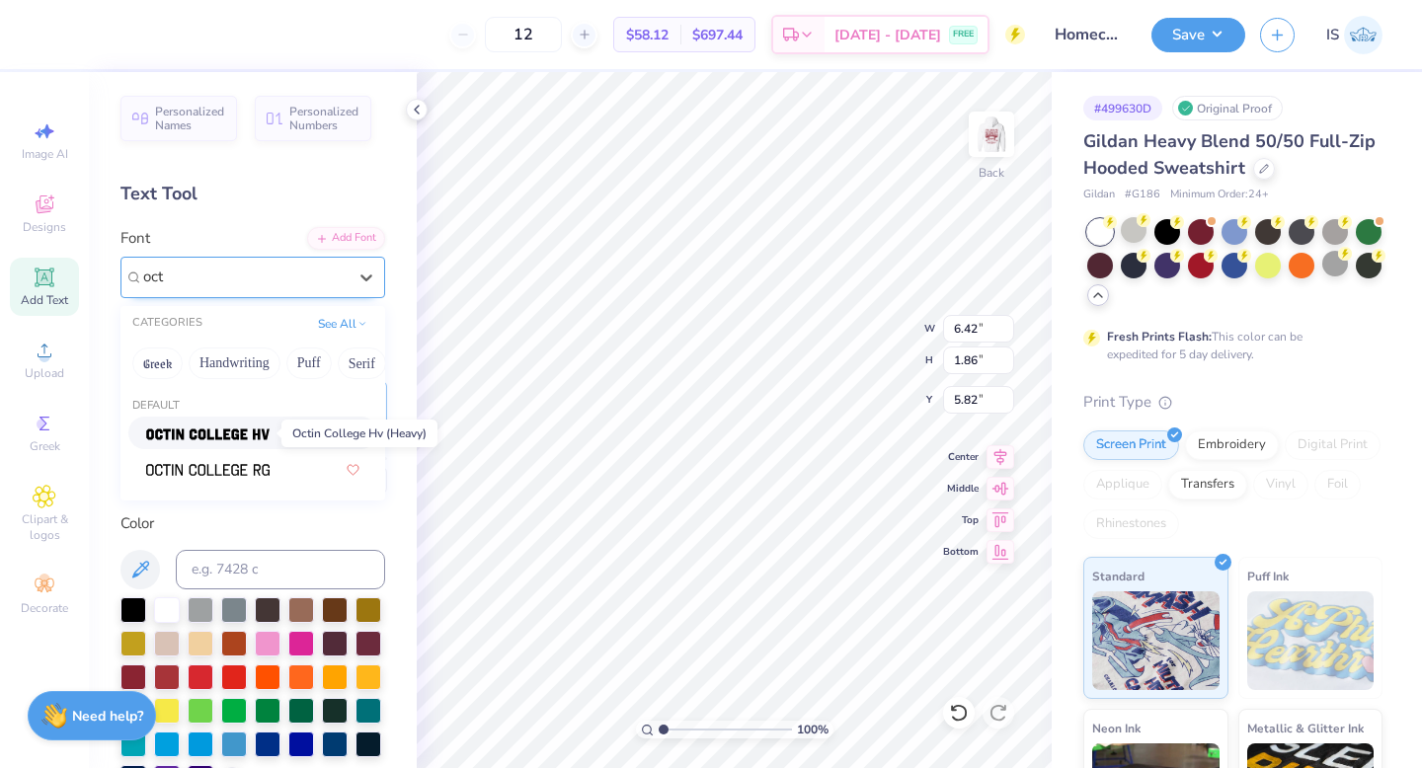
click at [187, 439] on img at bounding box center [207, 434] width 123 height 14
type input "oct"
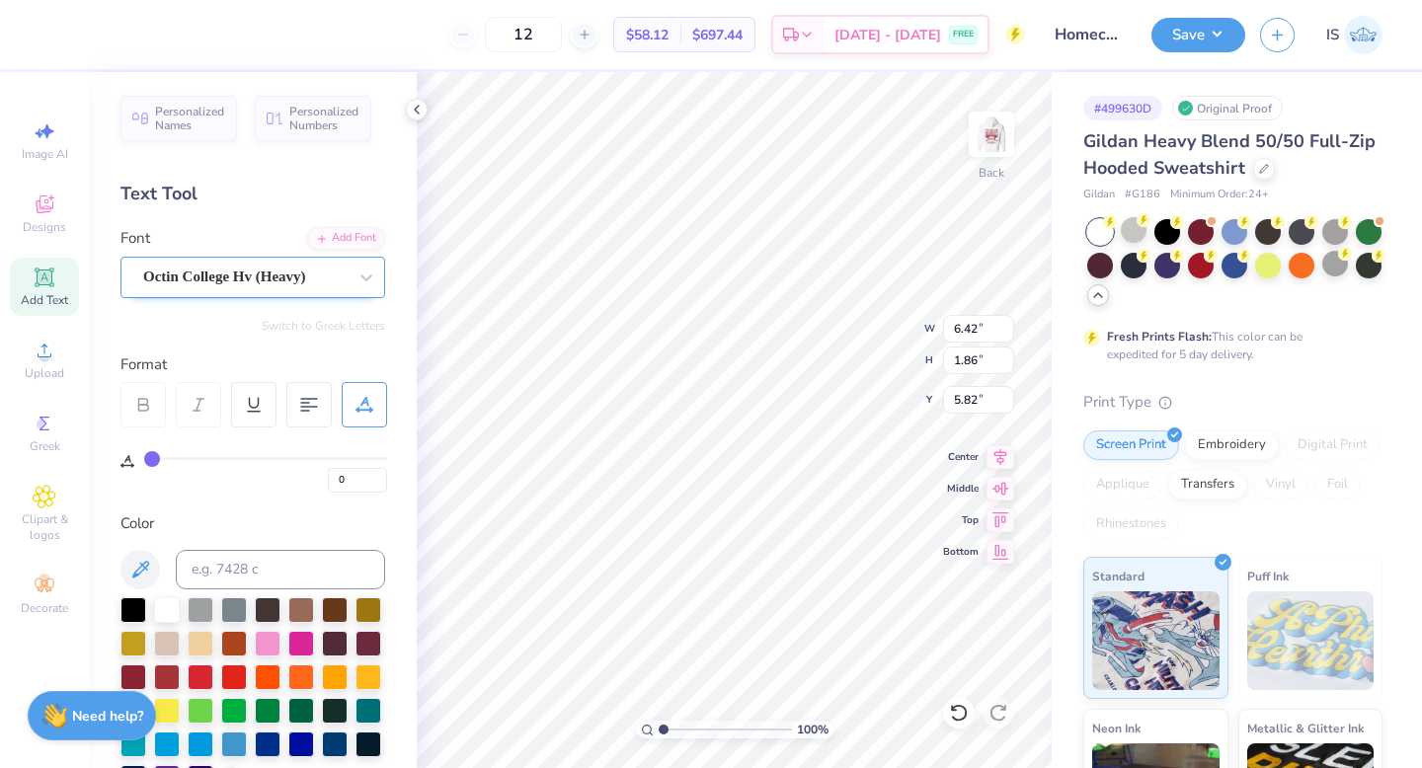
type input "5.66"
type textarea "ZTA X ZETA PSI"
click at [130, 675] on div at bounding box center [133, 675] width 26 height 26
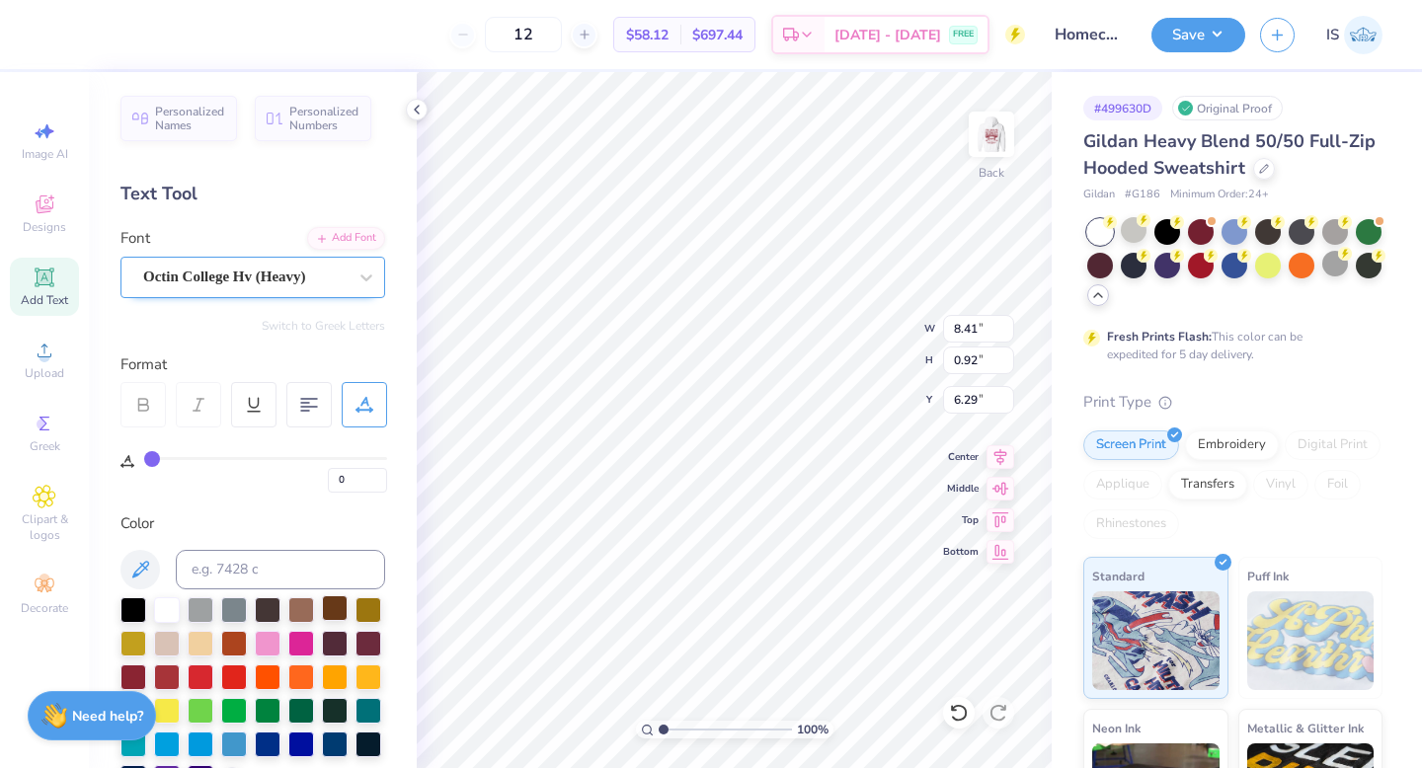
type input "3.43"
type input "0.37"
type input "4.24"
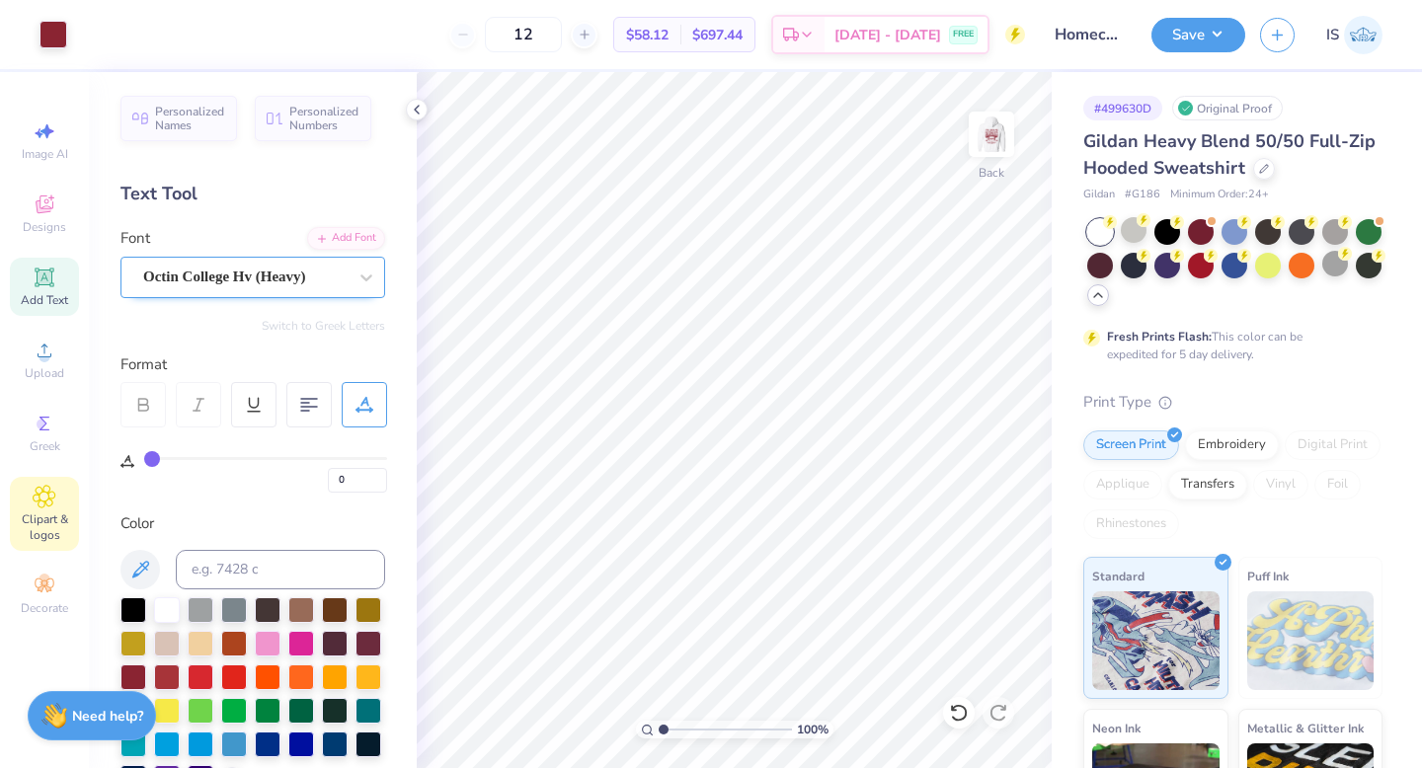
click at [29, 514] on span "Clipart & logos" at bounding box center [44, 527] width 69 height 32
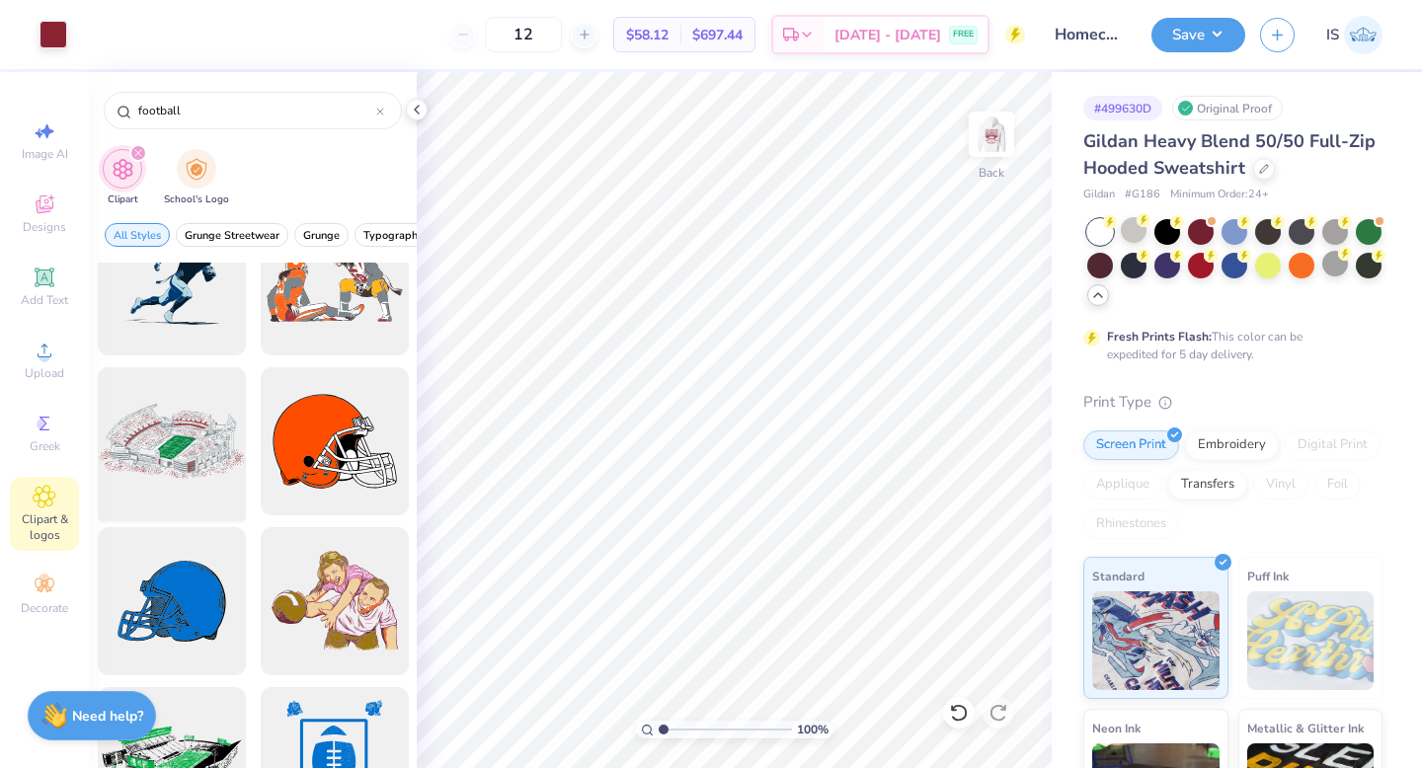
scroll to position [1214, 0]
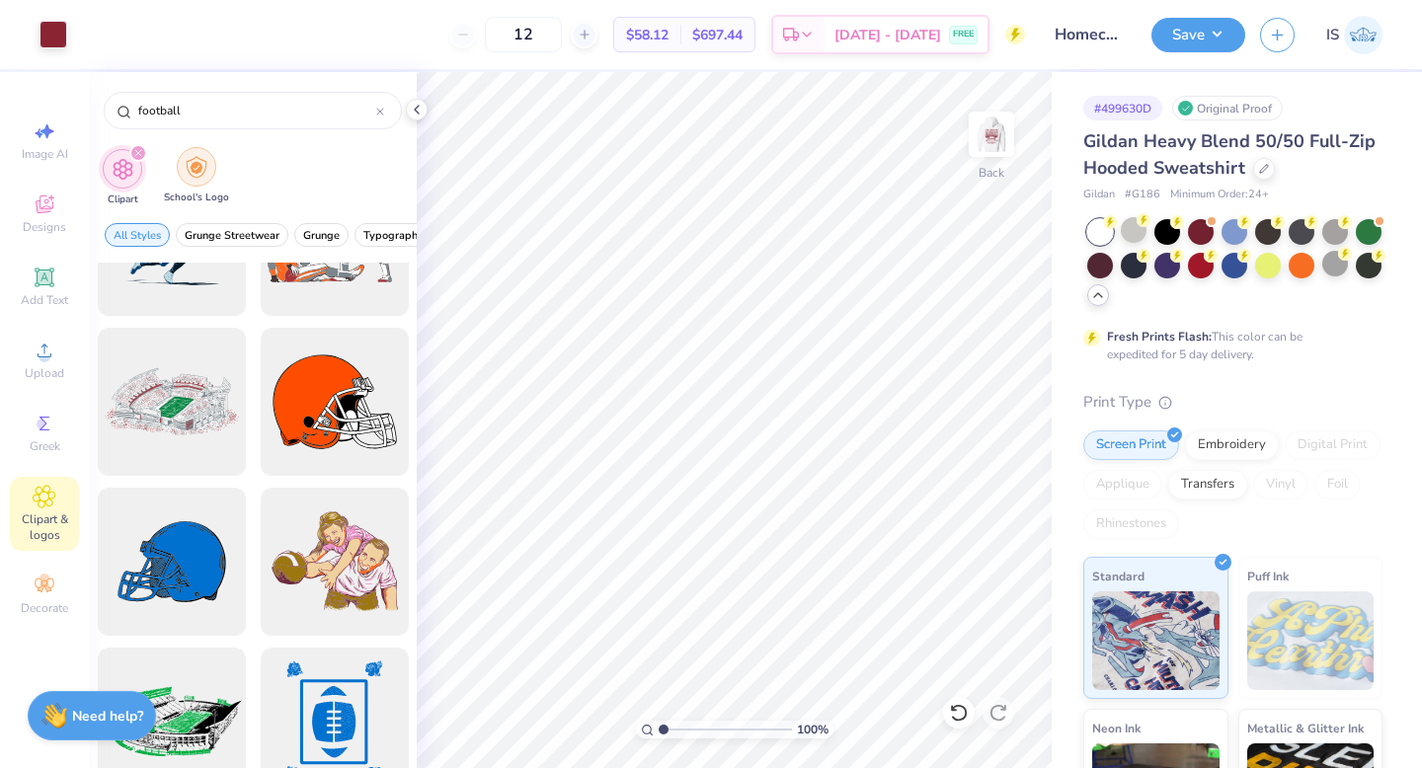
type input "football"
click at [192, 171] on img "filter for School's Logo" at bounding box center [197, 167] width 22 height 23
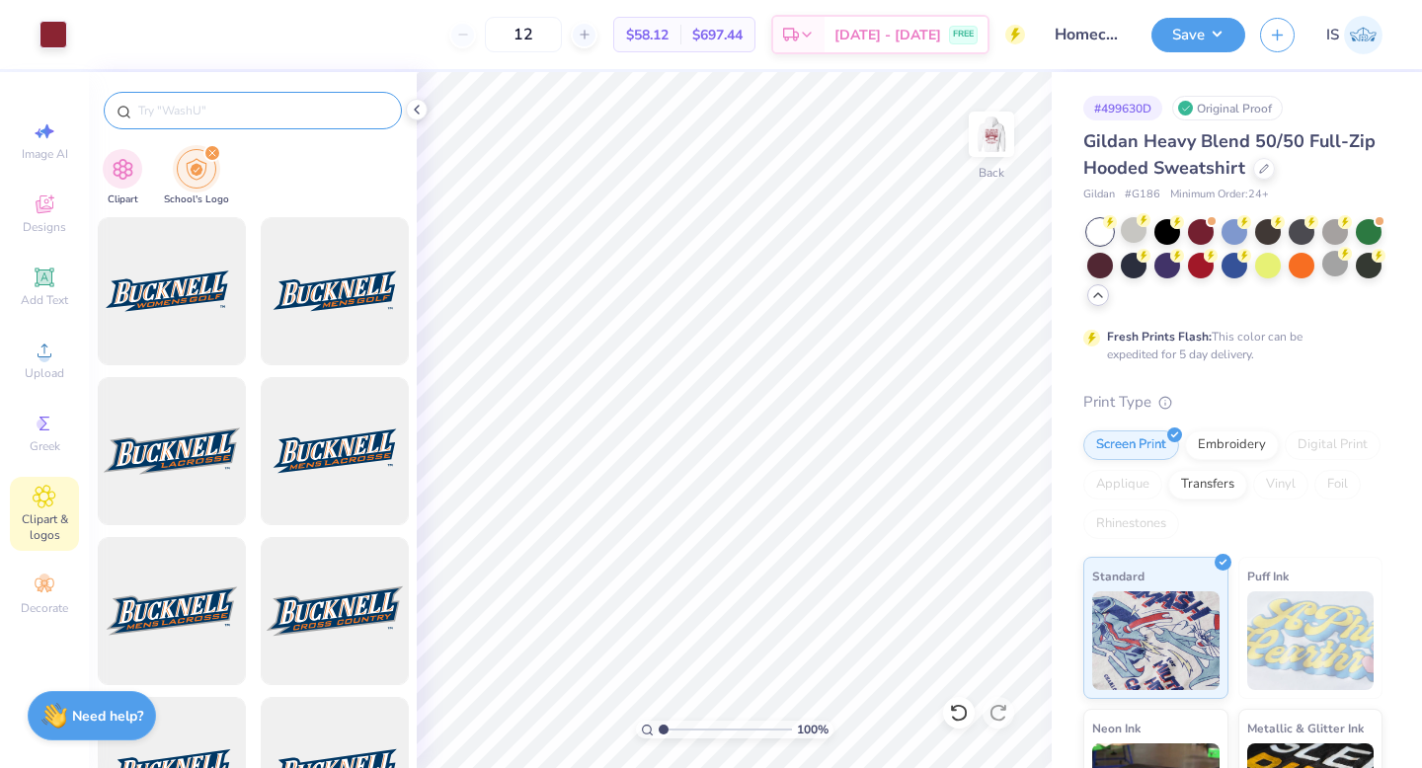
click at [192, 111] on input "text" at bounding box center [262, 111] width 253 height 20
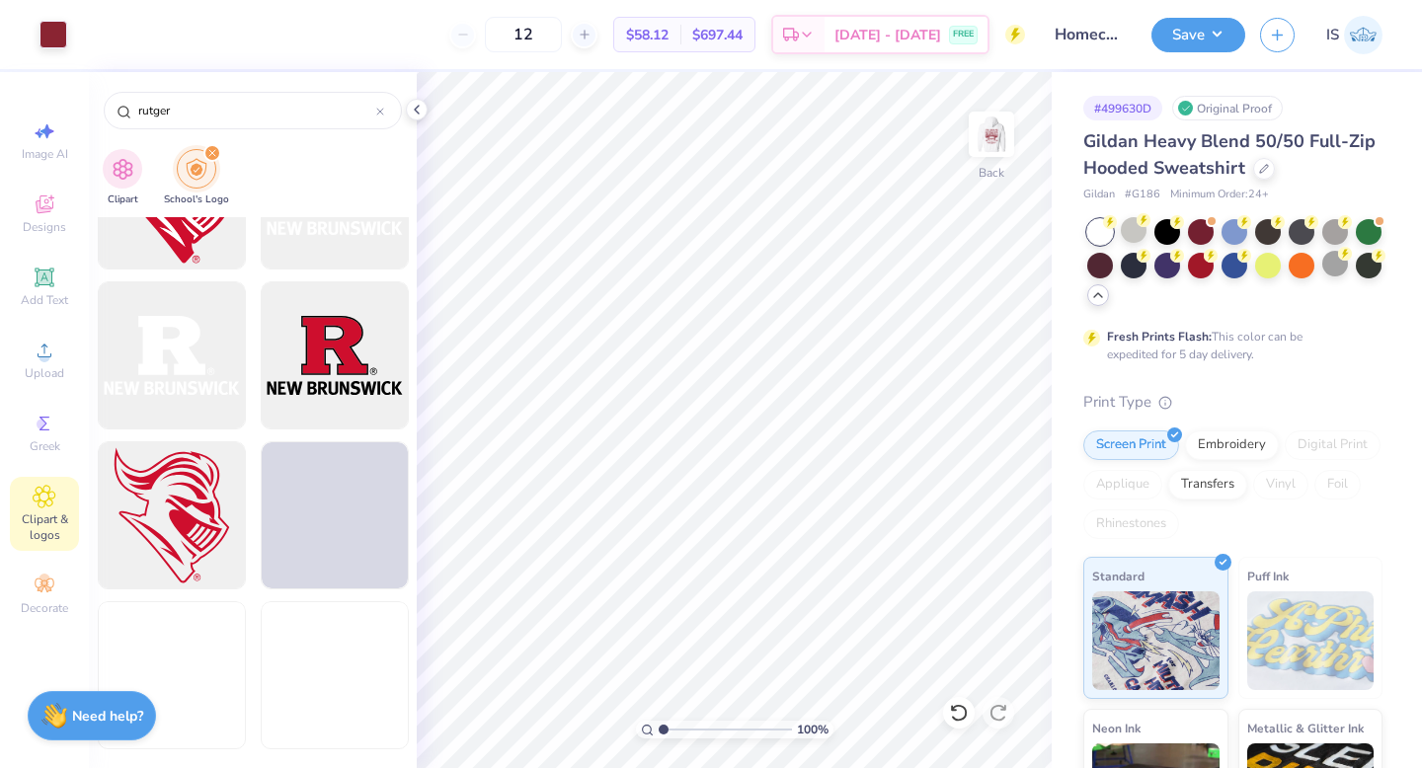
scroll to position [2007, 0]
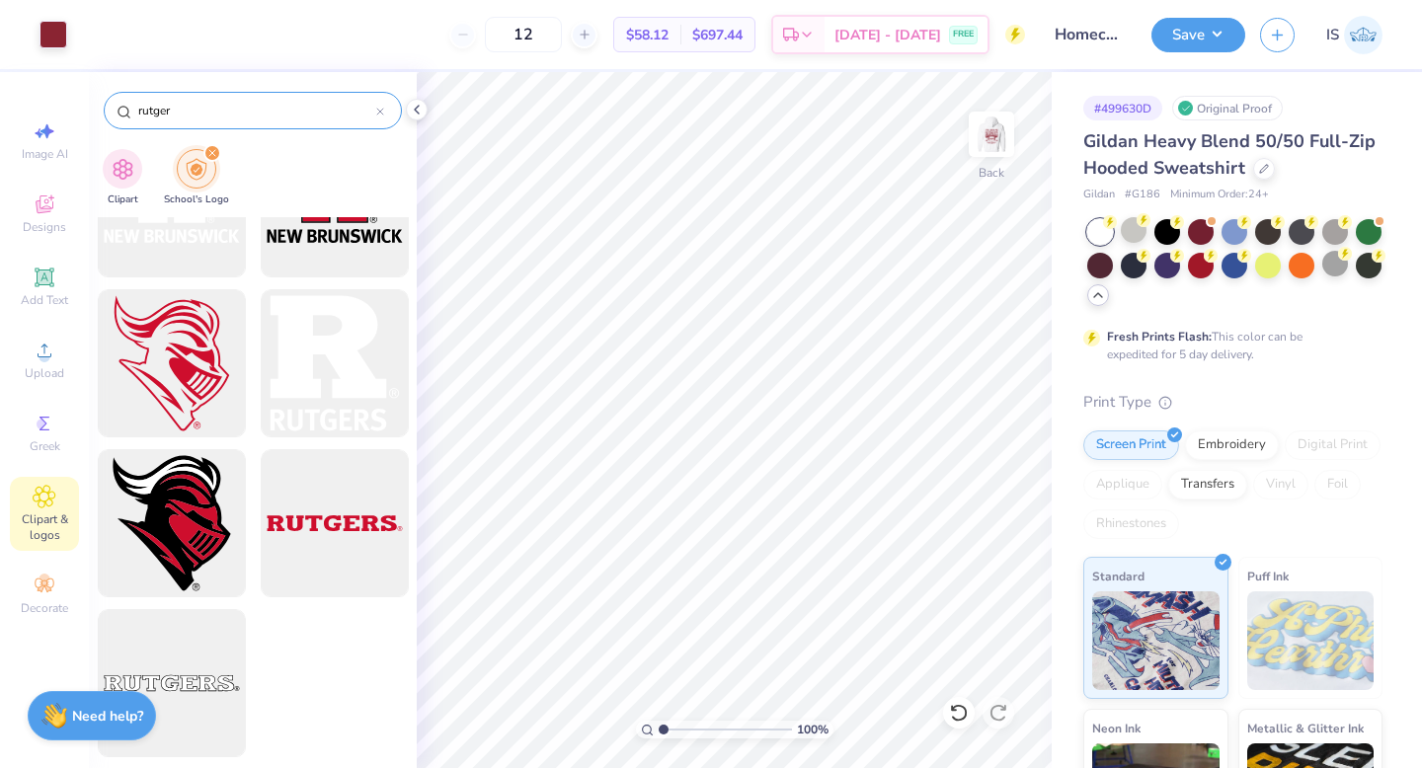
click at [386, 112] on div "rutger" at bounding box center [253, 111] width 298 height 38
click at [119, 165] on img "filter for Clipart" at bounding box center [123, 167] width 23 height 23
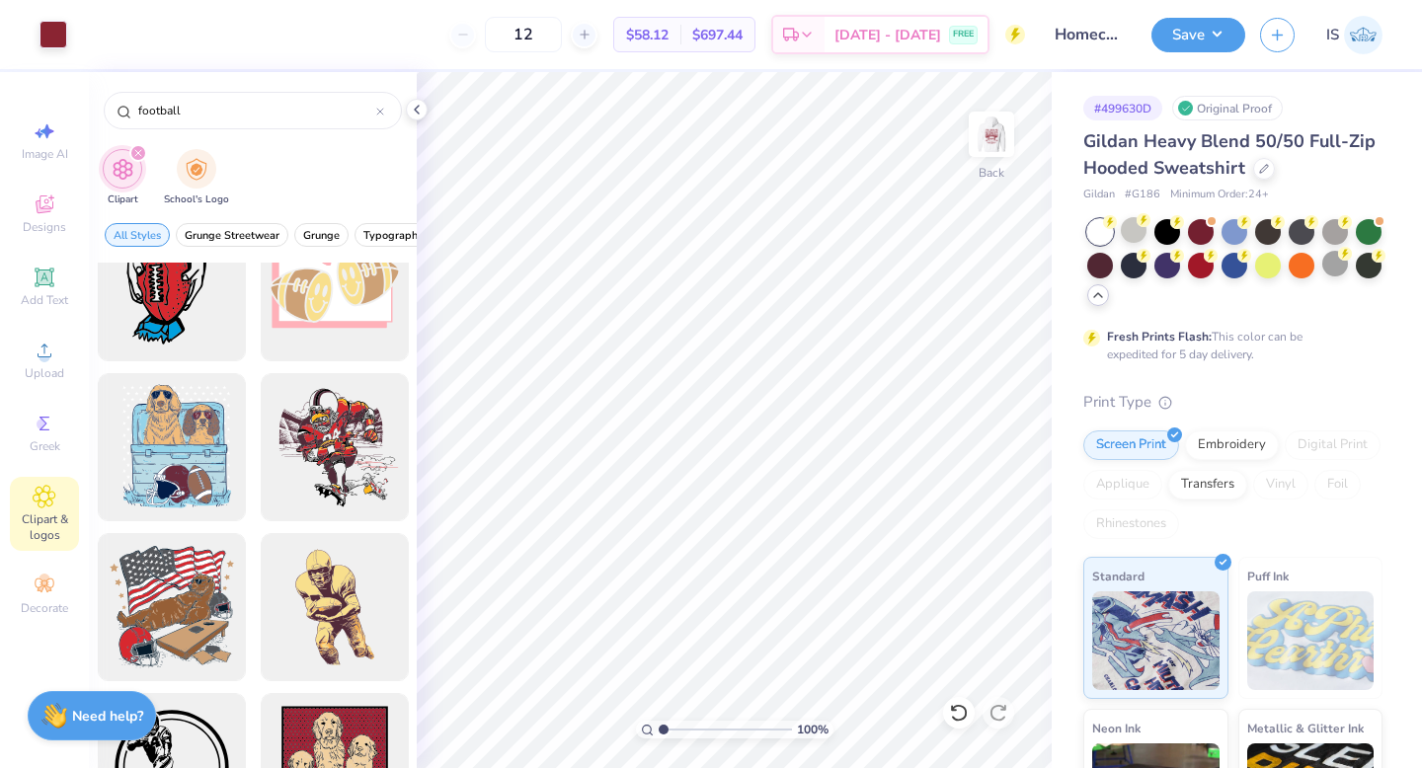
scroll to position [2770, 0]
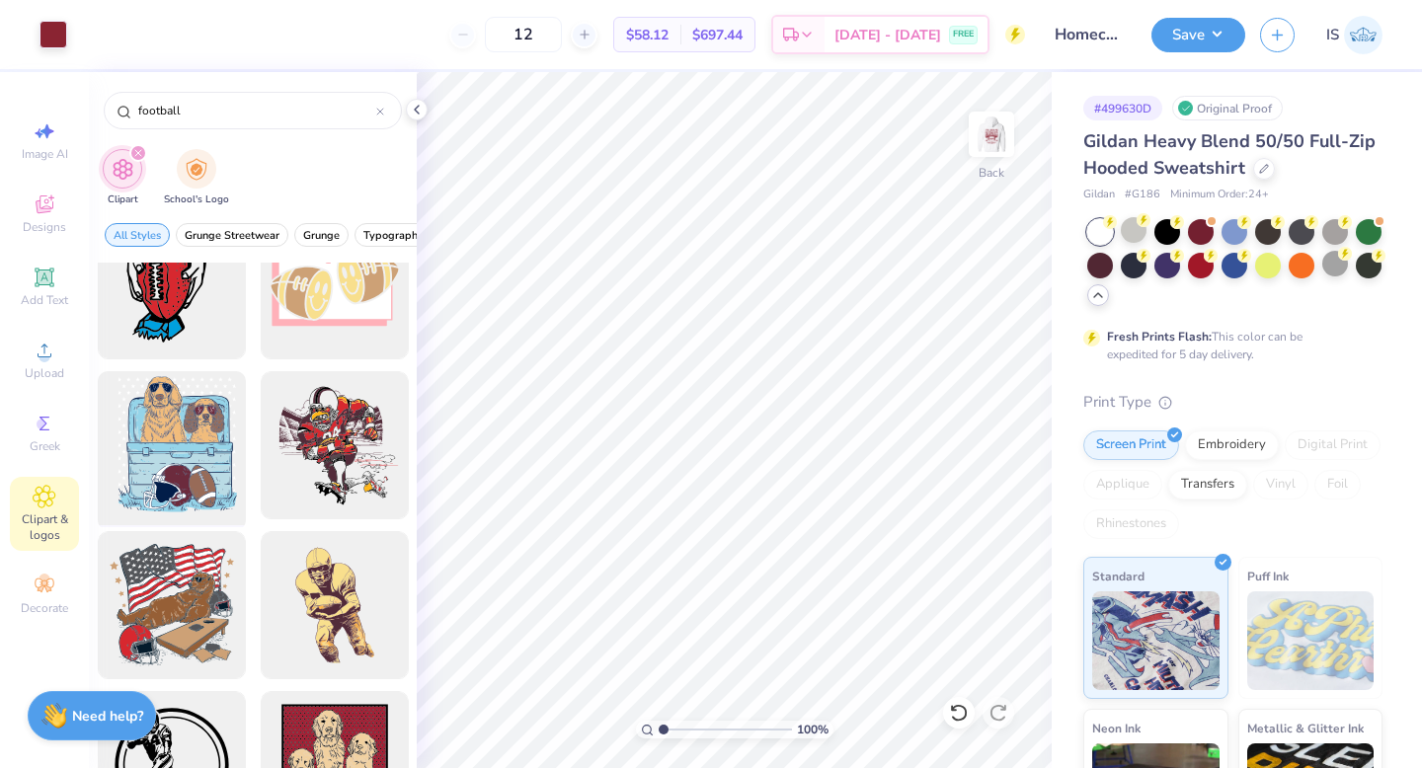
click at [170, 471] on div at bounding box center [171, 445] width 163 height 163
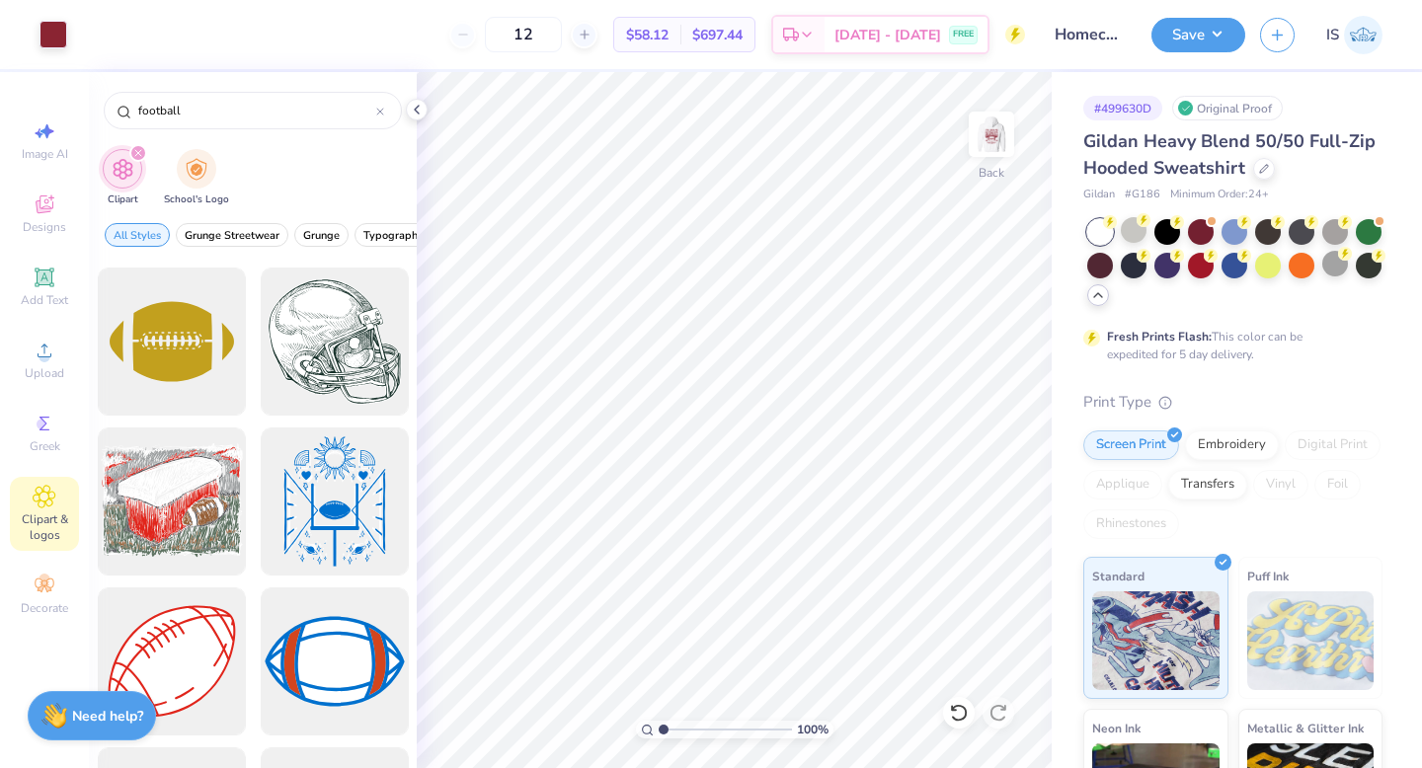
scroll to position [3877, 0]
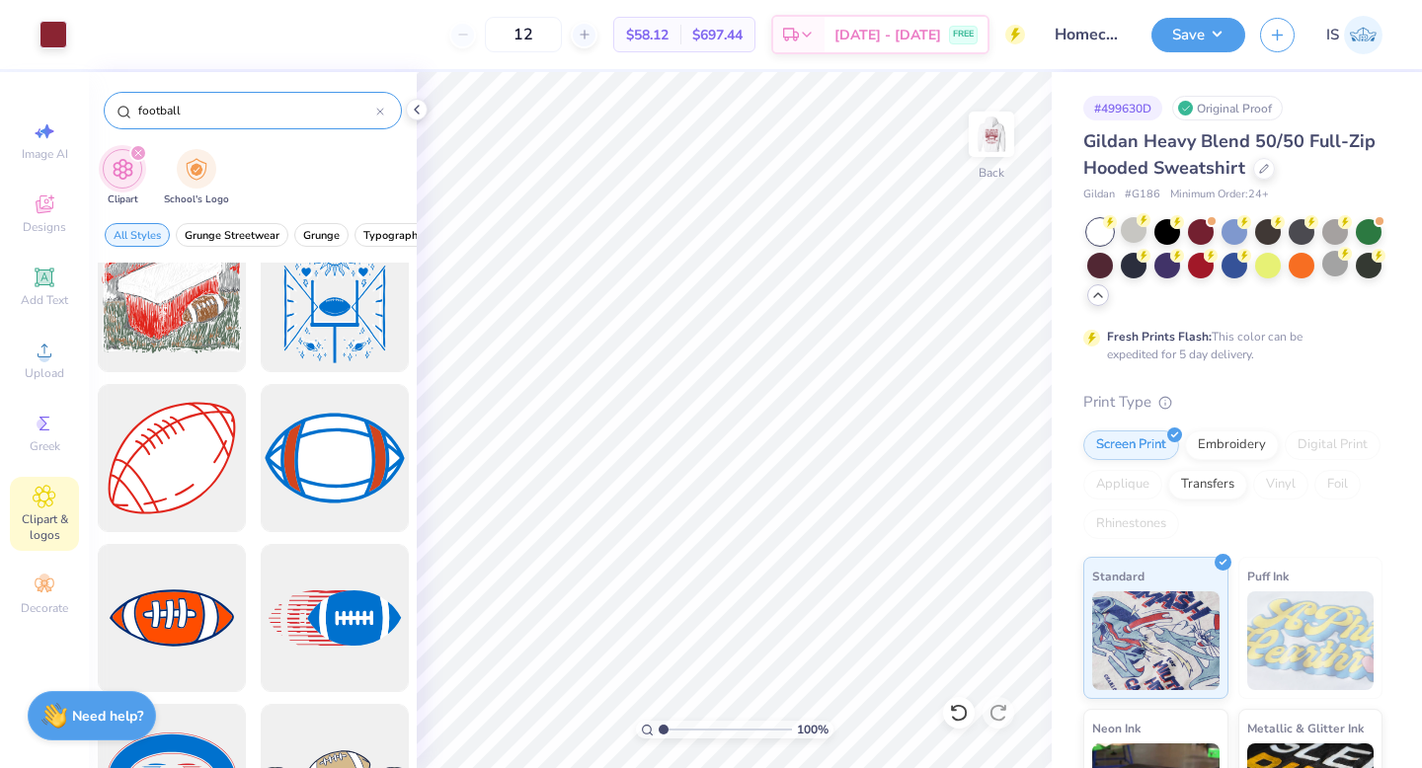
click at [236, 119] on input "football" at bounding box center [256, 111] width 240 height 20
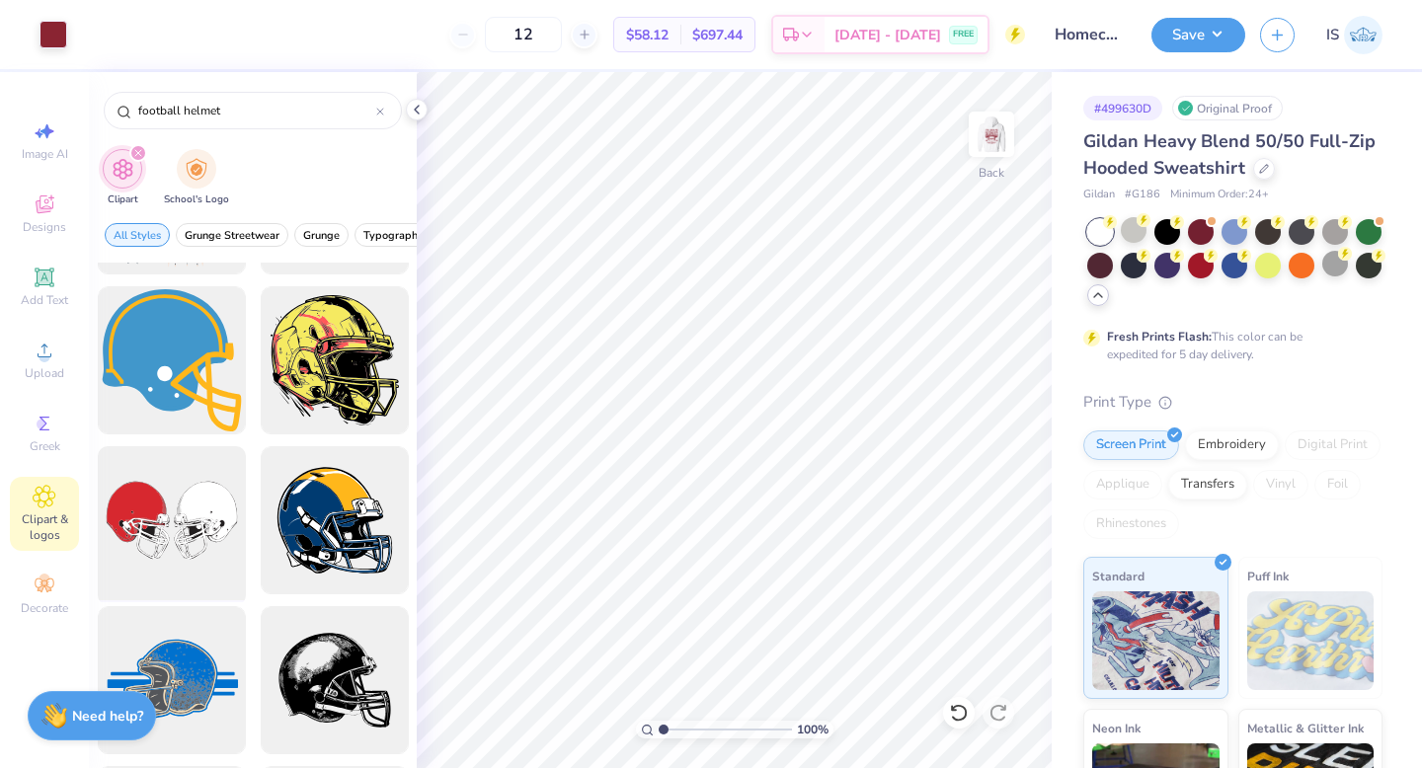
scroll to position [1144, 0]
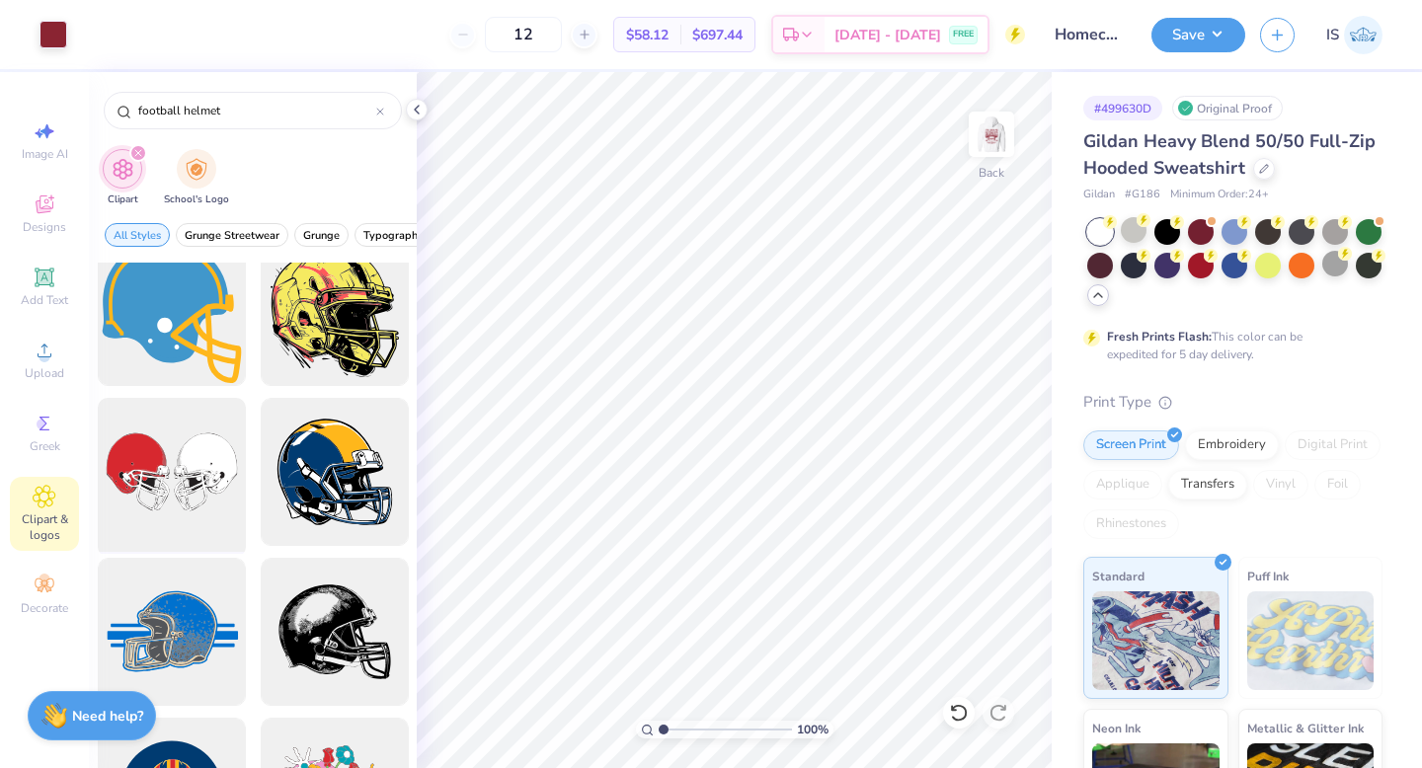
type input "football helmet"
click at [164, 466] on div at bounding box center [171, 472] width 163 height 163
click at [123, 35] on div at bounding box center [125, 33] width 28 height 28
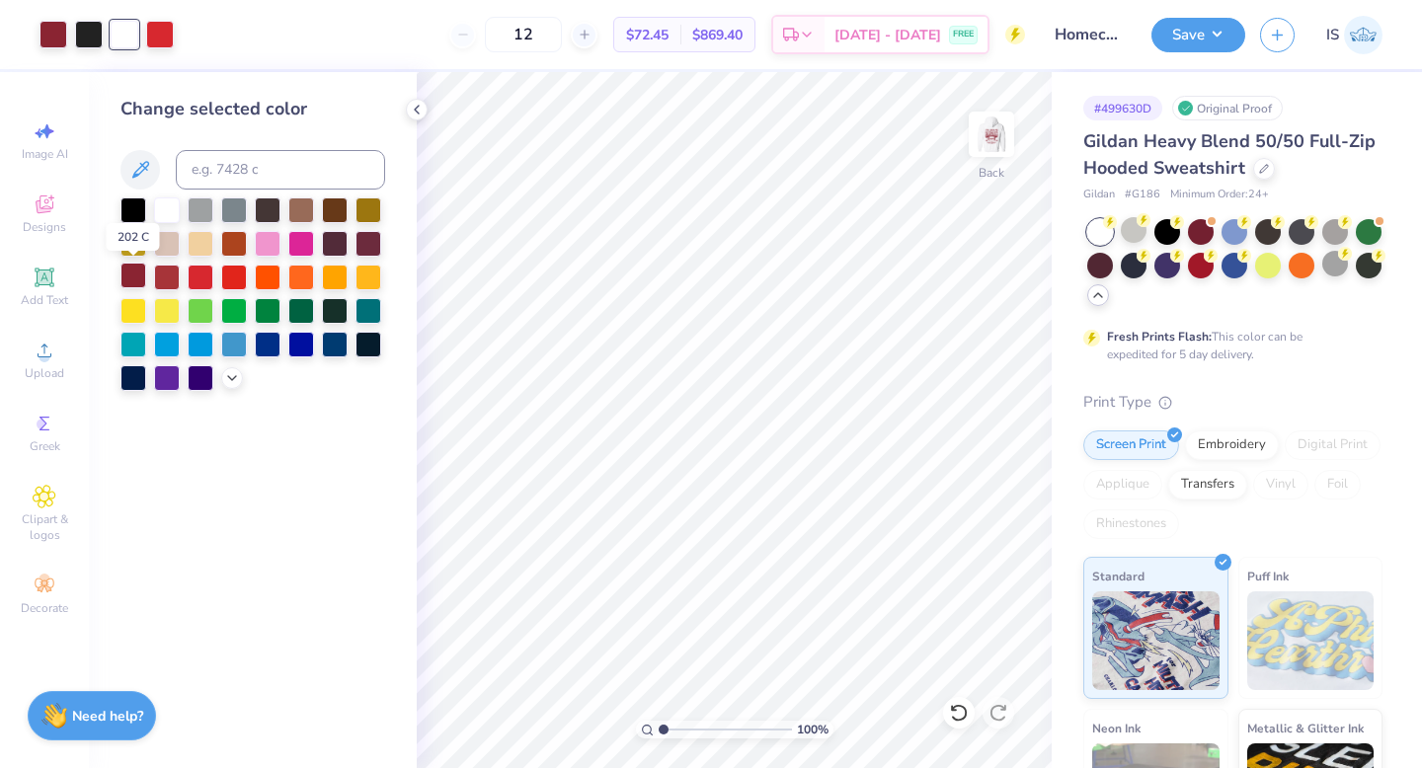
click at [131, 277] on div at bounding box center [133, 276] width 26 height 26
click at [412, 106] on icon at bounding box center [417, 110] width 16 height 16
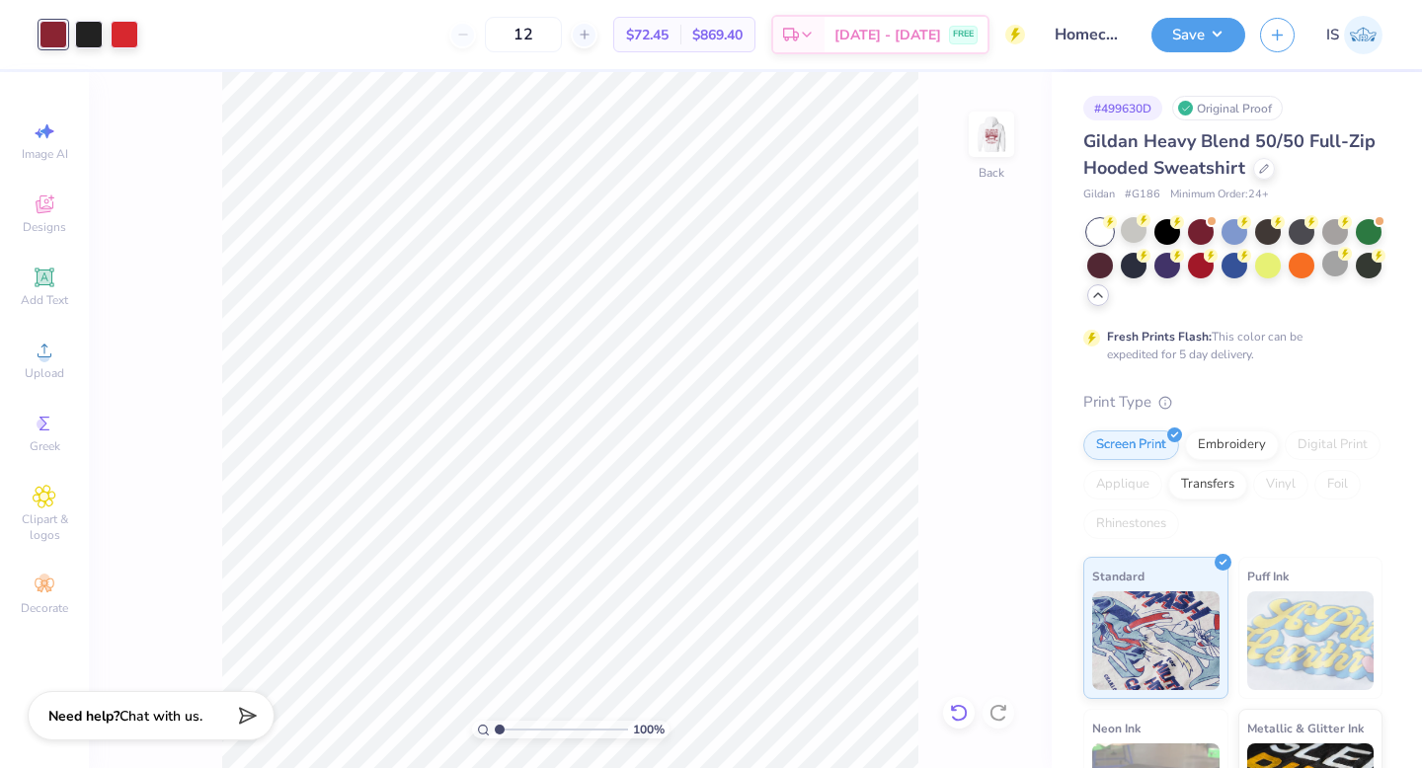
click at [959, 714] on icon at bounding box center [959, 713] width 20 height 20
click at [131, 35] on div at bounding box center [125, 33] width 28 height 28
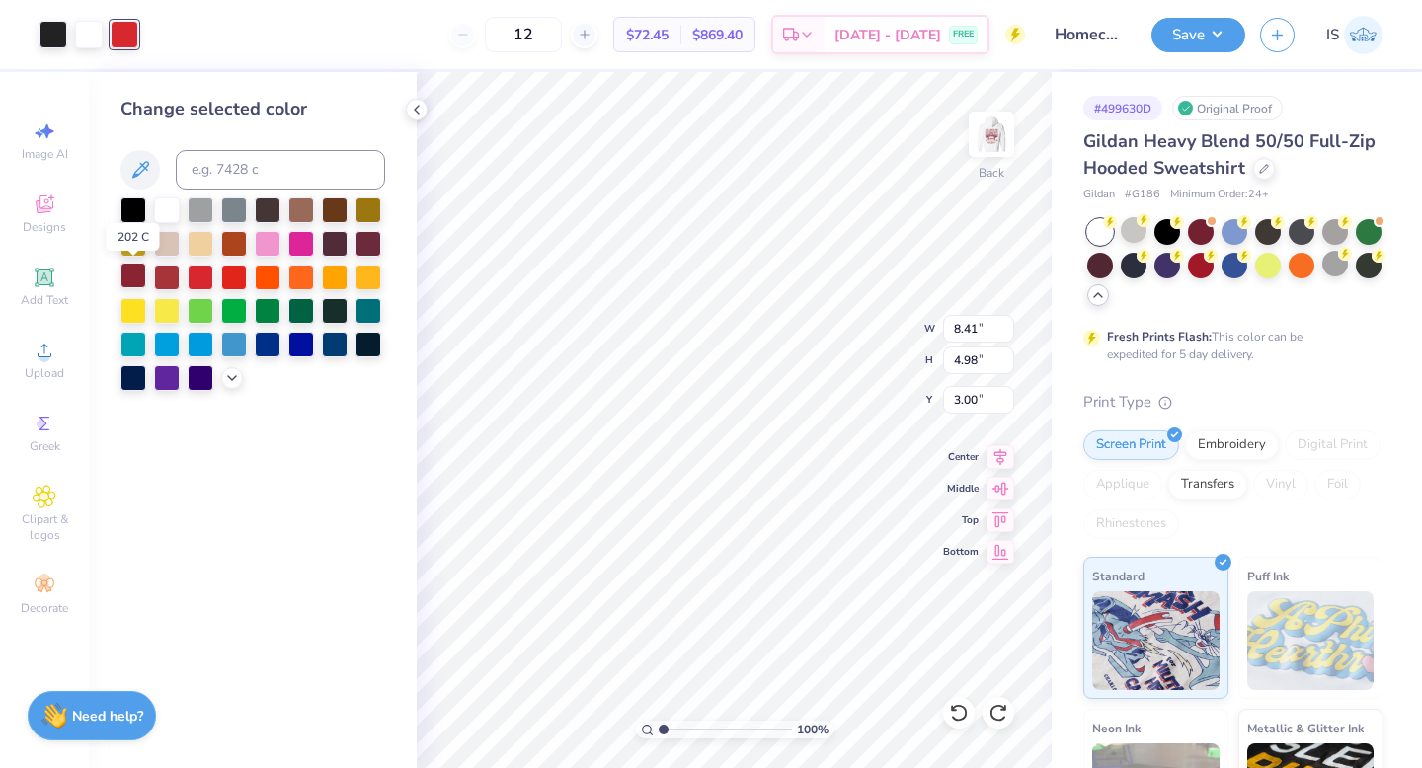
click at [138, 272] on div at bounding box center [133, 276] width 26 height 26
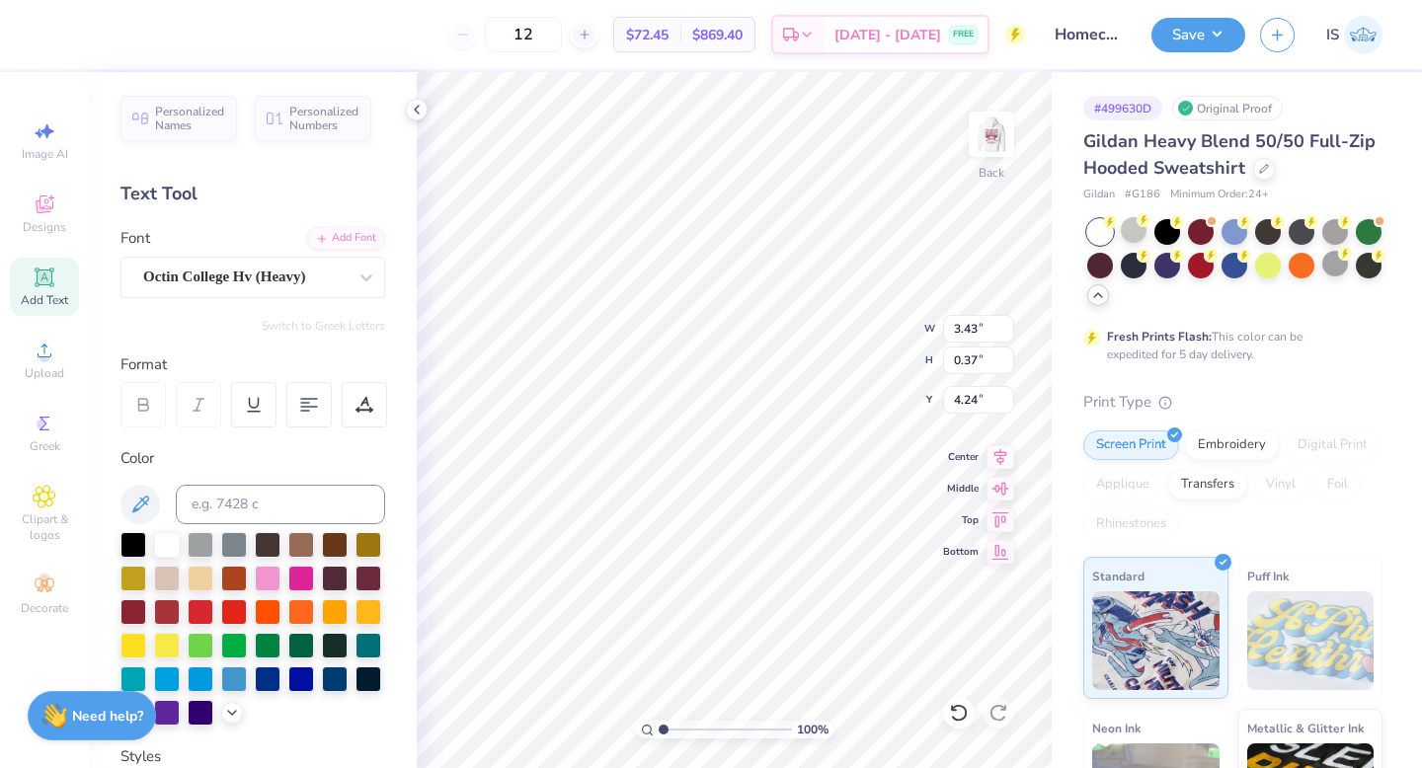
type input "8.41"
type input "4.98"
type input "3.00"
type input "4.52"
type input "2.68"
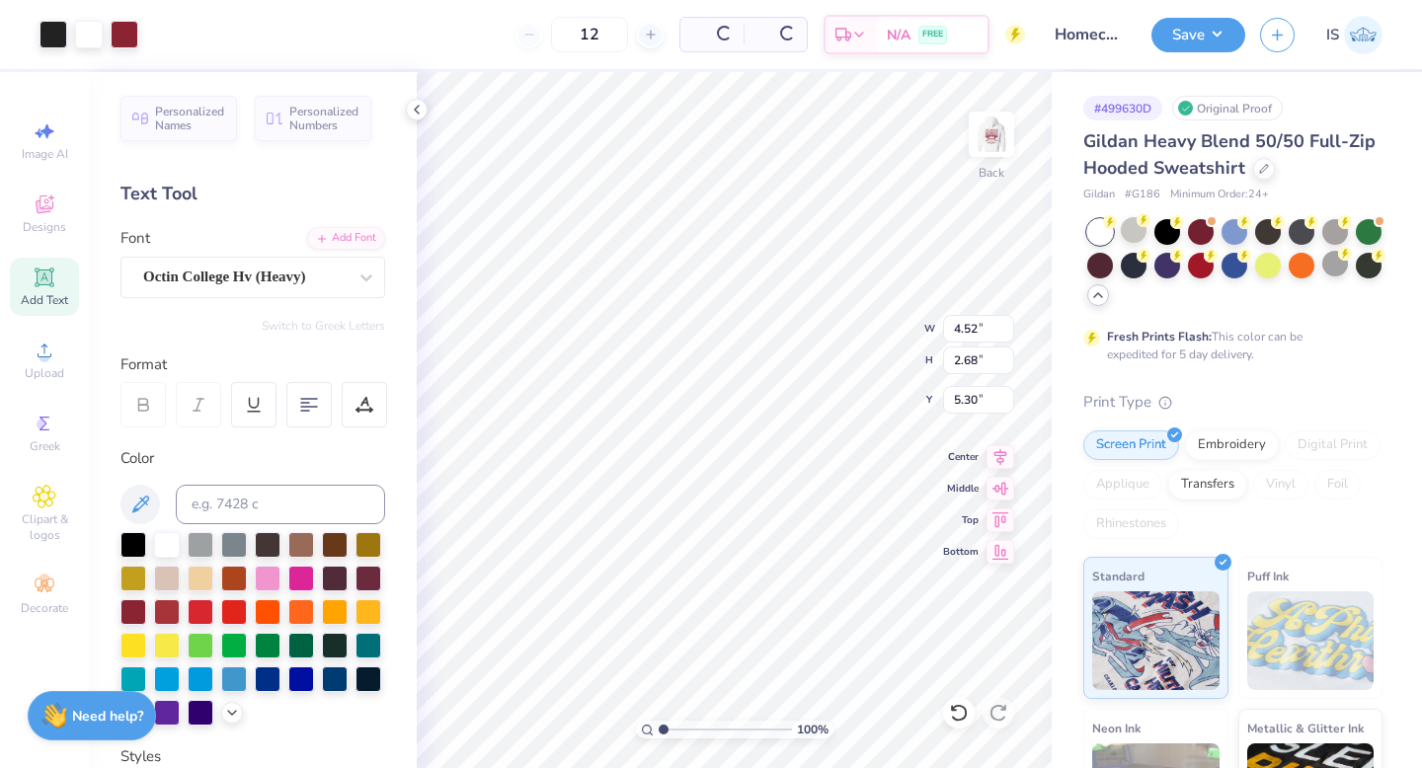
type input "5.11"
drag, startPoint x: 664, startPoint y: 728, endPoint x: 693, endPoint y: 727, distance: 28.6
type input "3.32"
click at [693, 728] on input "range" at bounding box center [724, 730] width 133 height 18
type input "3.43"
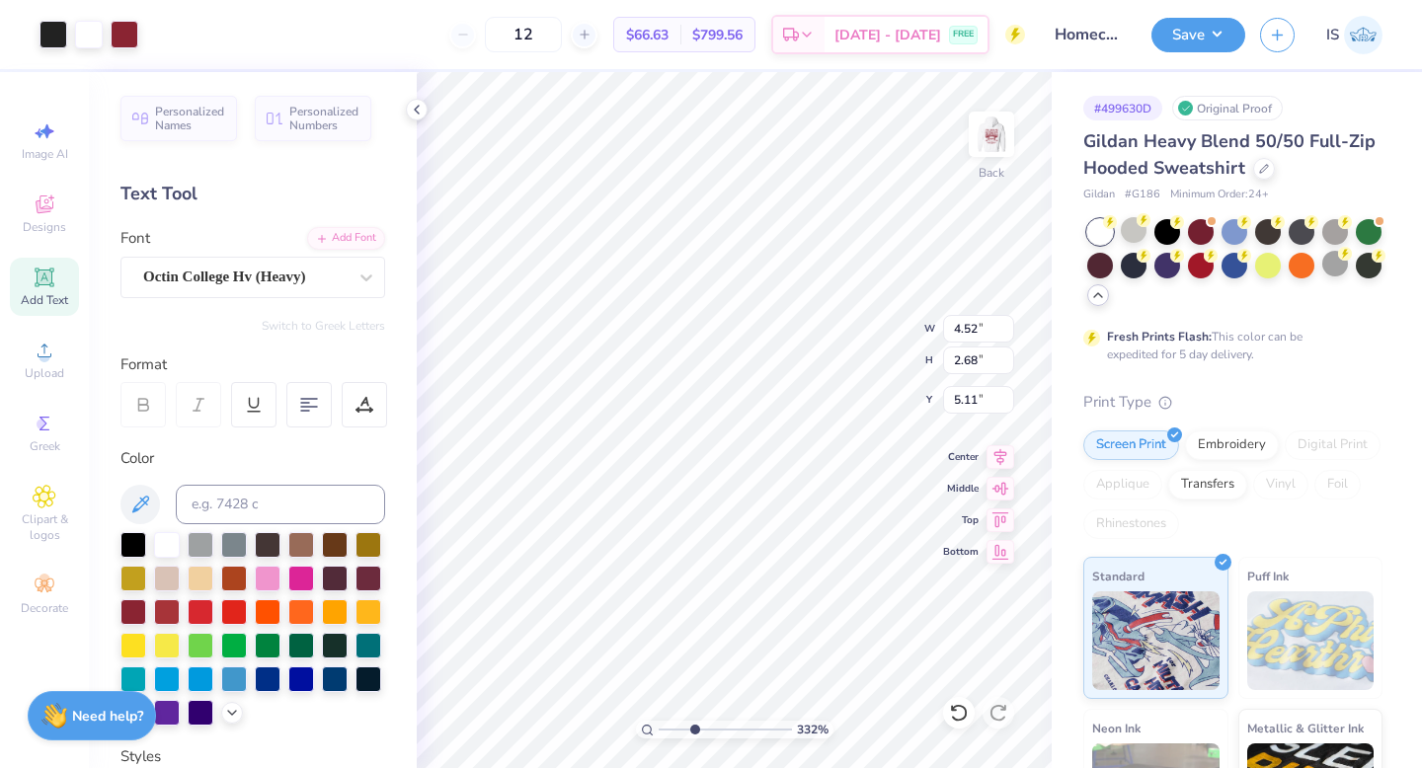
type input "0.37"
type input "4.24"
type textarea "ZETA PSI"
type input "2.02"
type input "0.73"
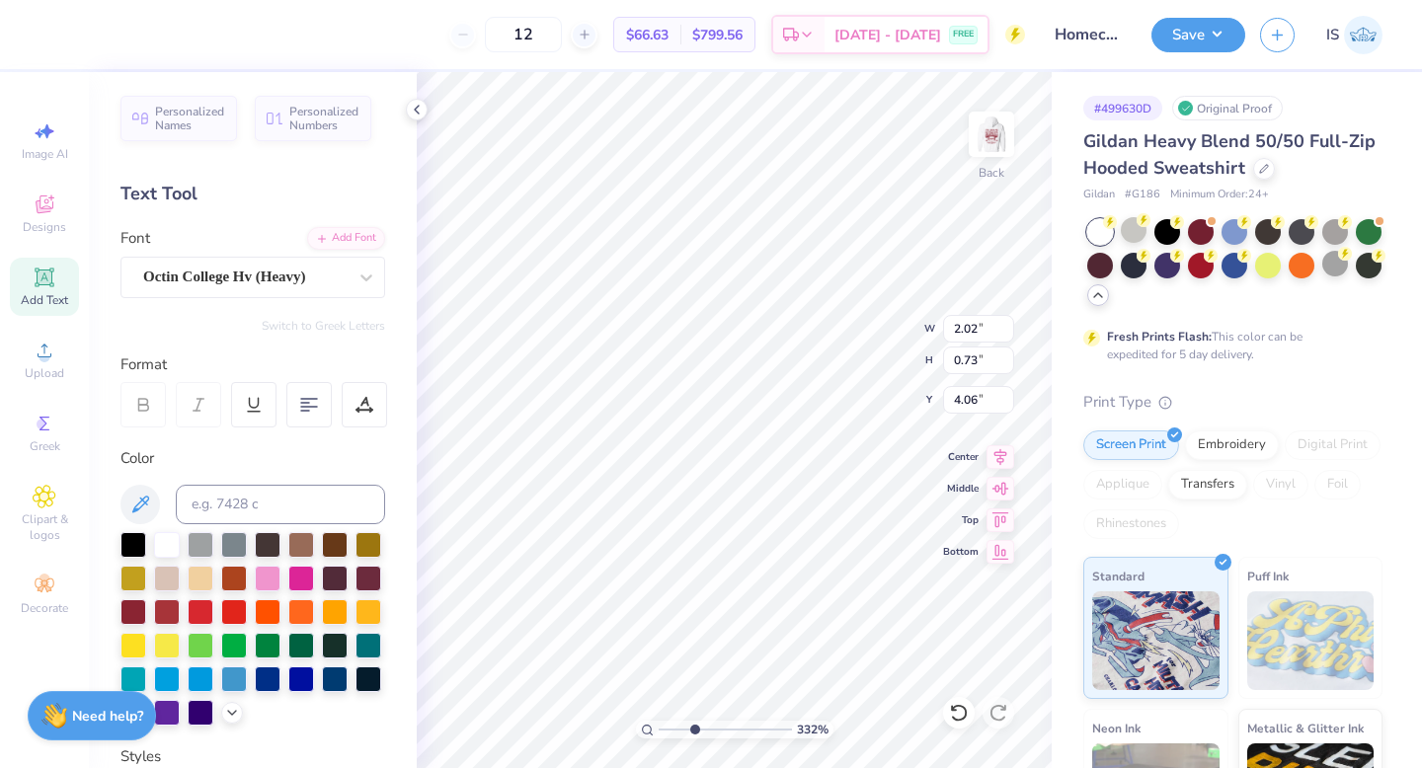
type input "4.17"
type input "2.02"
type input "0.73"
type input "5.46"
type input "1.62"
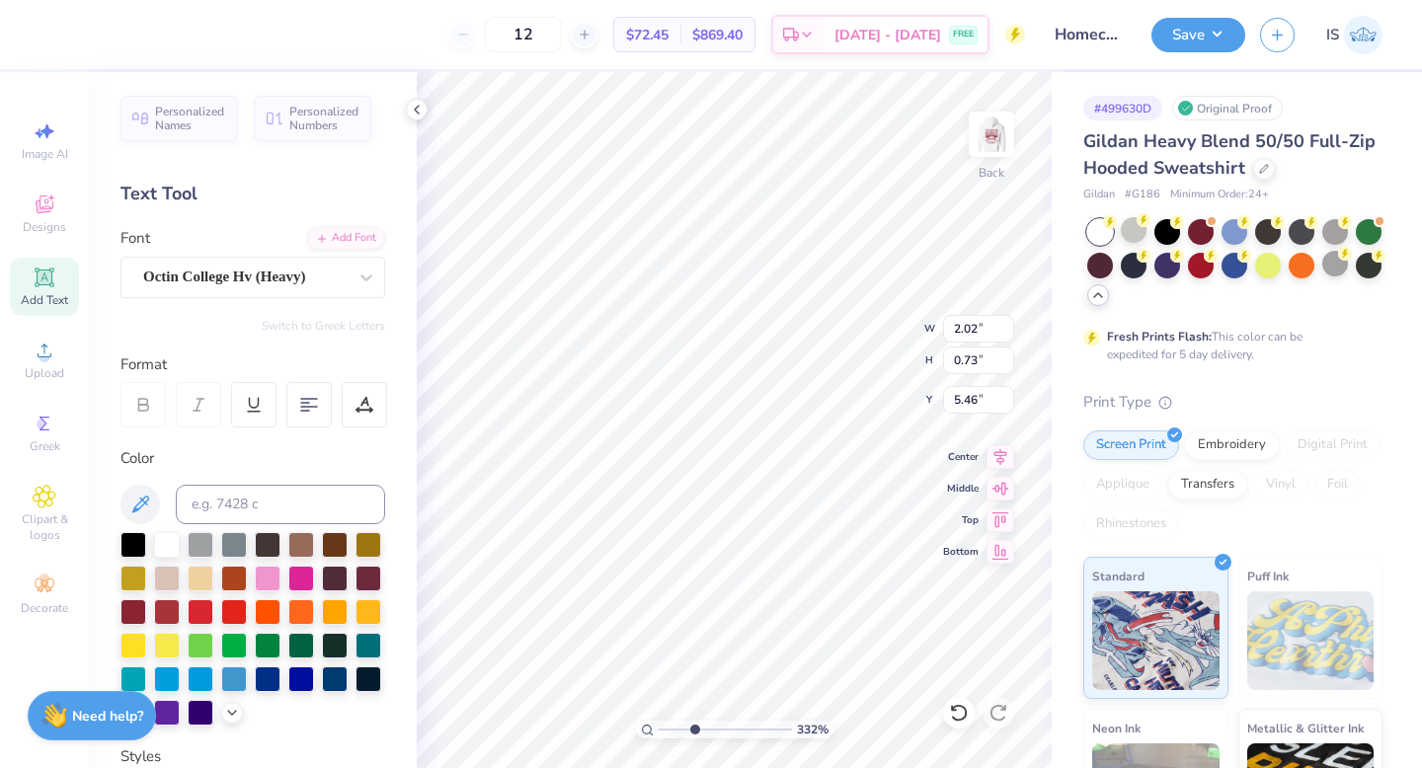
type input "0.59"
type input "5.53"
click at [40, 428] on icon at bounding box center [44, 424] width 10 height 14
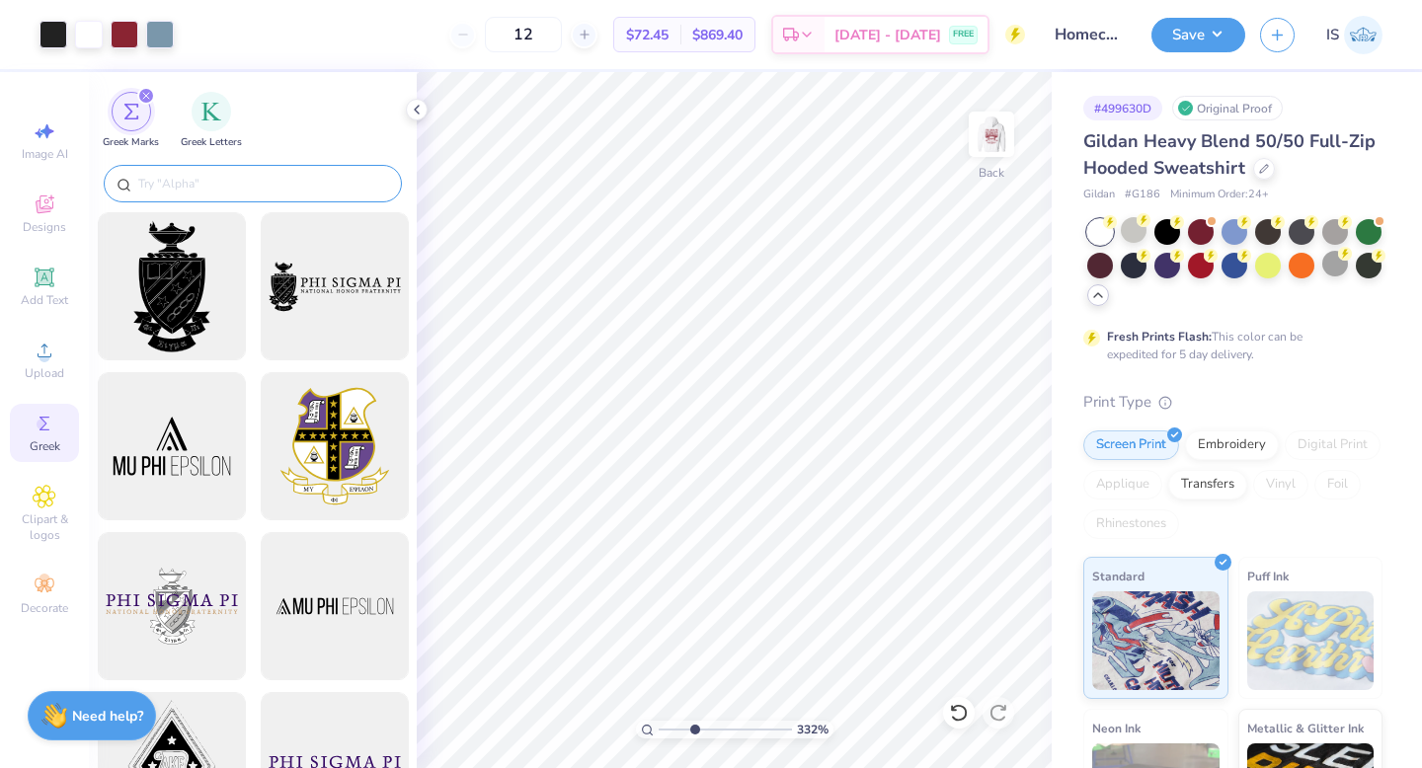
click at [254, 172] on div at bounding box center [253, 184] width 298 height 38
click at [230, 180] on input "text" at bounding box center [262, 184] width 253 height 20
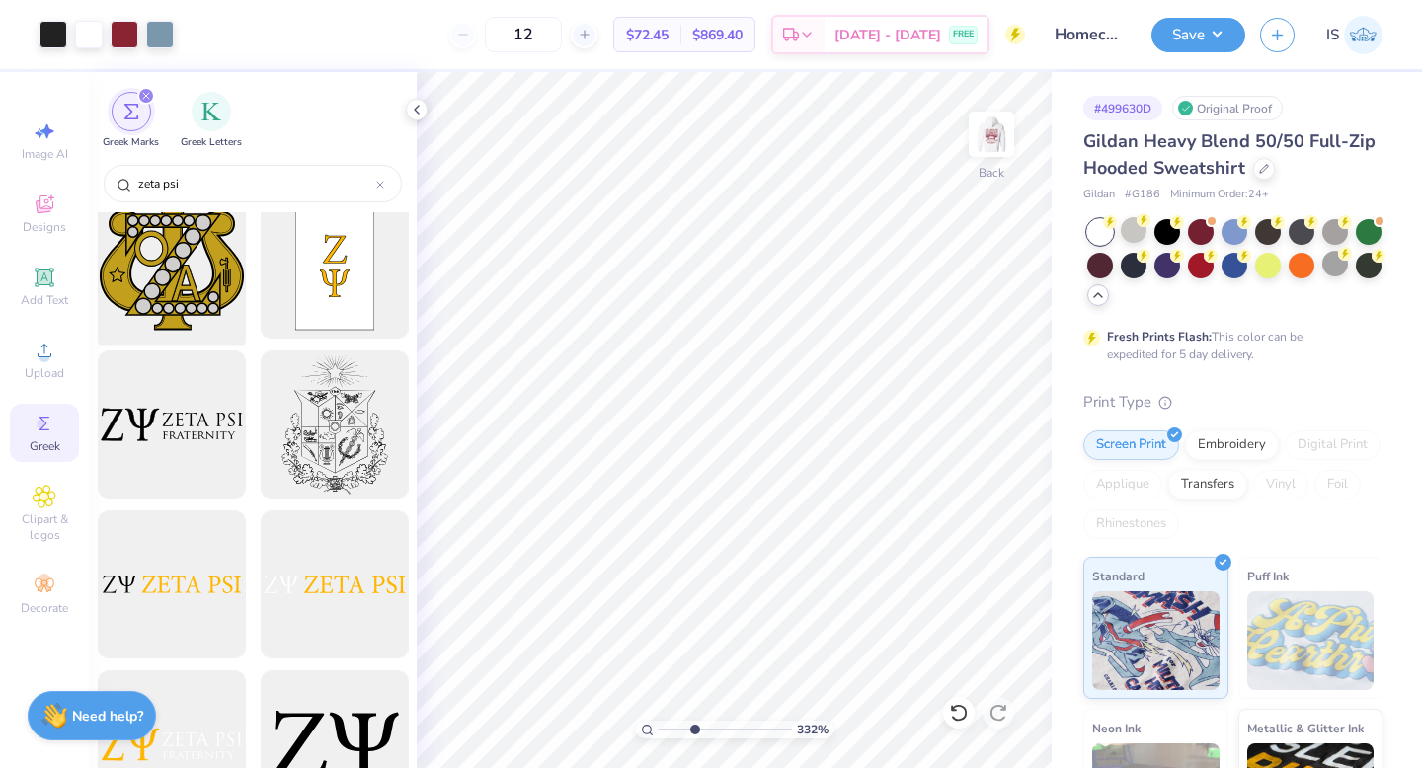
scroll to position [193, 0]
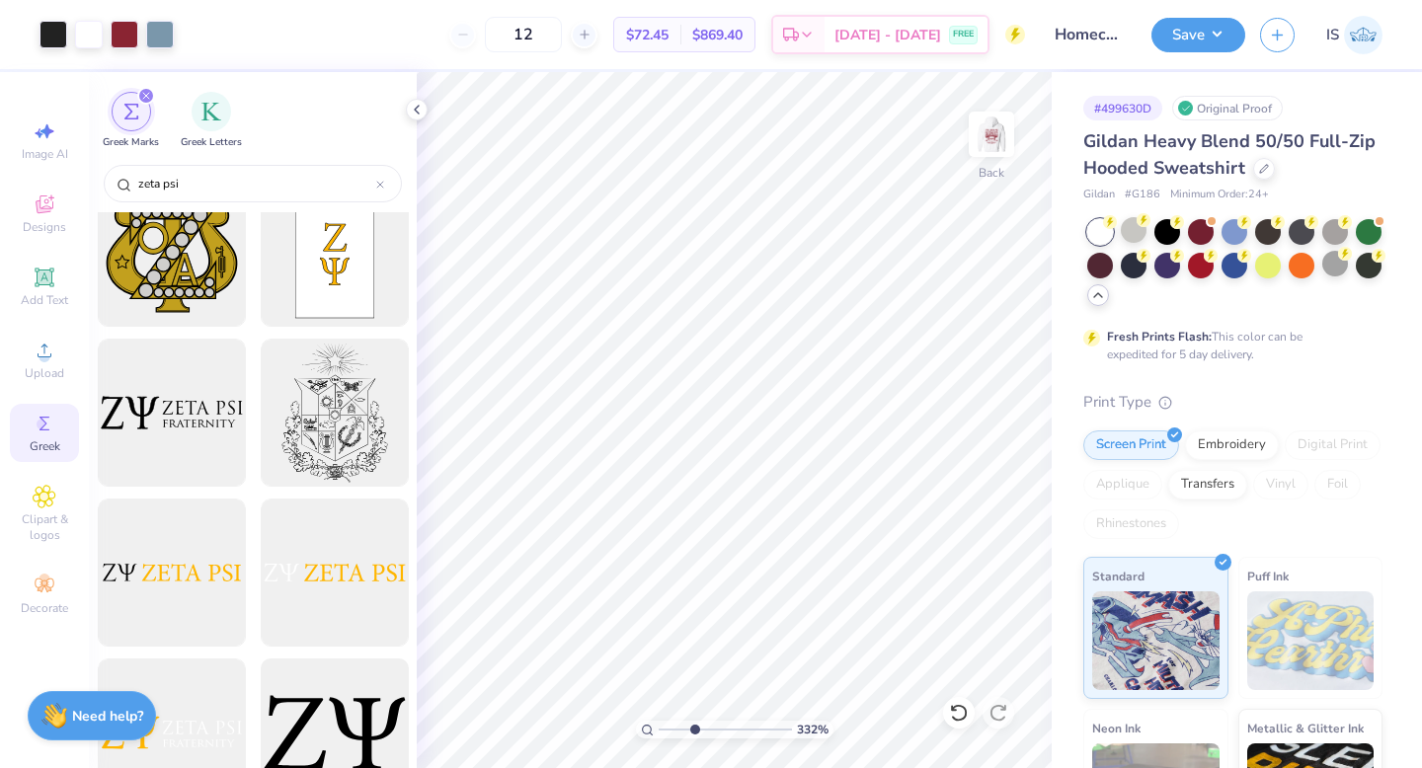
type input "zeta psi"
click at [341, 741] on div at bounding box center [334, 733] width 163 height 163
click at [645, 725] on div "332 %" at bounding box center [734, 420] width 696 height 696
drag, startPoint x: 691, startPoint y: 735, endPoint x: 616, endPoint y: 734, distance: 75.0
type input "1"
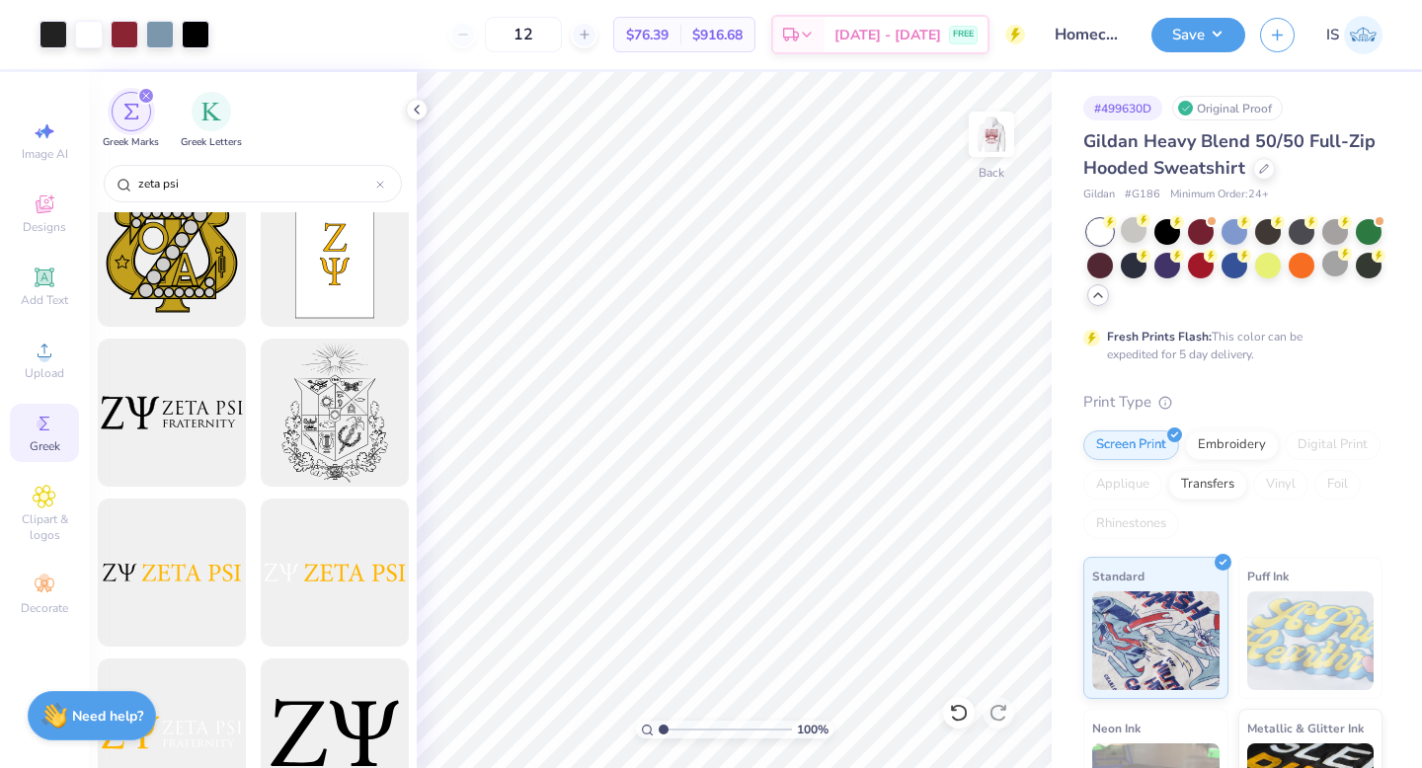
click at [658, 734] on input "range" at bounding box center [724, 730] width 133 height 18
click at [962, 715] on icon at bounding box center [959, 713] width 20 height 20
type input "1.72"
type input "0.90"
type input "6.52"
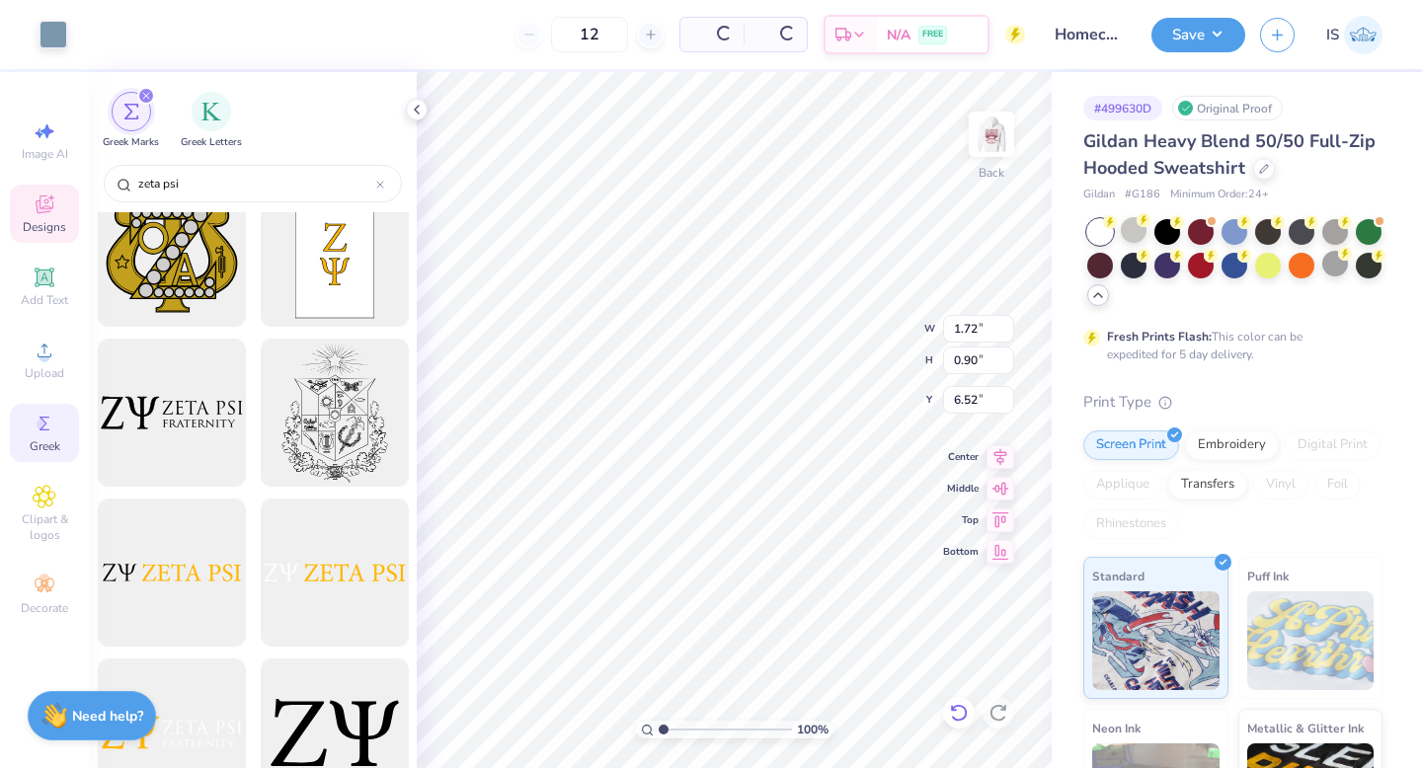
type input "8.41"
type input "9.02"
type input "3.00"
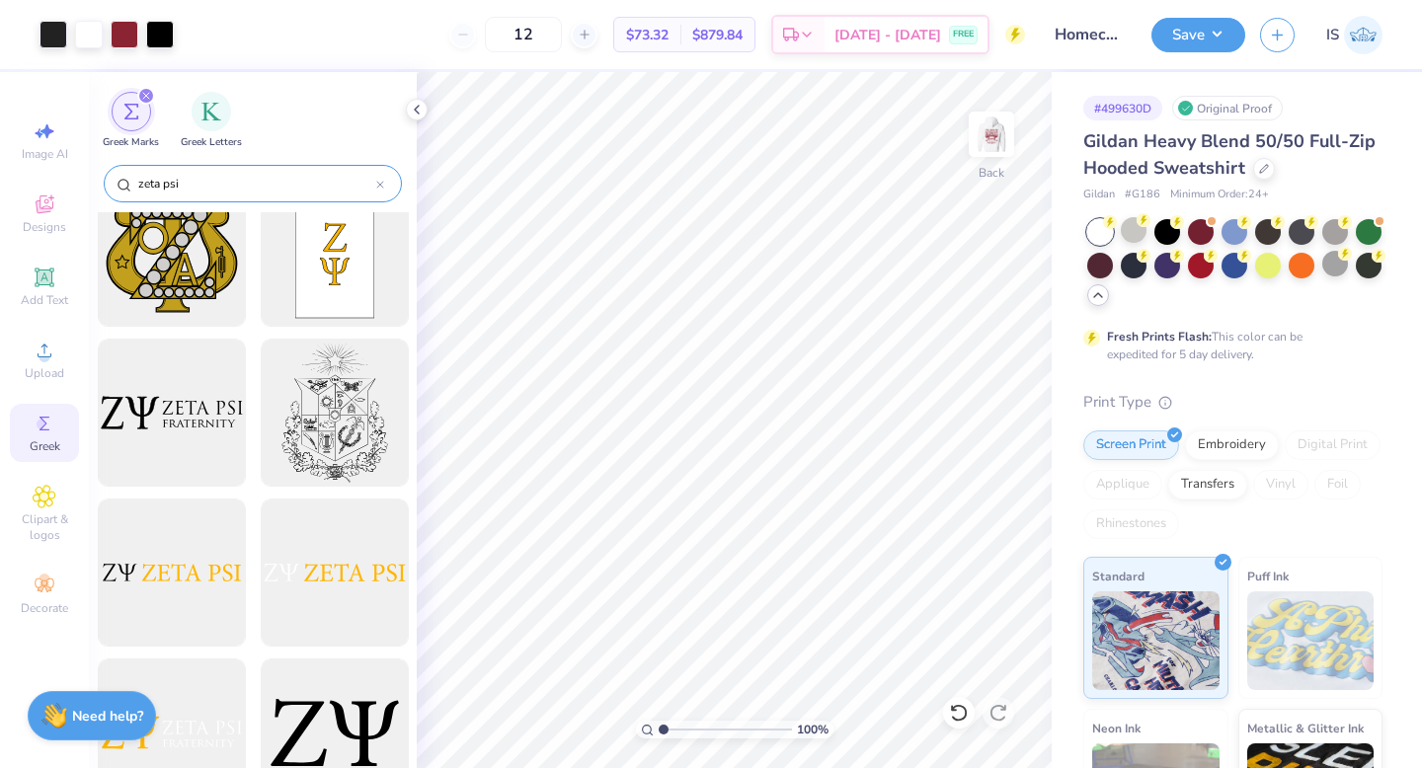
click at [233, 179] on input "zeta psi" at bounding box center [256, 184] width 240 height 20
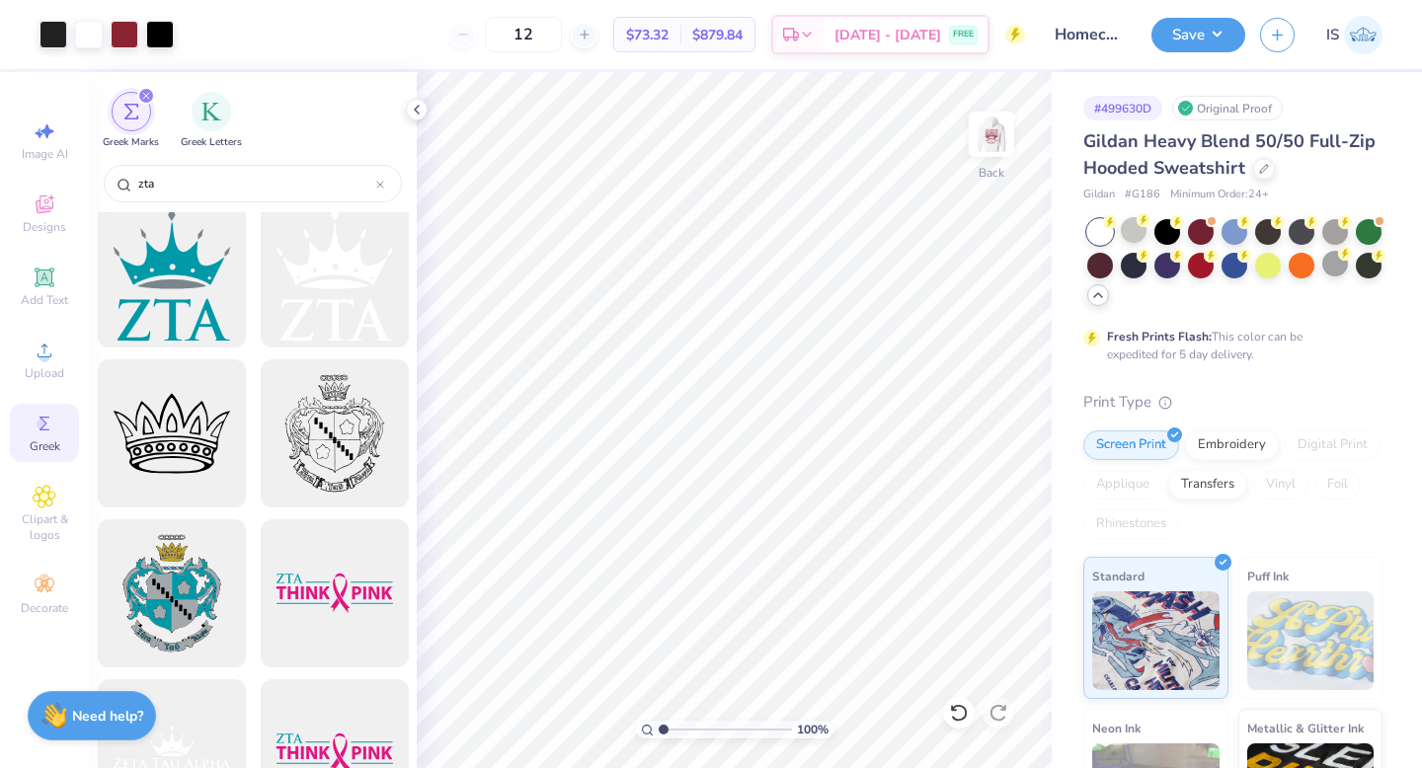
scroll to position [0, 0]
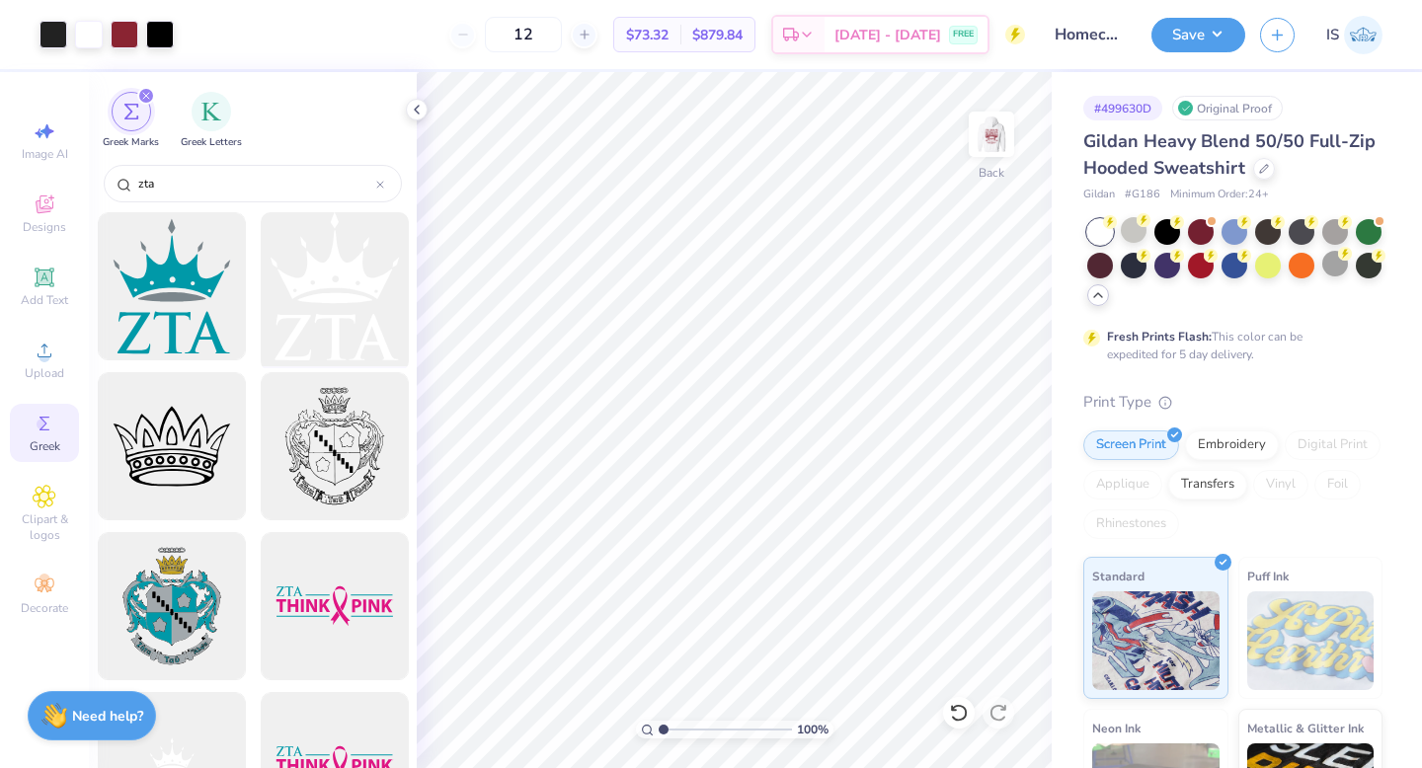
type input "zta"
click at [314, 323] on div at bounding box center [334, 286] width 163 height 163
type input "6.04"
type input "6.95"
drag, startPoint x: 662, startPoint y: 731, endPoint x: 690, endPoint y: 727, distance: 27.9
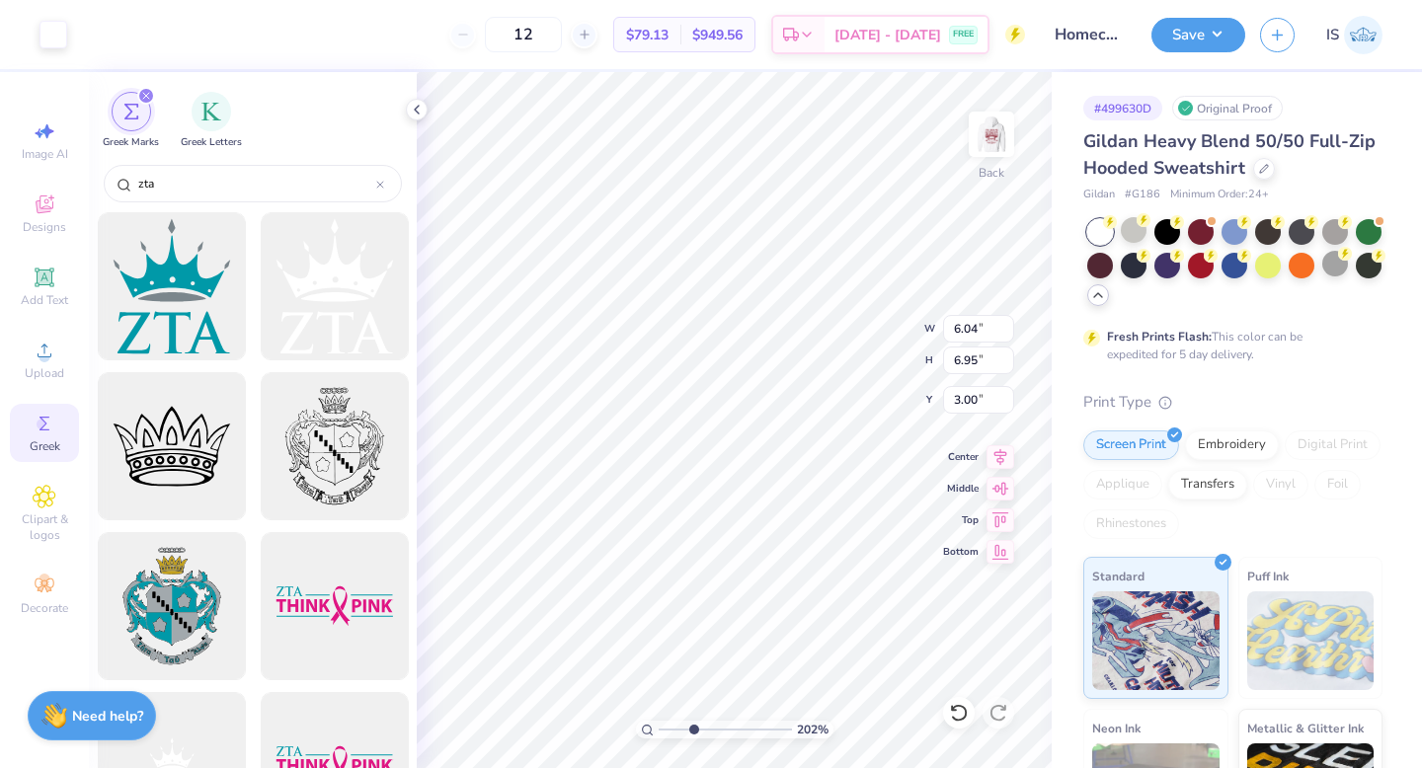
type input "3.29"
click at [693, 729] on input "range" at bounding box center [724, 730] width 133 height 18
click at [419, 104] on icon at bounding box center [417, 110] width 16 height 16
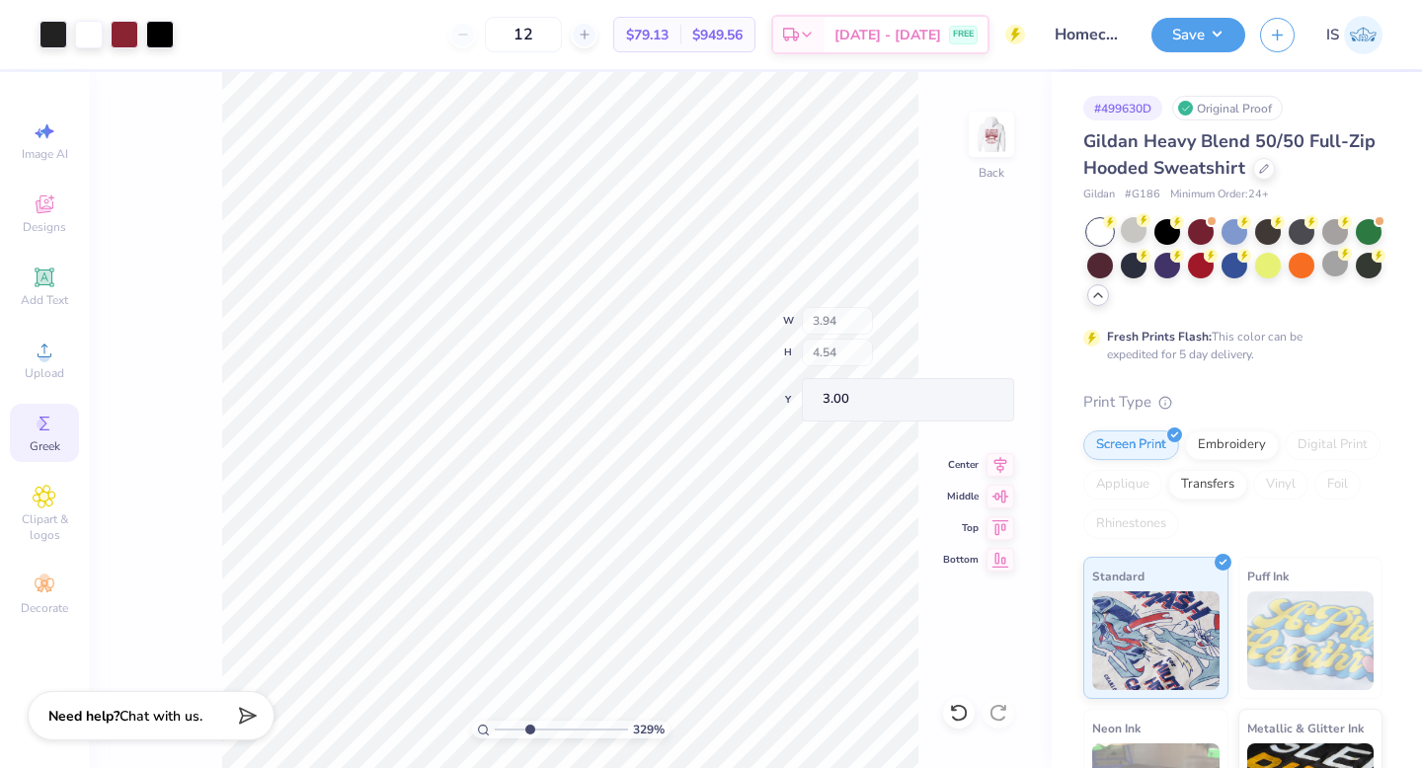
type input "3.94"
type input "4.54"
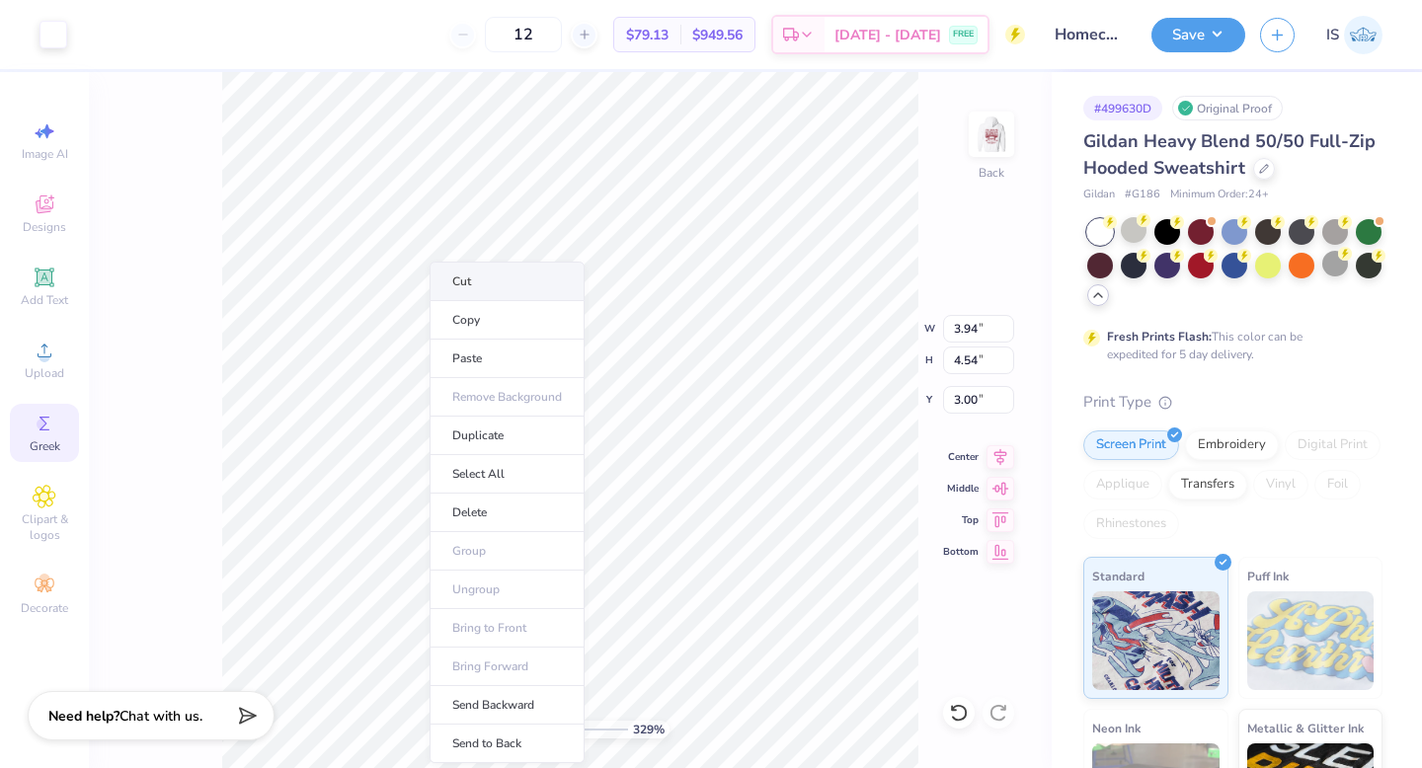
click at [467, 275] on li "Cut" at bounding box center [506, 281] width 155 height 39
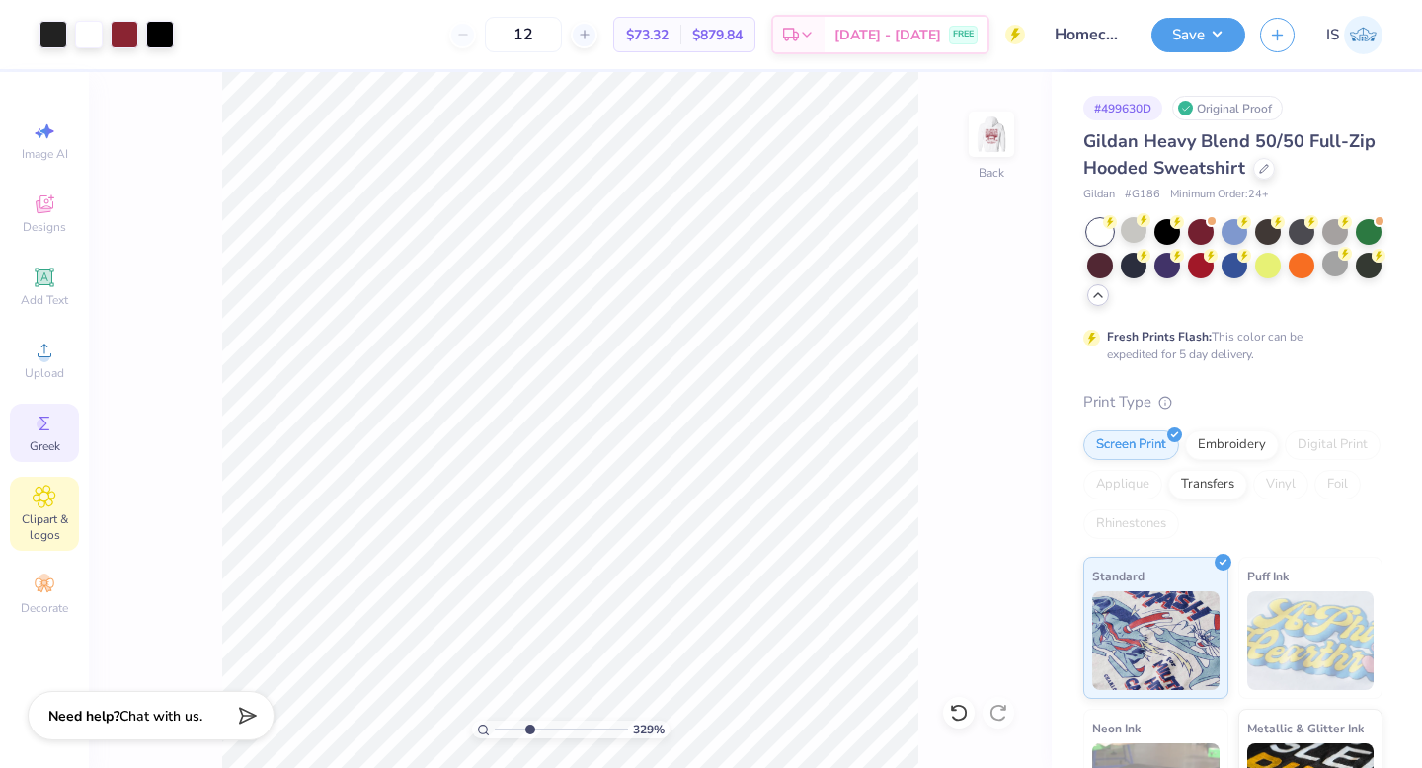
click at [40, 503] on icon at bounding box center [44, 497] width 23 height 24
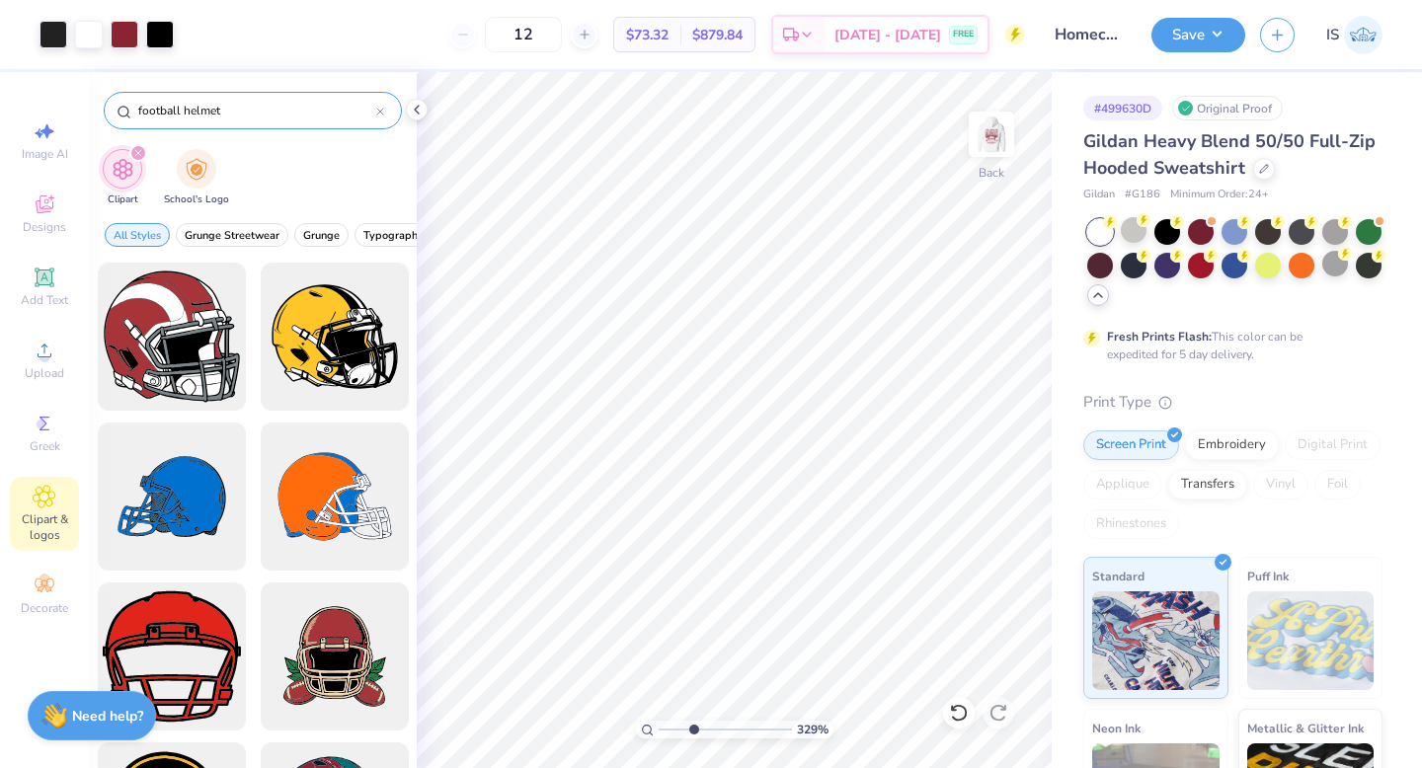
click at [231, 101] on input "football helmet" at bounding box center [256, 111] width 240 height 20
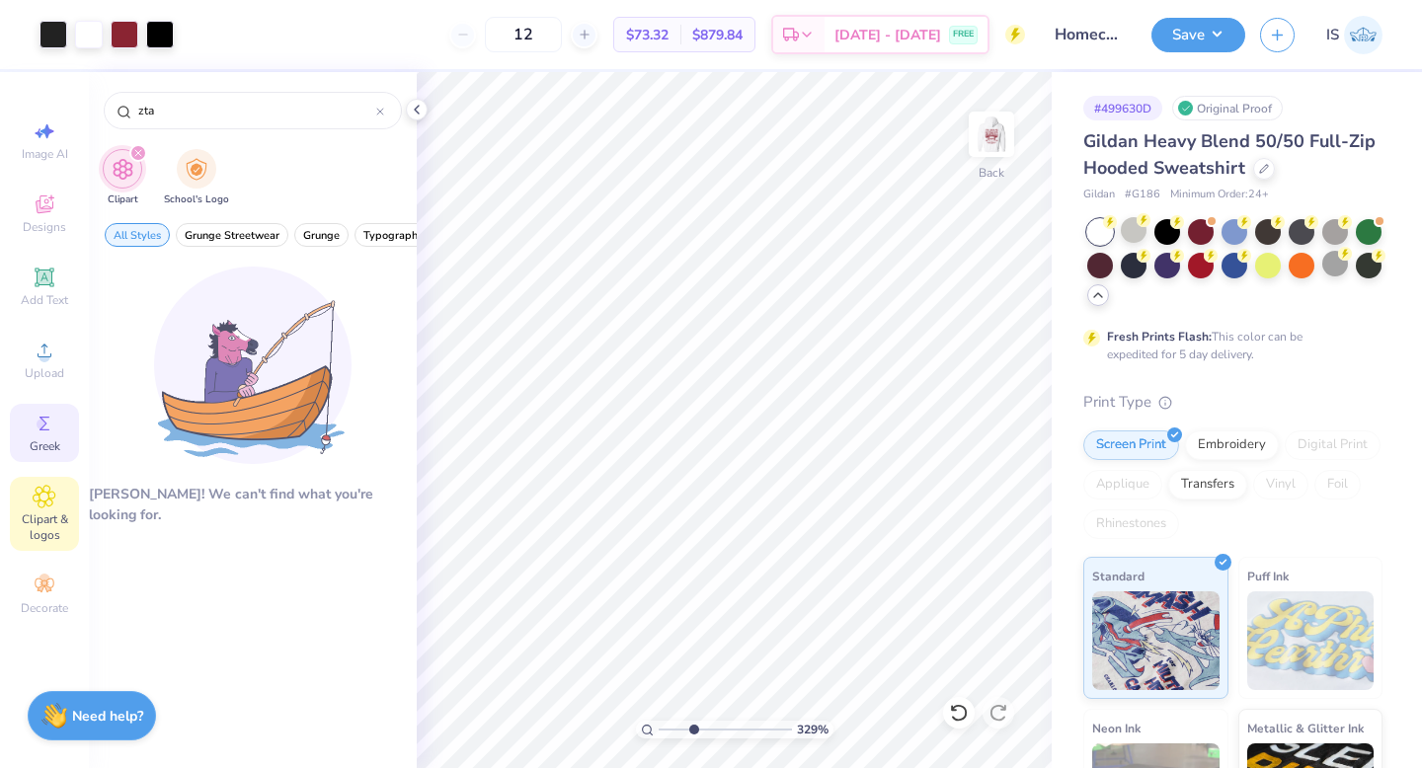
type input "zta"
click at [52, 421] on icon at bounding box center [45, 424] width 24 height 24
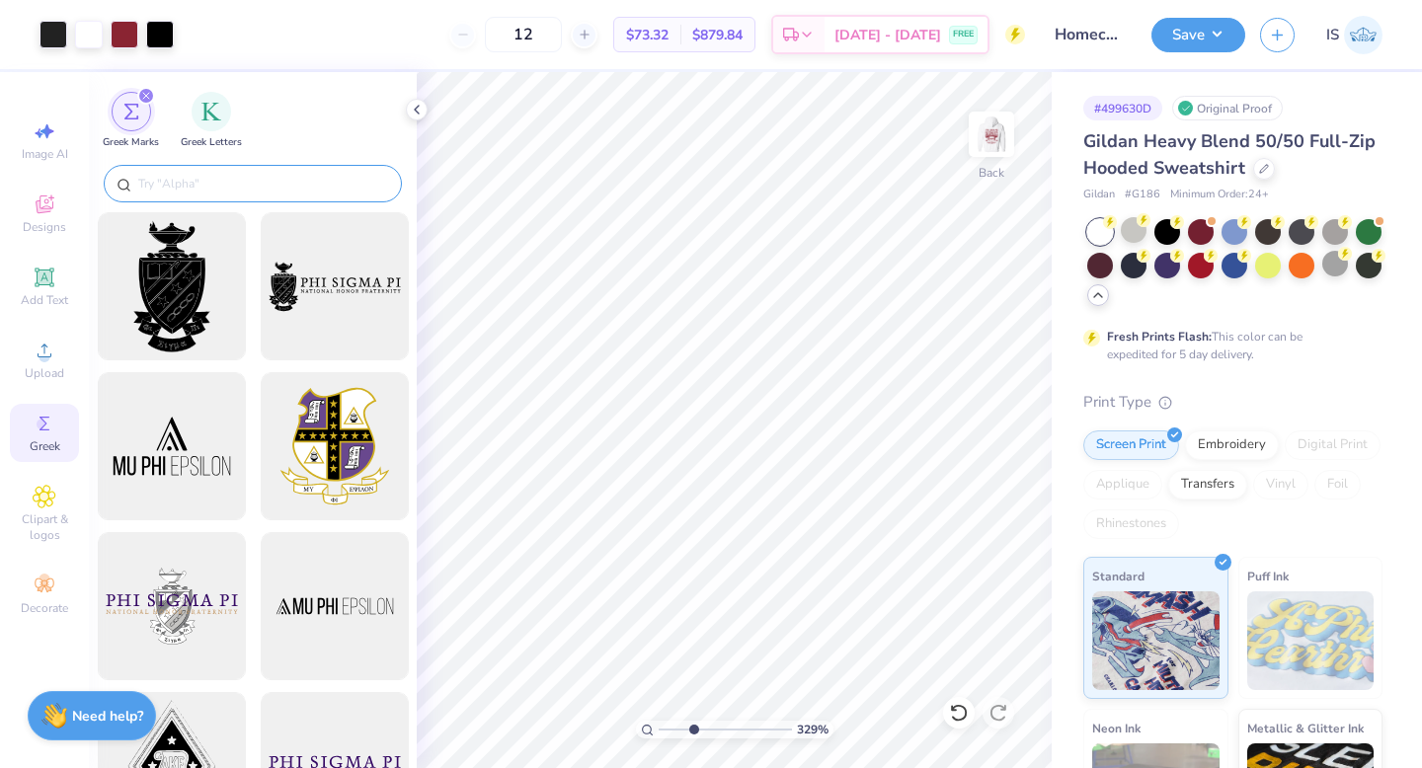
click at [234, 189] on input "text" at bounding box center [262, 184] width 253 height 20
click at [206, 114] on img "filter for Greek Letters" at bounding box center [211, 110] width 20 height 20
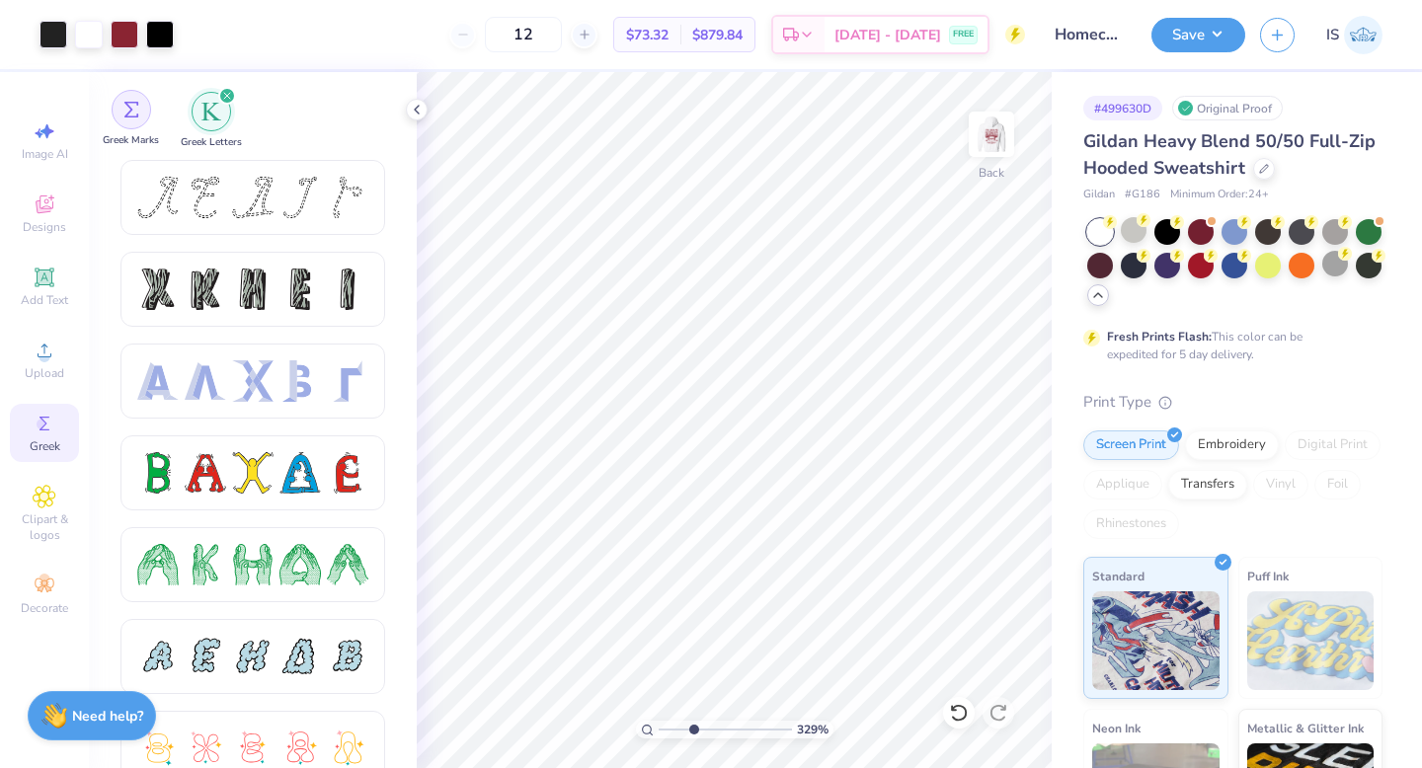
click at [134, 108] on img "filter for Greek Marks" at bounding box center [131, 110] width 16 height 16
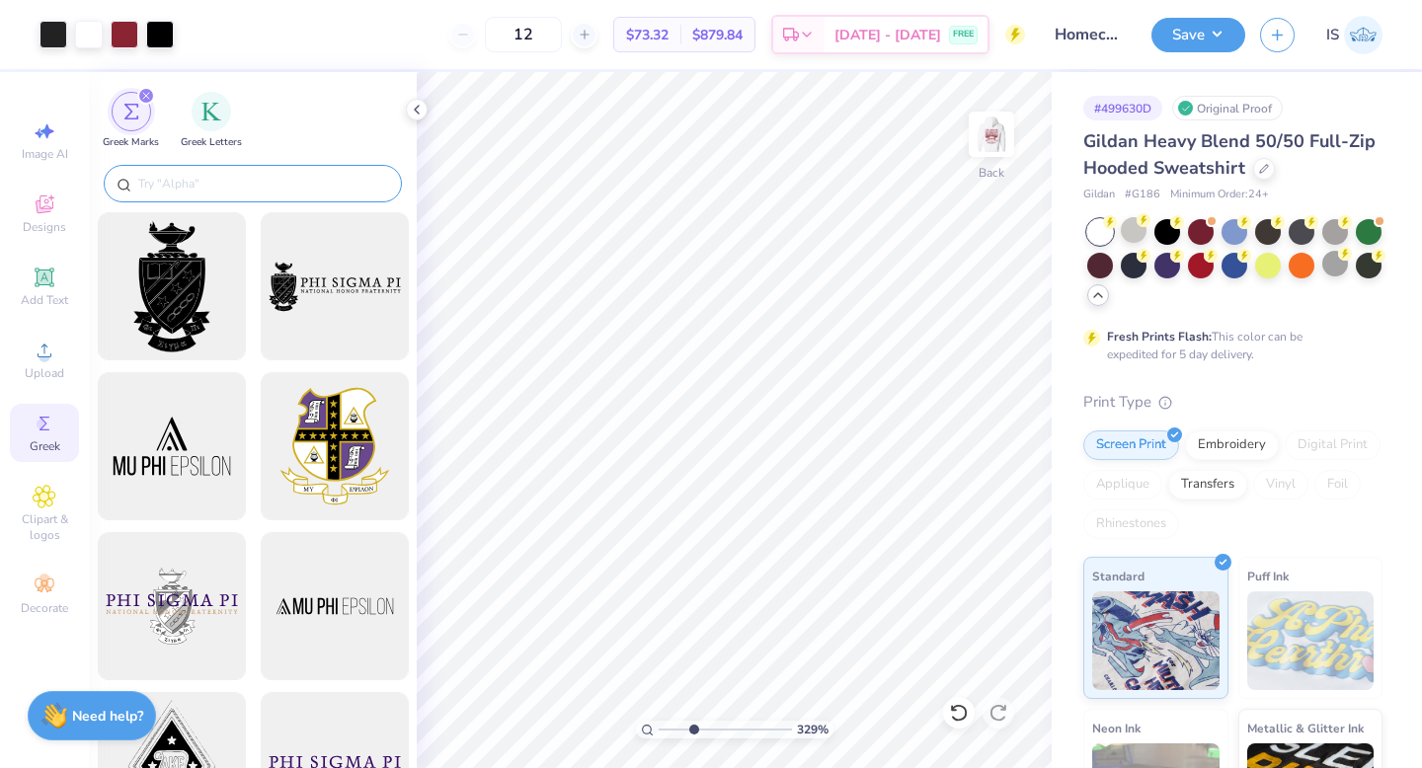
click at [197, 174] on input "text" at bounding box center [262, 184] width 253 height 20
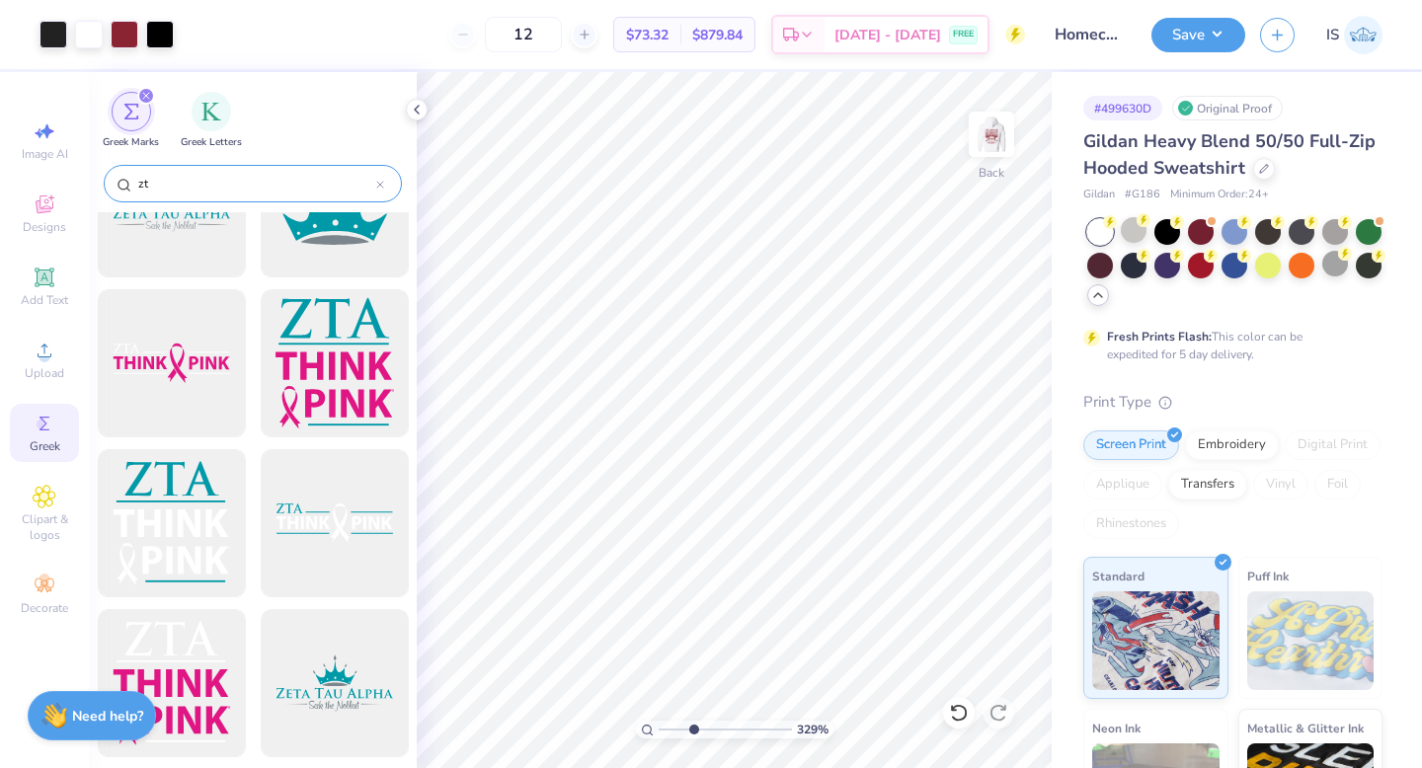
scroll to position [1043, 0]
type input "zta"
click at [193, 655] on div at bounding box center [171, 683] width 163 height 163
type input "2.95"
type input "3.14"
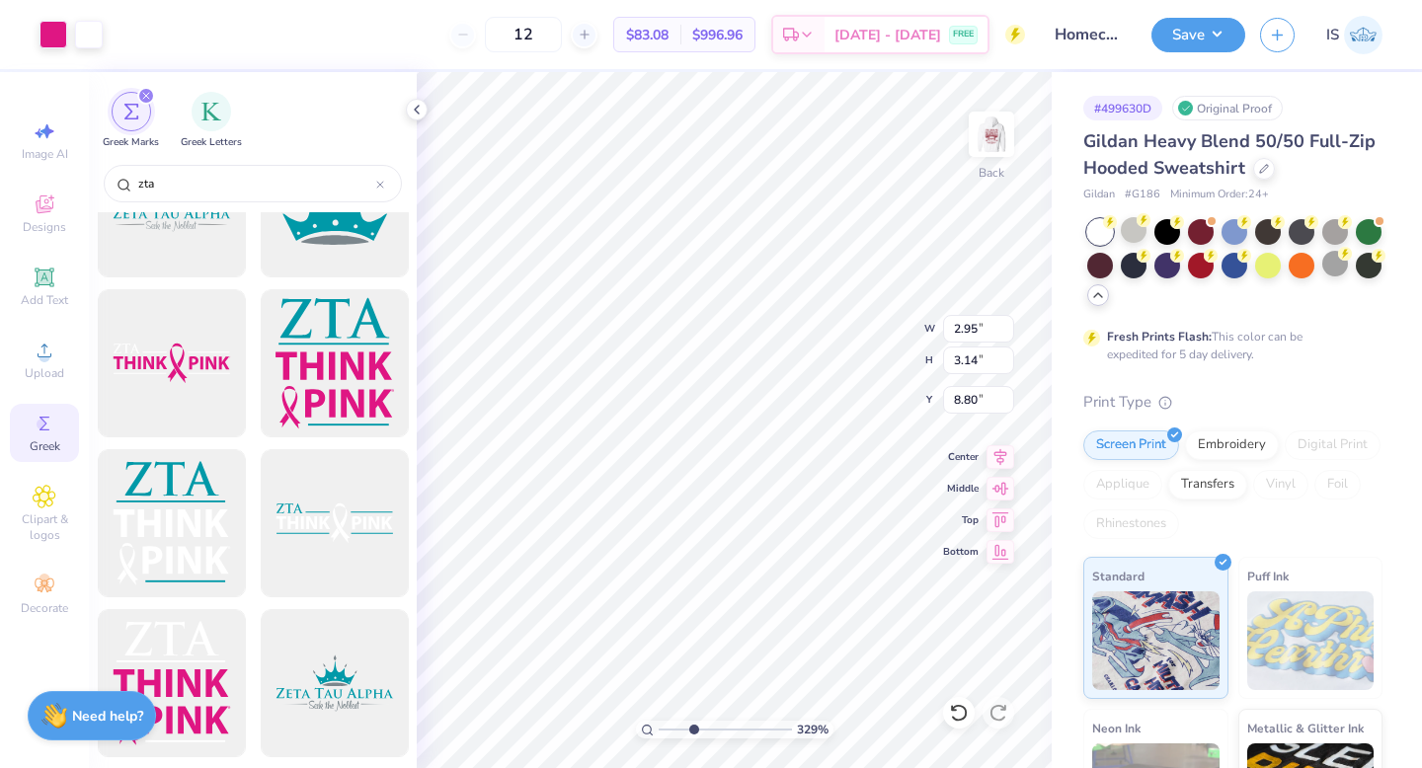
type input "6.00"
type input "5.79"
click at [215, 104] on img "filter for Greek Letters" at bounding box center [211, 110] width 20 height 20
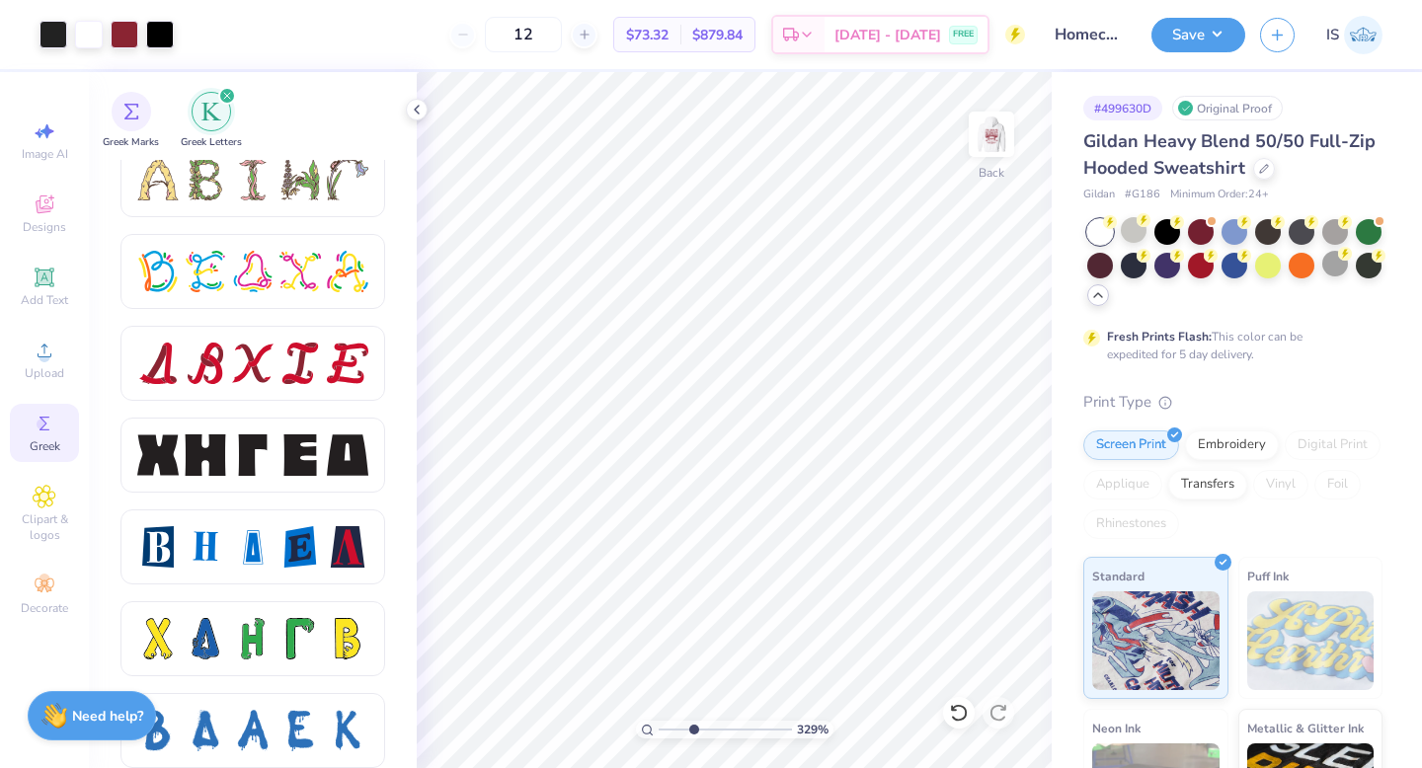
scroll to position [2481, 0]
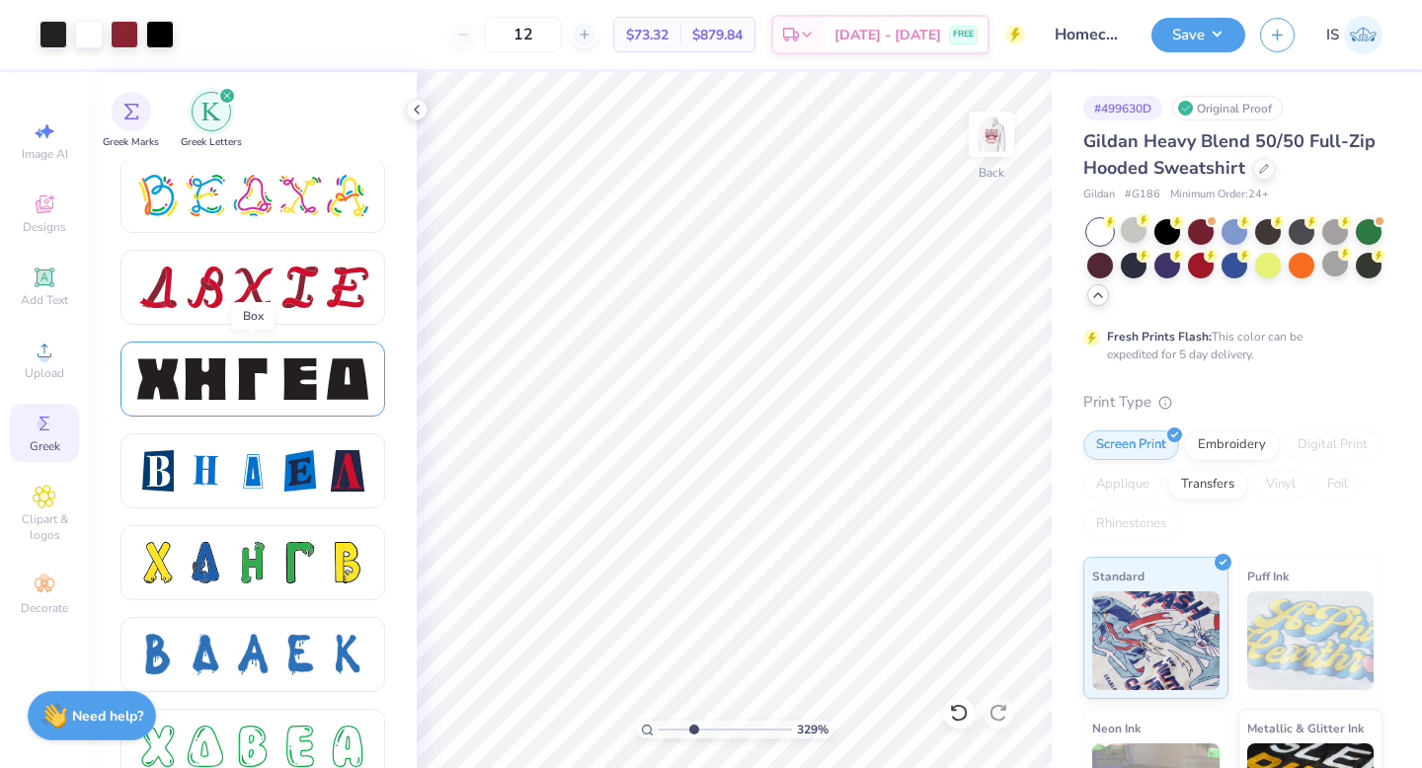
click at [223, 395] on div at bounding box center [205, 378] width 41 height 41
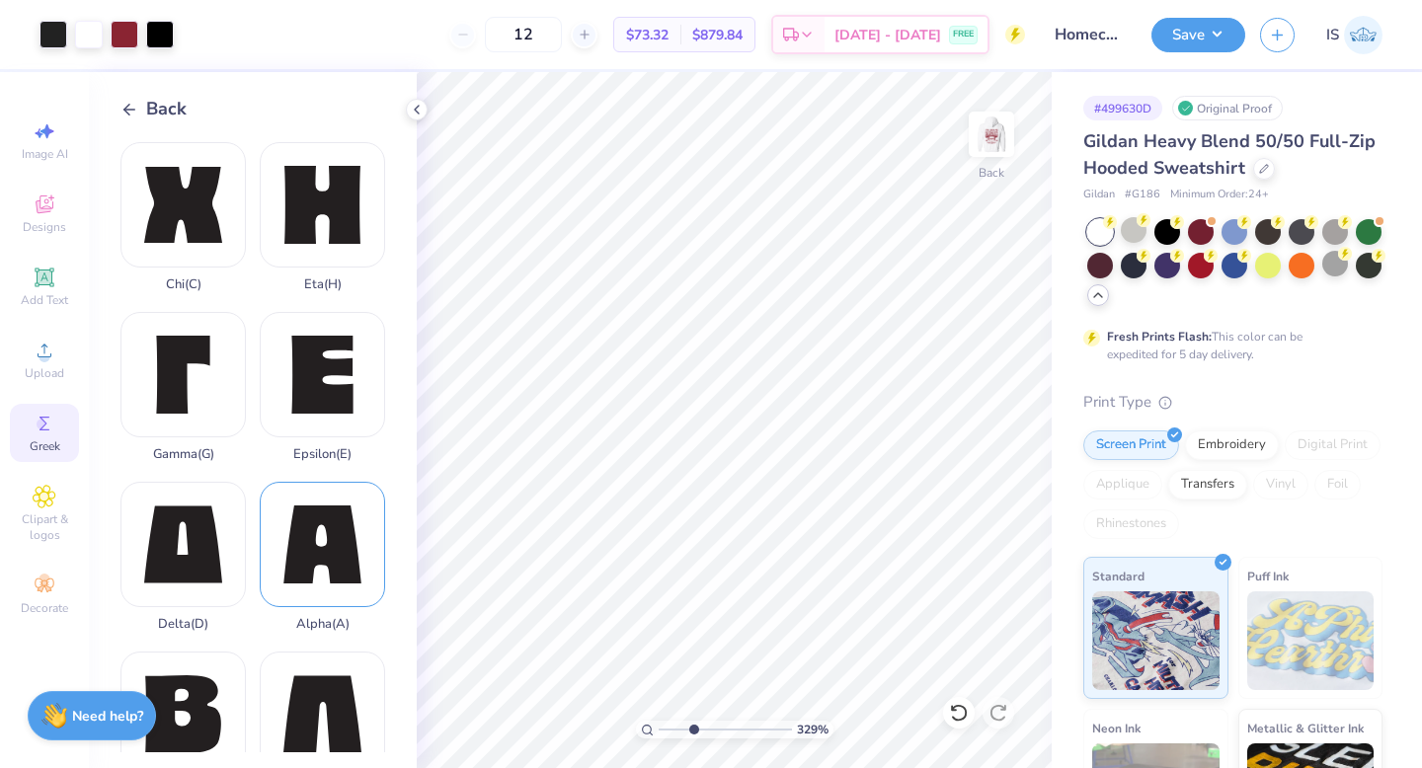
click at [338, 535] on div "Alpha ( A )" at bounding box center [322, 557] width 125 height 150
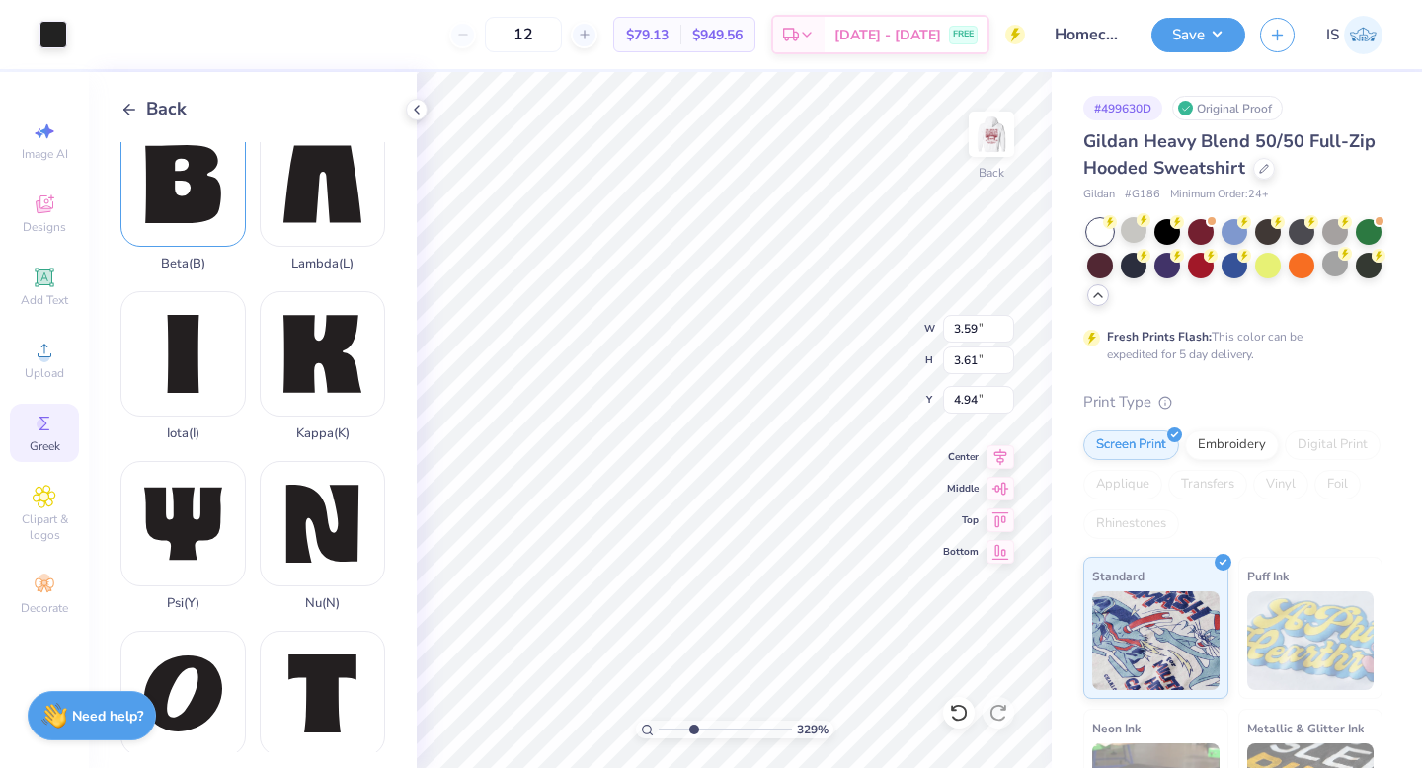
scroll to position [586, 0]
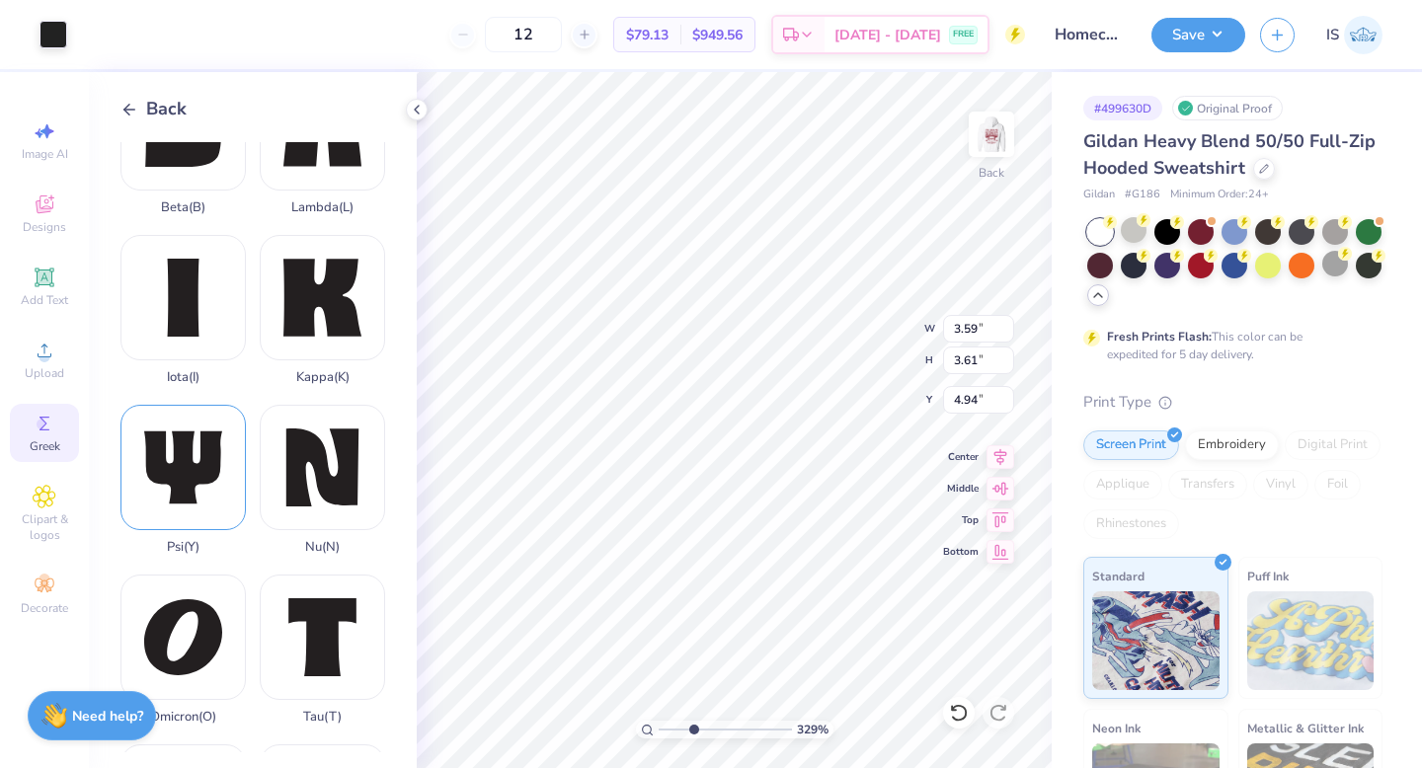
click at [206, 463] on div "Psi ( Y )" at bounding box center [182, 480] width 125 height 150
click at [304, 627] on div "Tau ( T )" at bounding box center [322, 650] width 125 height 150
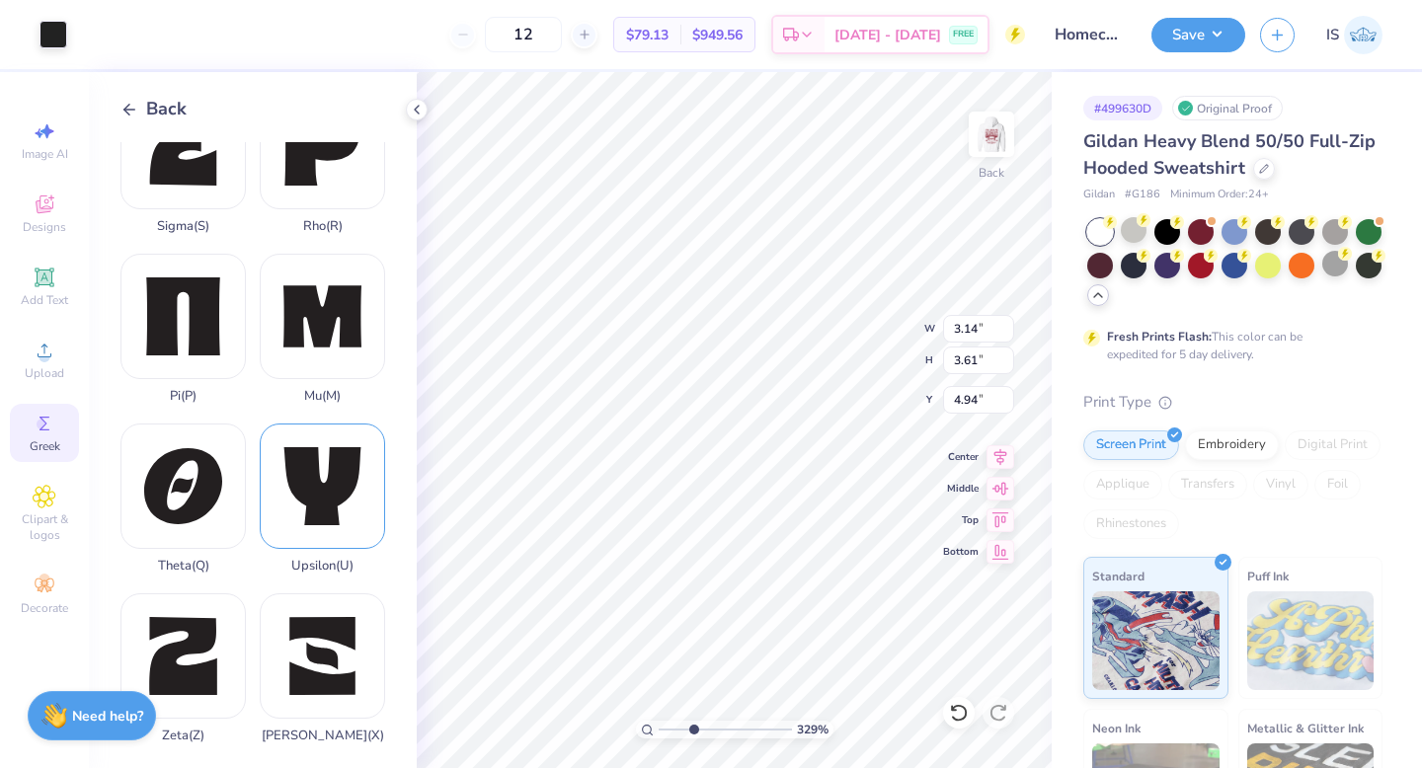
scroll to position [1432, 0]
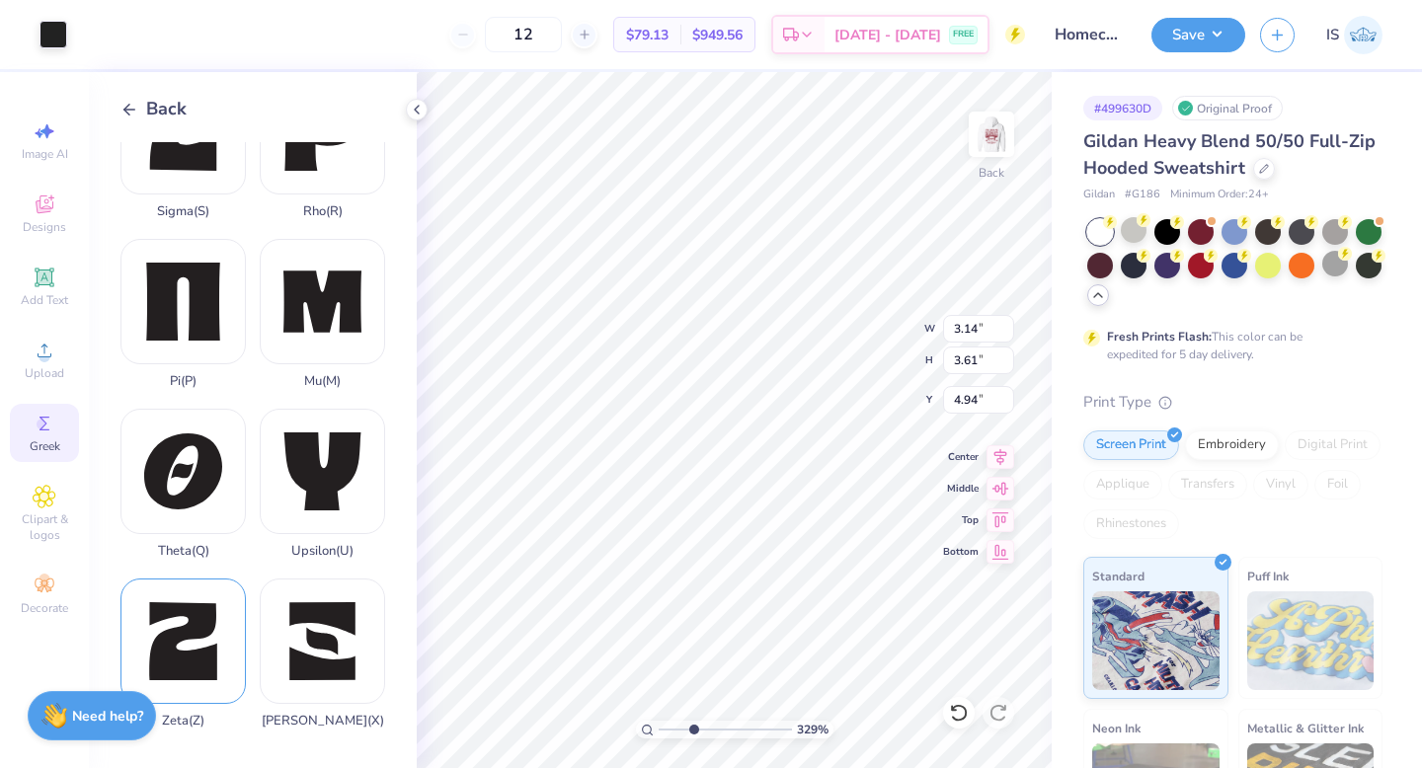
click at [193, 675] on div "Zeta ( Z )" at bounding box center [182, 654] width 125 height 150
click at [975, 356] on input "1.40" at bounding box center [978, 361] width 71 height 28
click at [977, 359] on input "1.63" at bounding box center [978, 361] width 71 height 28
click at [965, 357] on input "3.61" at bounding box center [978, 361] width 71 height 28
click at [970, 357] on input "3.61" at bounding box center [978, 361] width 71 height 28
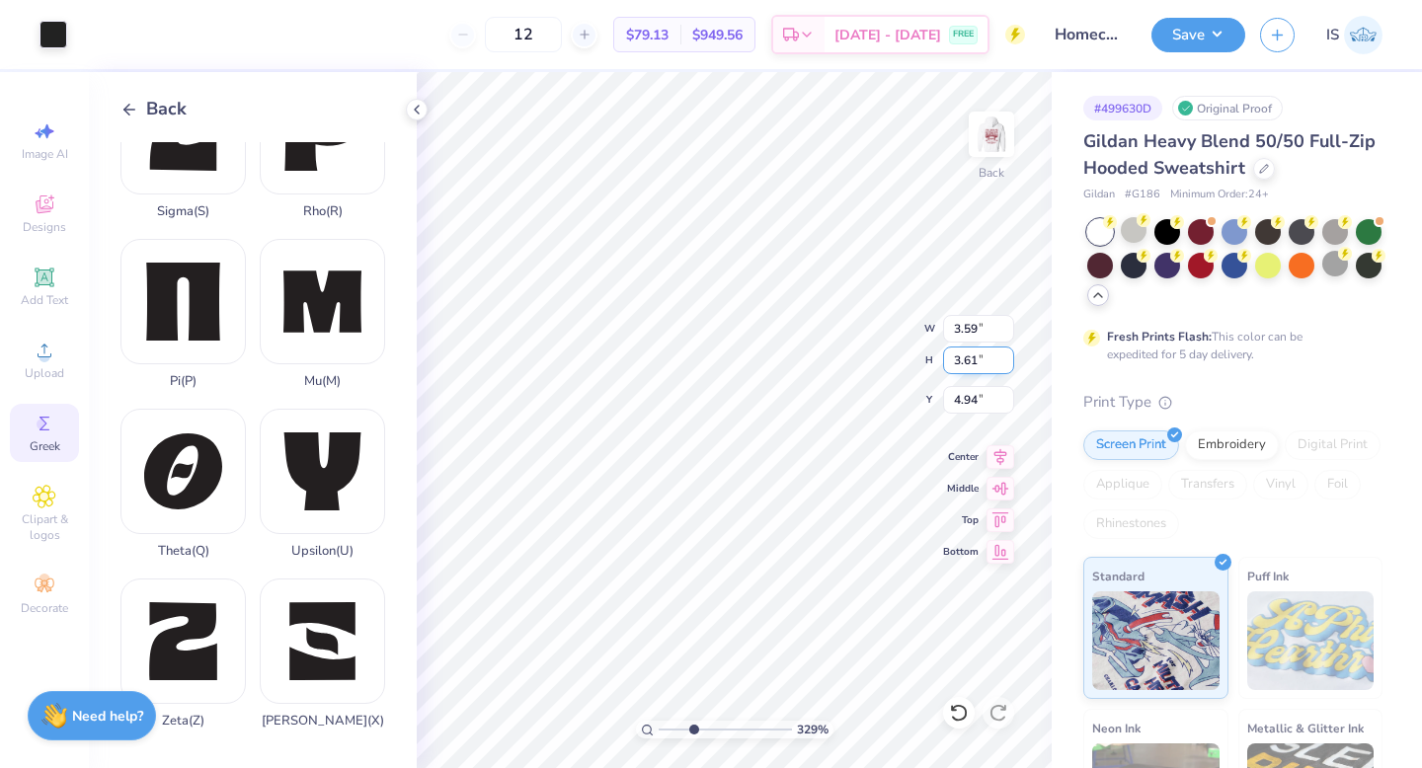
click at [970, 357] on input "3.61" at bounding box center [978, 361] width 71 height 28
click at [633, 726] on div "100 %" at bounding box center [734, 420] width 696 height 696
drag, startPoint x: 663, startPoint y: 732, endPoint x: 692, endPoint y: 728, distance: 28.9
click at [696, 730] on input "range" at bounding box center [724, 730] width 133 height 18
click at [980, 364] on input "0.57" at bounding box center [978, 361] width 71 height 28
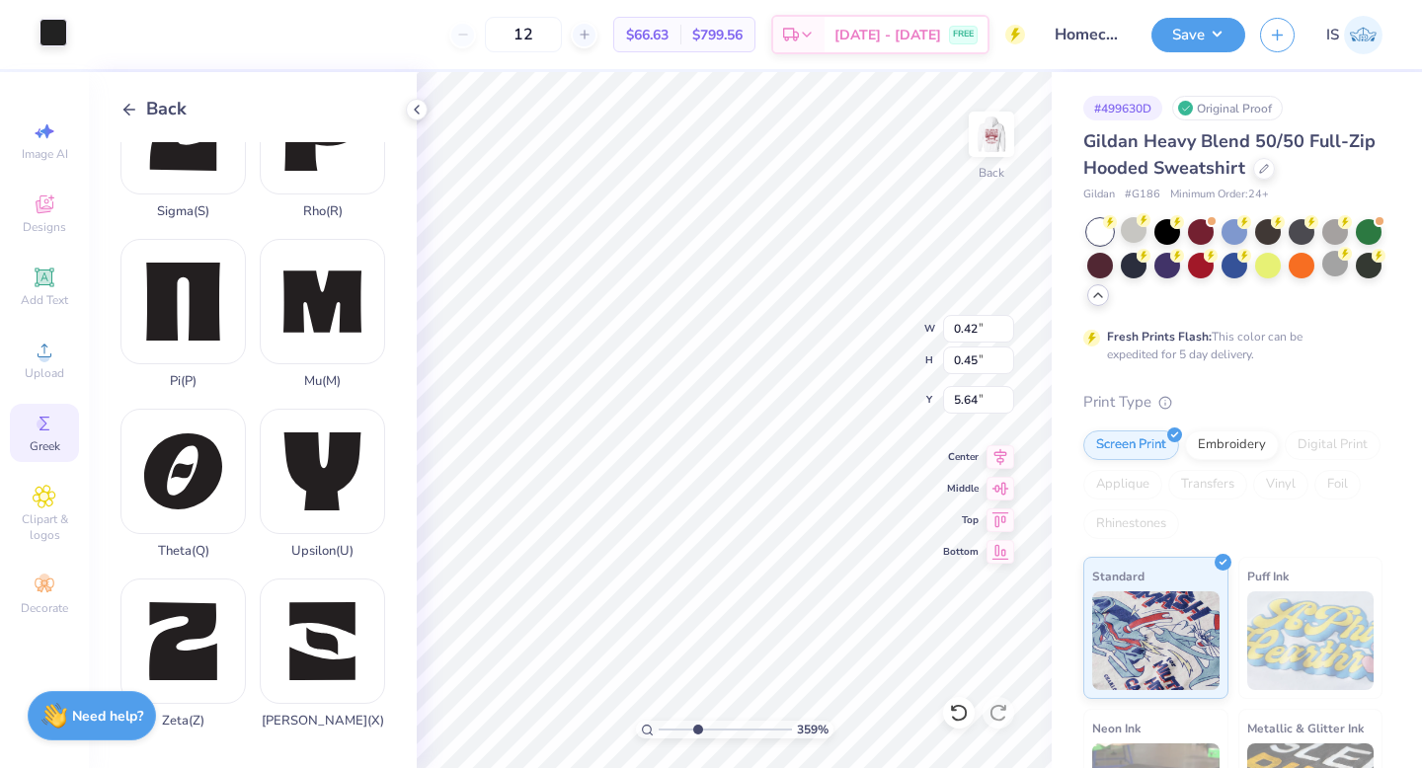
click at [53, 38] on div at bounding box center [53, 33] width 28 height 28
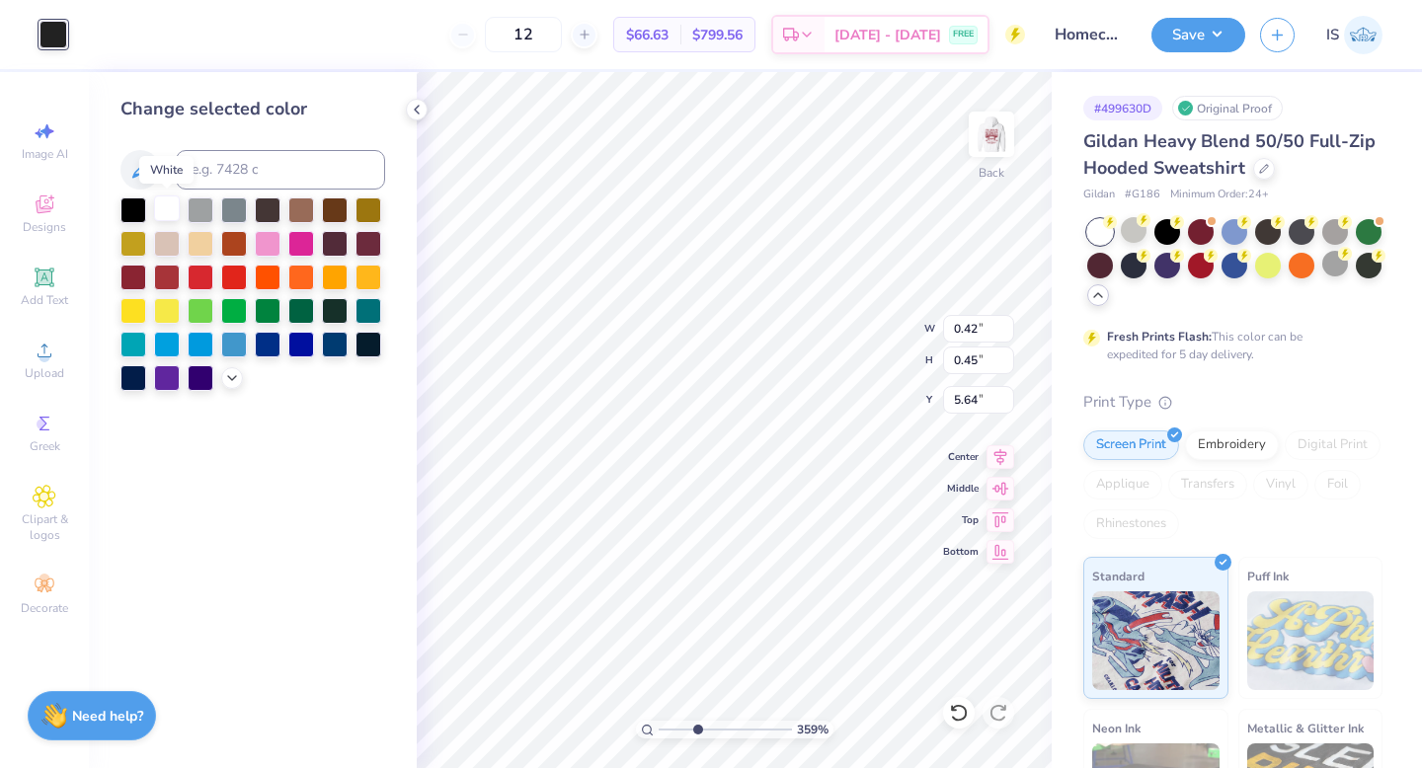
click at [170, 210] on div at bounding box center [167, 208] width 26 height 26
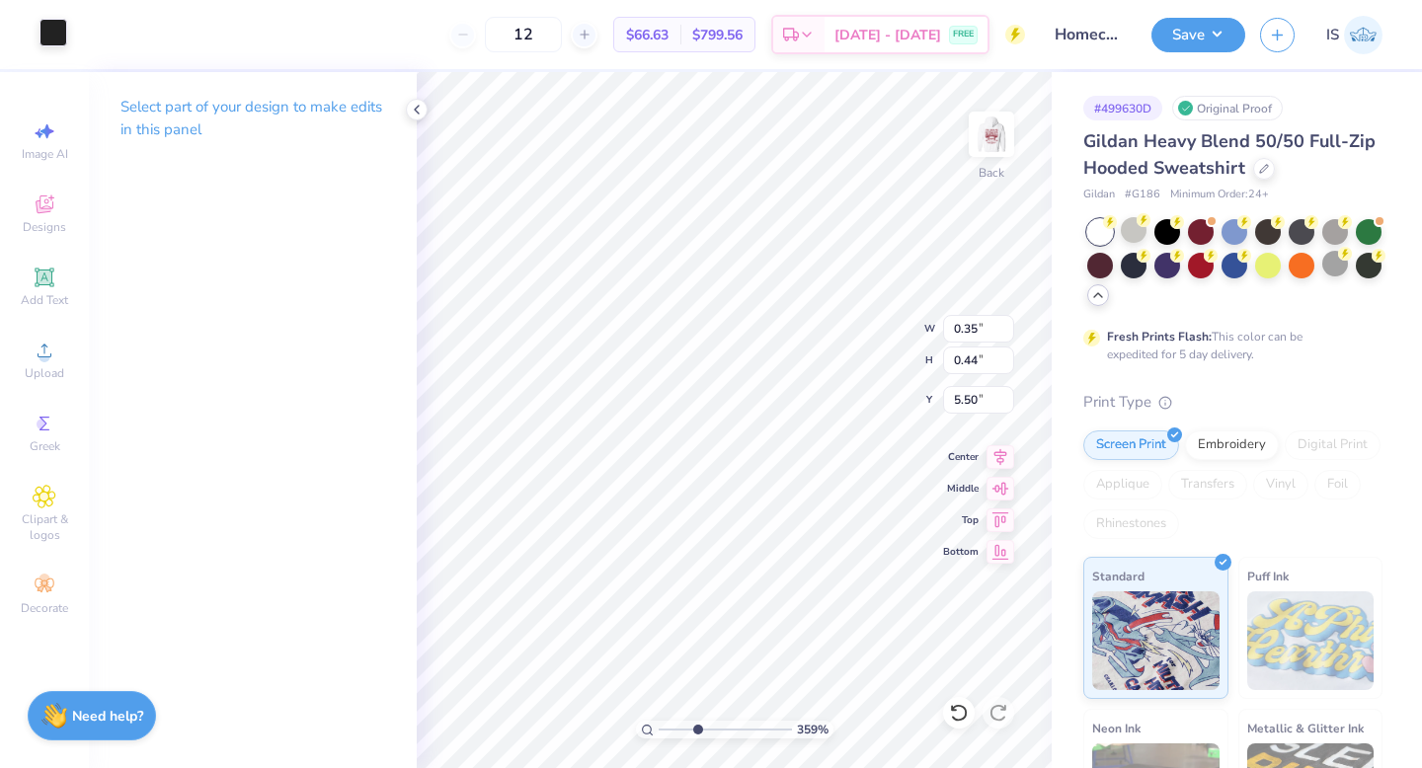
click at [59, 38] on div at bounding box center [53, 33] width 28 height 28
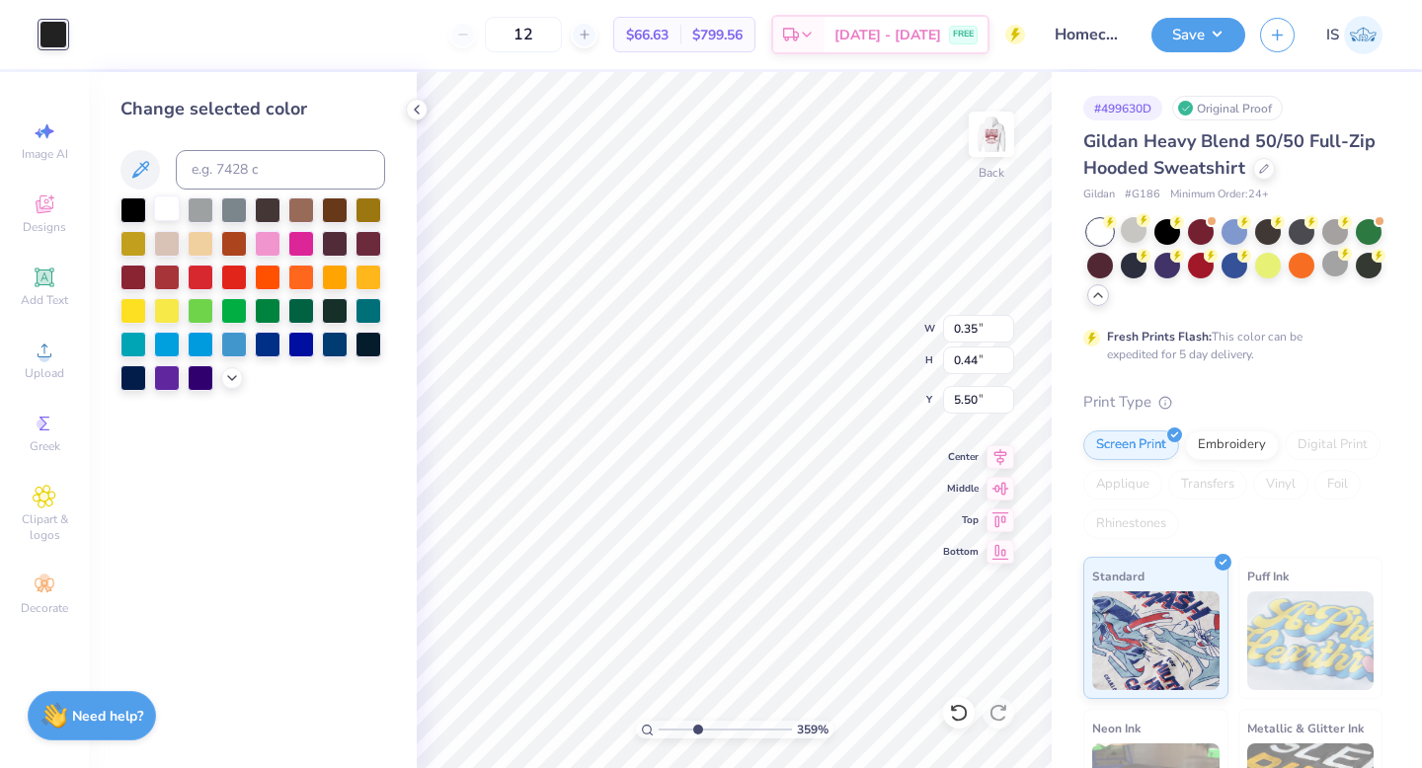
click at [173, 206] on div at bounding box center [167, 208] width 26 height 26
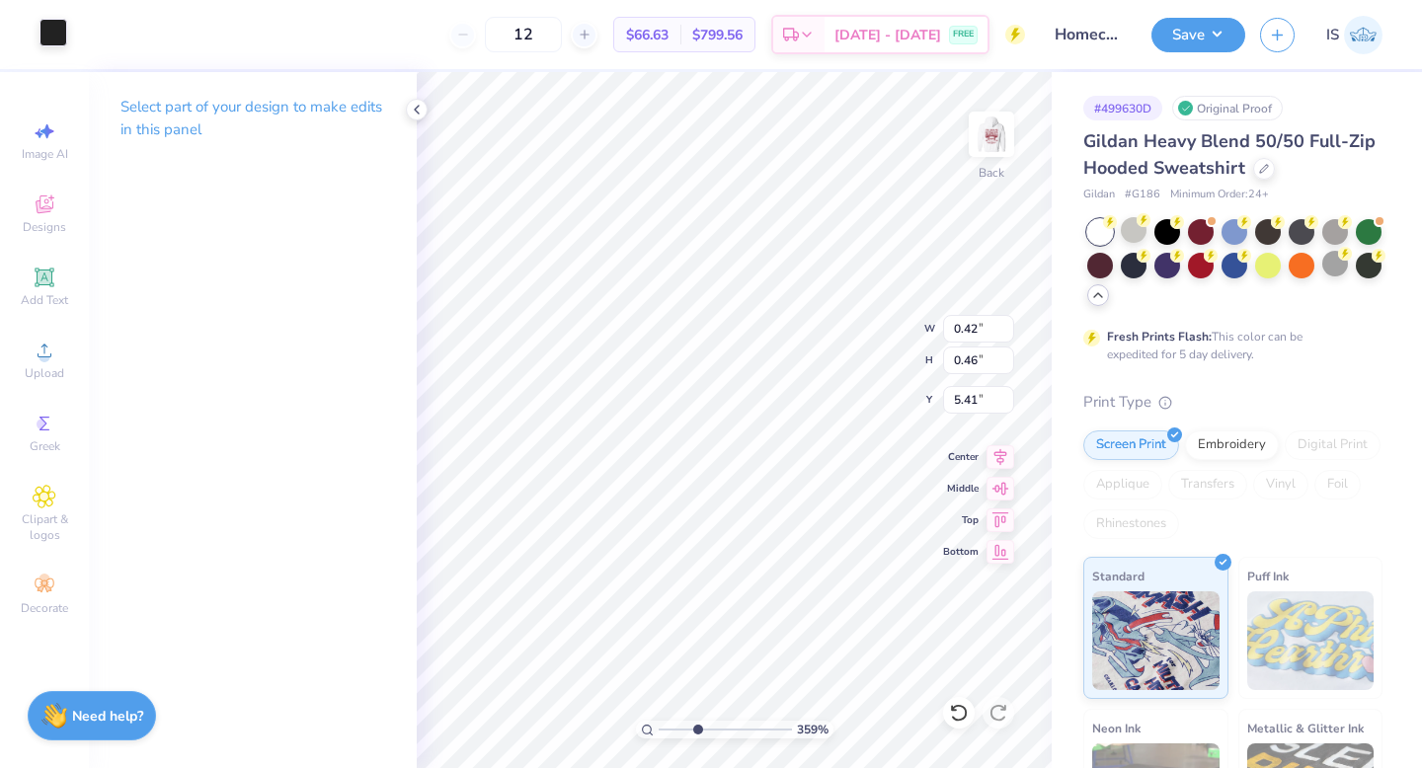
click at [48, 40] on div at bounding box center [53, 33] width 28 height 28
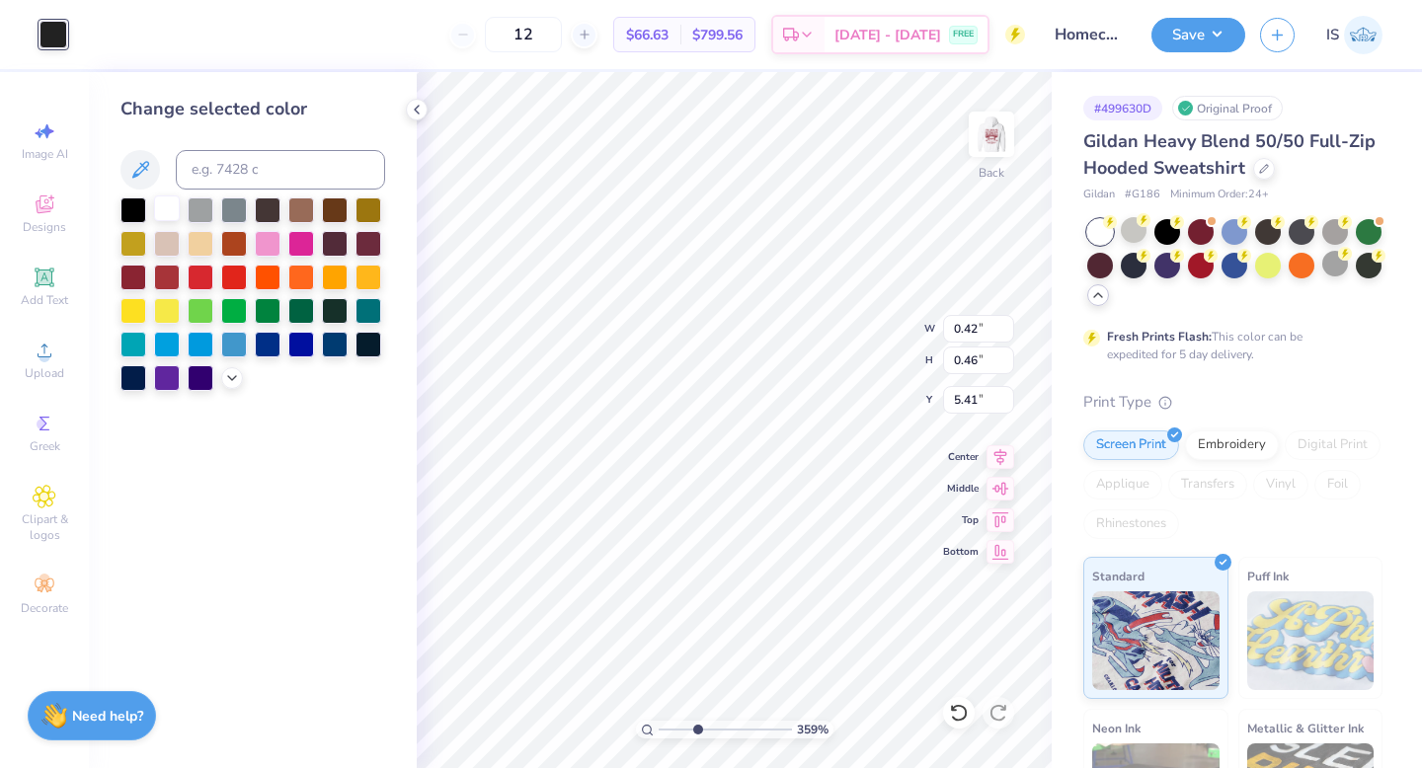
click at [167, 208] on div at bounding box center [167, 208] width 26 height 26
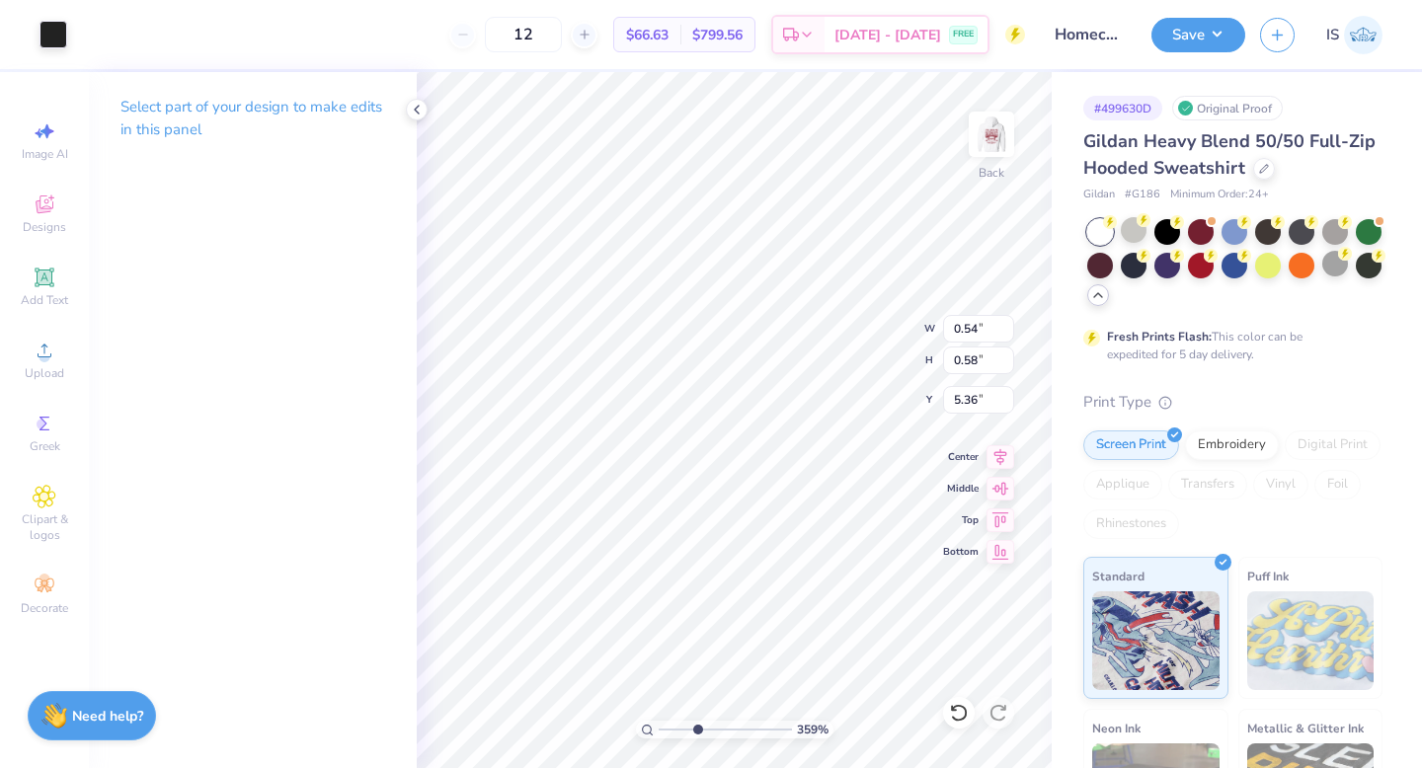
click at [46, 57] on div "Art colors" at bounding box center [33, 34] width 67 height 69
click at [52, 29] on div at bounding box center [53, 33] width 28 height 28
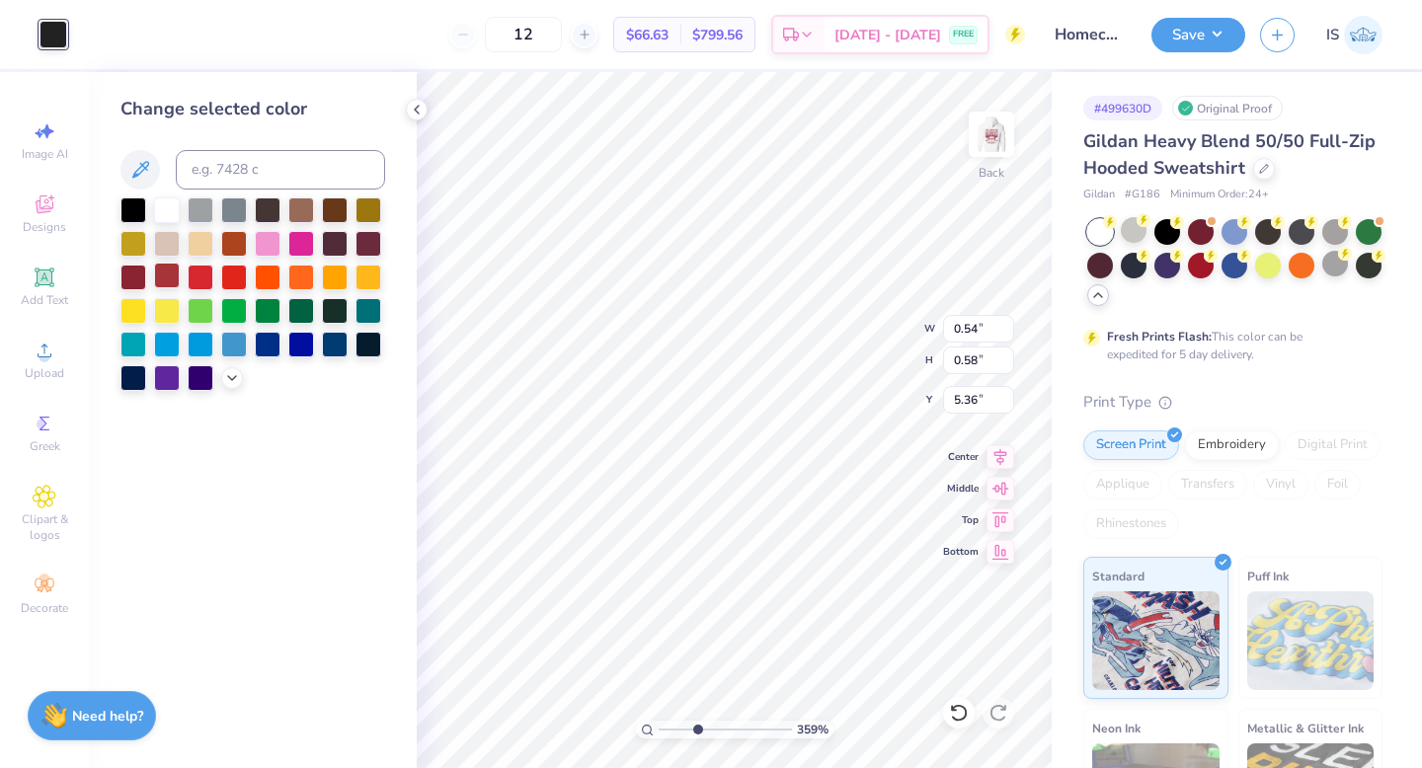
drag, startPoint x: 142, startPoint y: 276, endPoint x: 181, endPoint y: 278, distance: 38.6
click at [142, 277] on div at bounding box center [133, 278] width 26 height 26
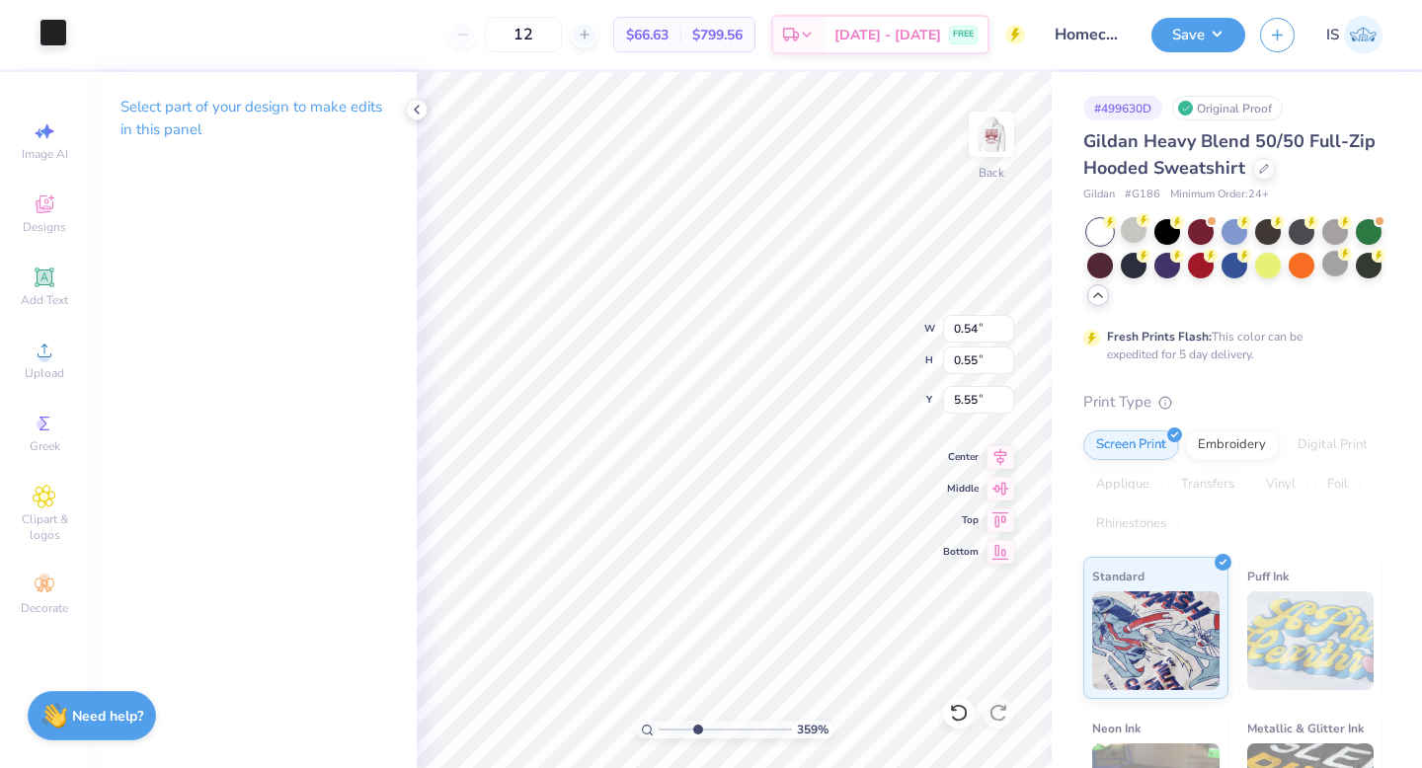
click at [58, 34] on div at bounding box center [53, 33] width 28 height 28
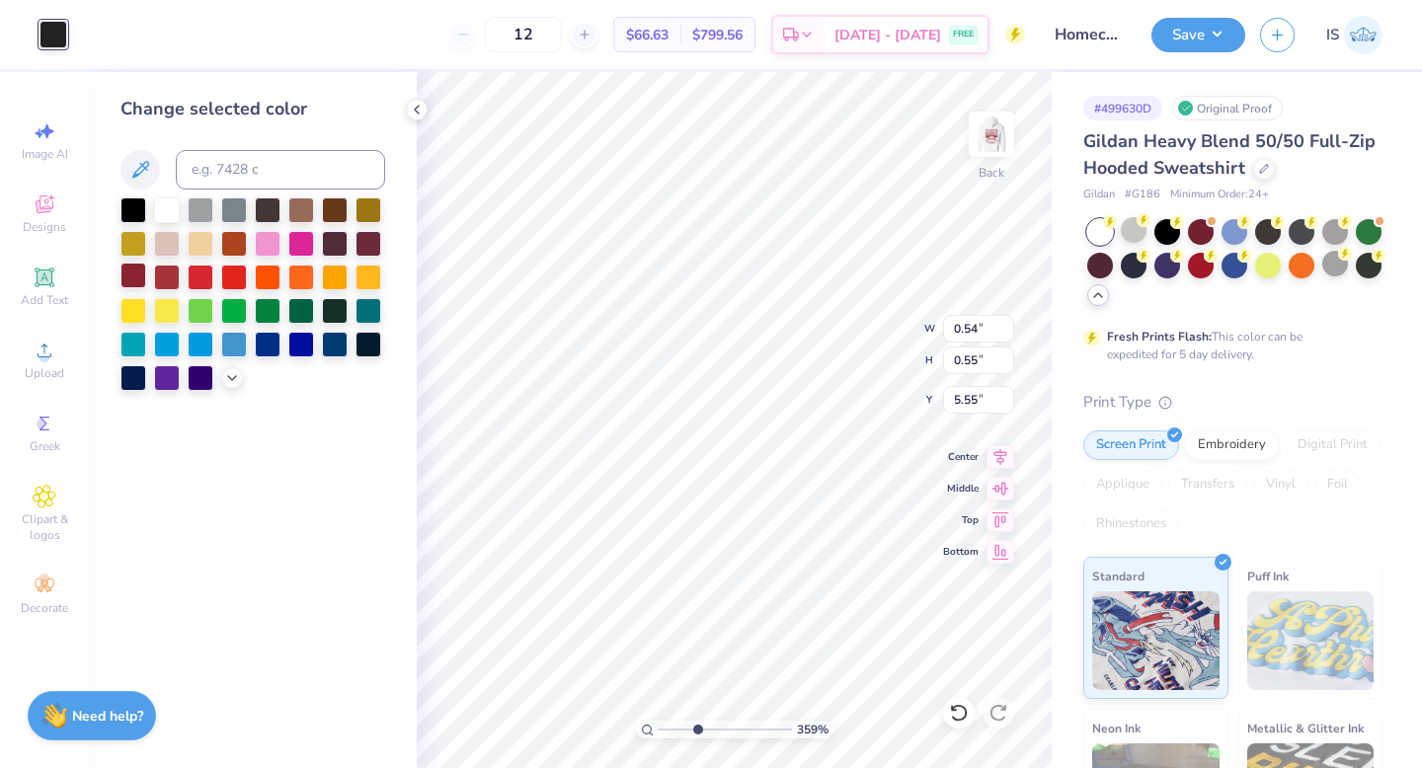
click at [136, 275] on div at bounding box center [133, 276] width 26 height 26
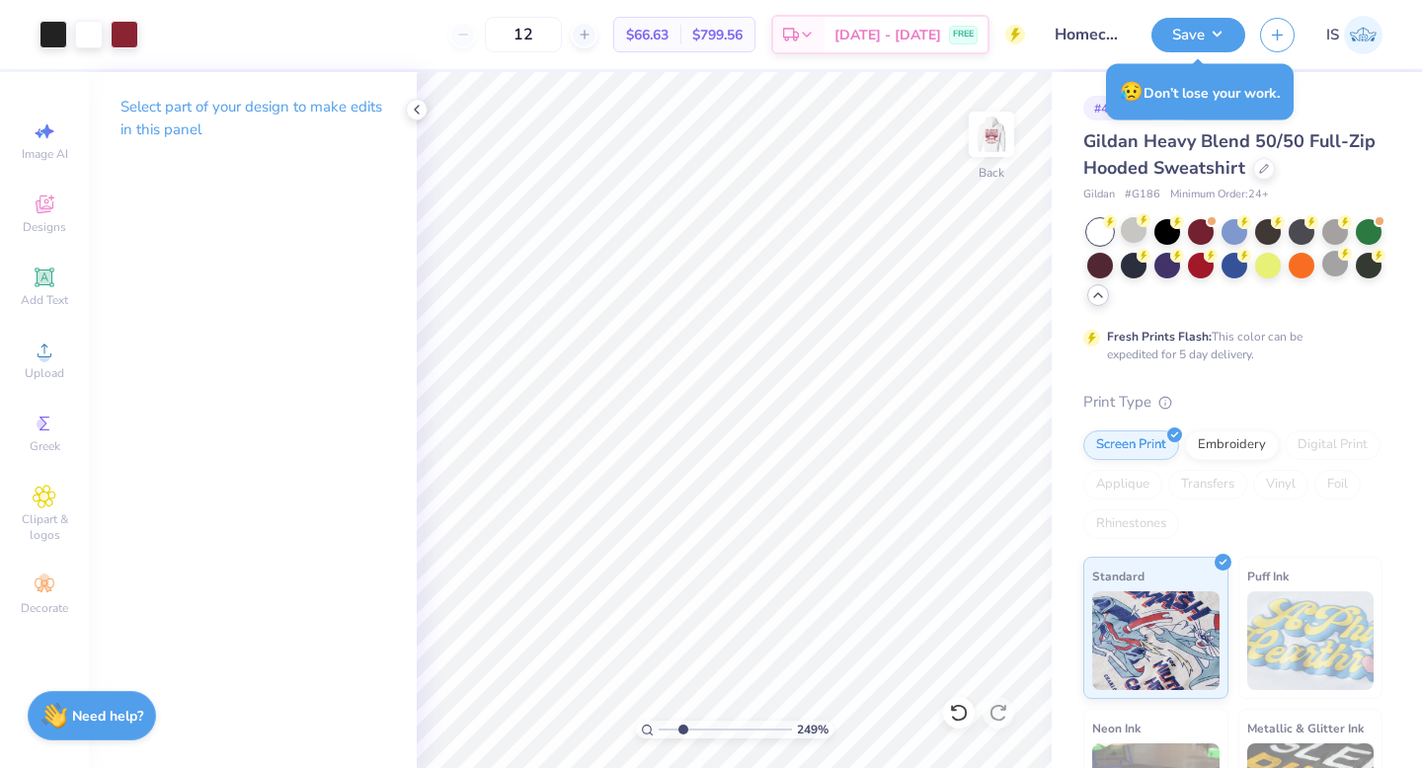
drag, startPoint x: 693, startPoint y: 734, endPoint x: 682, endPoint y: 726, distance: 13.4
click at [682, 726] on input "range" at bounding box center [724, 730] width 133 height 18
drag, startPoint x: 685, startPoint y: 732, endPoint x: 716, endPoint y: 732, distance: 30.6
click at [718, 732] on input "range" at bounding box center [724, 730] width 133 height 18
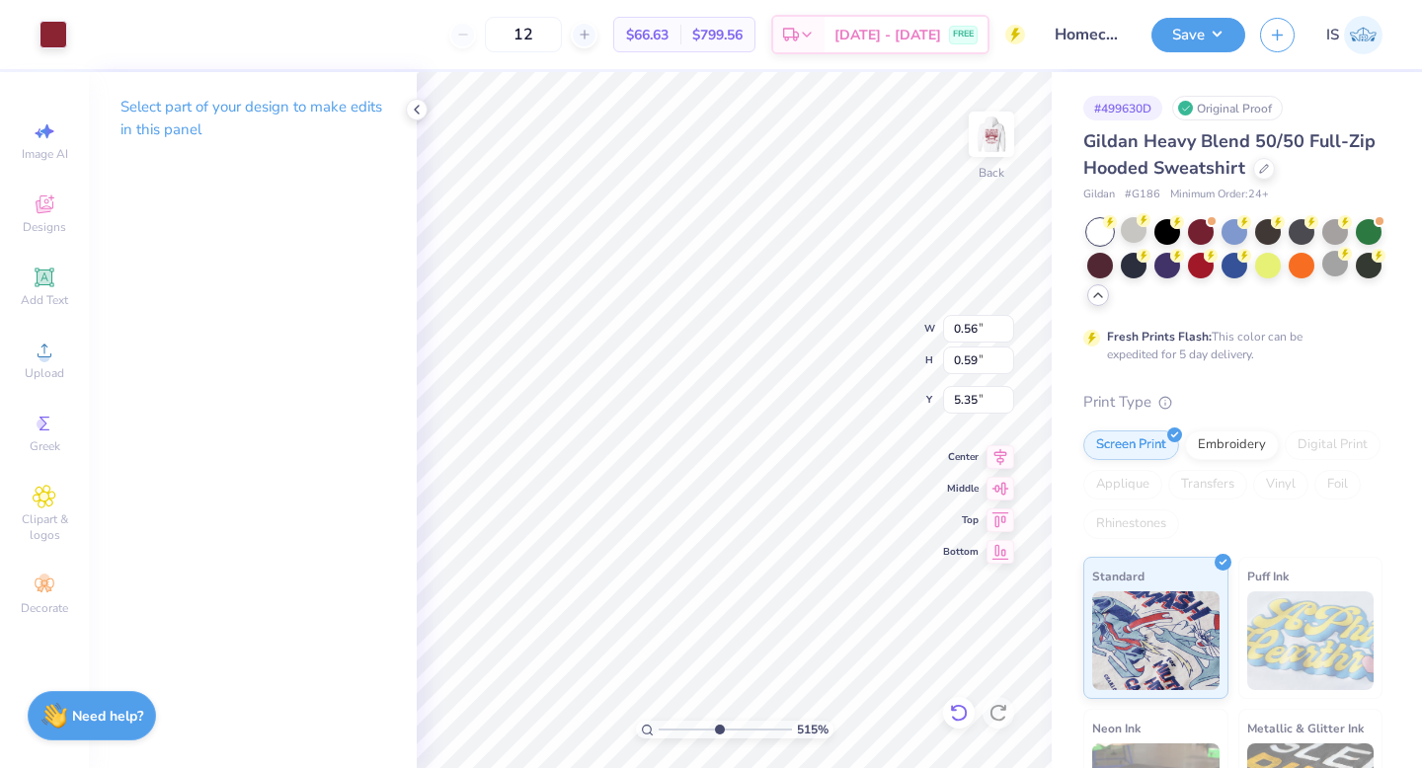
click at [962, 714] on icon at bounding box center [959, 713] width 20 height 20
drag, startPoint x: 720, startPoint y: 728, endPoint x: 617, endPoint y: 729, distance: 102.7
click at [658, 729] on input "range" at bounding box center [724, 730] width 133 height 18
click at [989, 137] on img at bounding box center [991, 134] width 79 height 79
click at [984, 159] on img at bounding box center [991, 134] width 79 height 79
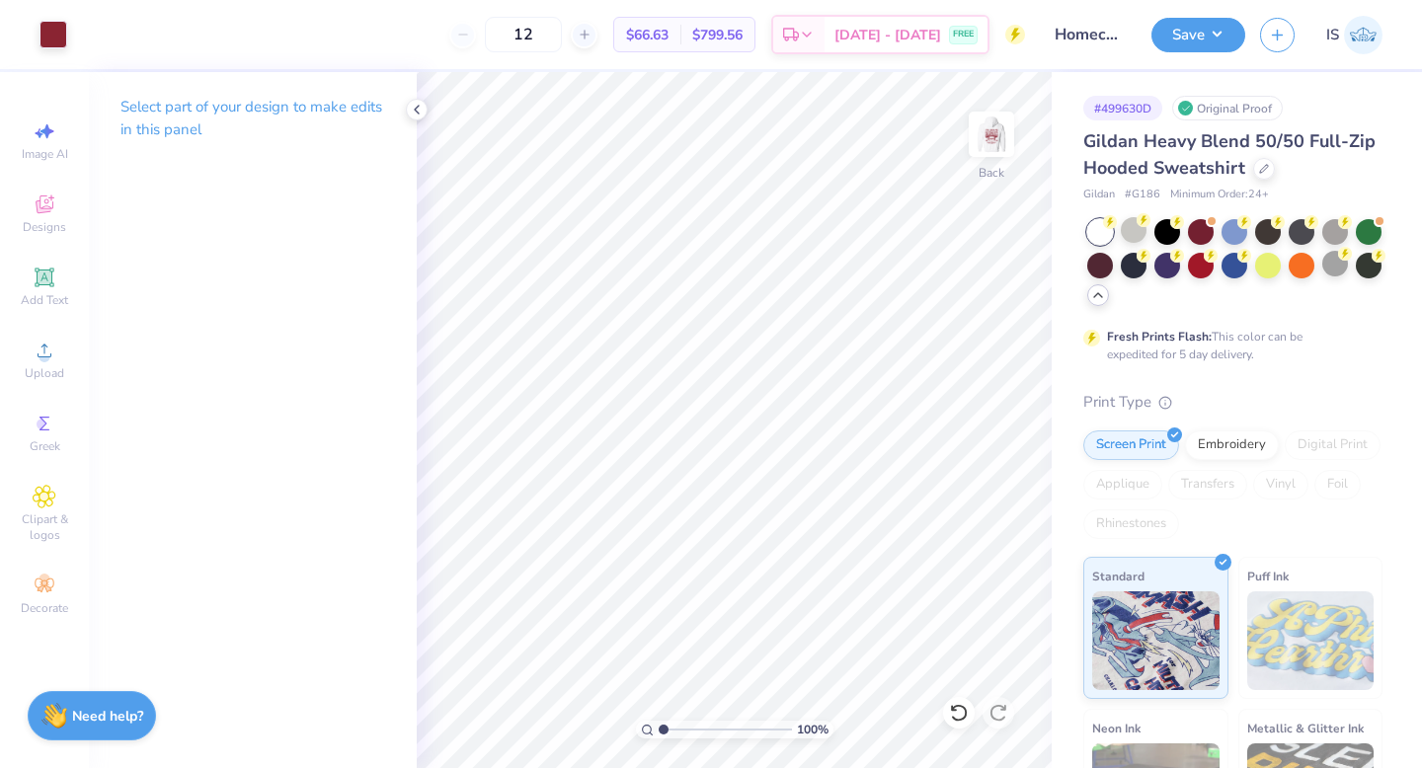
click at [1009, 116] on img at bounding box center [990, 134] width 39 height 39
click at [983, 147] on img at bounding box center [991, 134] width 79 height 79
click at [986, 144] on img at bounding box center [991, 134] width 79 height 79
drag, startPoint x: 661, startPoint y: 729, endPoint x: 721, endPoint y: 725, distance: 59.4
click at [721, 725] on input "range" at bounding box center [724, 730] width 133 height 18
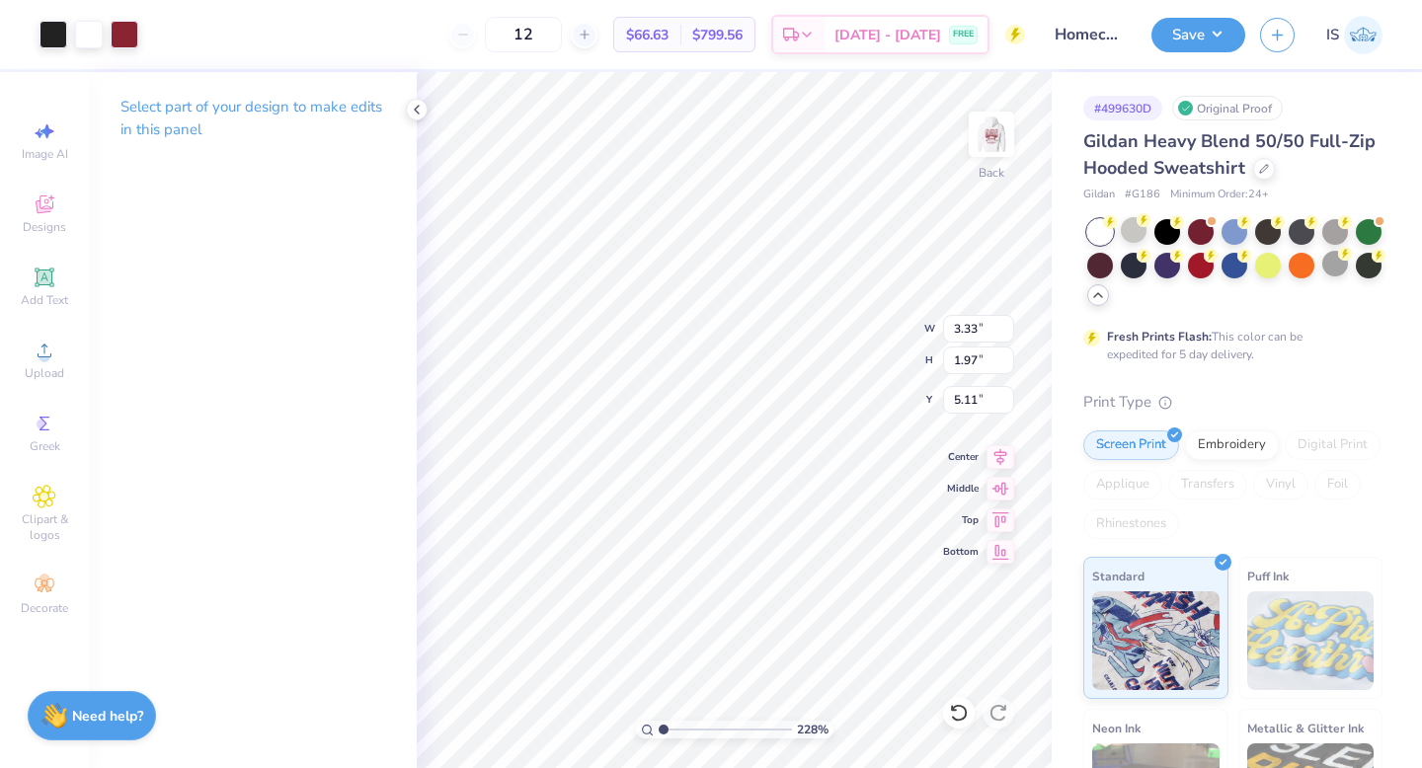
drag, startPoint x: 721, startPoint y: 733, endPoint x: 644, endPoint y: 727, distance: 77.2
click at [644, 728] on div "228 %" at bounding box center [734, 730] width 197 height 18
click at [987, 133] on img at bounding box center [991, 134] width 79 height 79
click at [419, 114] on icon at bounding box center [417, 110] width 16 height 16
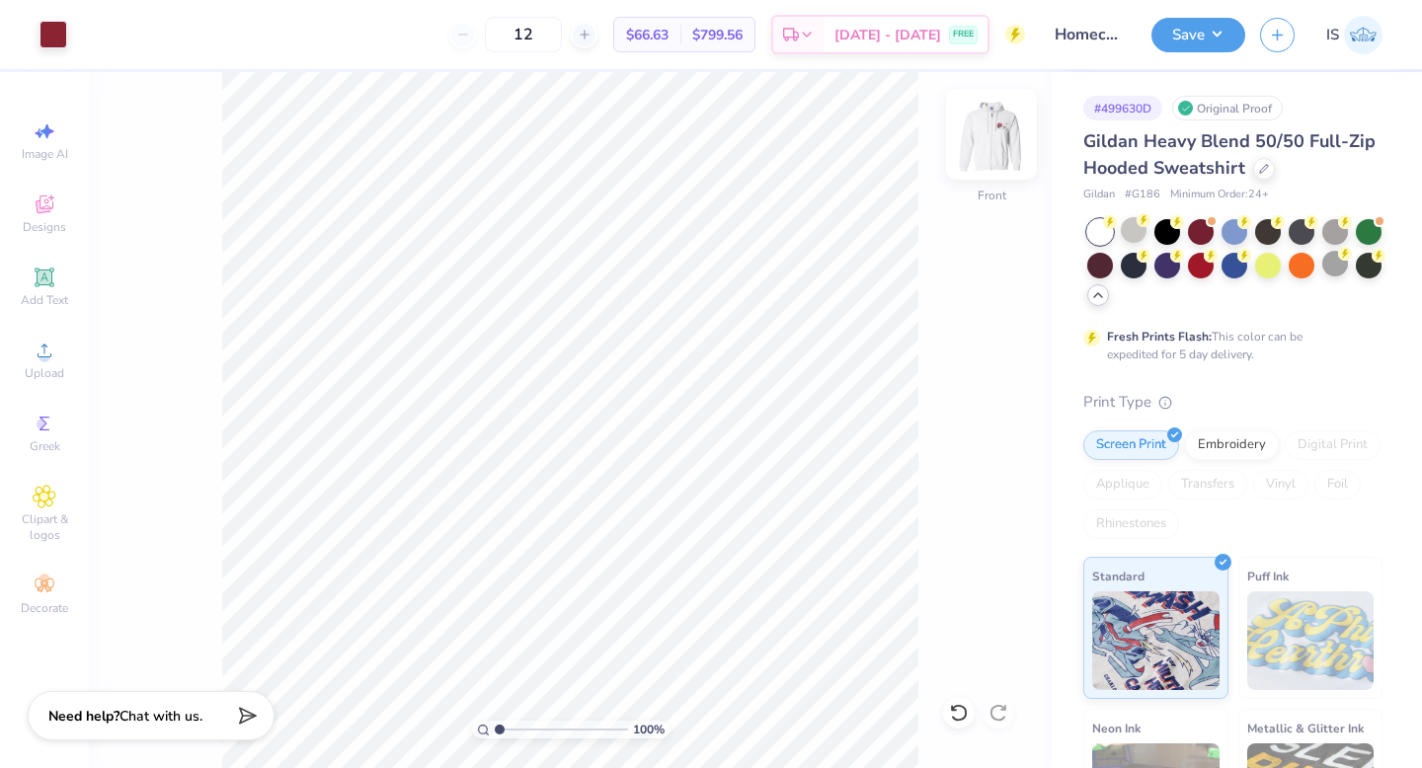
click at [983, 135] on img at bounding box center [991, 134] width 79 height 79
click at [983, 135] on img at bounding box center [990, 134] width 39 height 39
click at [1177, 32] on button "Save" at bounding box center [1198, 32] width 94 height 35
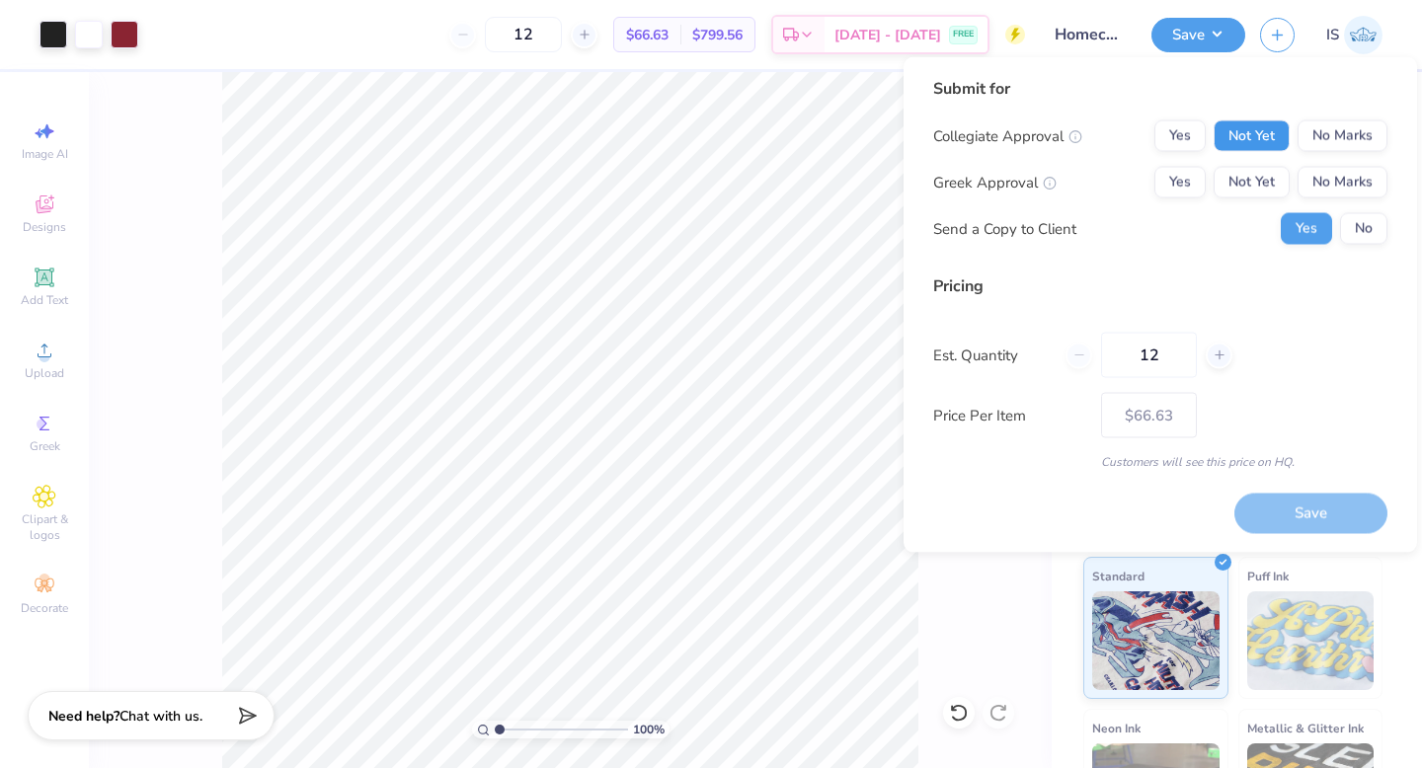
click at [1274, 127] on button "Not Yet" at bounding box center [1251, 136] width 76 height 32
click at [1265, 187] on button "Not Yet" at bounding box center [1251, 183] width 76 height 32
click at [1173, 362] on input "12" at bounding box center [1149, 355] width 96 height 45
click at [1258, 515] on button "Save" at bounding box center [1310, 513] width 153 height 40
